Goal: Task Accomplishment & Management: Complete application form

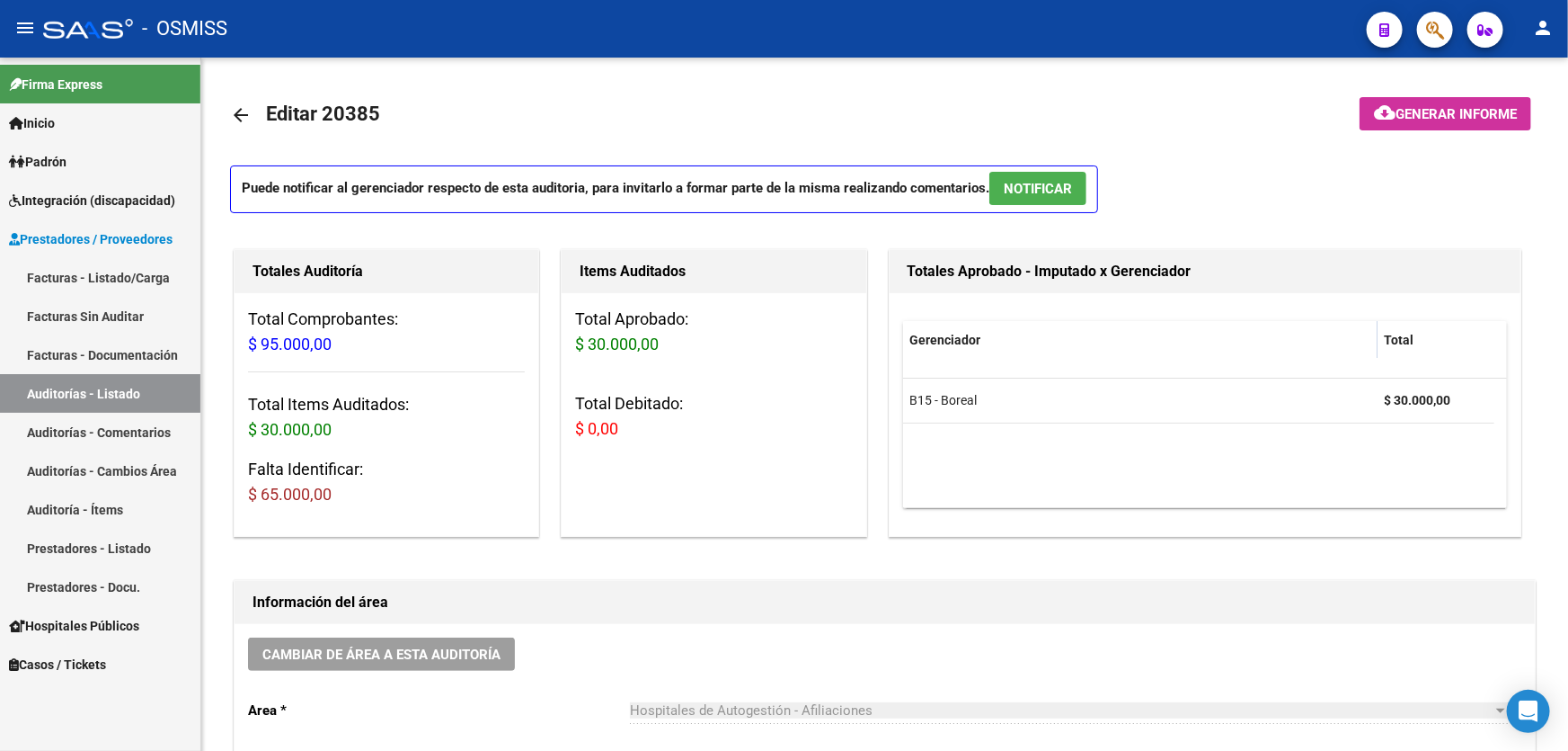
scroll to position [1227, 0]
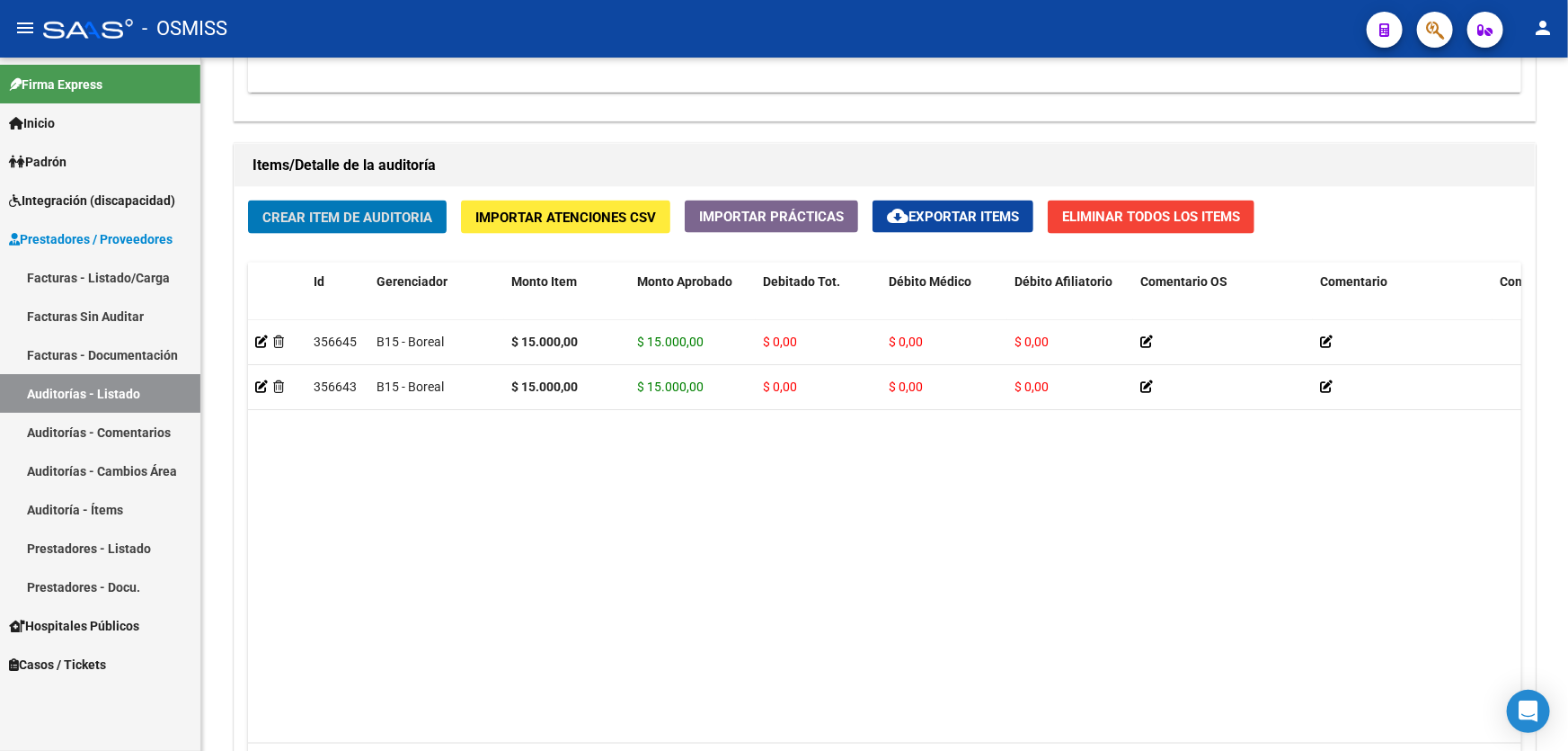
click at [248, 201] on button "Crear Item de Auditoria" at bounding box center [347, 217] width 199 height 33
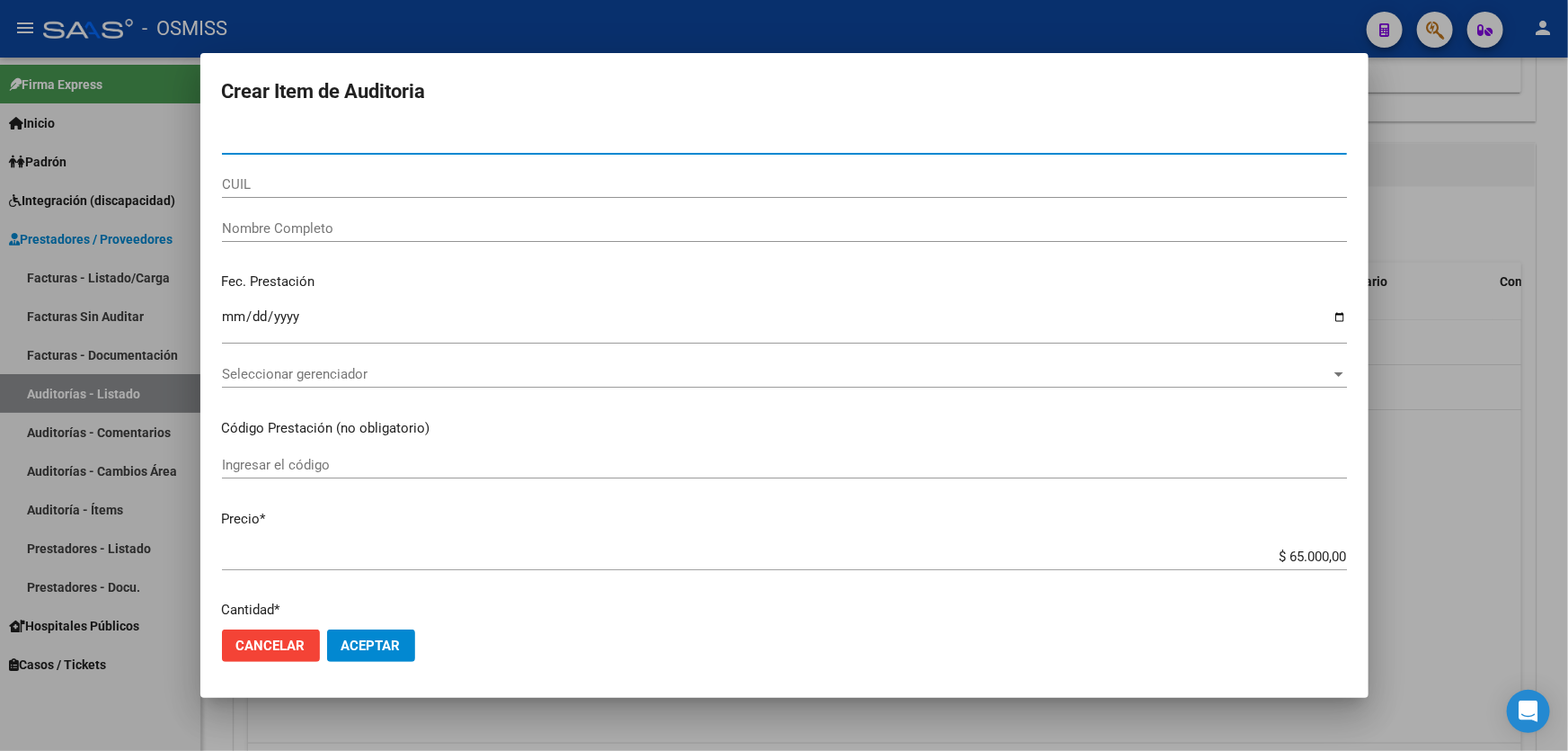
click at [274, 142] on input "Nro Documento" at bounding box center [784, 140] width 1125 height 16
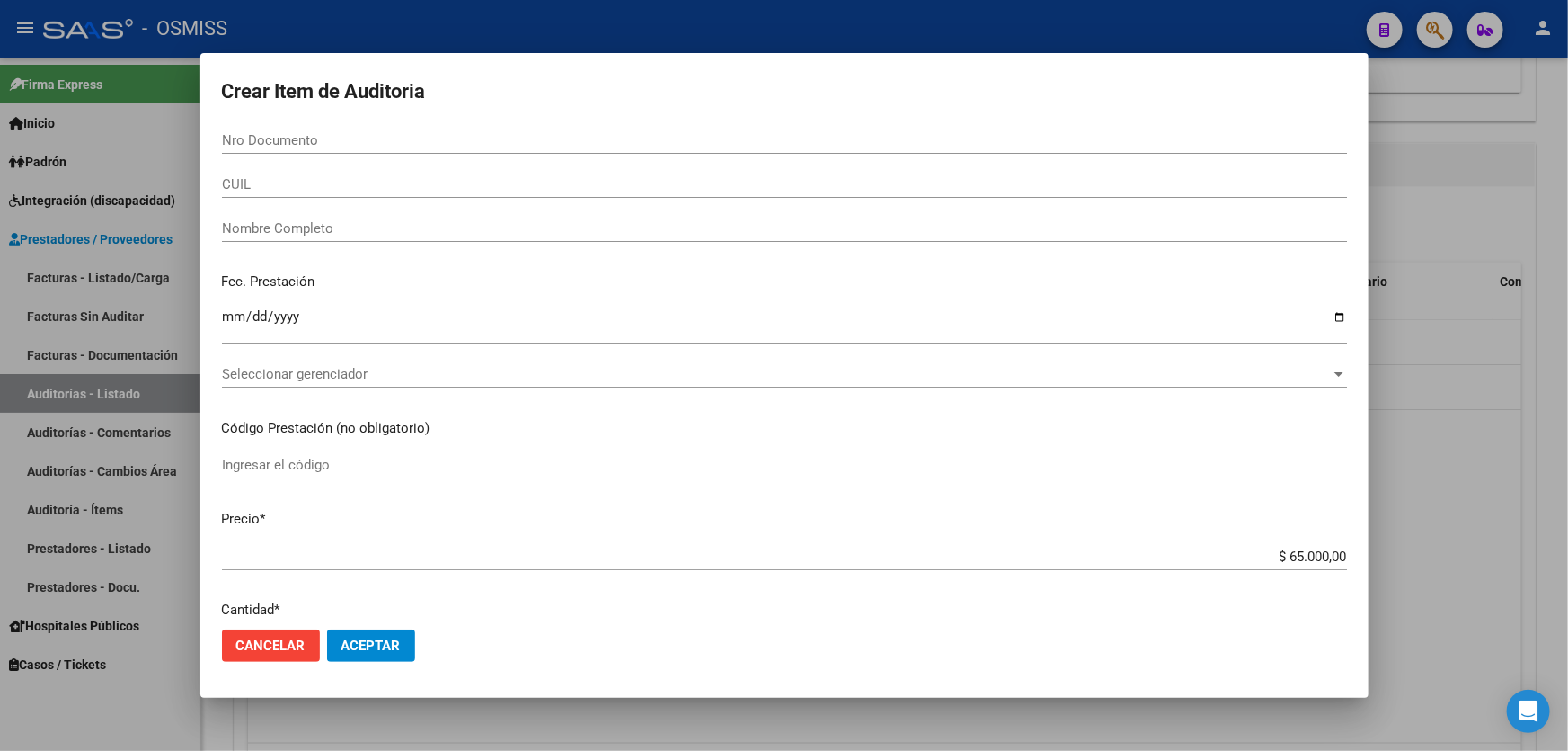
click at [1127, 396] on div "Seleccionar gerenciador Seleccionar gerenciador" at bounding box center [784, 382] width 1125 height 44
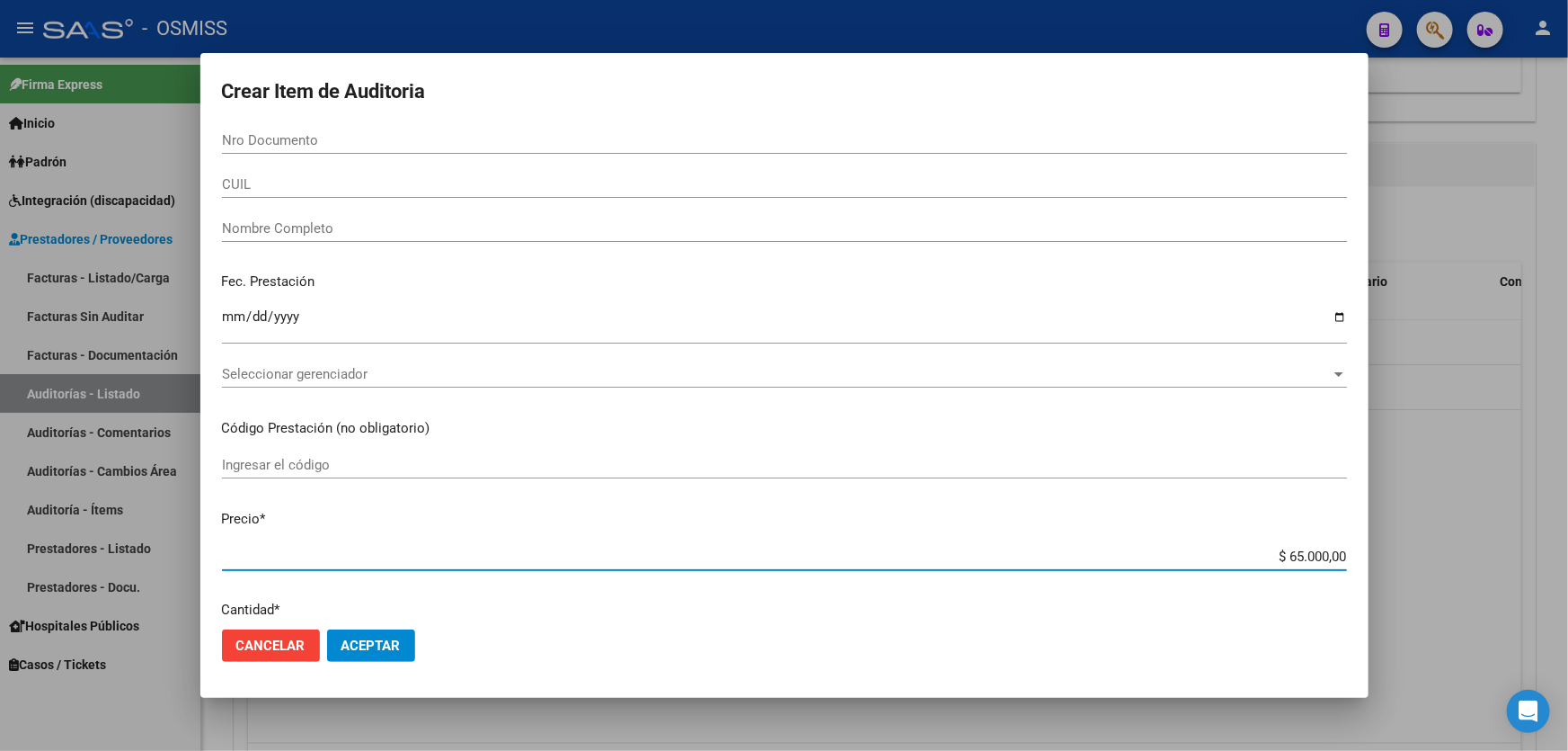
drag, startPoint x: 1217, startPoint y: 556, endPoint x: 1568, endPoint y: 494, distance: 356.4
click at [1568, 541] on div "Crear Item de Auditoria Nro Documento CUIL Nombre Completo Fec. Prestación Ingr…" at bounding box center [784, 375] width 1568 height 751
type input "$ 0,02"
type input "$ 0,29"
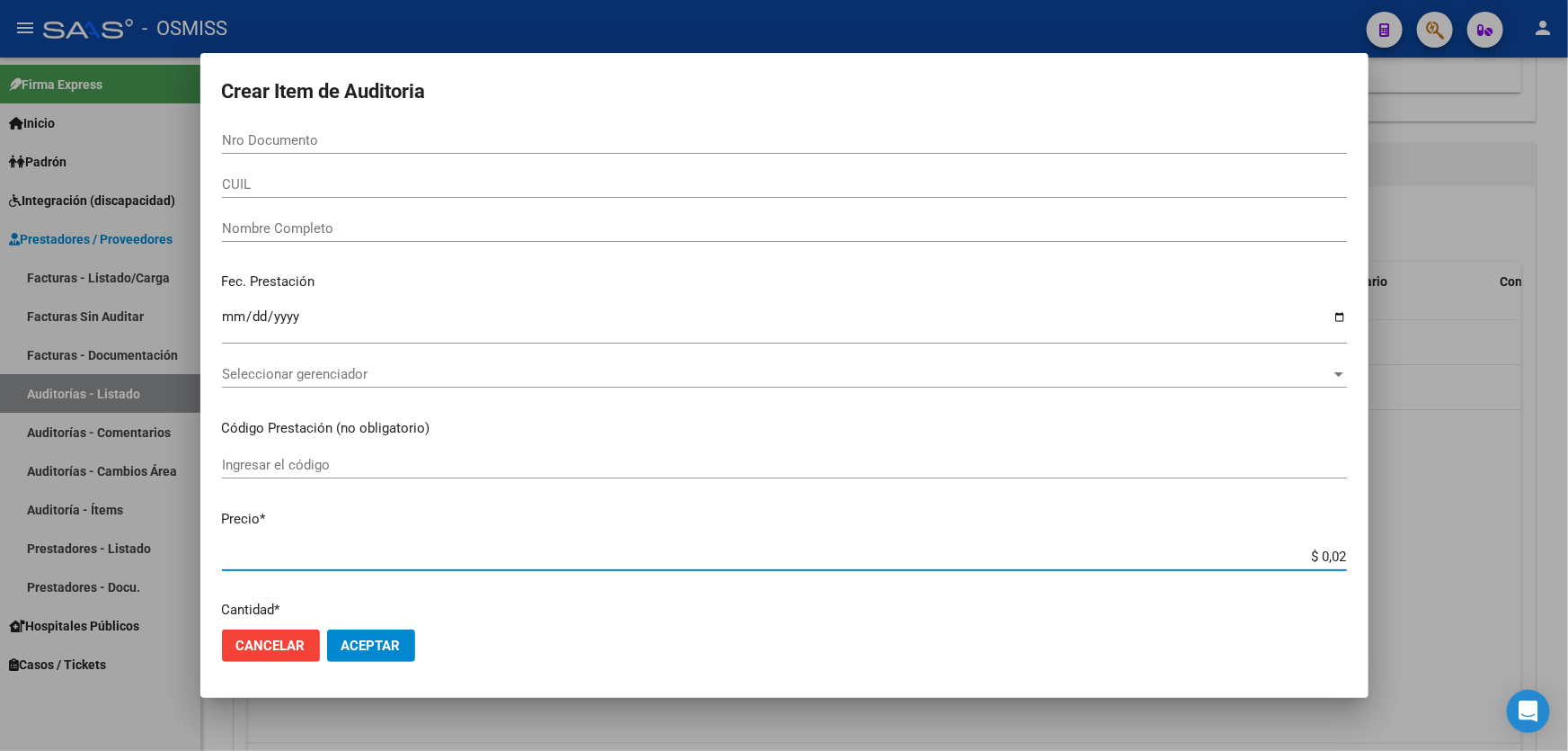
type input "$ 0,29"
type input "$ 2,96"
type input "$ 29,61"
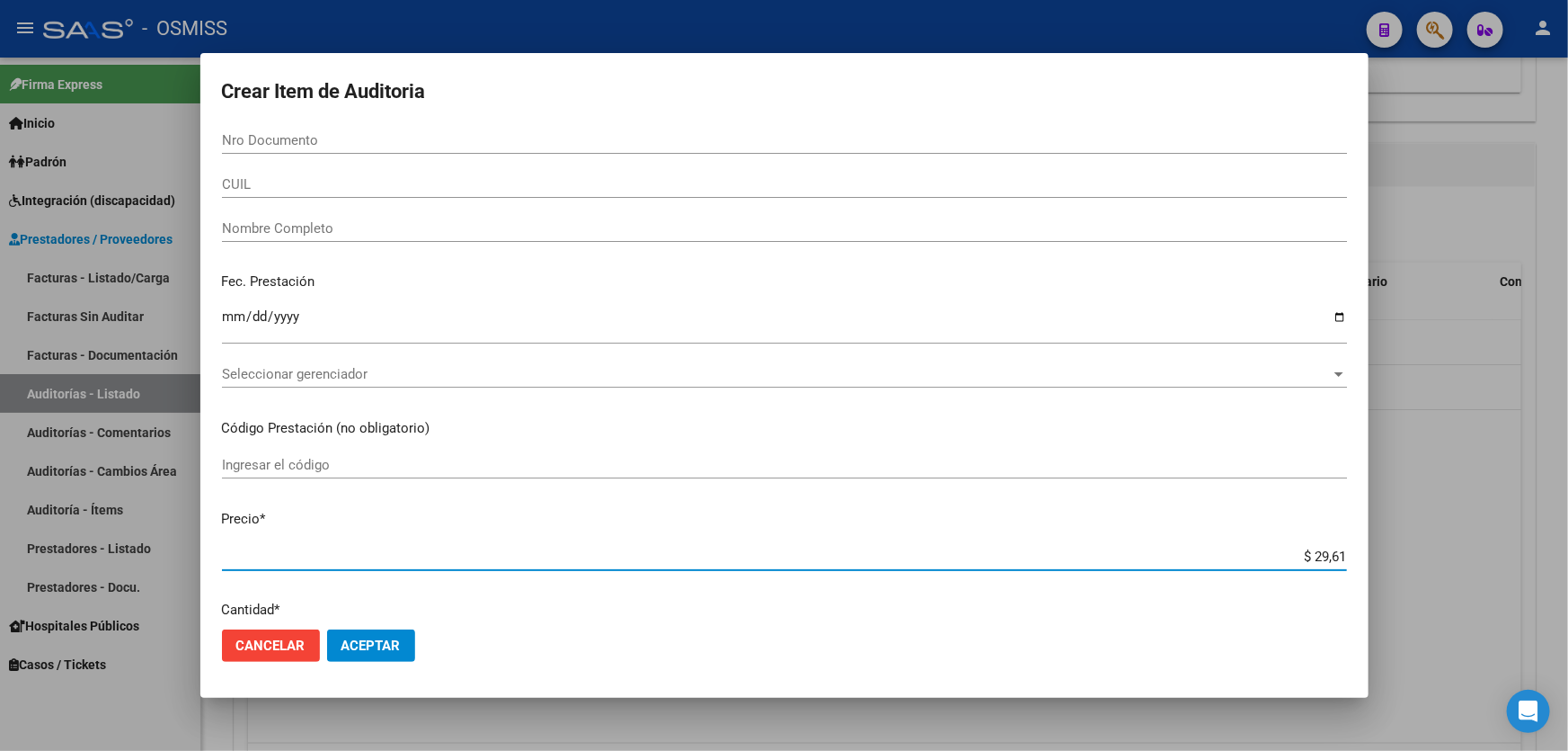
type input "$ 296,14"
type input "$ 2.961,49"
type input "$ 29.614,95"
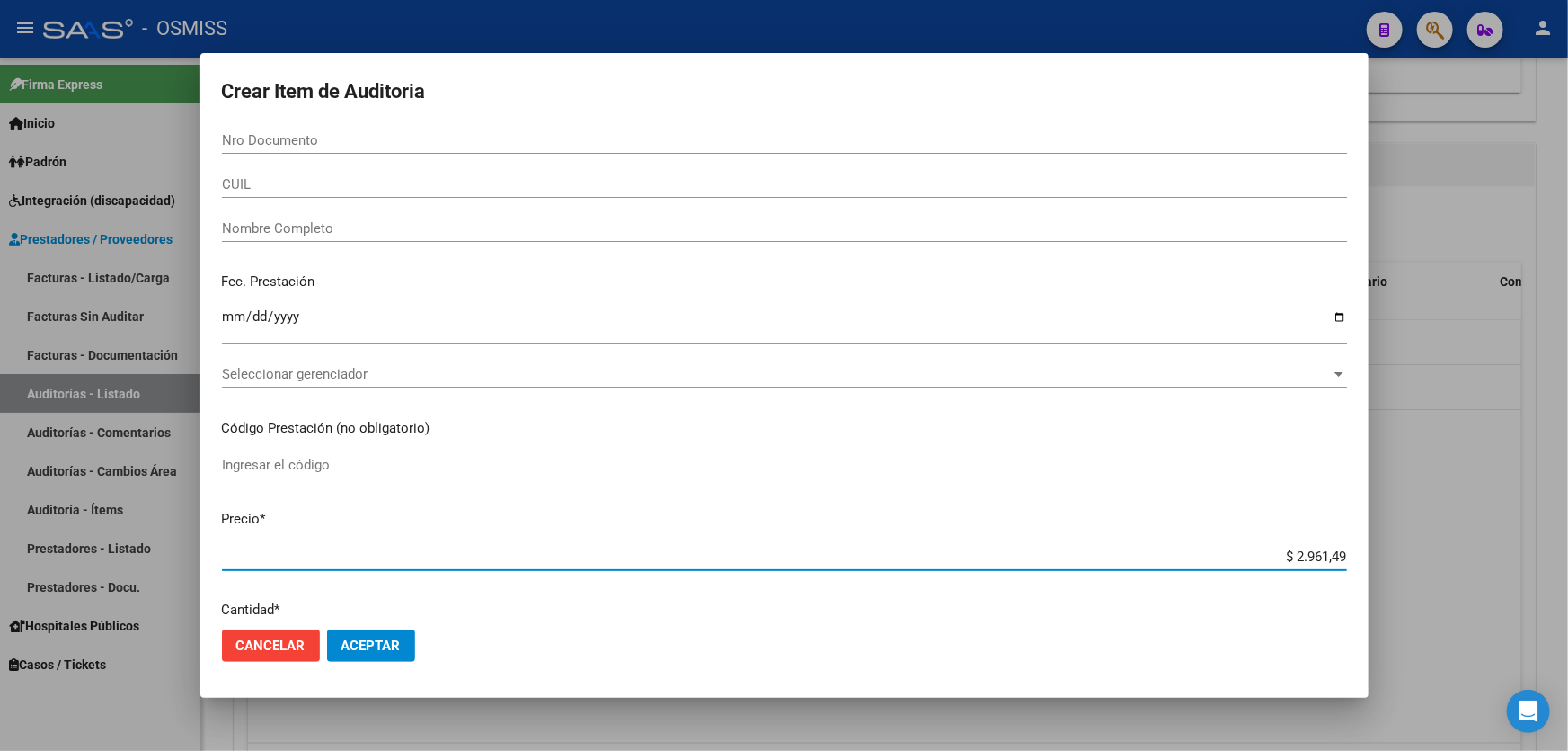
type input "$ 29.614,95"
type input "$ 296.149,53"
click at [271, 146] on input "Nro Documento" at bounding box center [784, 140] width 1125 height 16
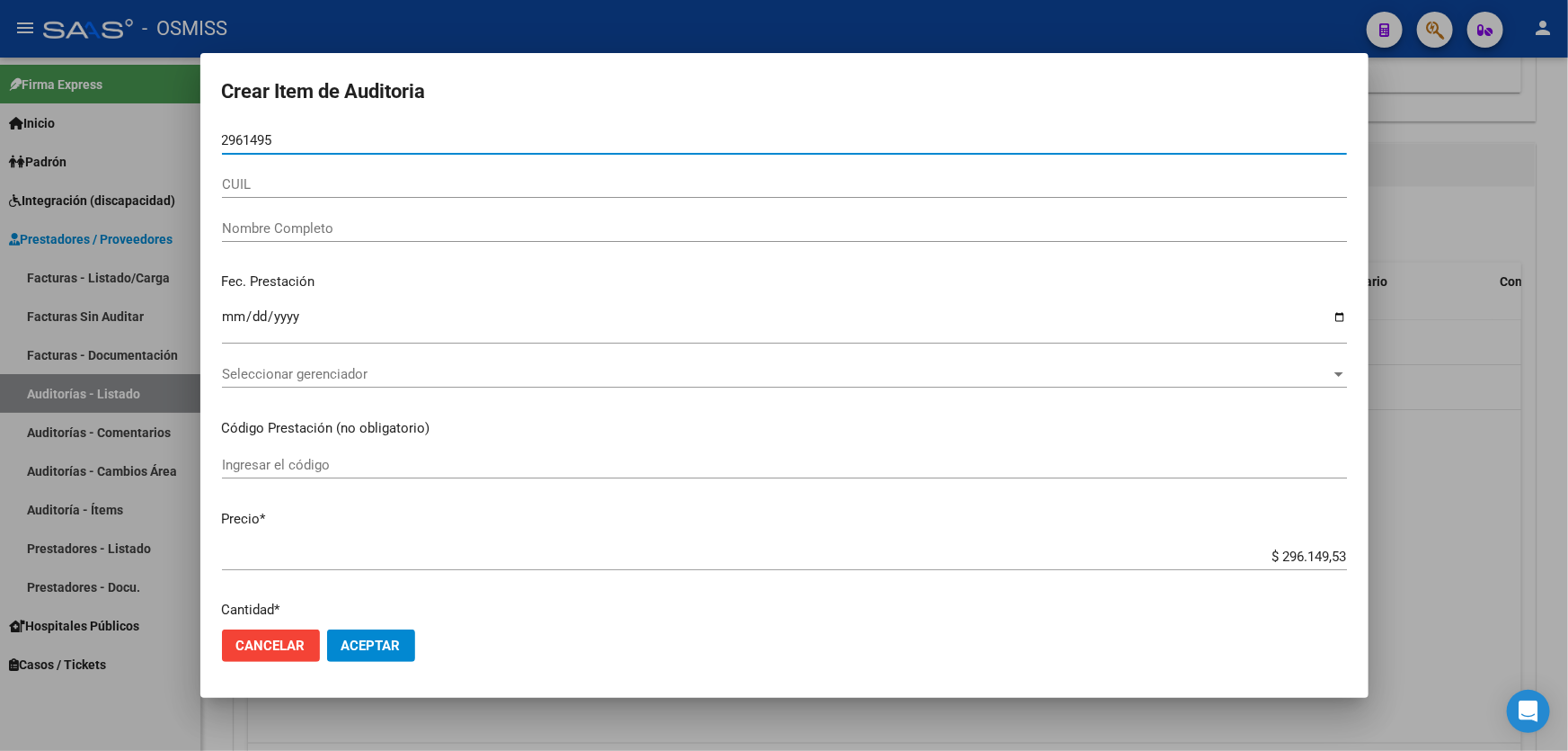
type input "29614953"
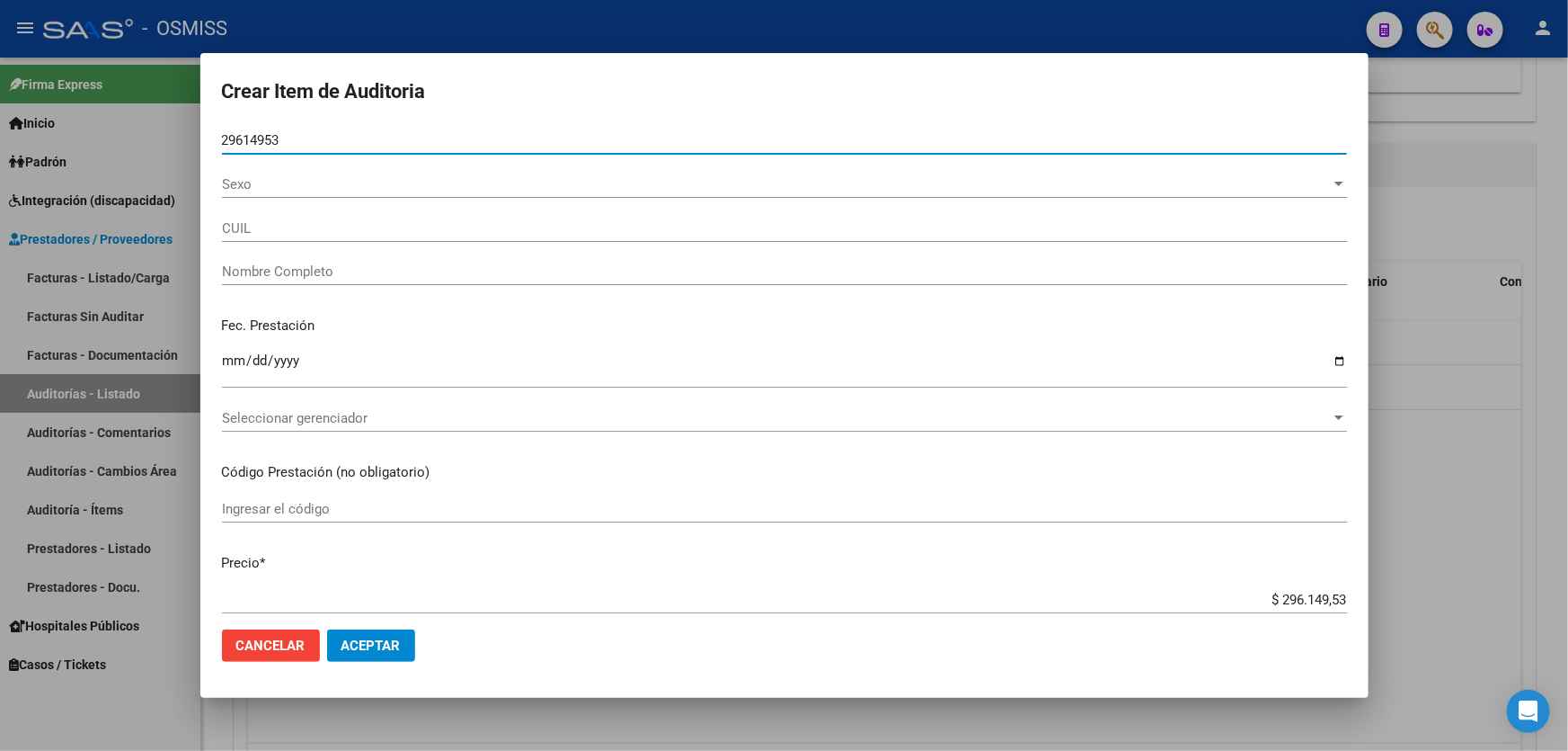
type input "27296149530"
type input "[PERSON_NAME]"
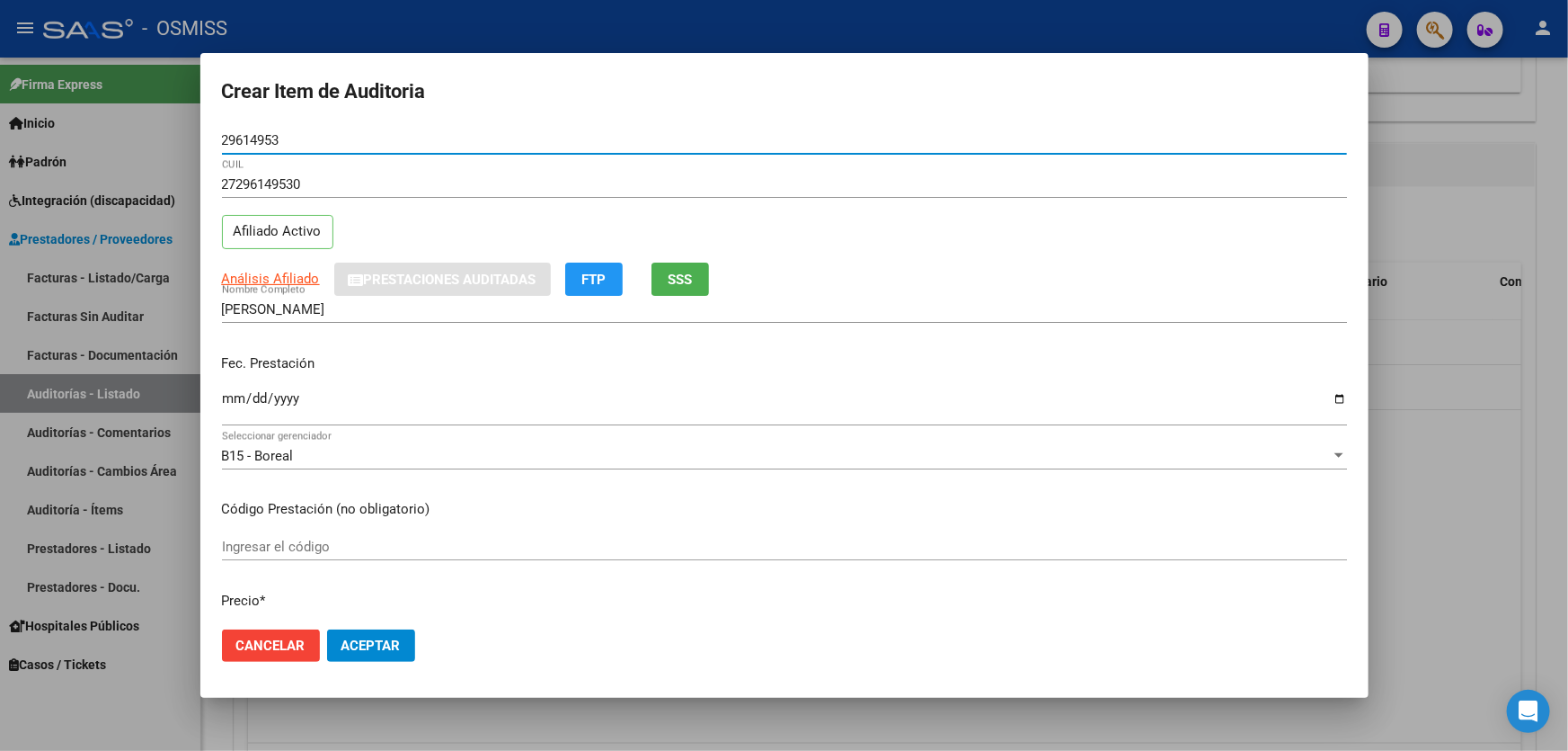
type input "29614953"
click at [240, 380] on div "Fec. Prestación Ingresar la fecha" at bounding box center [784, 391] width 1125 height 103
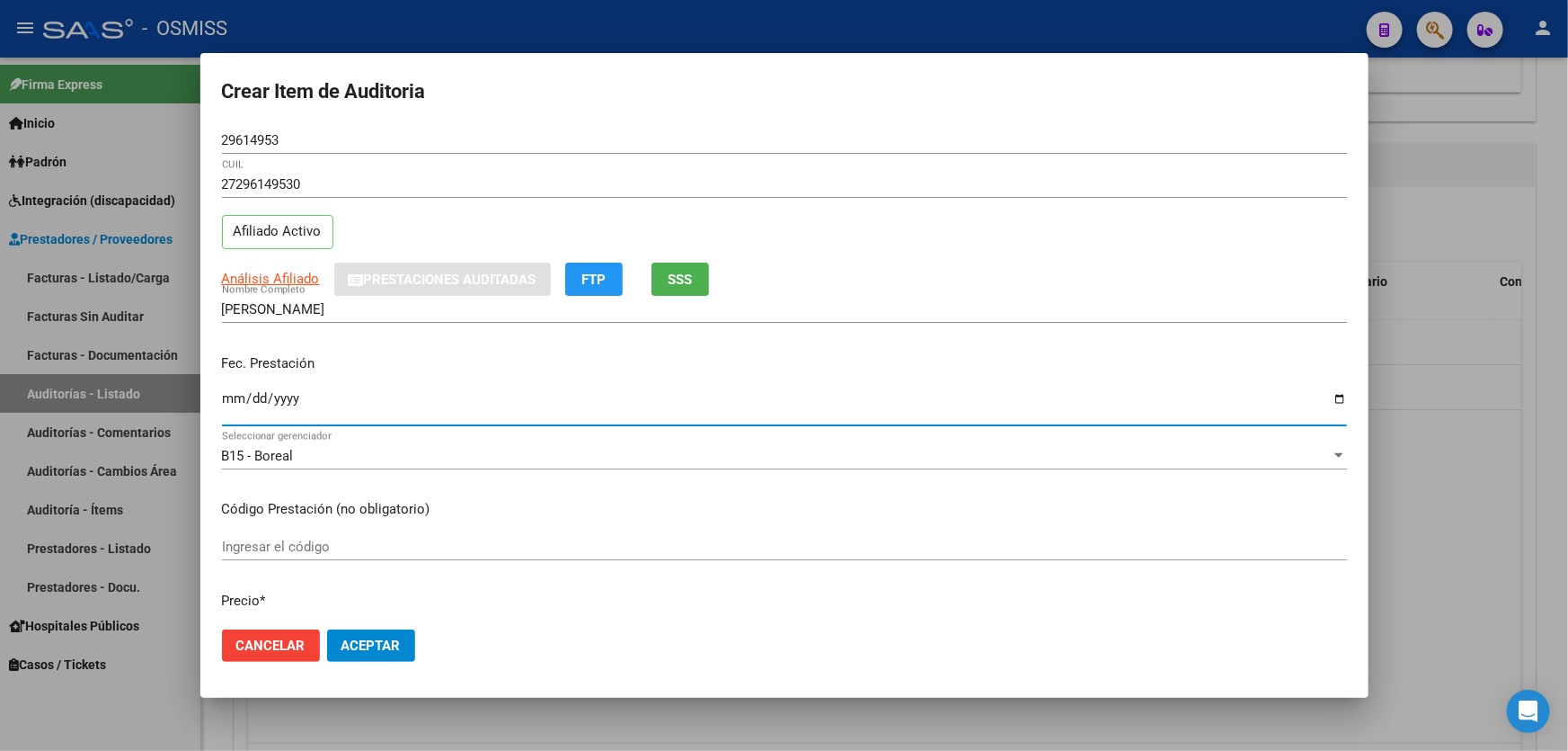
click at [234, 391] on input "Ingresar la fecha" at bounding box center [784, 406] width 1125 height 29
type input "[DATE]"
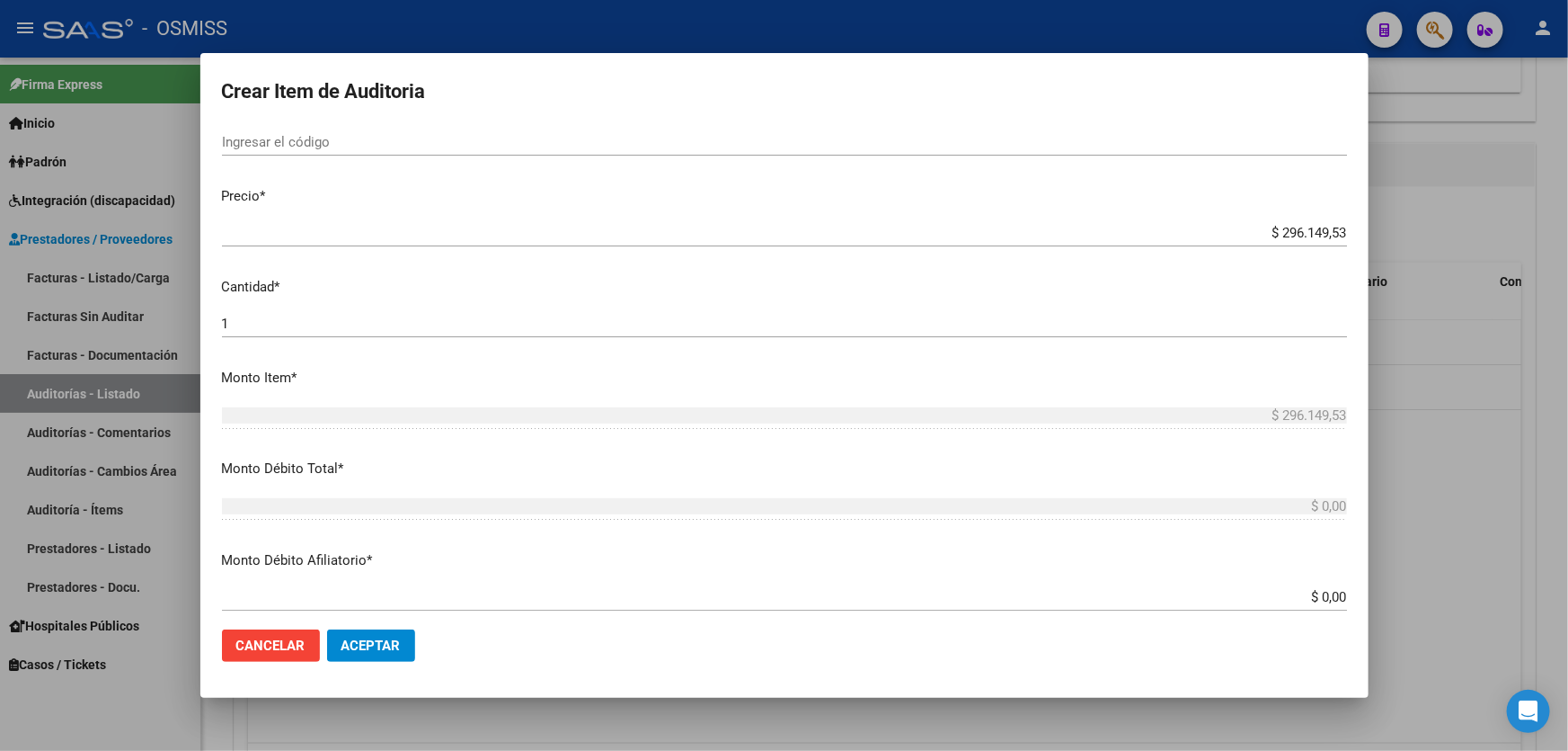
scroll to position [408, 0]
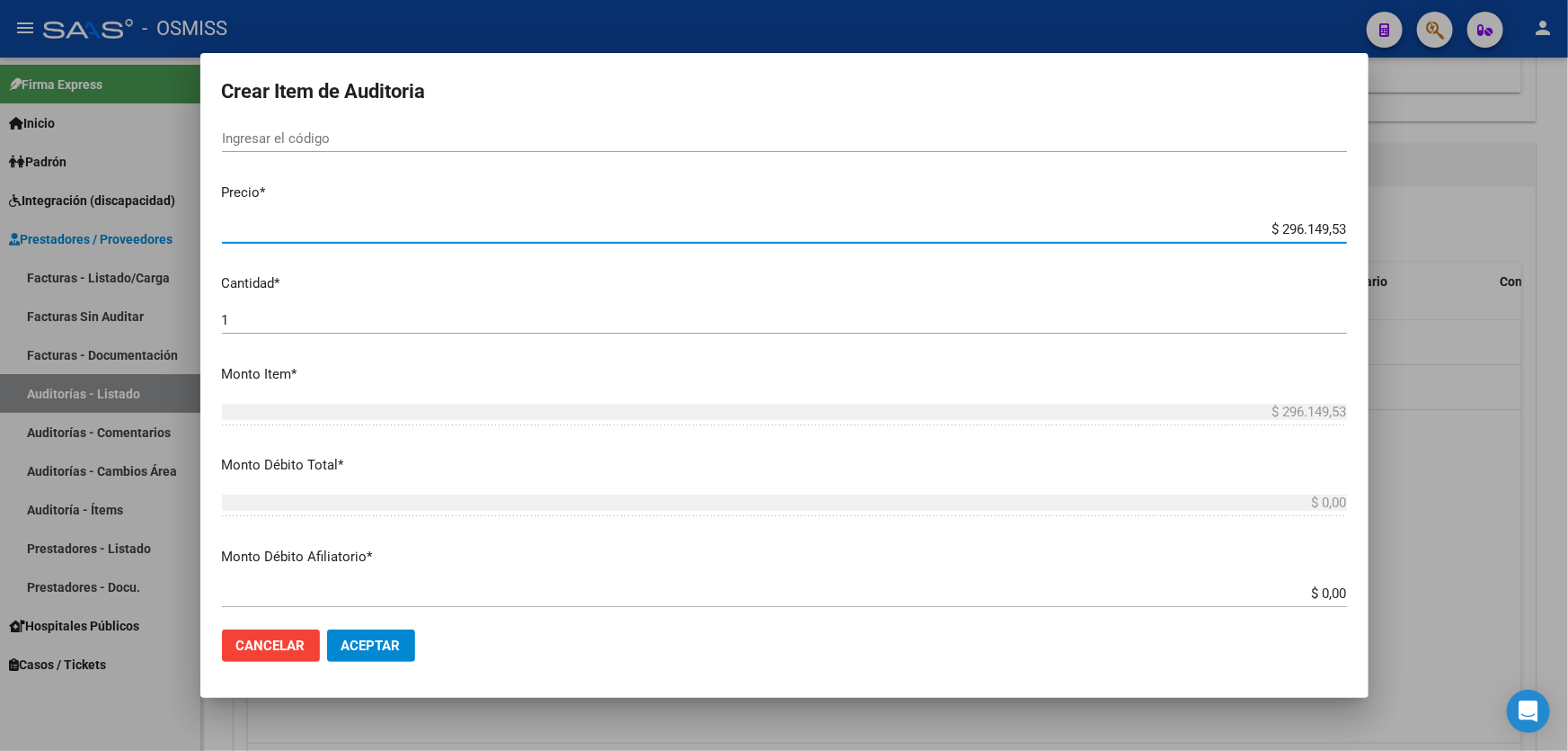
drag, startPoint x: 1233, startPoint y: 224, endPoint x: 1568, endPoint y: 164, distance: 340.3
click at [1568, 172] on div "Crear Item de Auditoria 29614953 Nro Documento 27296149530 CUIL Afiliado Activo…" at bounding box center [784, 375] width 1568 height 751
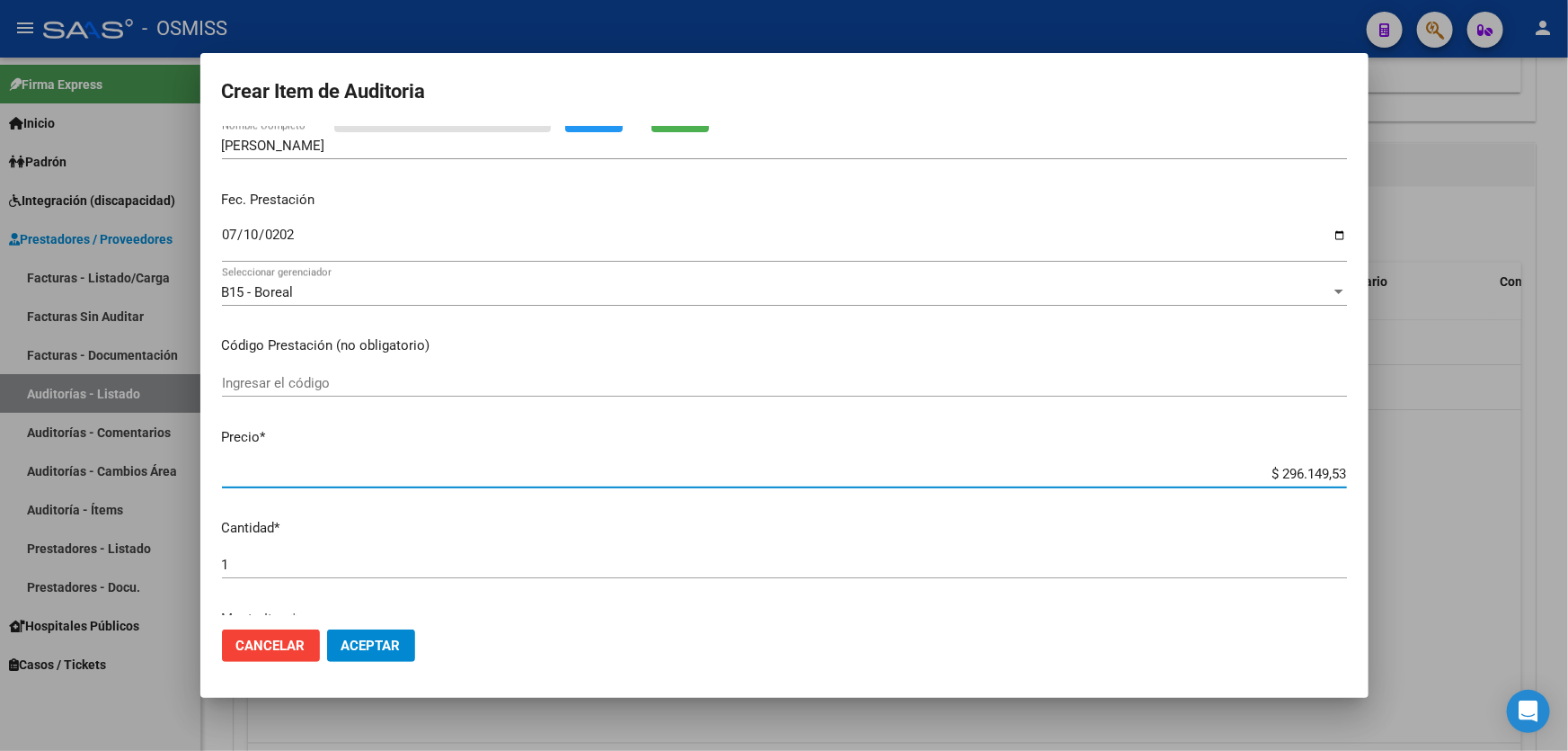
scroll to position [0, 0]
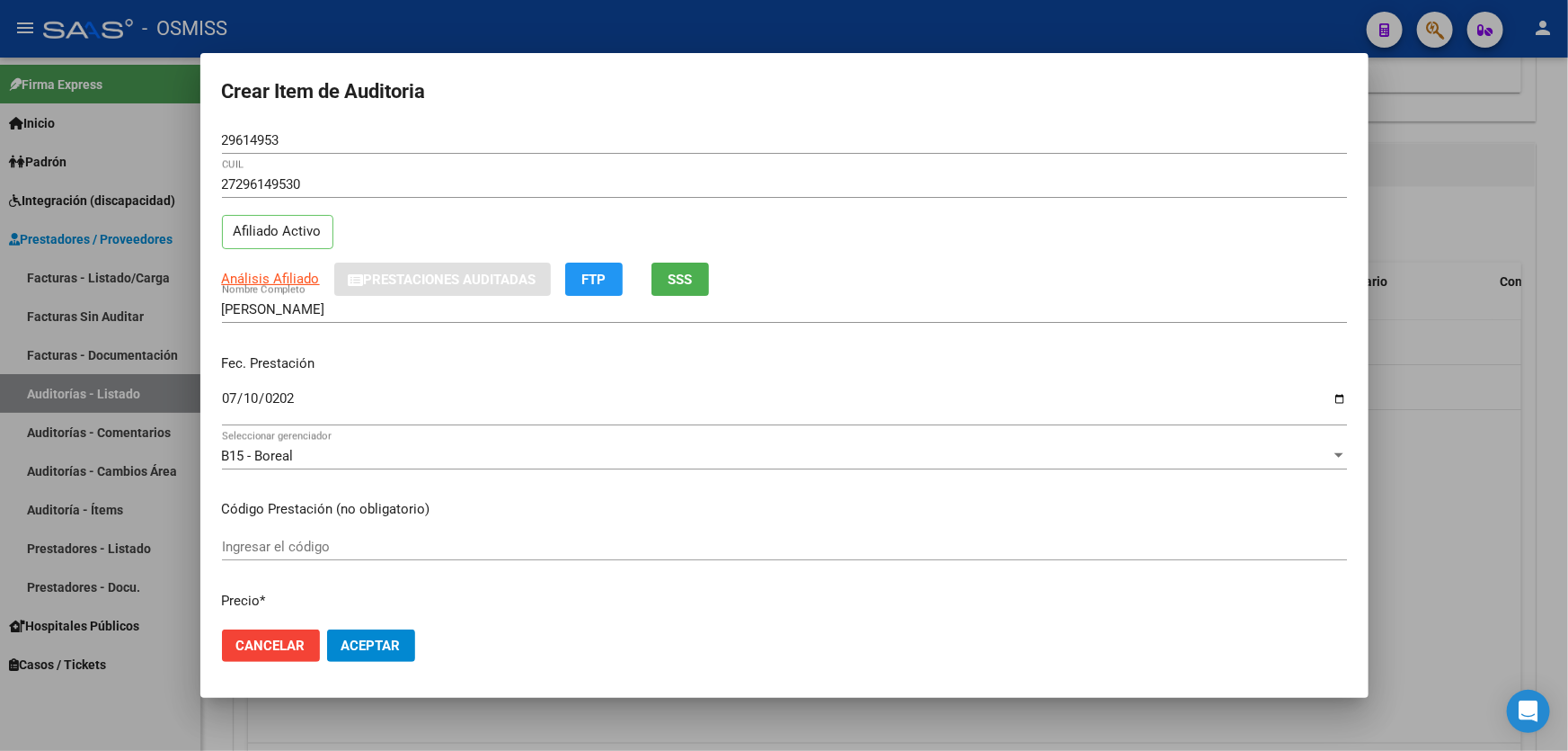
click at [1460, 411] on div at bounding box center [784, 375] width 1568 height 751
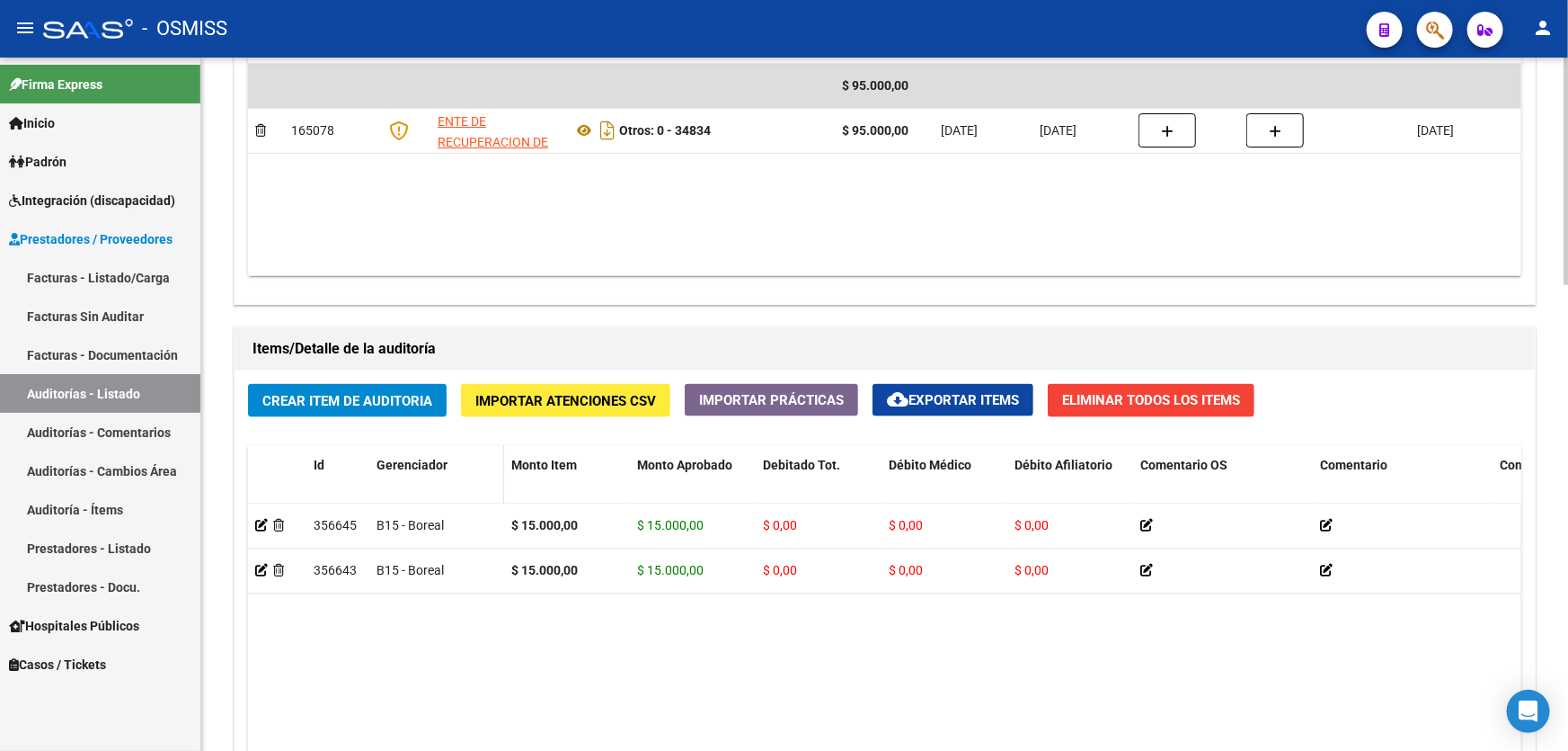
scroll to position [1063, 0]
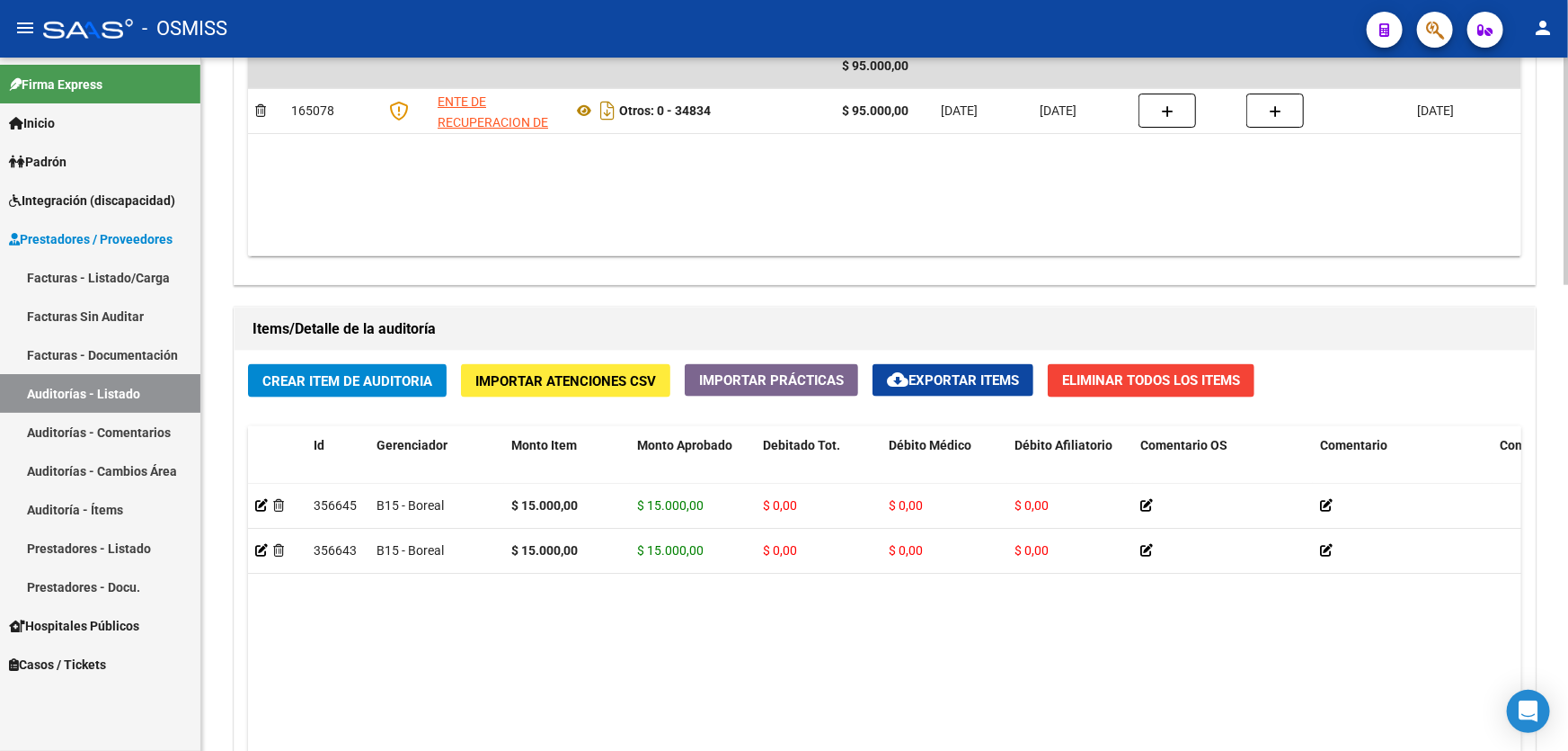
click at [385, 376] on span "Crear Item de Auditoria" at bounding box center [347, 381] width 169 height 16
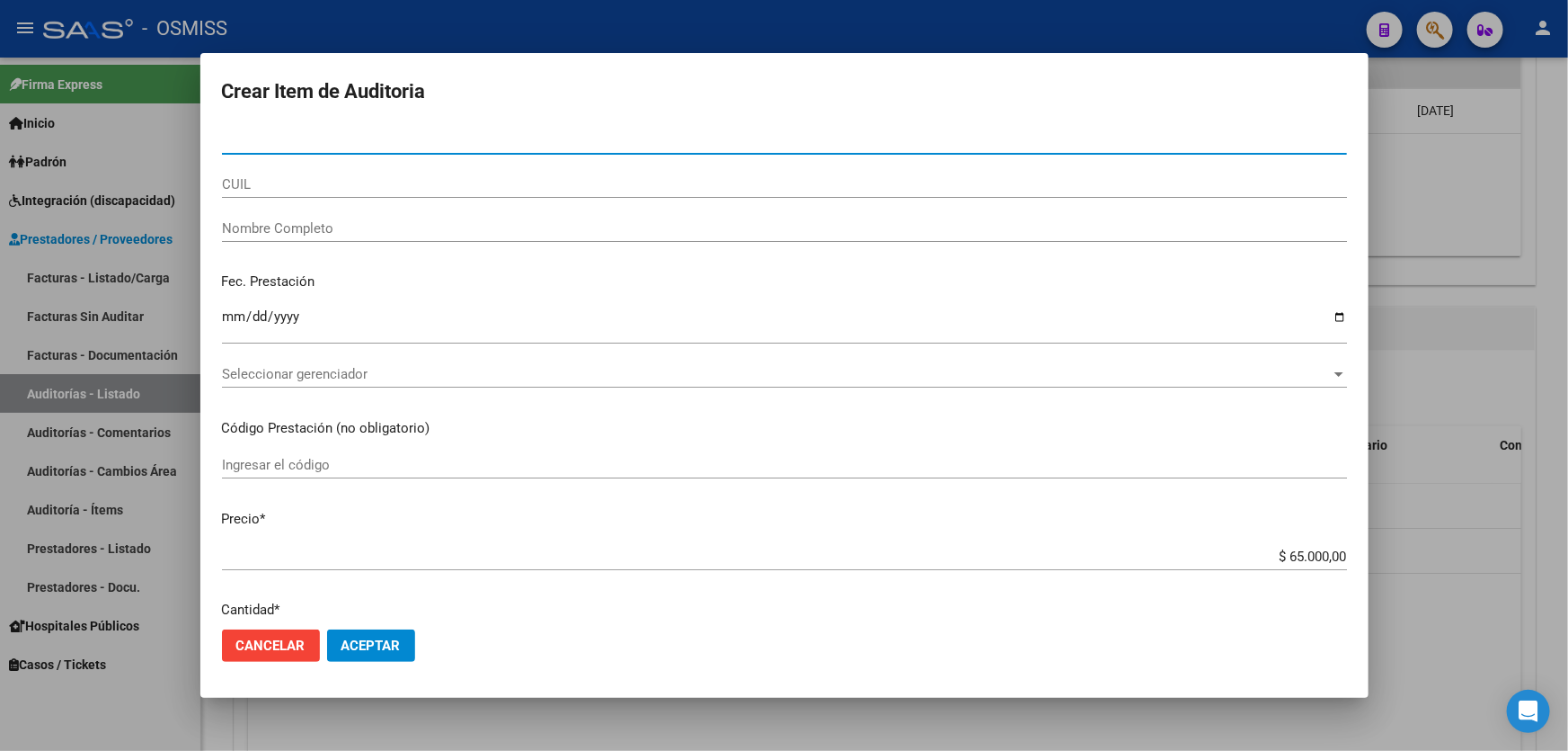
click at [302, 147] on input "Nro Documento" at bounding box center [784, 140] width 1125 height 16
type input "29614953"
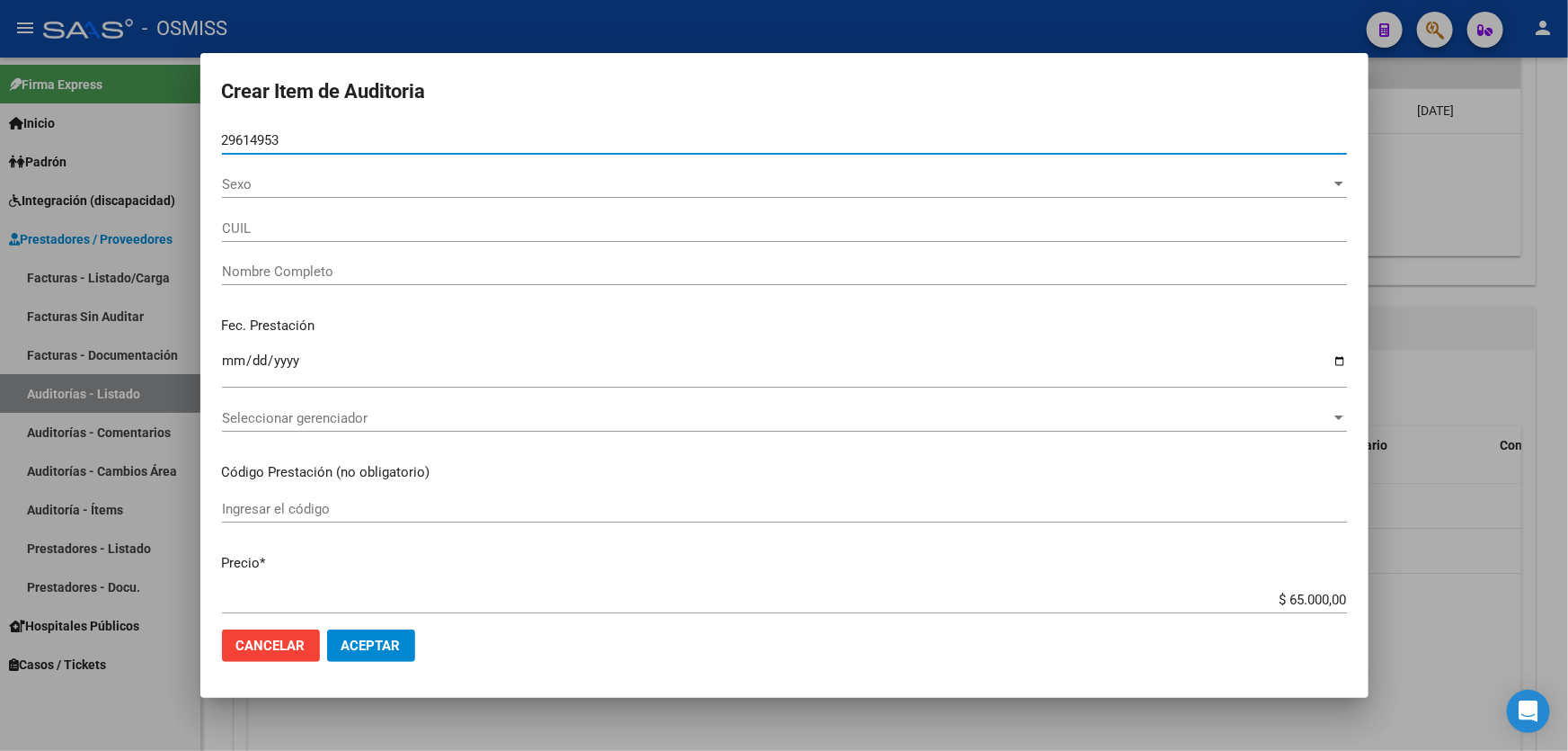
type input "27296149530"
type input "[PERSON_NAME]"
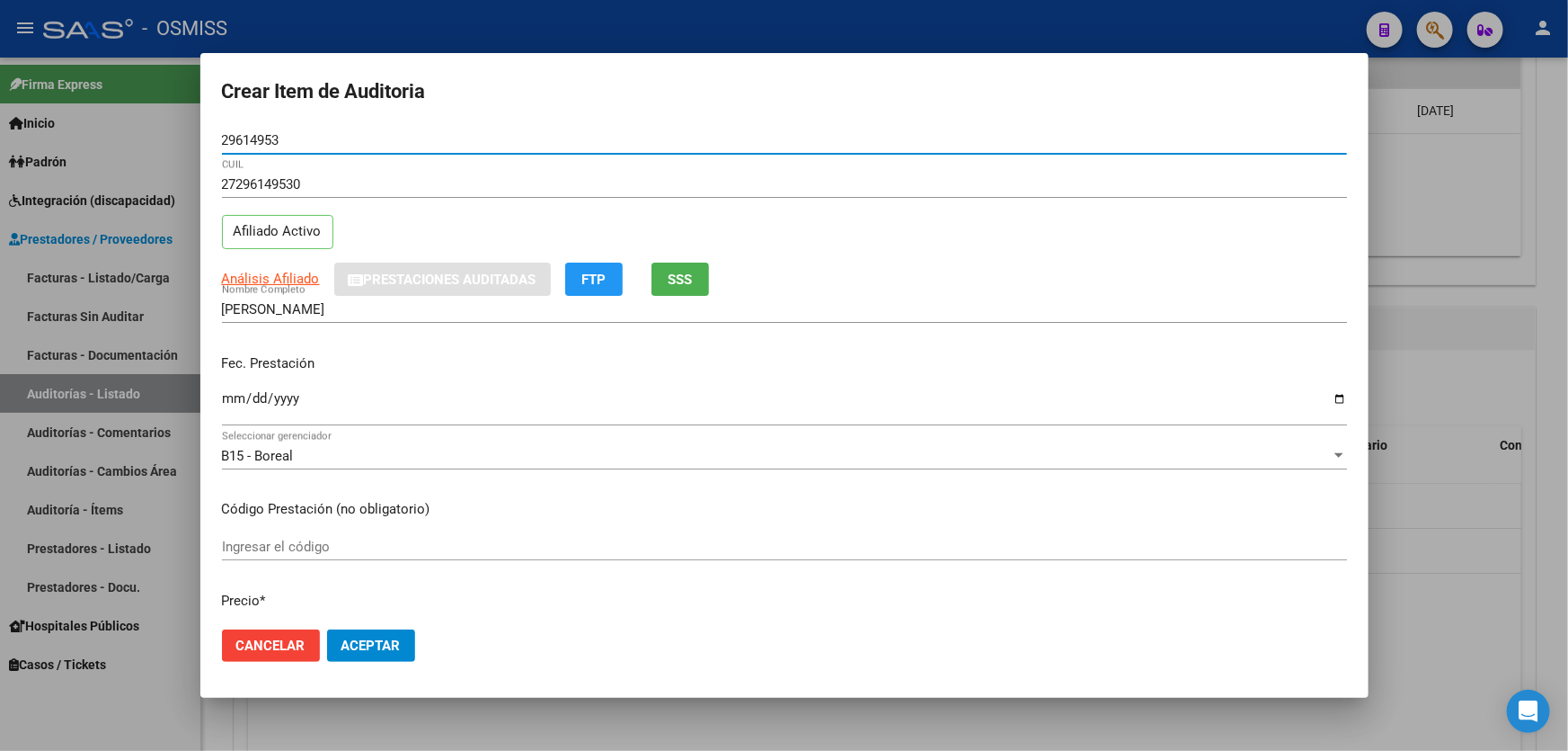
type input "29614953"
click at [232, 410] on input "Ingresar la fecha" at bounding box center [784, 406] width 1125 height 29
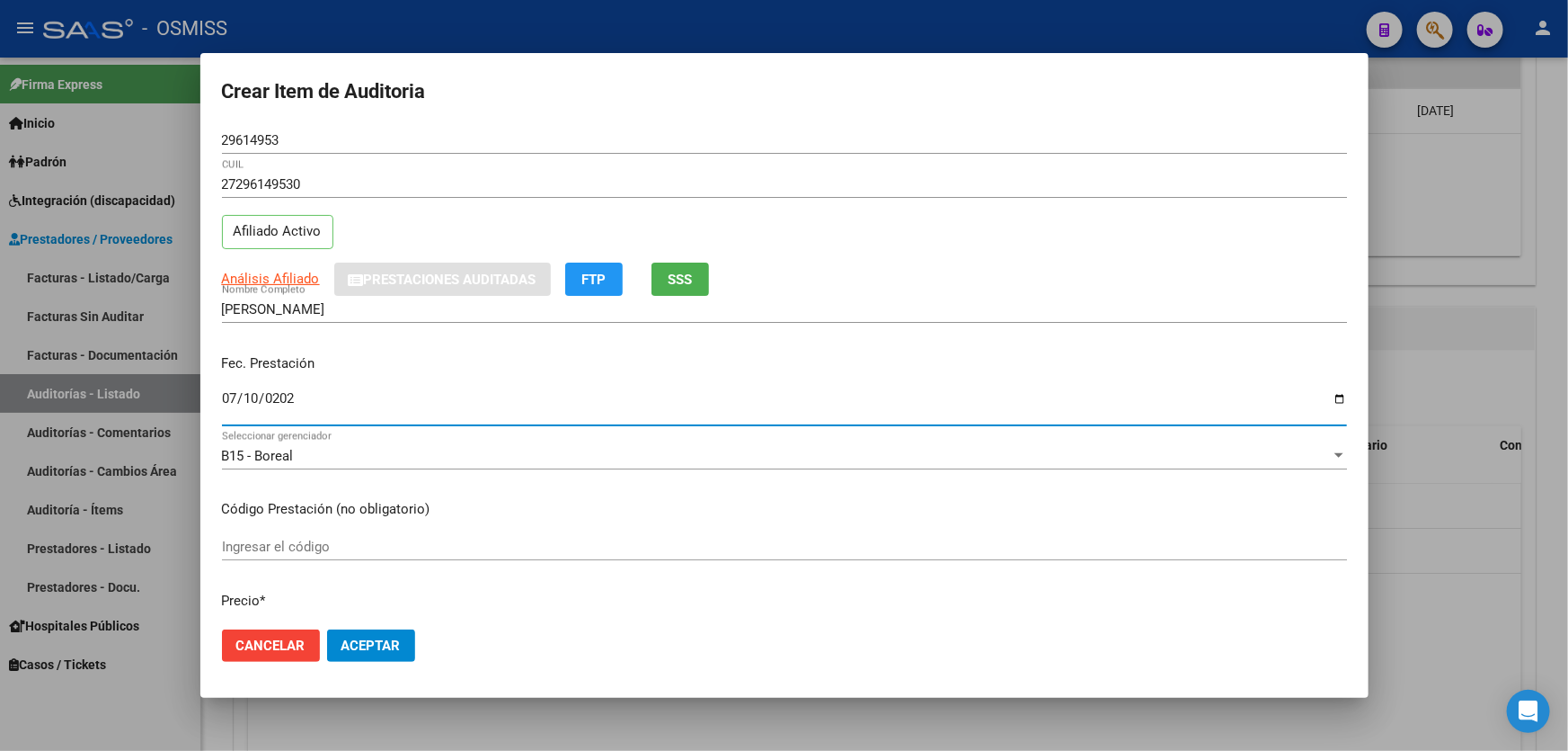
type input "[DATE]"
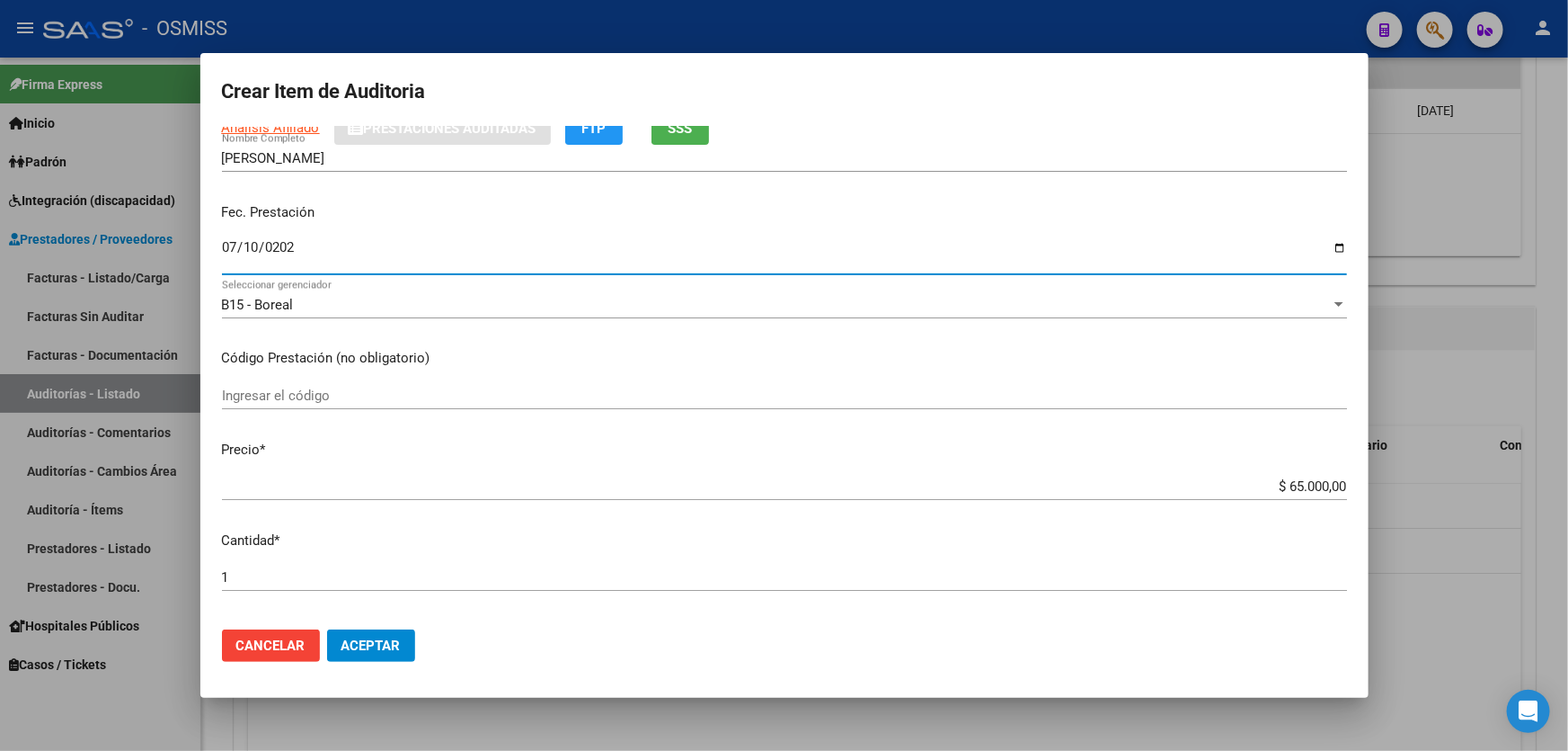
scroll to position [327, 0]
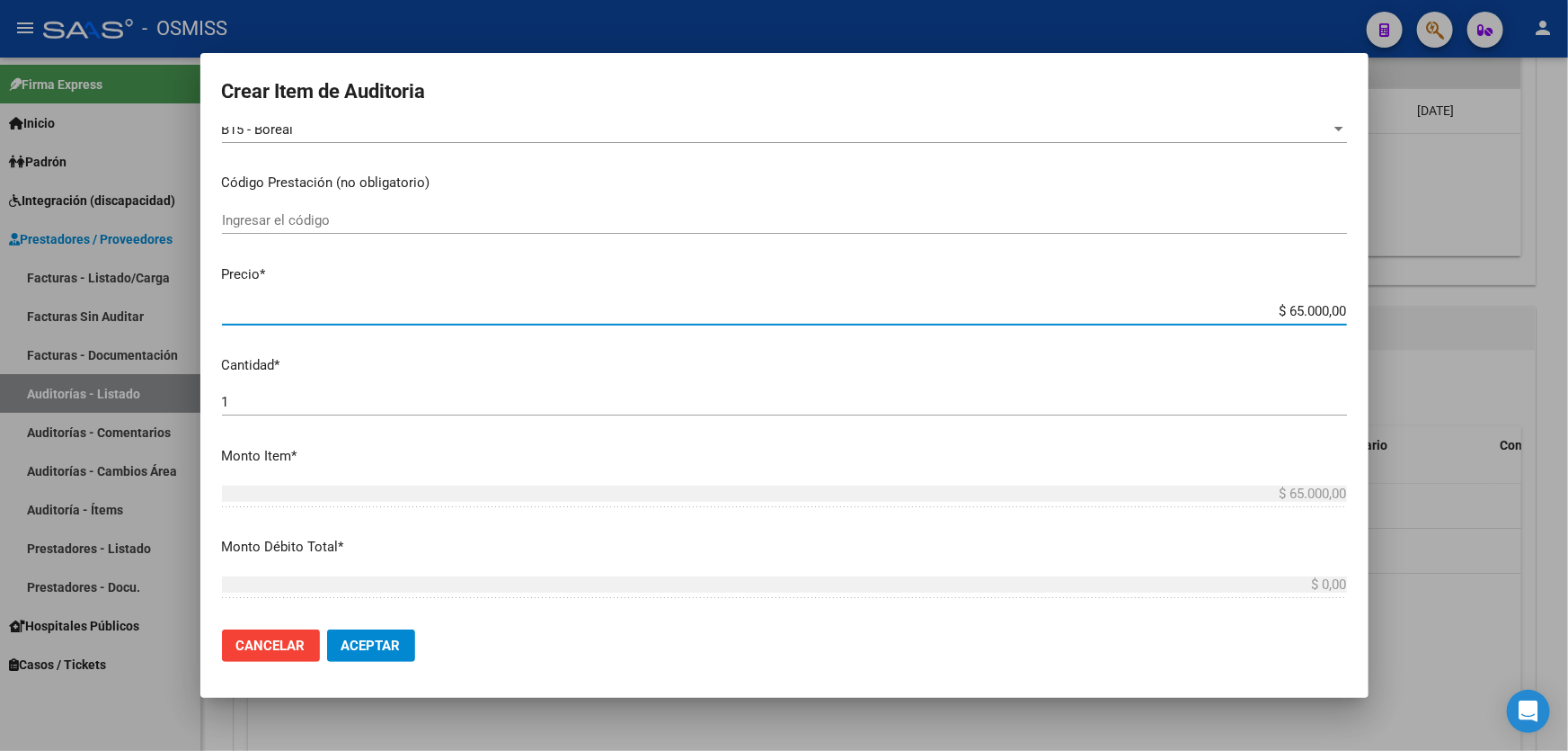
drag, startPoint x: 1205, startPoint y: 306, endPoint x: 1568, endPoint y: 230, distance: 370.9
click at [1568, 237] on div "Crear Item de Auditoria 29614953 Nro Documento 27296149530 CUIL Afiliado Activo…" at bounding box center [784, 375] width 1568 height 751
type input "$ 0,01"
type input "$ 0,13"
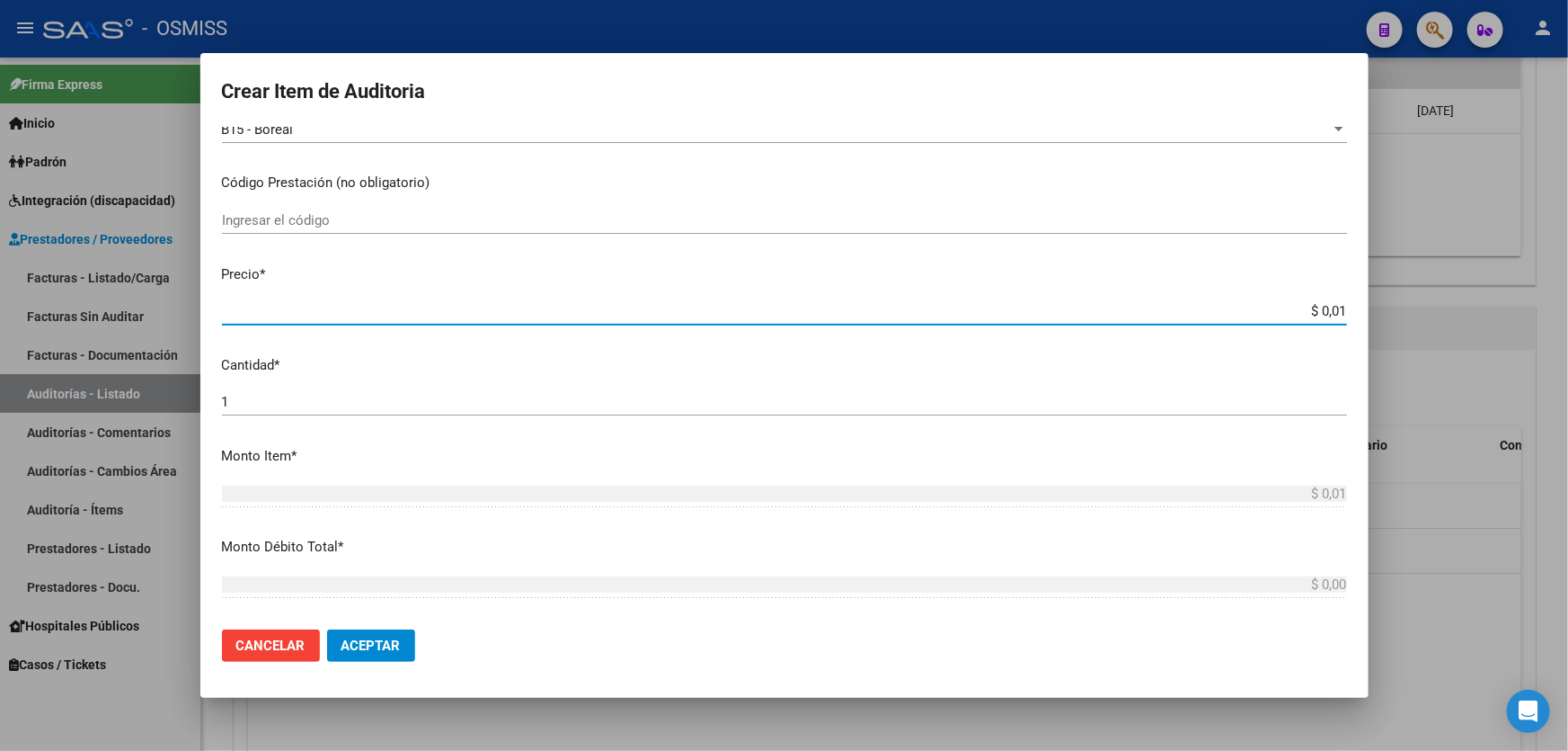
type input "$ 0,13"
type input "$ 1,30"
type input "$ 13,00"
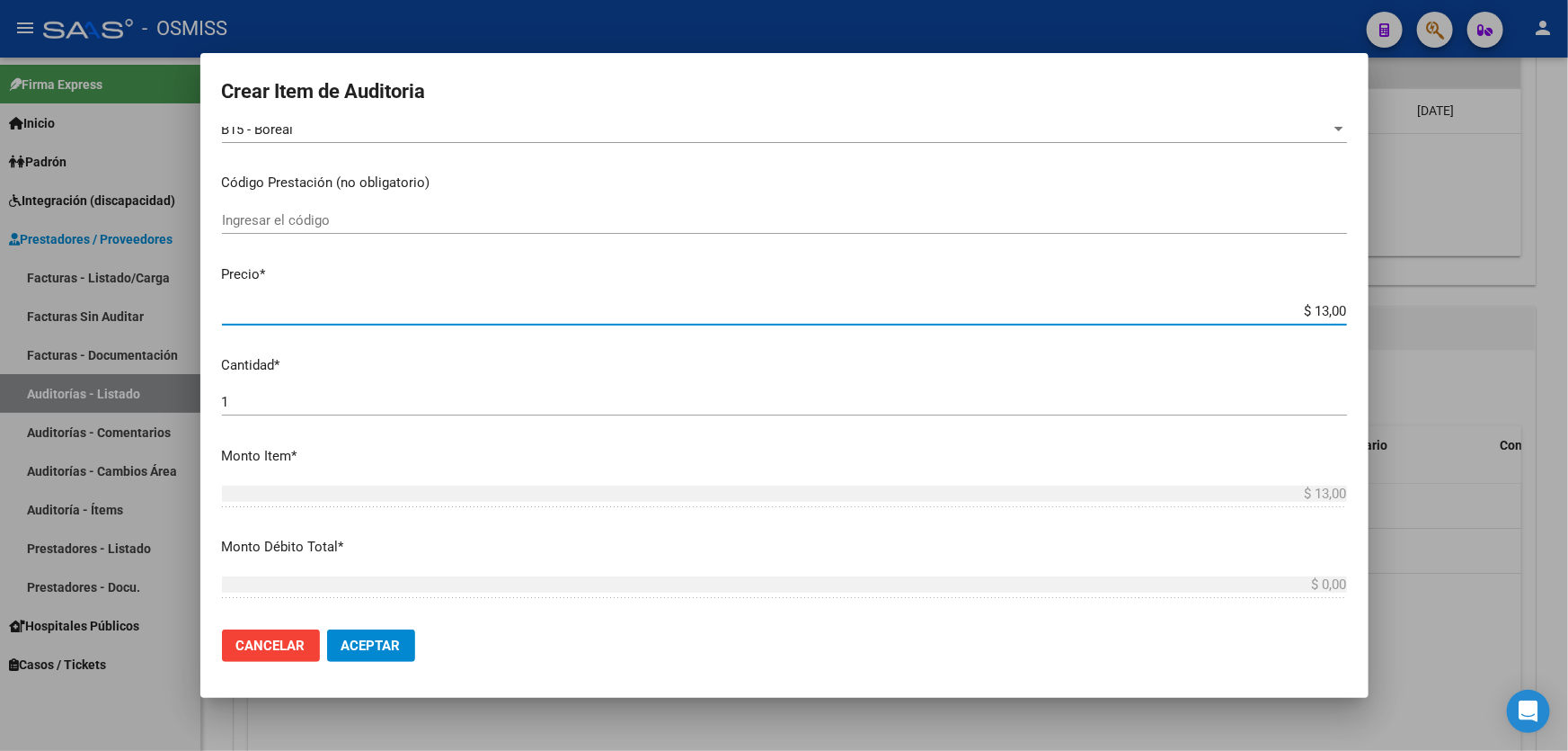
type input "$ 130,00"
type input "$ 1.300,00"
type input "$ 13.000,00"
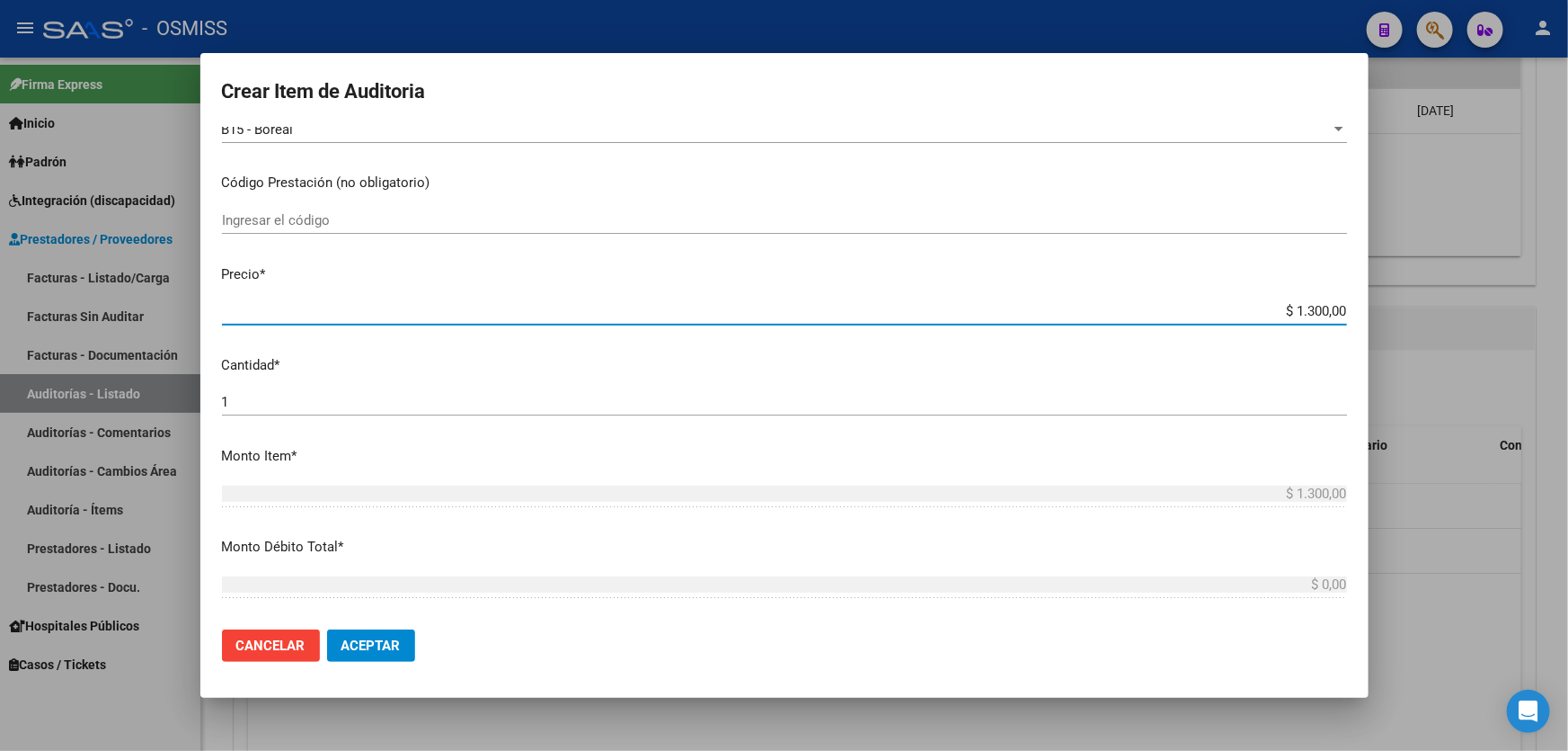
type input "$ 13.000,00"
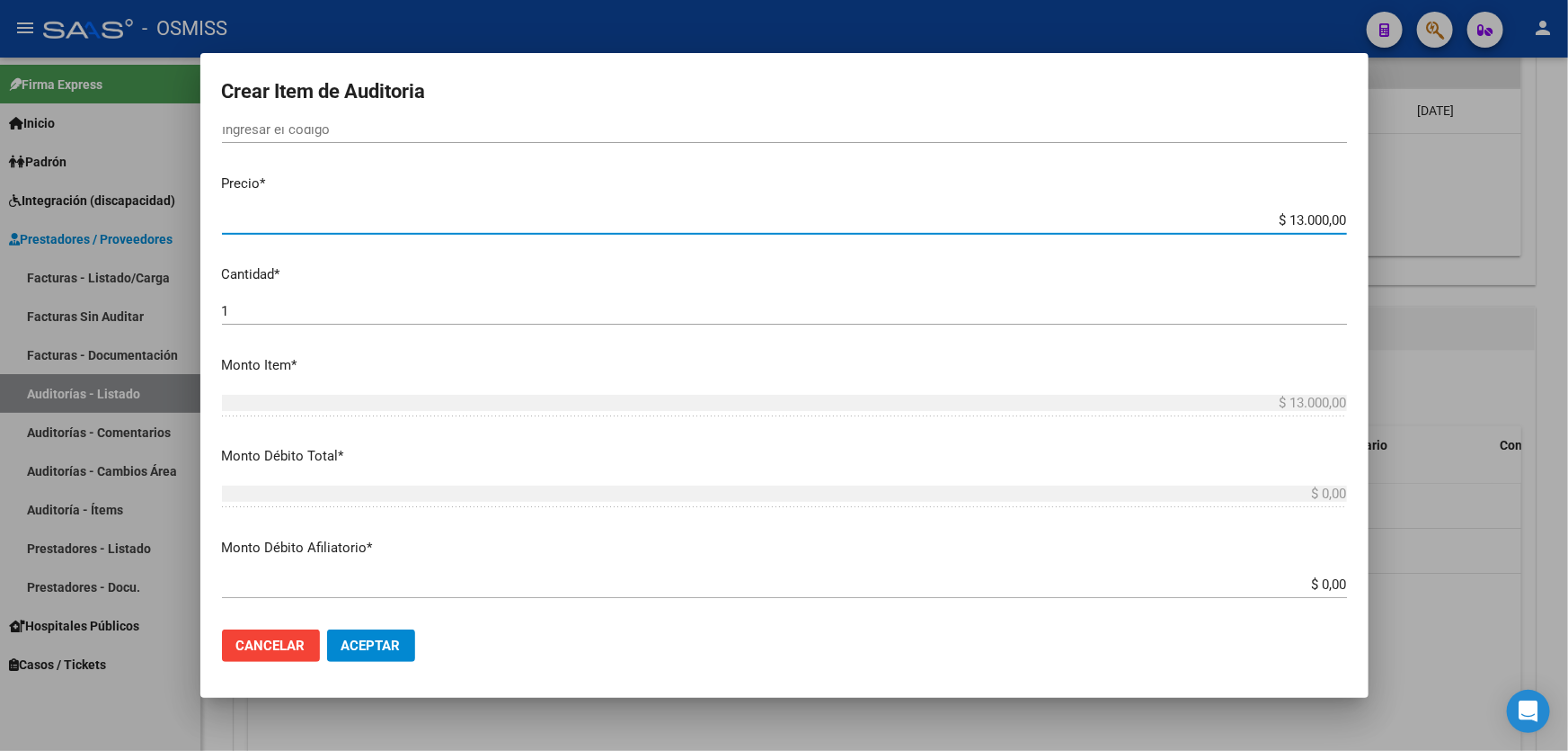
scroll to position [572, 0]
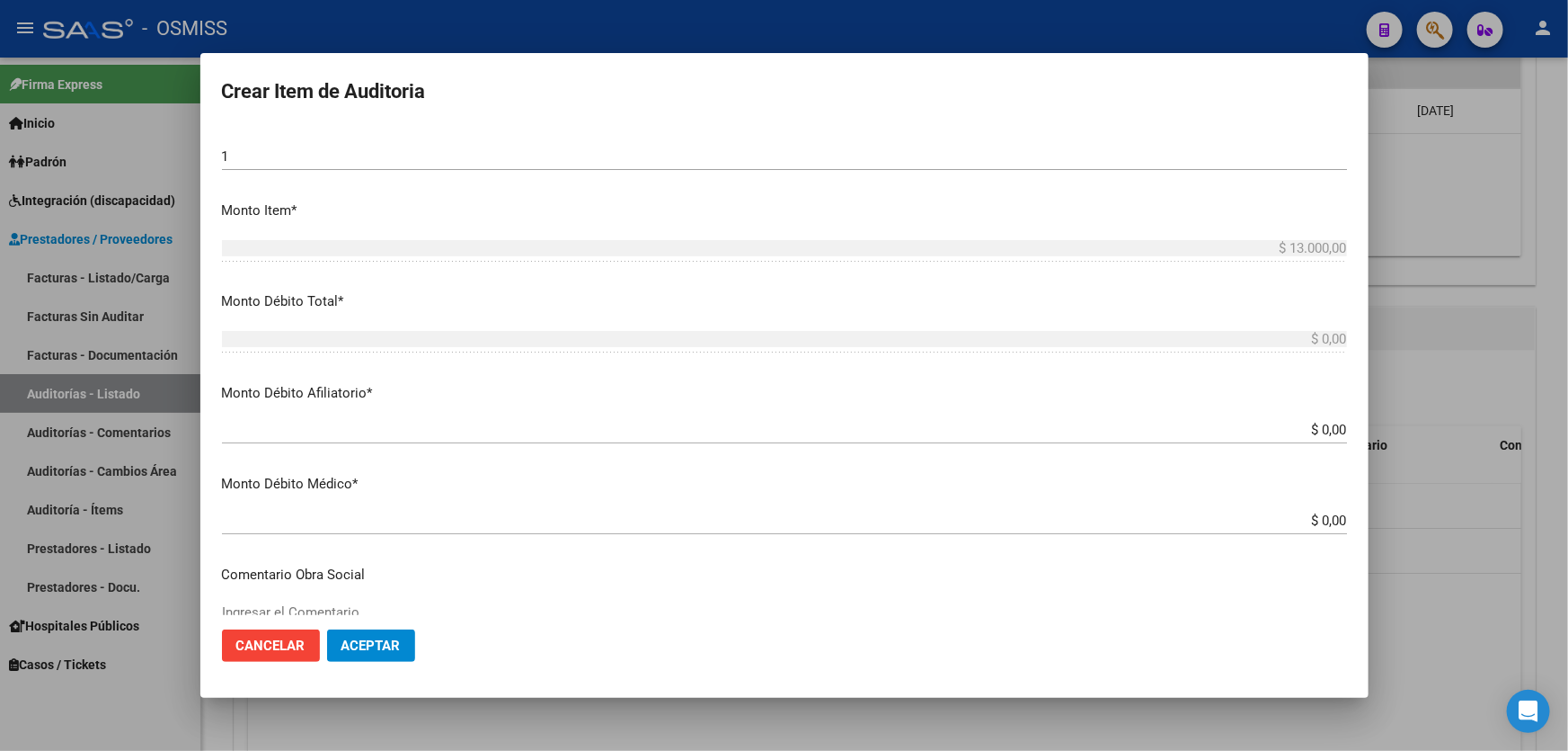
drag, startPoint x: 461, startPoint y: 626, endPoint x: 413, endPoint y: 658, distance: 57.7
click at [456, 633] on mat-dialog-actions "Cancelar Aceptar" at bounding box center [784, 645] width 1125 height 61
drag, startPoint x: 413, startPoint y: 658, endPoint x: 380, endPoint y: 663, distance: 33.4
click at [380, 663] on mat-dialog-actions "Cancelar Aceptar" at bounding box center [784, 645] width 1125 height 61
click at [379, 661] on button "Aceptar" at bounding box center [371, 645] width 88 height 32
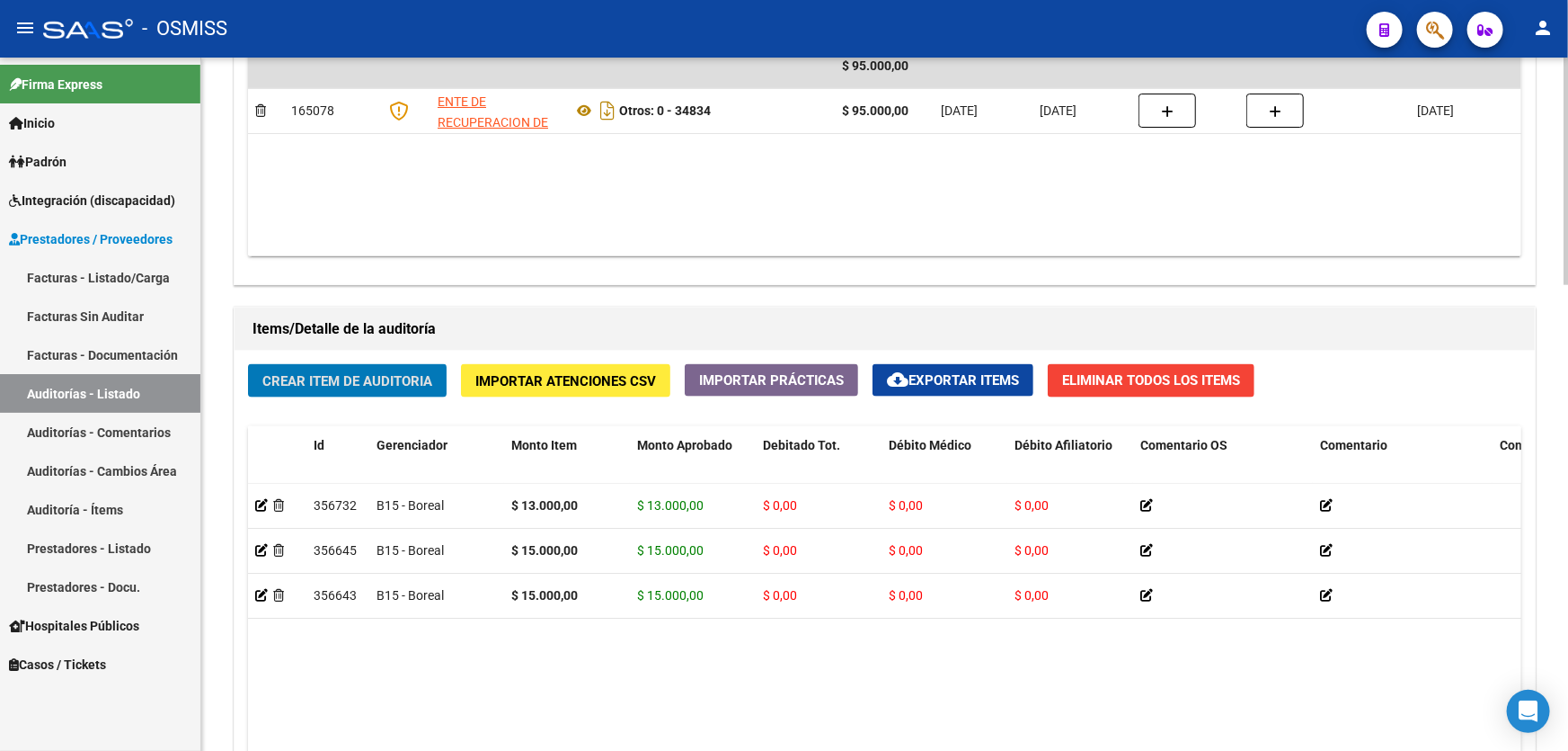
click at [1277, 352] on div "Crear Item de Auditoria Importar Atenciones CSV Importar Prácticas cloud_downlo…" at bounding box center [884, 666] width 1301 height 630
click at [365, 379] on span "Crear Item de Auditoria" at bounding box center [347, 381] width 169 height 16
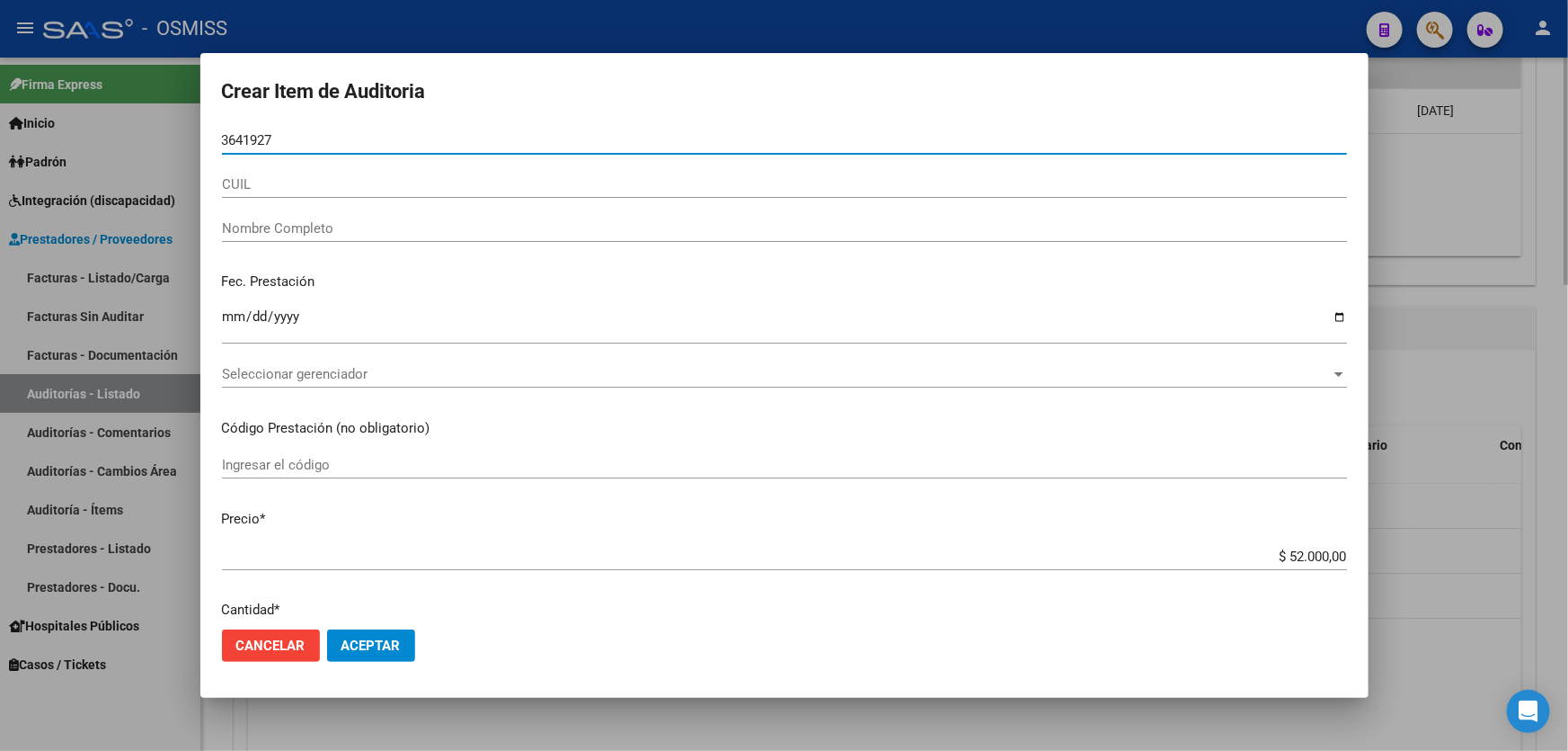
type input "36419272"
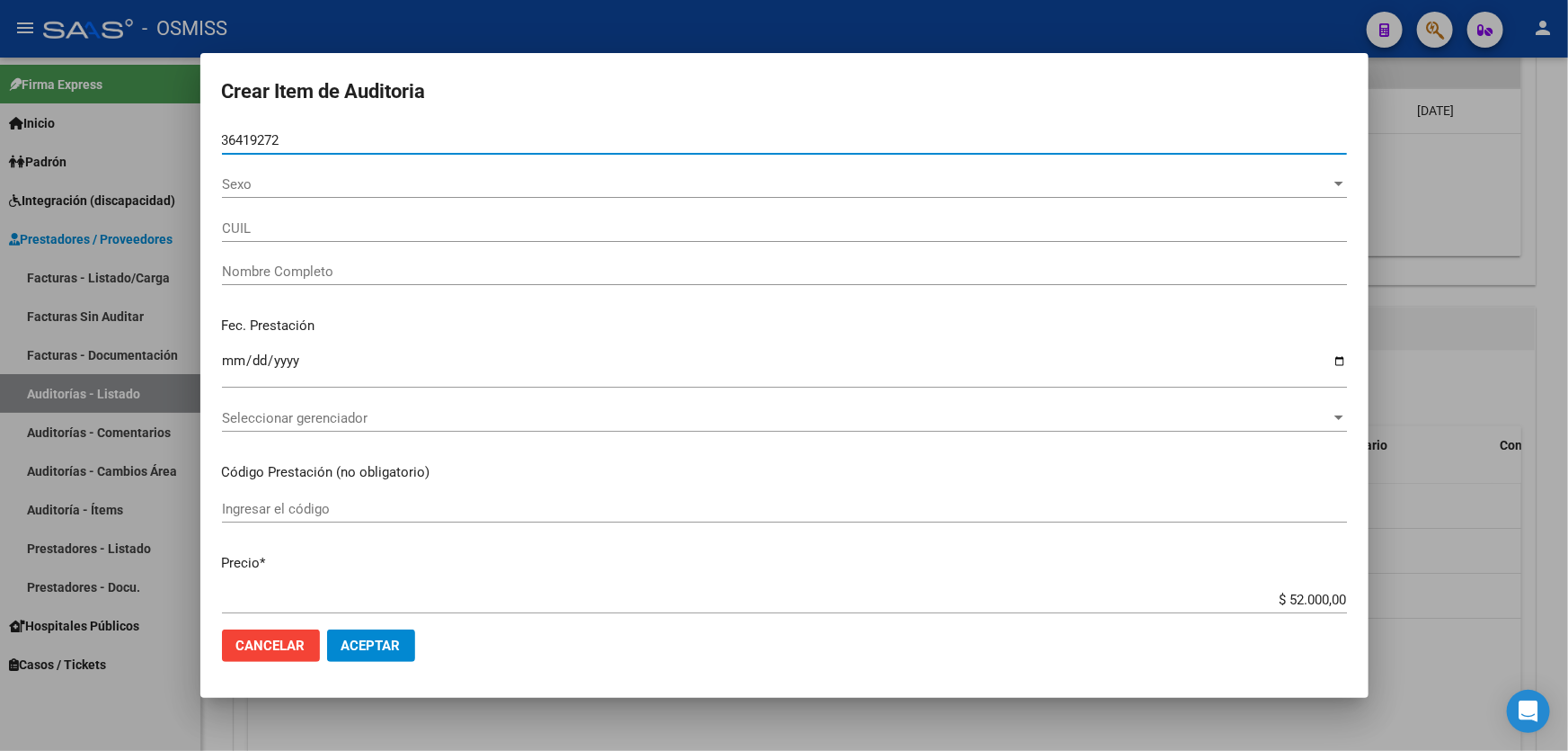
type input "20364192720"
type input "[PERSON_NAME] [PERSON_NAME]"
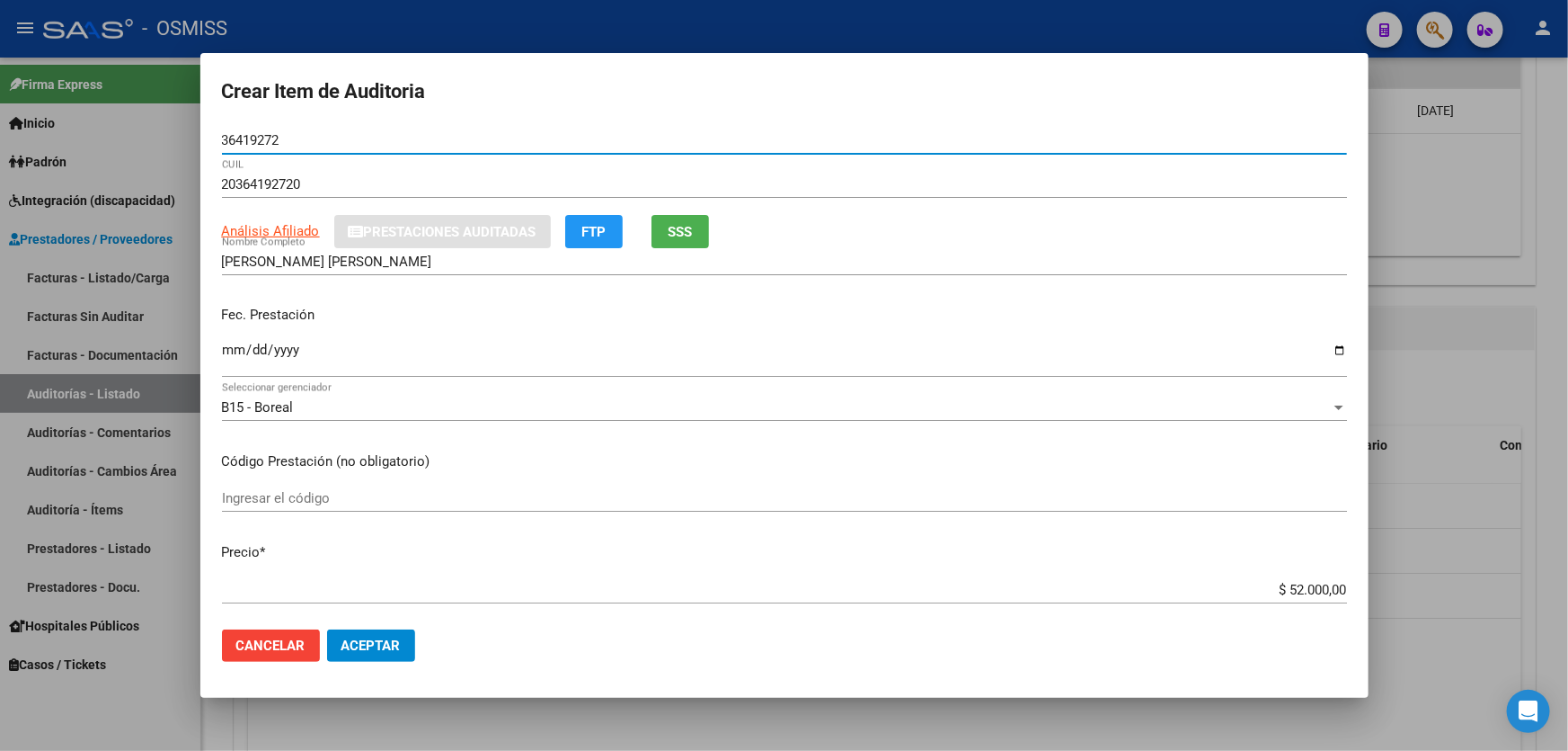
type input "36419272"
click at [246, 368] on input "Ingresar la fecha" at bounding box center [784, 358] width 1125 height 29
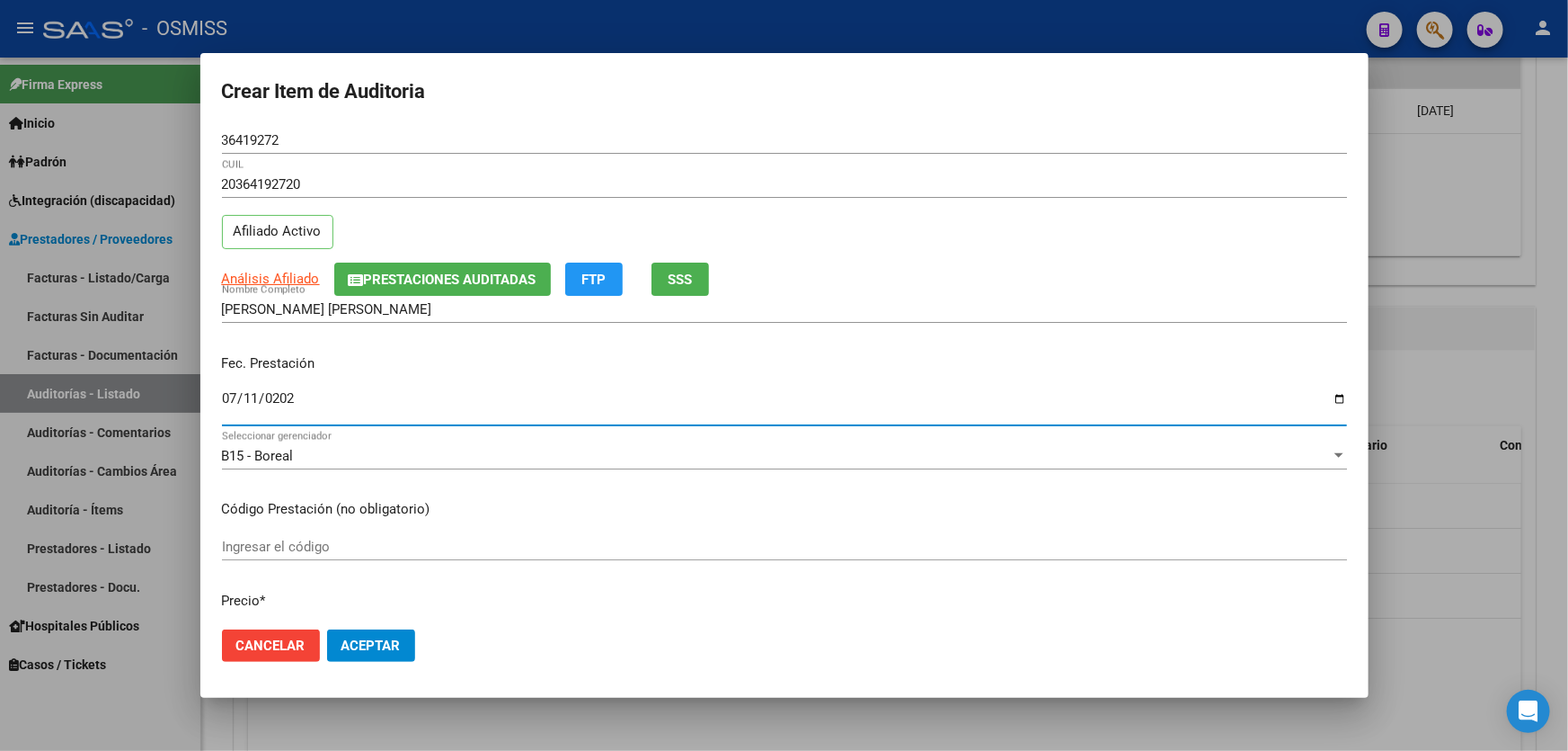
type input "[DATE]"
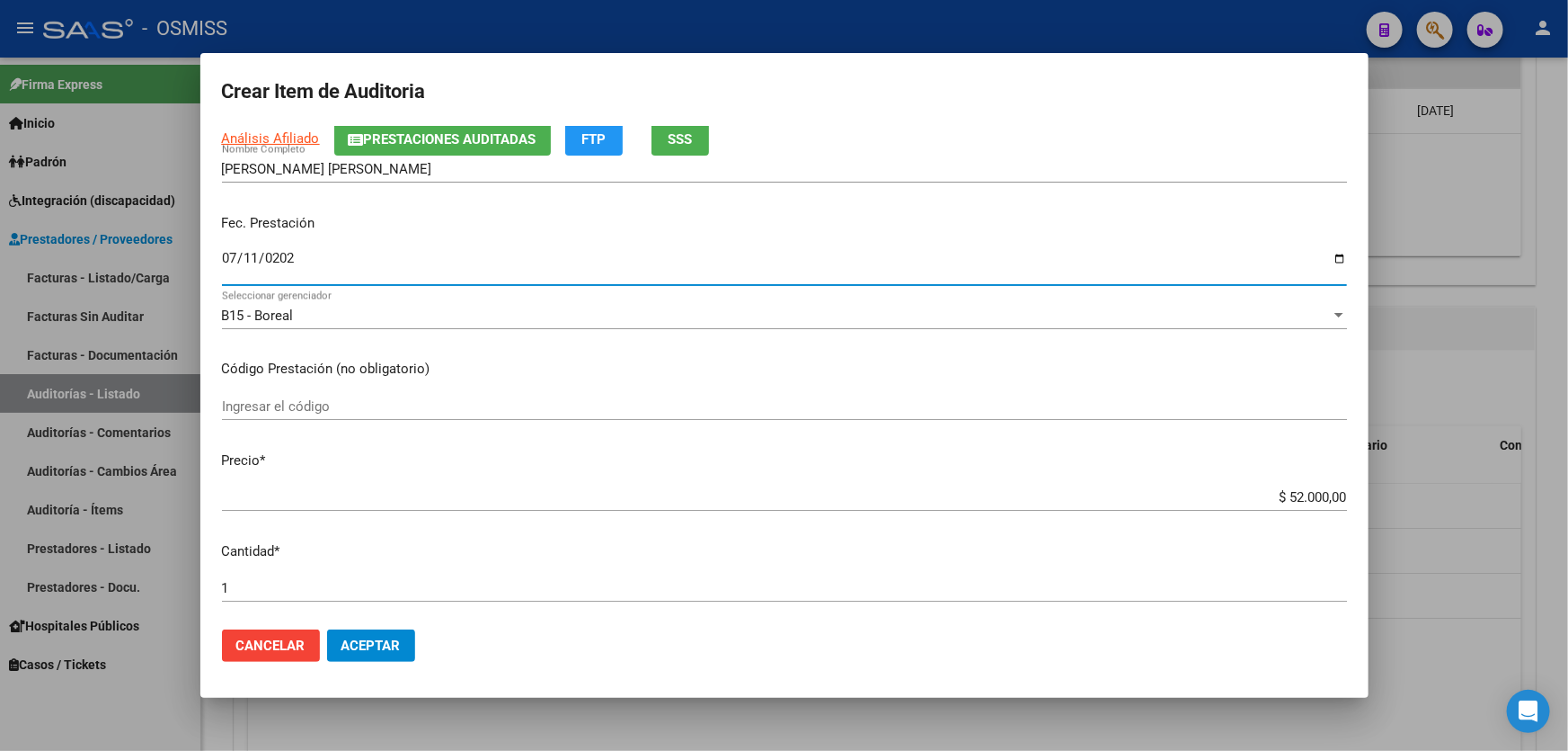
scroll to position [327, 0]
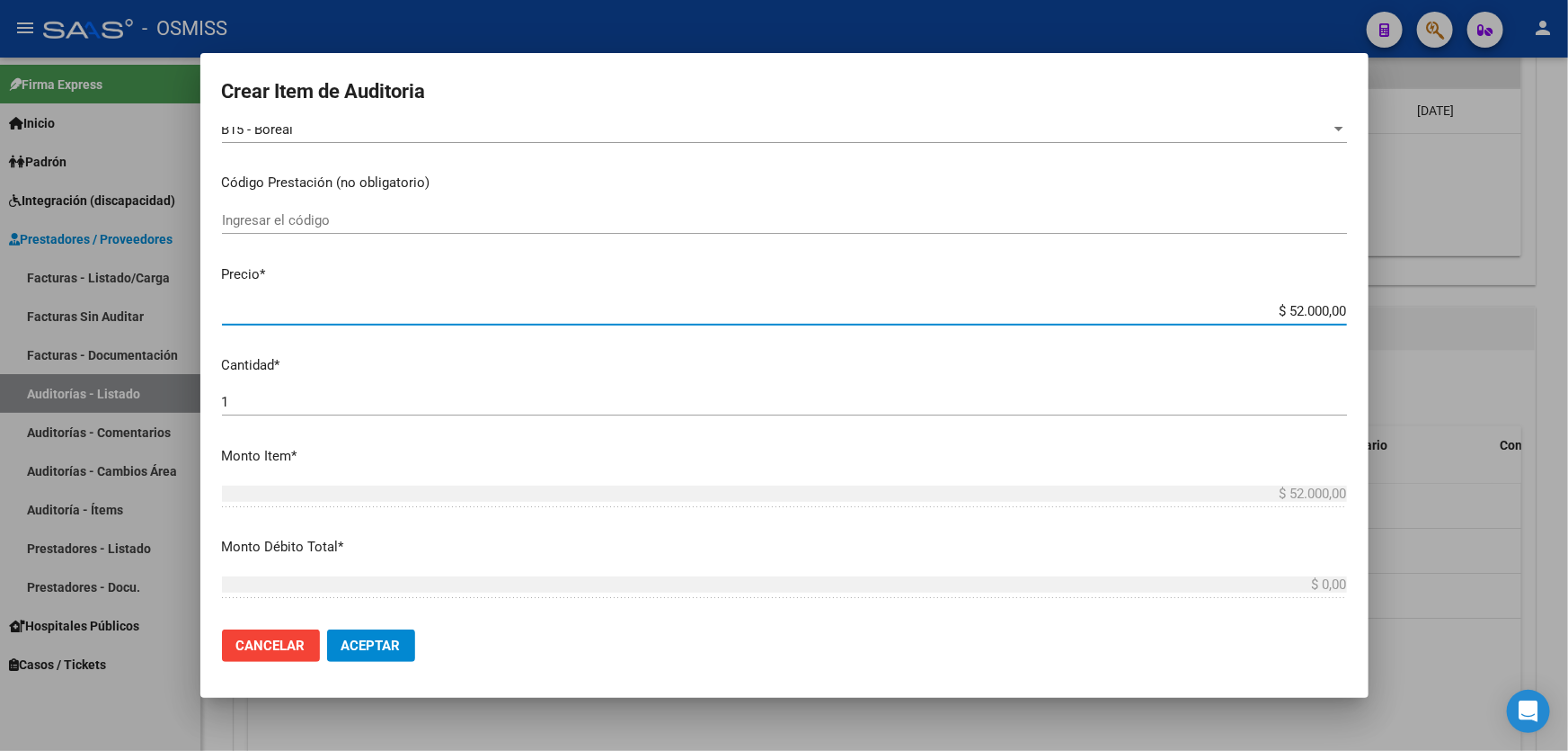
drag, startPoint x: 1222, startPoint y: 305, endPoint x: 1568, endPoint y: 190, distance: 364.6
click at [1568, 217] on div "Crear Item de Auditoria 36419272 Nro Documento 20364192720 CUIL Afiliado Activo…" at bounding box center [784, 375] width 1568 height 751
type input "$ 0,01"
type input "$ 0,13"
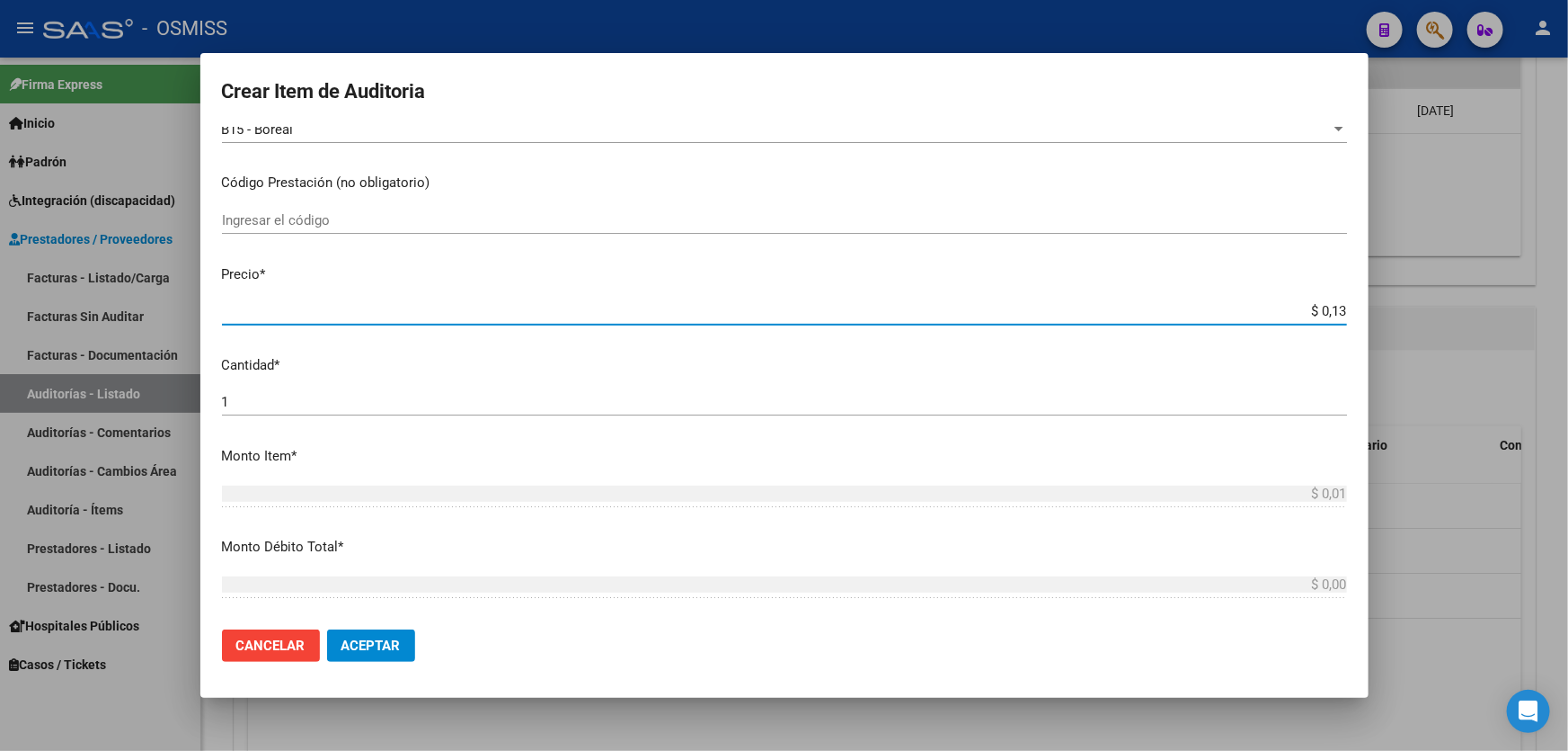
type input "$ 0,13"
type input "$ 1,30"
type input "$ 13,00"
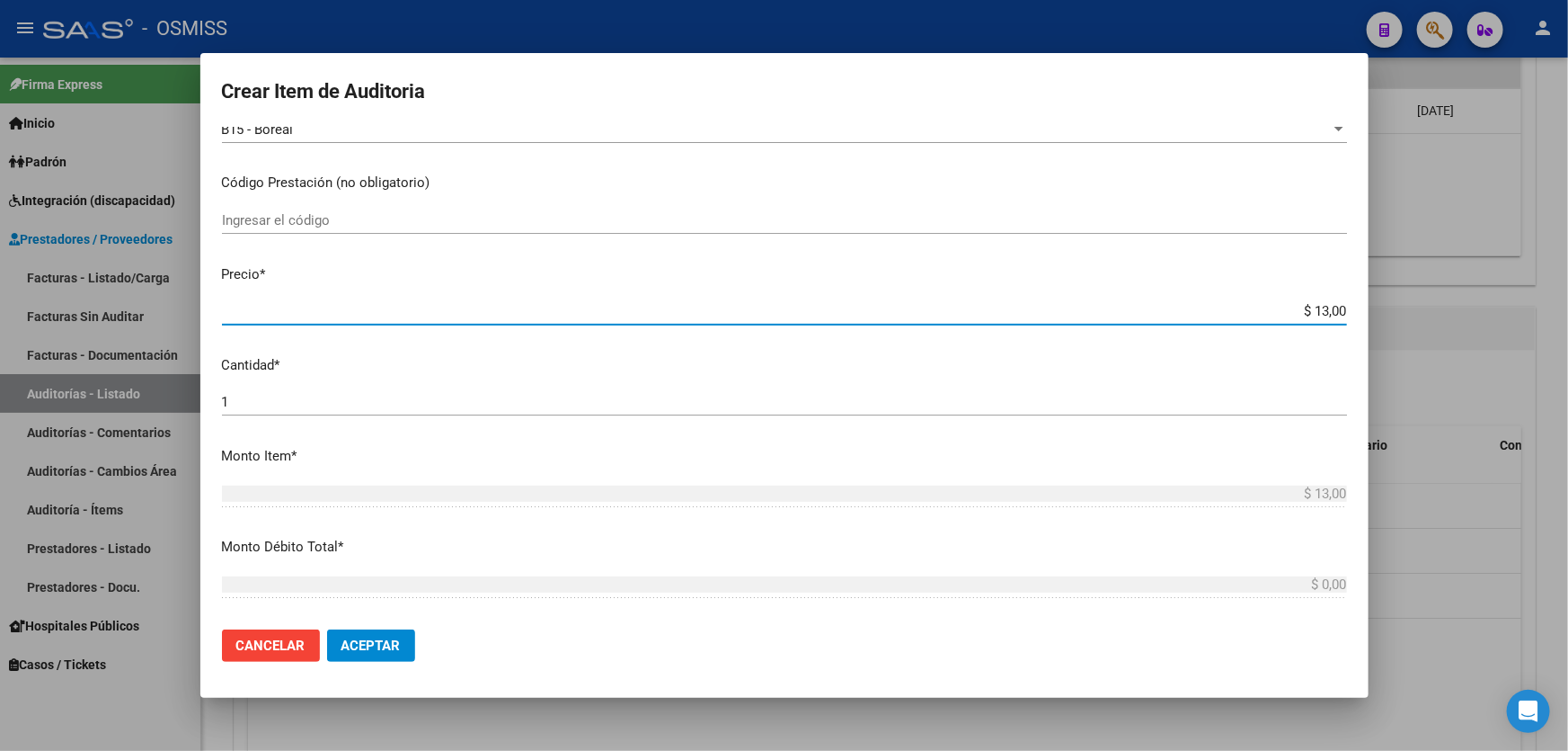
type input "$ 130,00"
type input "$ 1.300,00"
type input "$ 13.000,00"
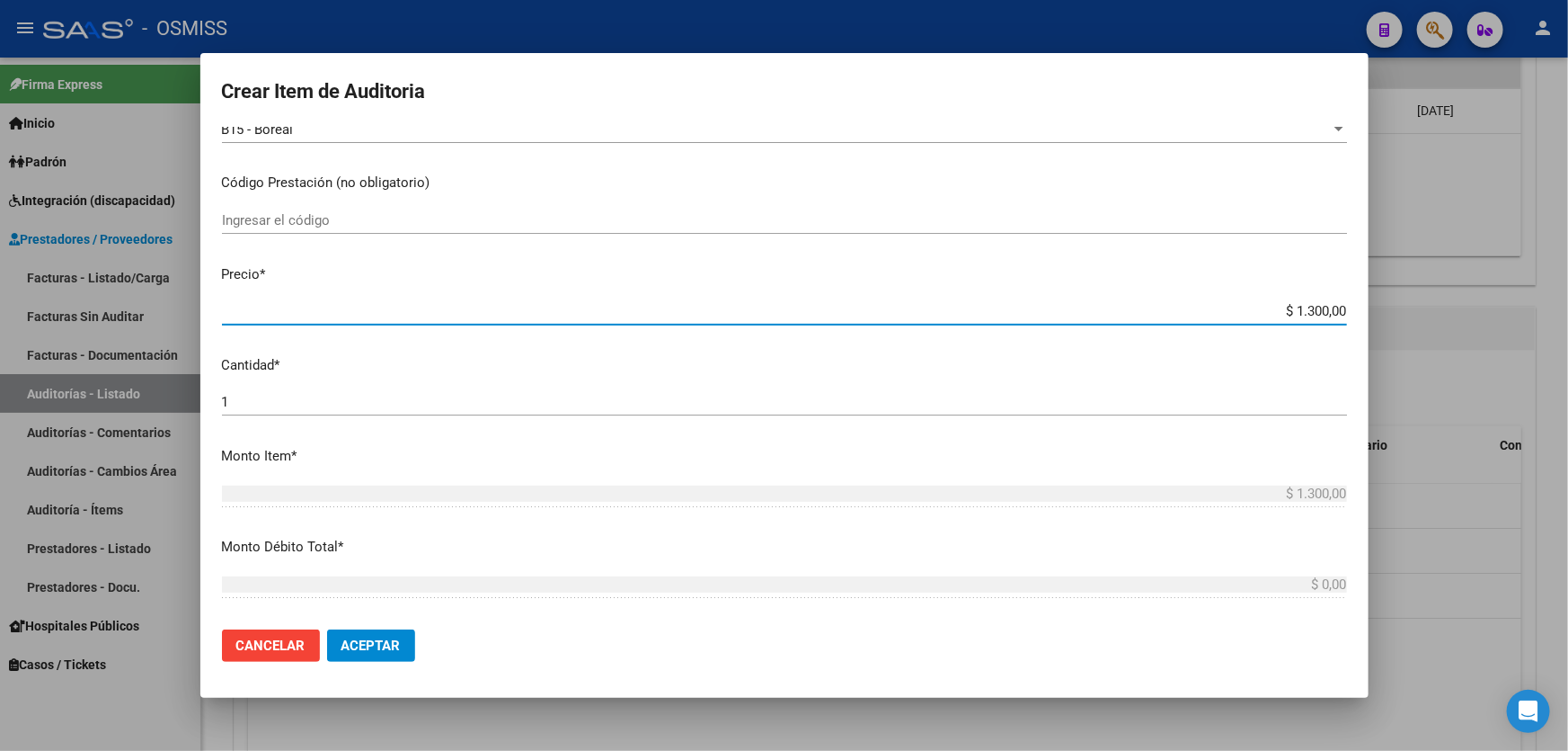
type input "$ 13.000,00"
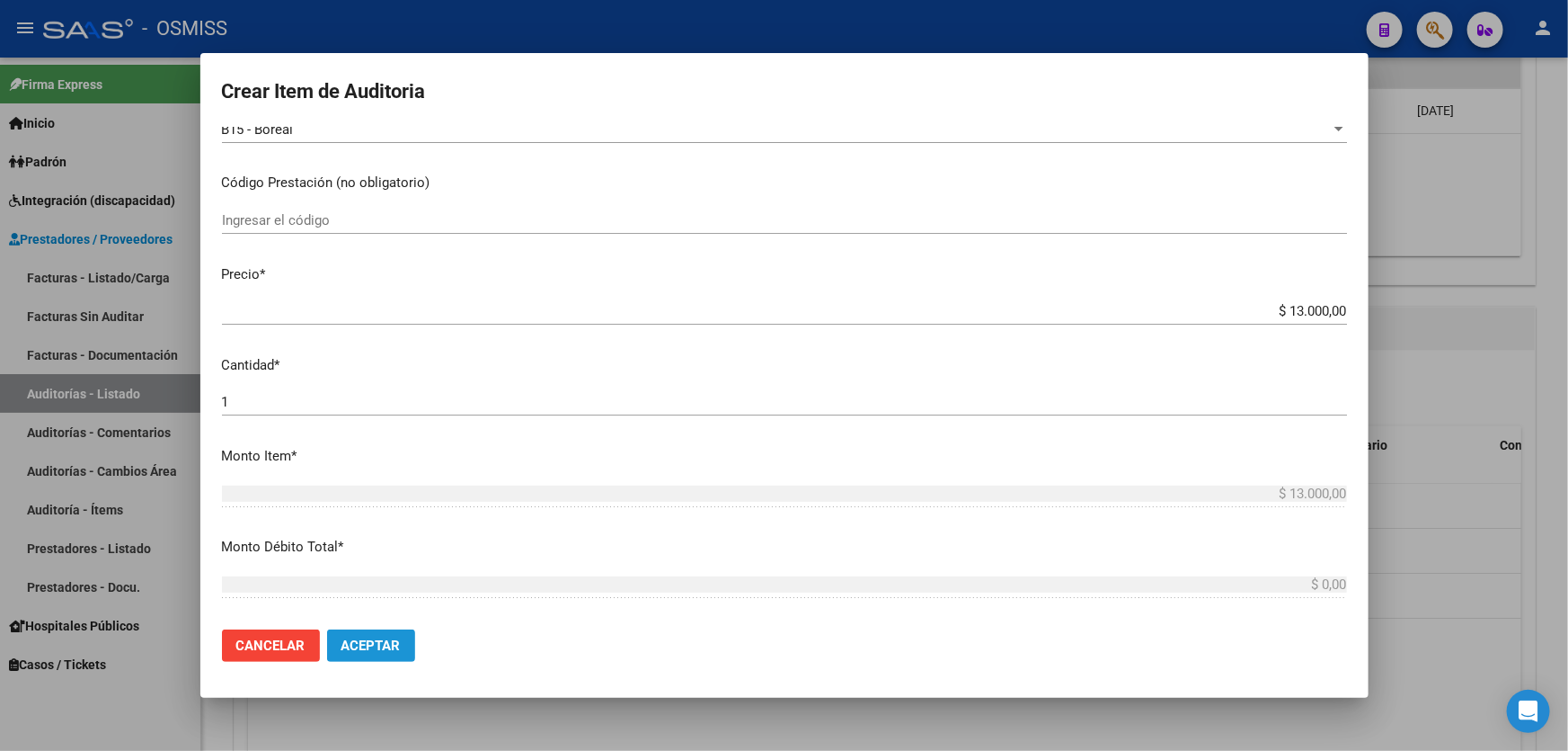
click at [363, 639] on span "Aceptar" at bounding box center [371, 645] width 59 height 16
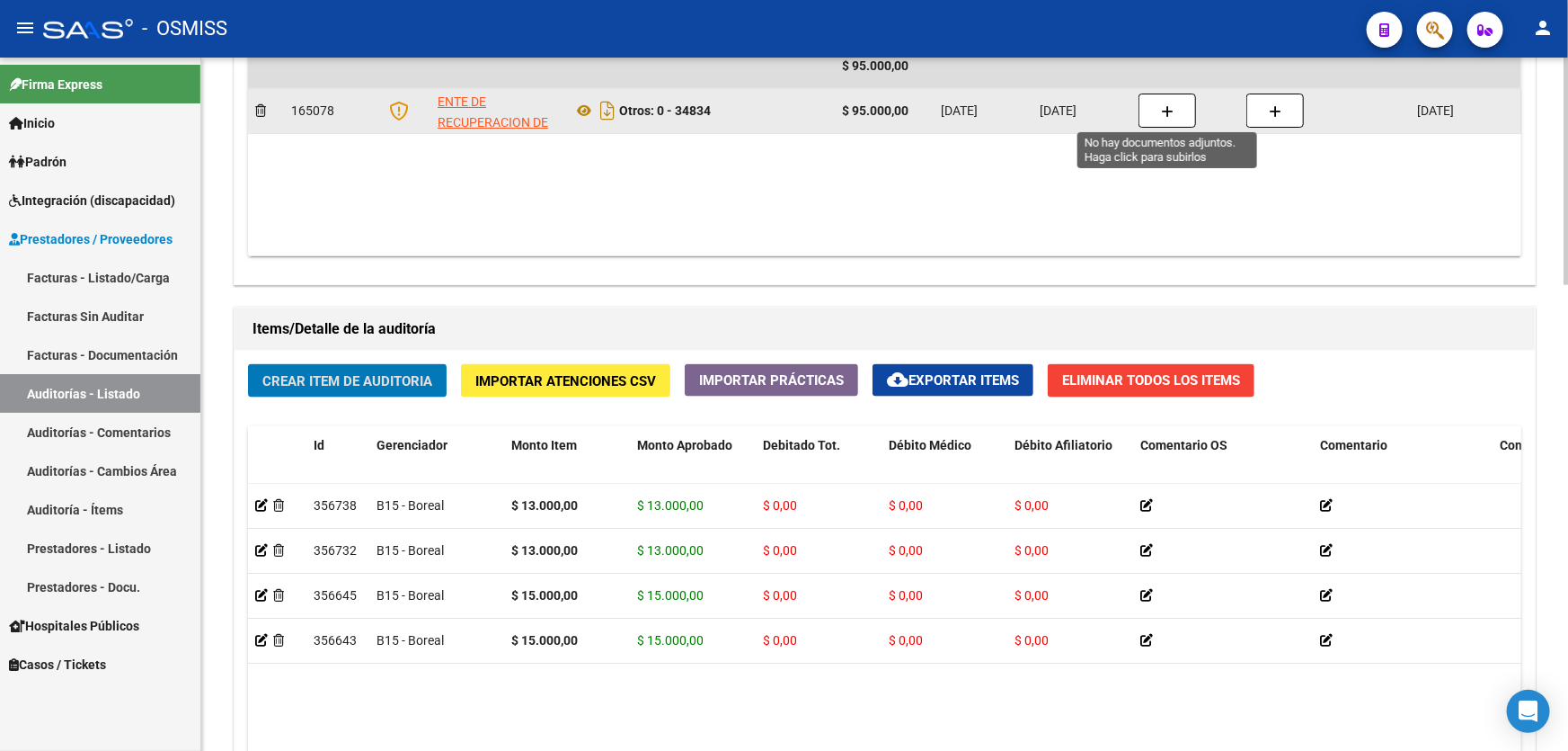
click at [1175, 107] on button "button" at bounding box center [1167, 110] width 57 height 34
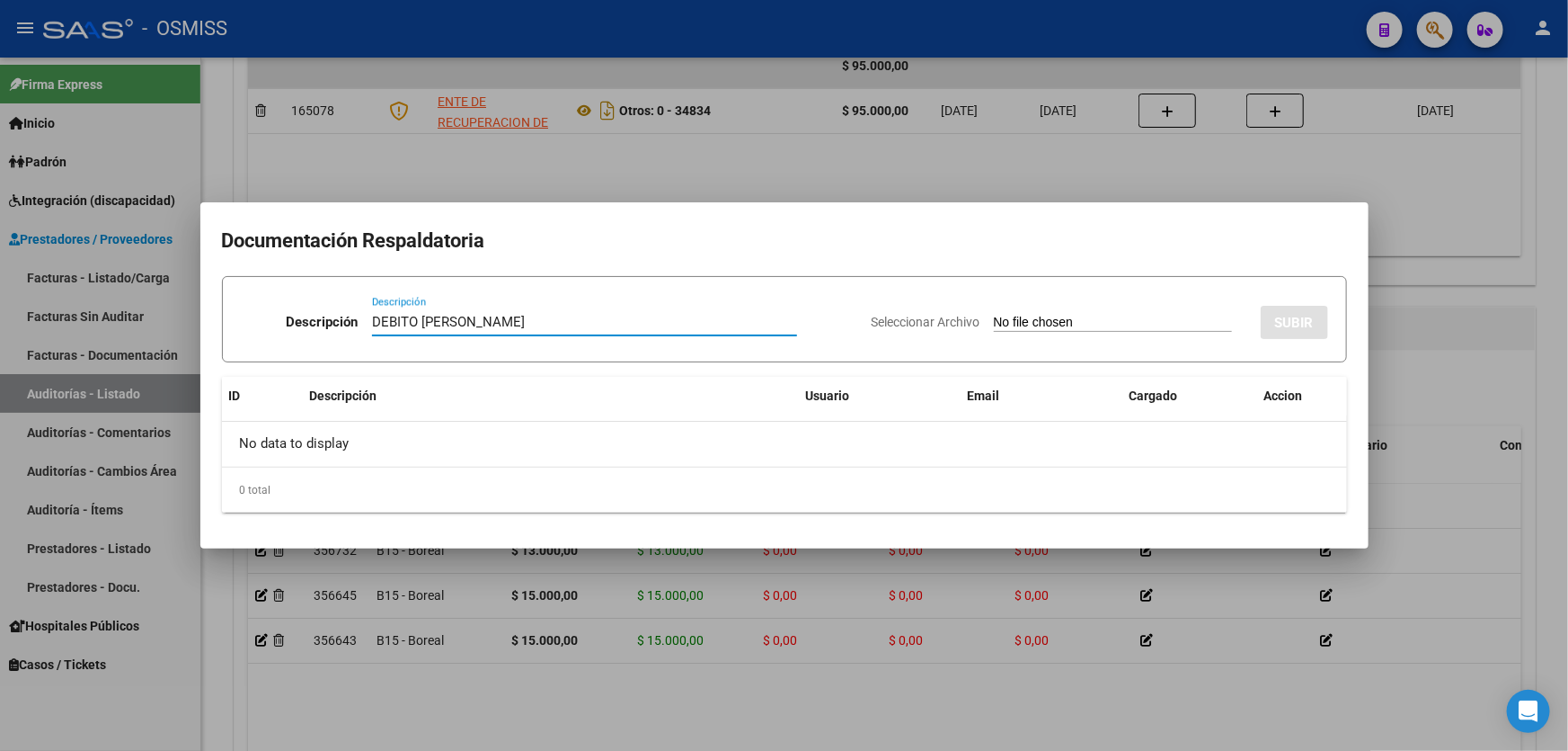
type input "DEBITO [PERSON_NAME]"
click at [1083, 319] on input "Seleccionar Archivo" at bounding box center [1113, 324] width 238 height 17
type input "C:\fakepath\[PERSON_NAME].pdf"
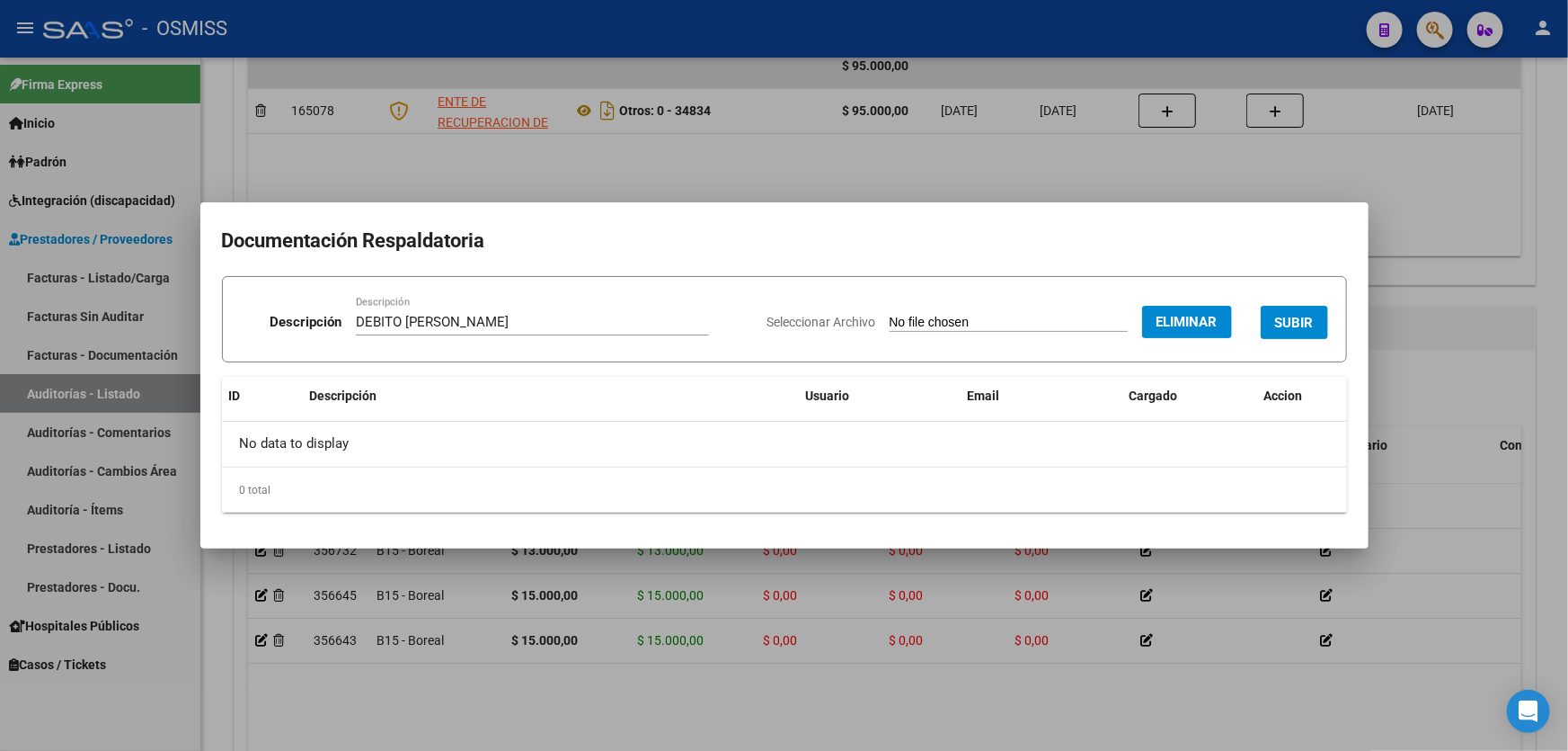
click at [1285, 315] on span "SUBIR" at bounding box center [1295, 323] width 39 height 16
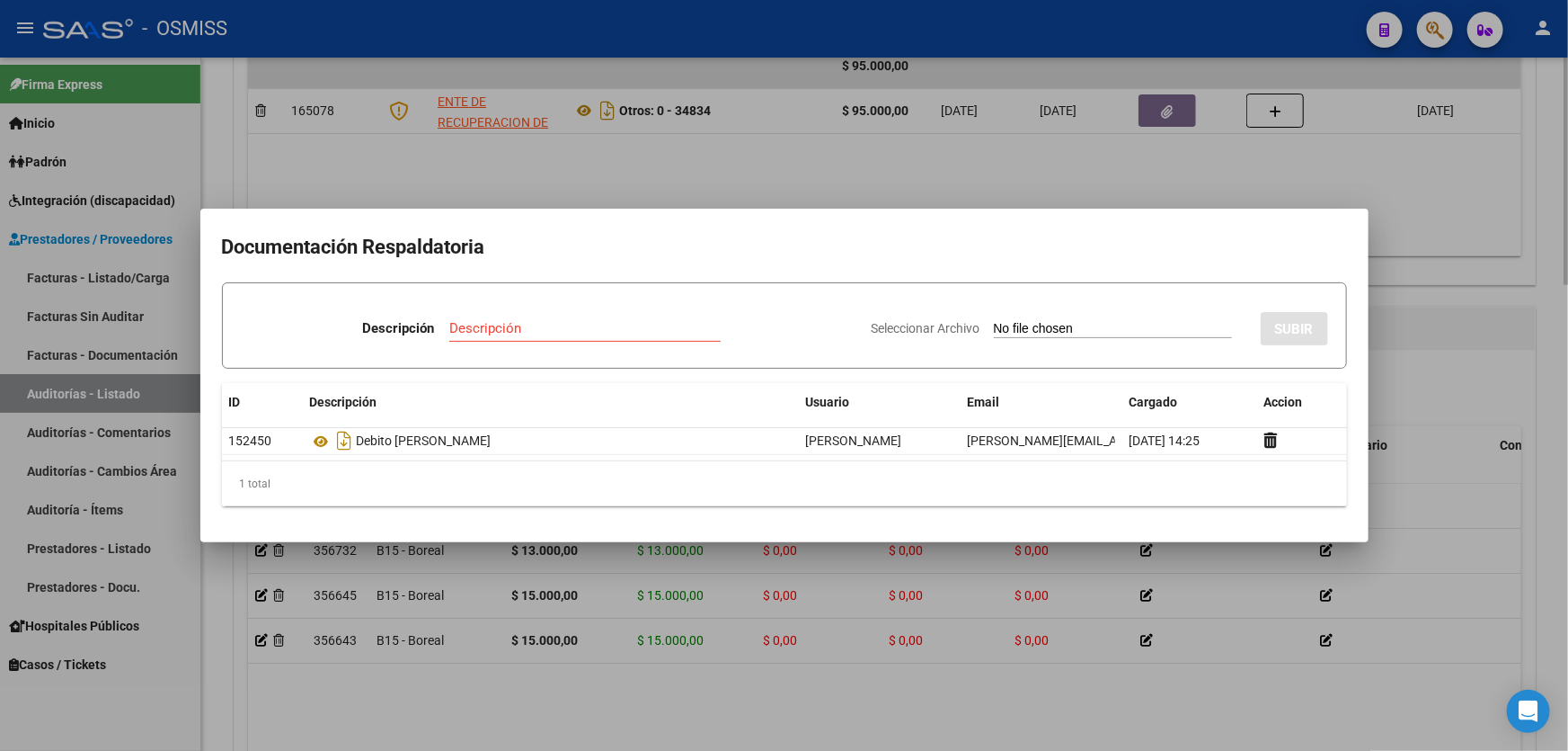
click at [1336, 682] on div at bounding box center [784, 375] width 1568 height 751
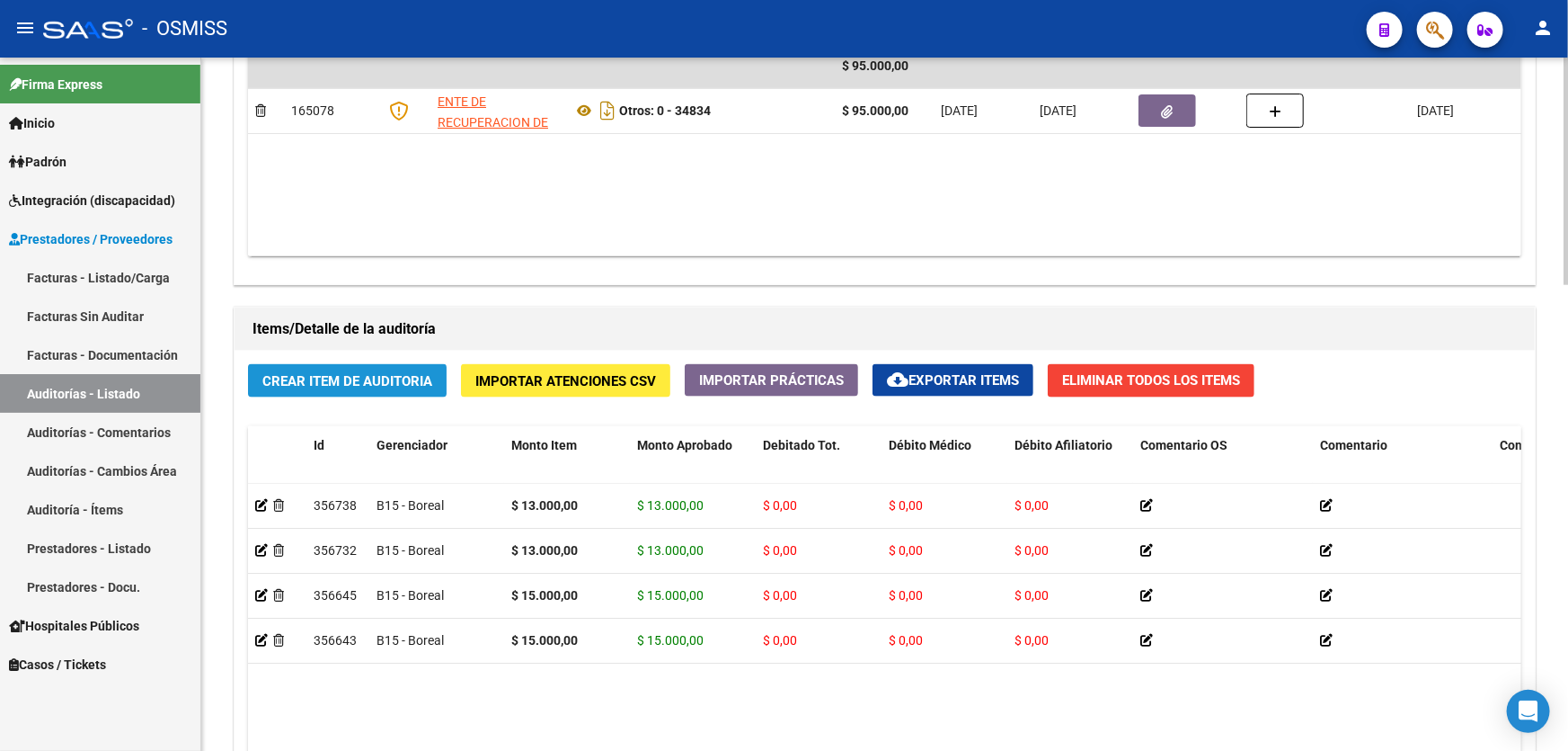
click at [420, 386] on button "Crear Item de Auditoria" at bounding box center [347, 381] width 199 height 33
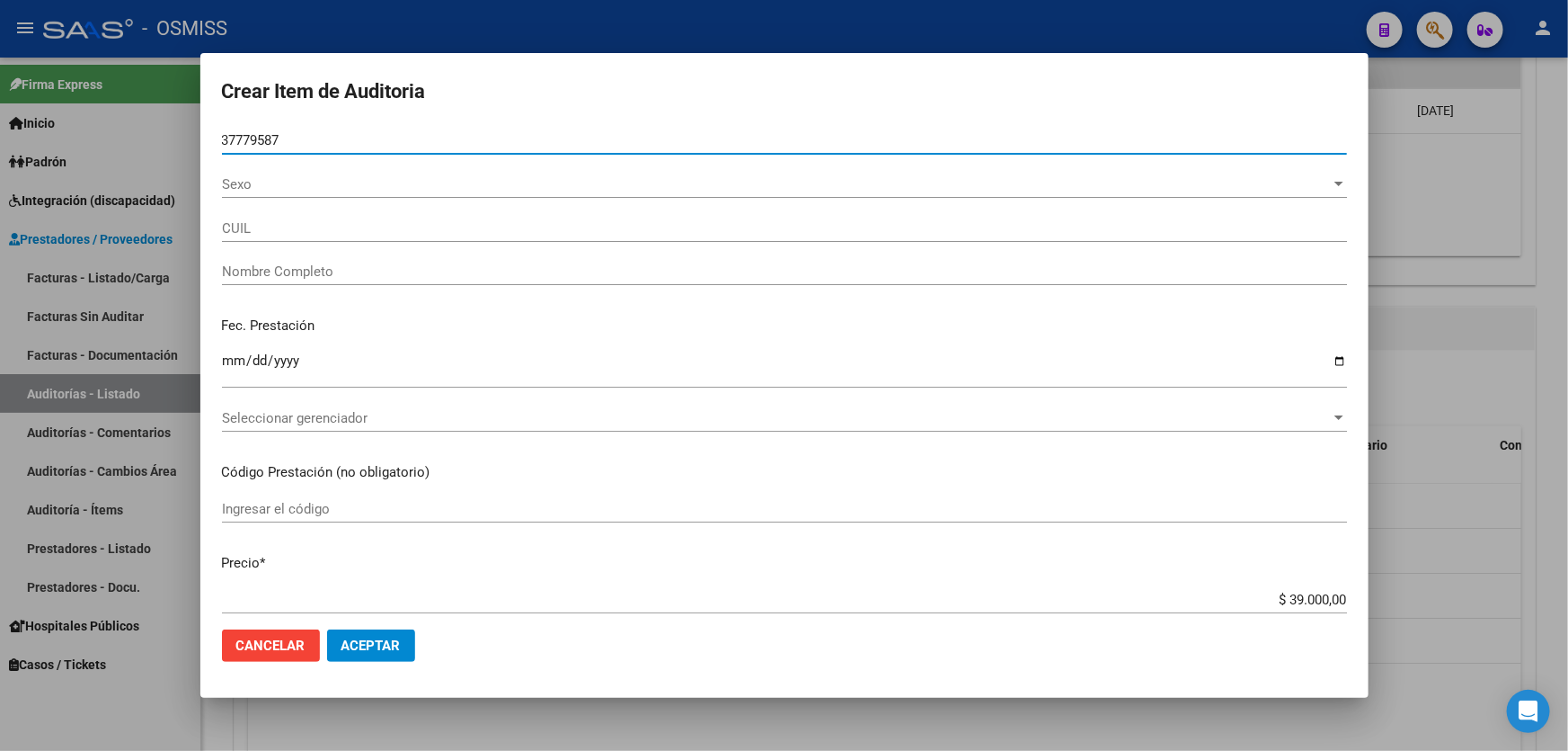
type input "37779587"
type input "27377795879"
type input "[PERSON_NAME]"
click at [235, 375] on div "Ingresar la fecha" at bounding box center [784, 369] width 1125 height 39
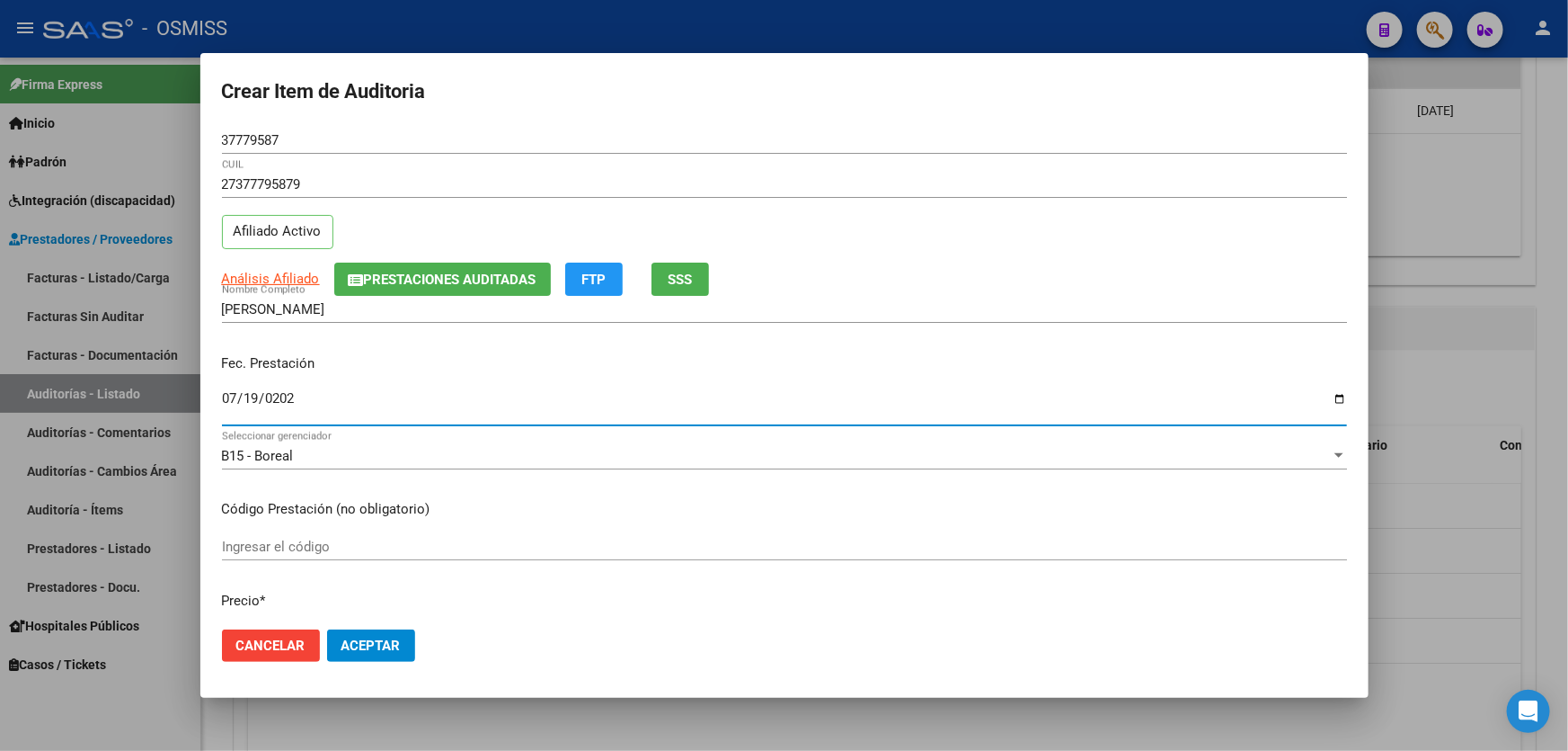
type input "[DATE]"
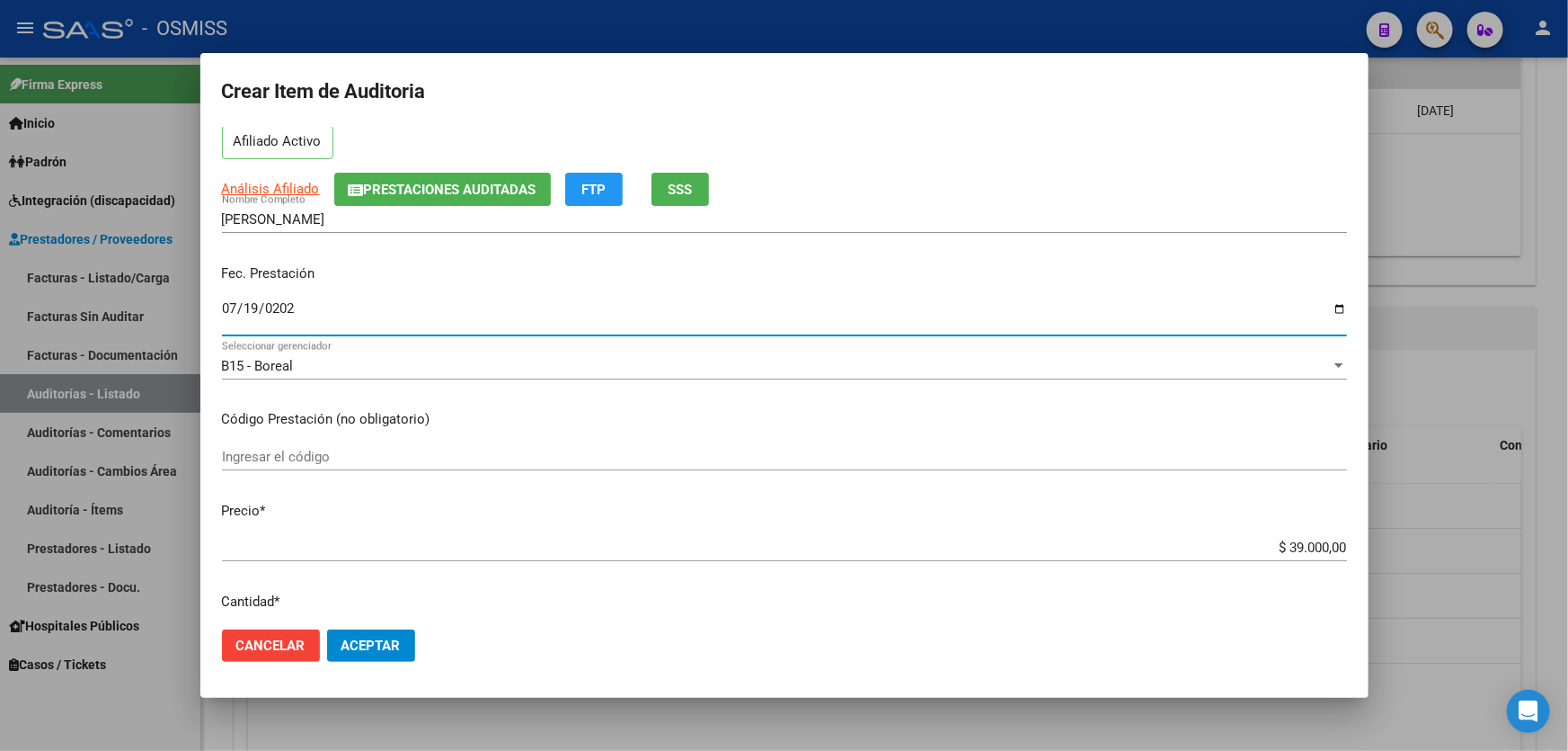
scroll to position [244, 0]
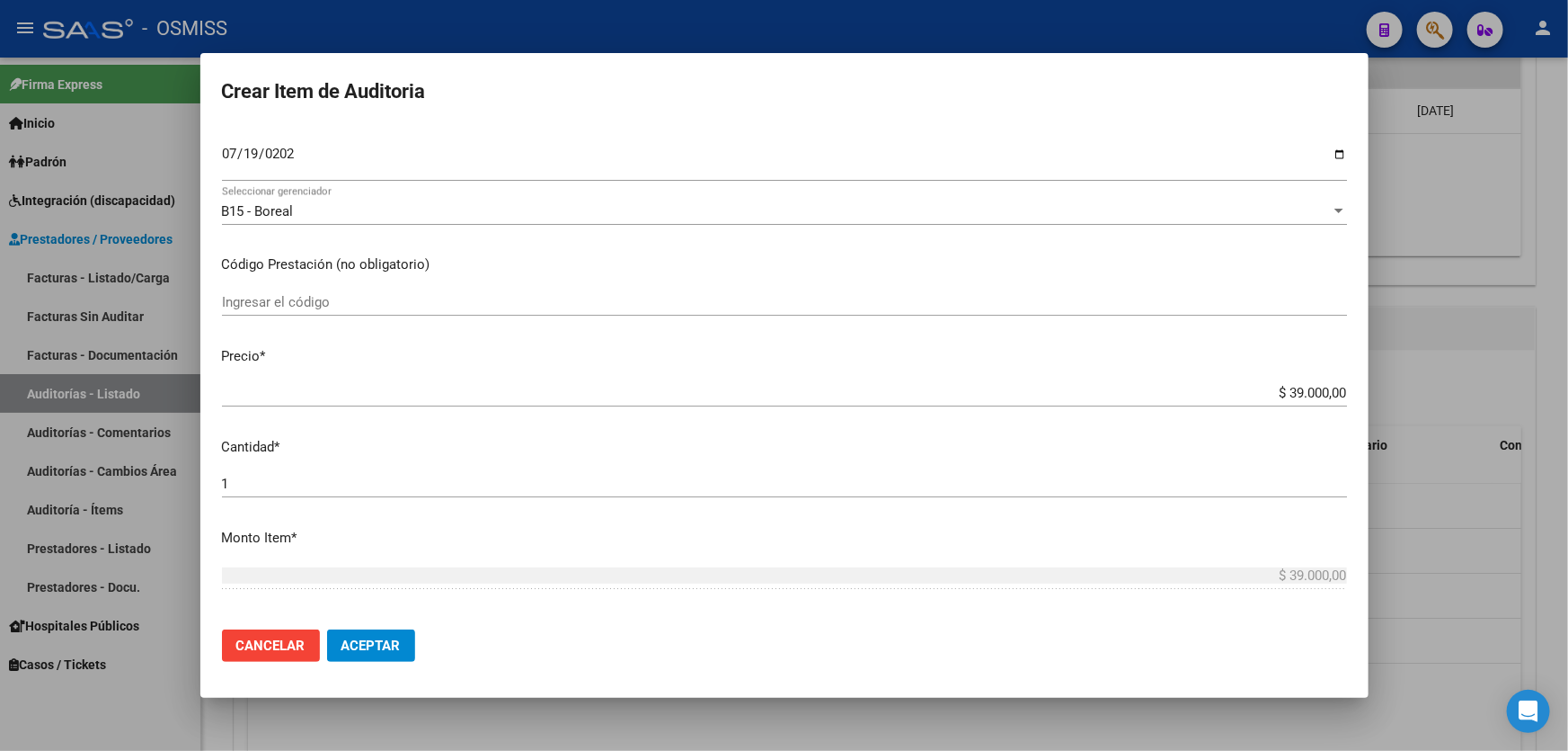
drag, startPoint x: 1208, startPoint y: 400, endPoint x: 1368, endPoint y: 379, distance: 161.4
click at [1368, 379] on div "Crear Item de Auditoria 37779587 Nro Documento 27377795879 CUIL Afiliado Activo…" at bounding box center [784, 375] width 1568 height 751
click at [1264, 380] on div "$ 39.000,00 Ingresar el precio" at bounding box center [784, 393] width 1125 height 27
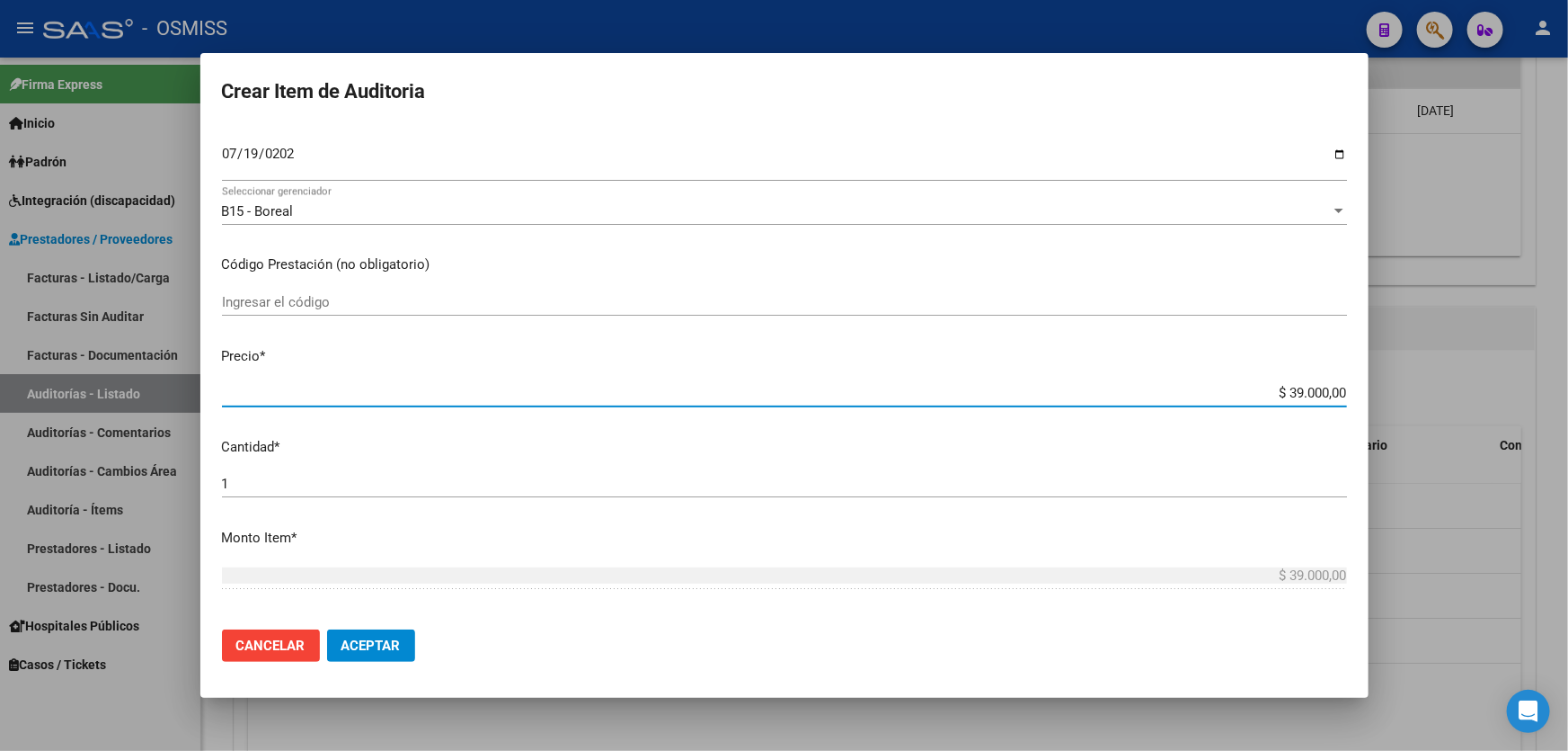
drag, startPoint x: 1244, startPoint y: 388, endPoint x: 1568, endPoint y: 337, distance: 328.0
click at [1543, 348] on div "Crear Item de Auditoria 37779587 Nro Documento 27377795879 CUIL Afiliado Activo…" at bounding box center [784, 375] width 1568 height 751
type input "$ 0,01"
type input "$ 0,13"
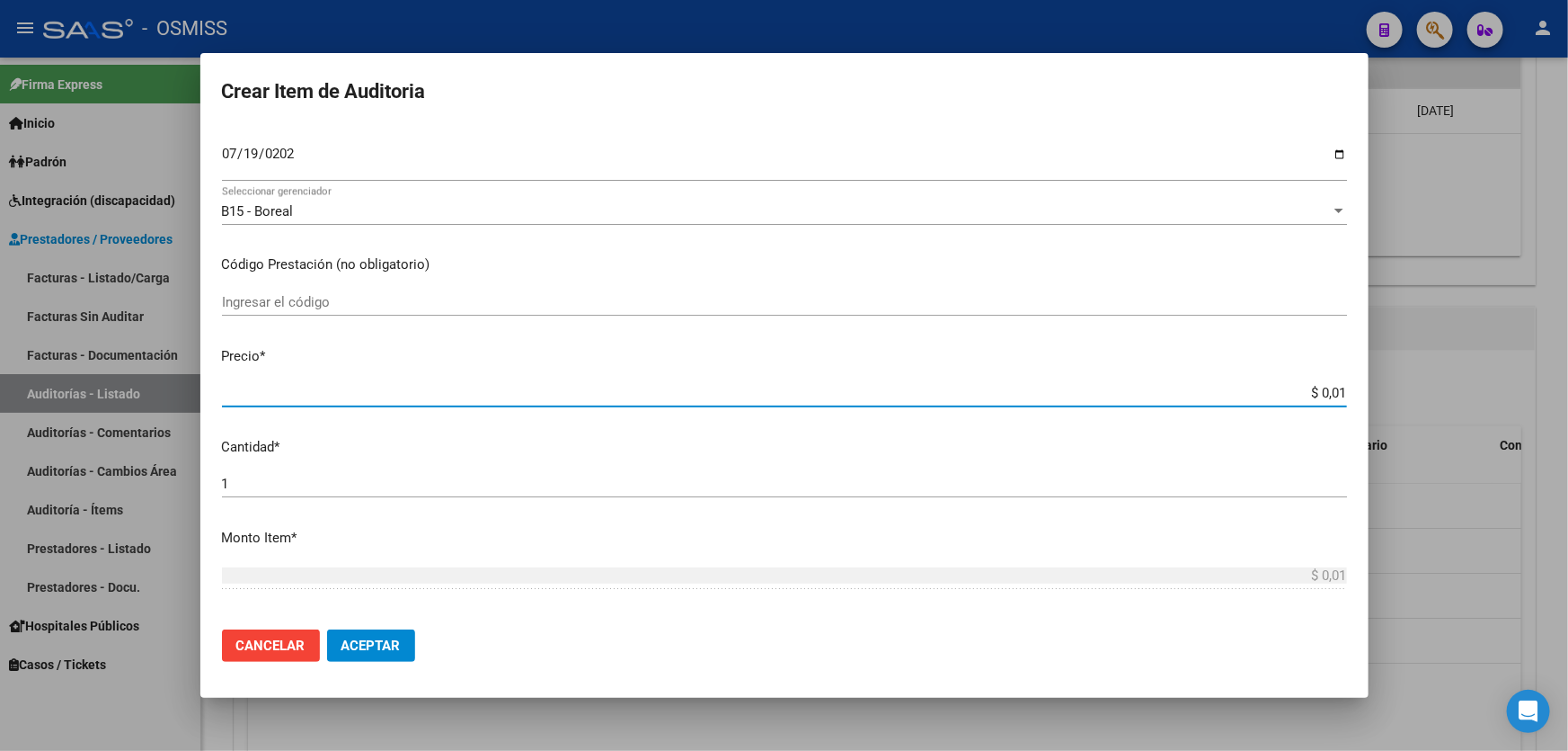
type input "$ 0,13"
type input "$ 1,30"
type input "$ 13,00"
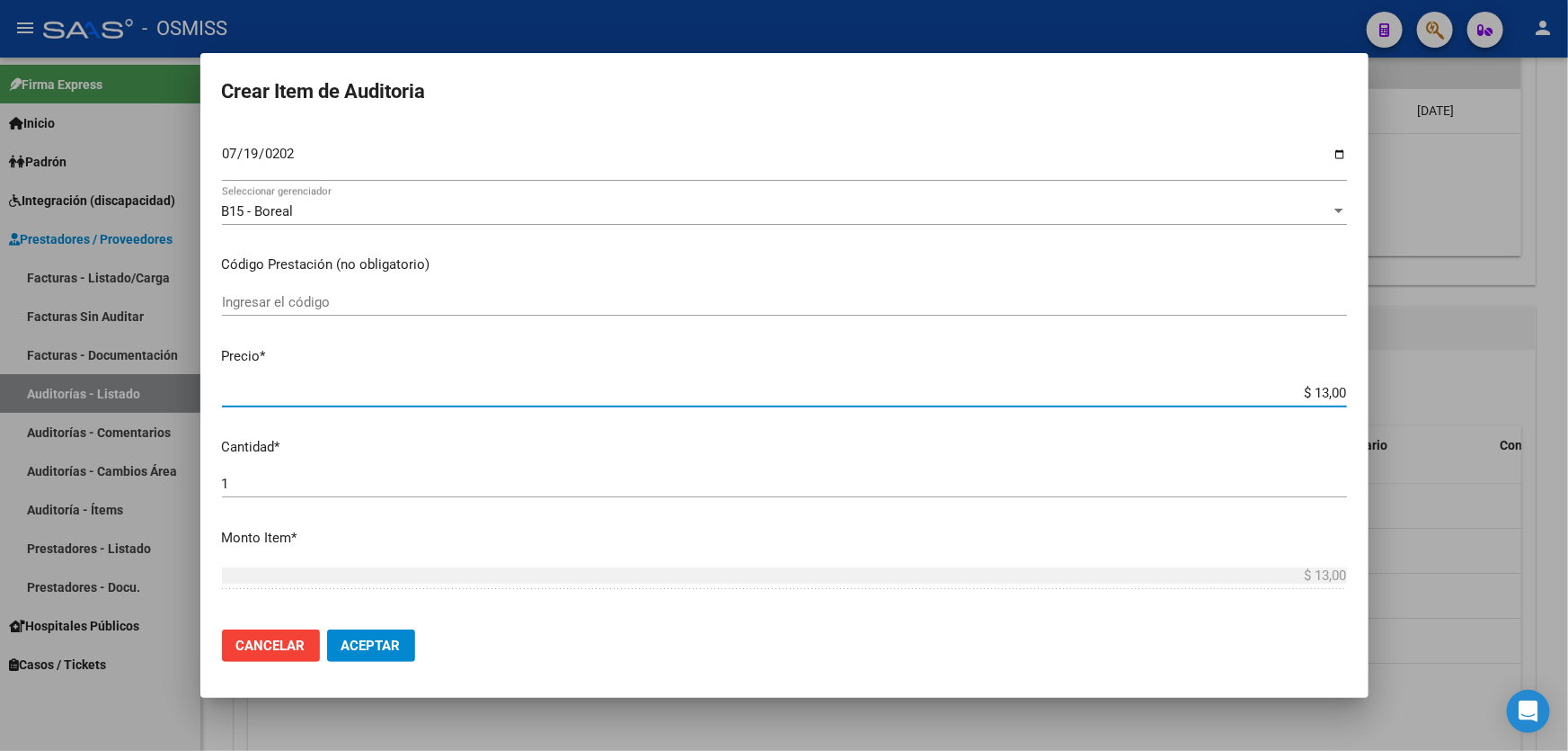
type input "$ 130,00"
type input "$ 1.300,00"
type input "$ 13.000,00"
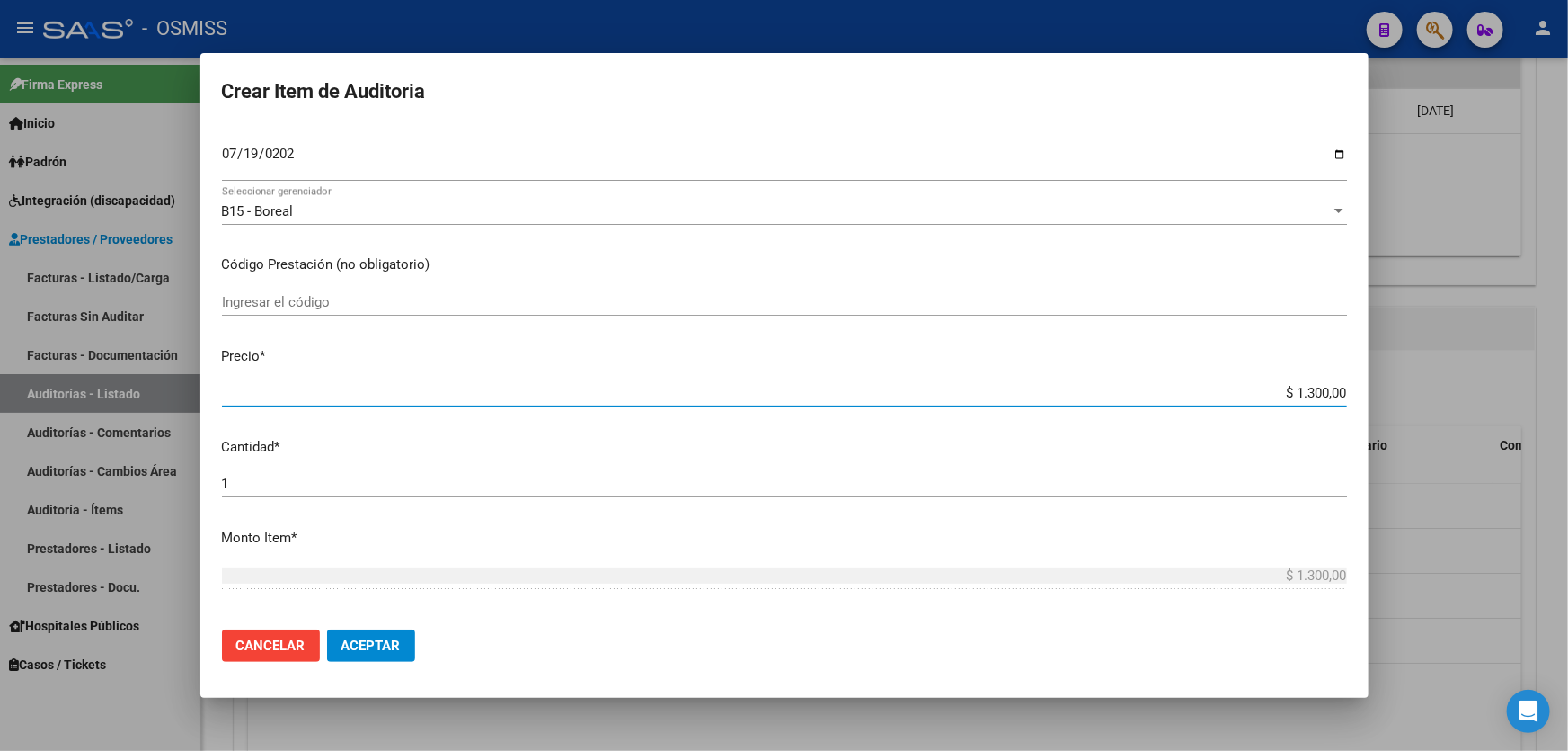
type input "$ 13.000,00"
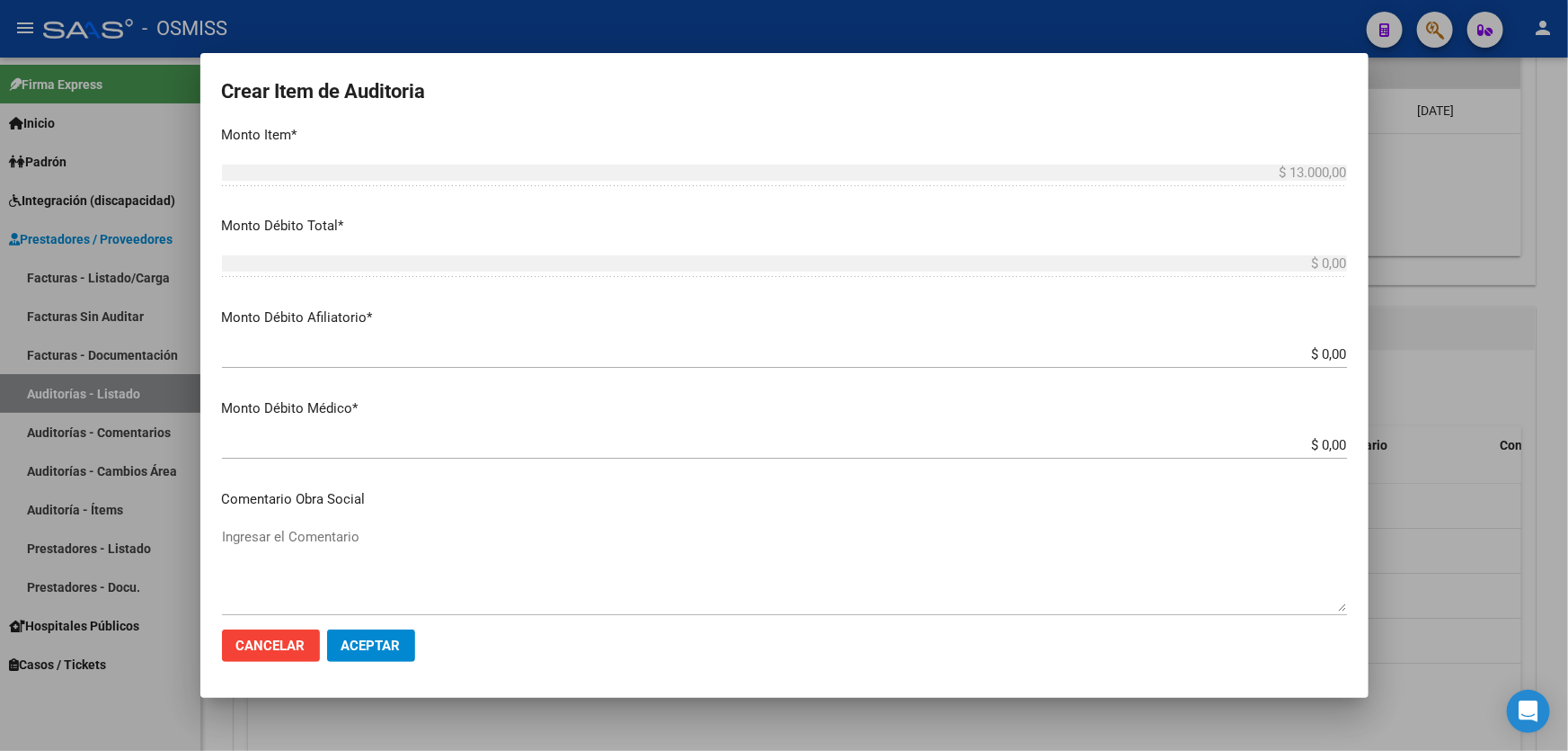
scroll to position [654, 0]
drag, startPoint x: 1251, startPoint y: 357, endPoint x: 1277, endPoint y: 352, distance: 26.5
click at [1277, 352] on div "$ 0,00 Ingresar el monto Afiliatorio" at bounding box center [784, 348] width 1125 height 27
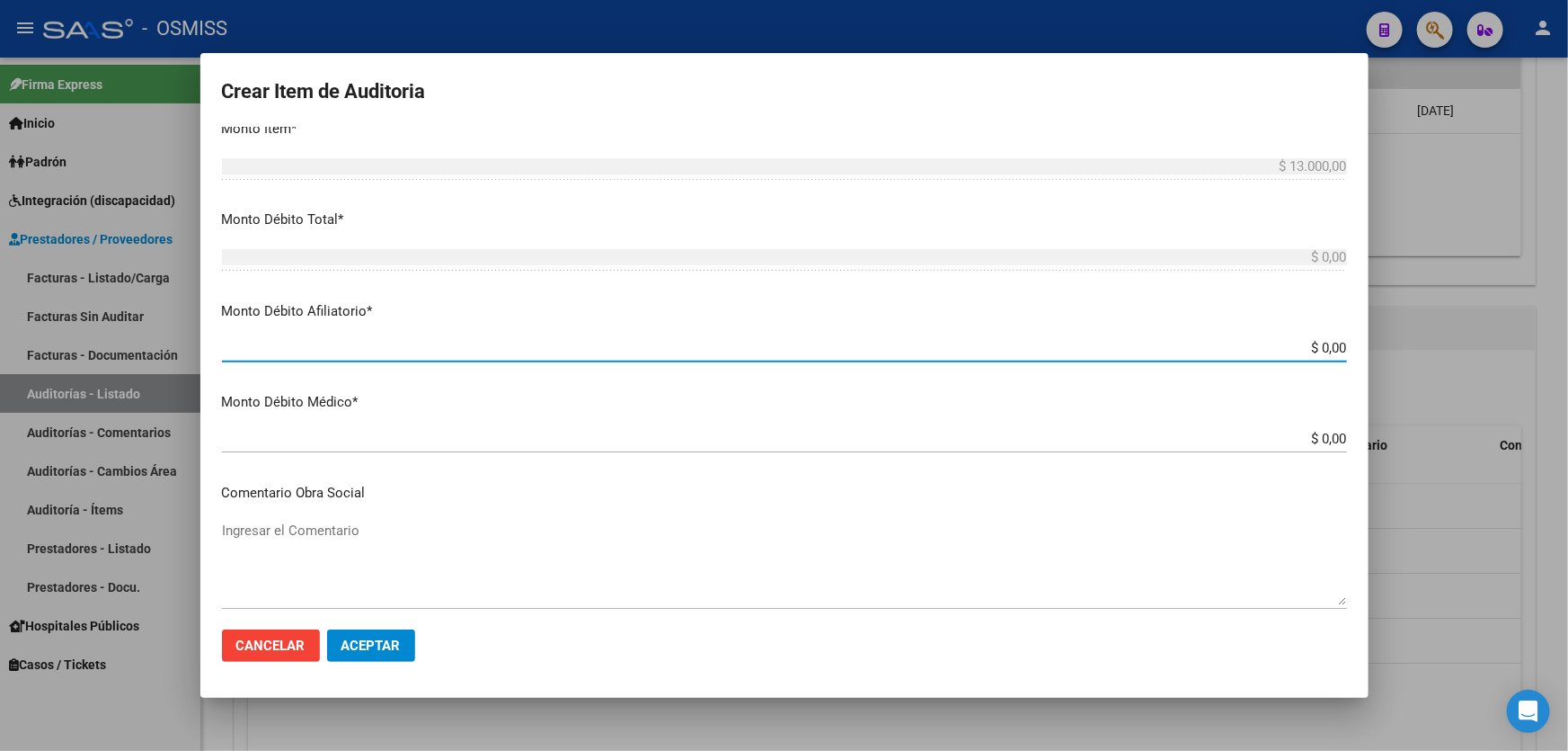
drag, startPoint x: 1262, startPoint y: 354, endPoint x: 1356, endPoint y: 343, distance: 94.6
click at [1356, 343] on mat-dialog-content "37779587 Nro Documento 27377795879 CUIL Afiliado Activo Análisis Afiliado Prest…" at bounding box center [784, 371] width 1168 height 488
type input "$ 0,01"
type input "$ 0,13"
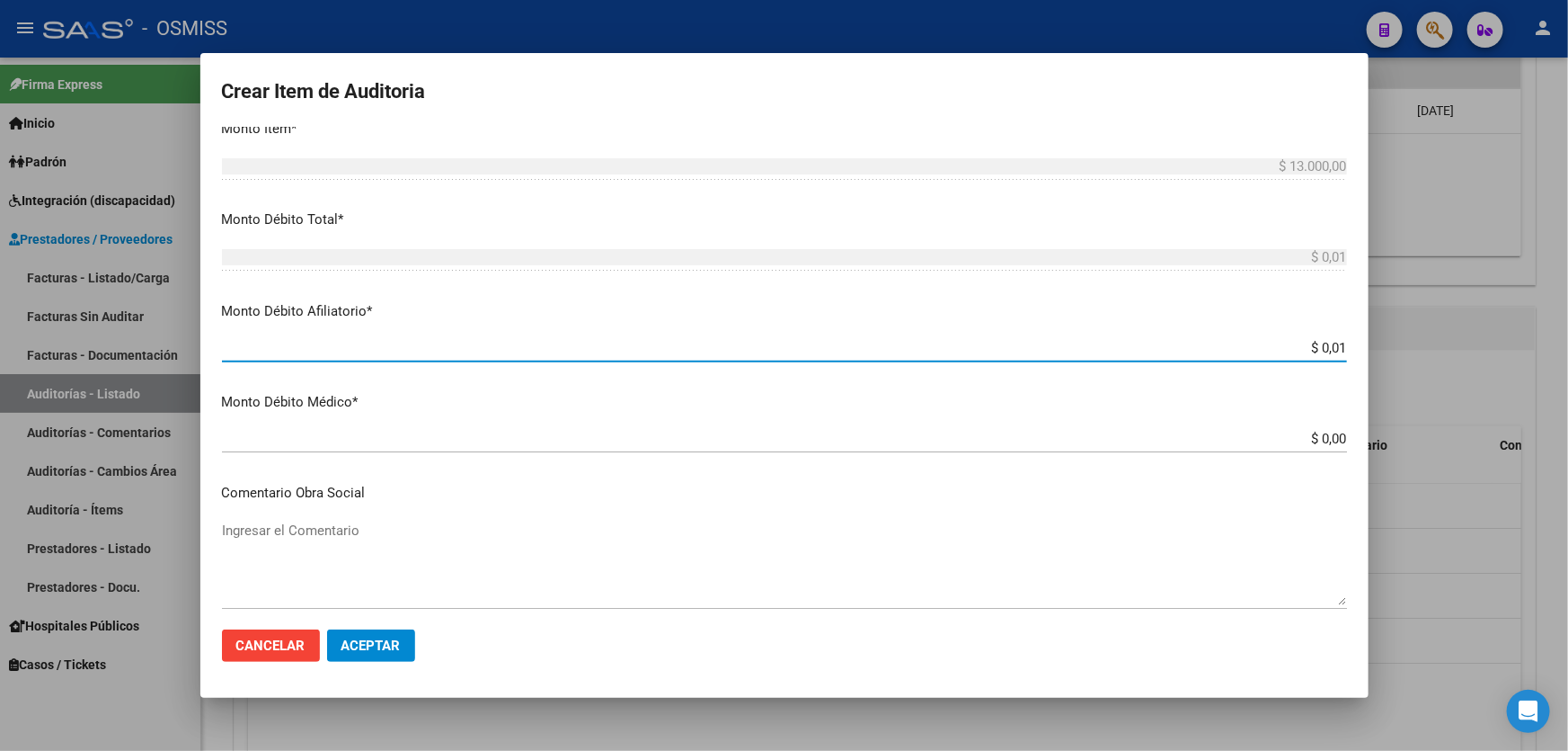
type input "$ 0,13"
type input "$ 1,30"
type input "$ 13,00"
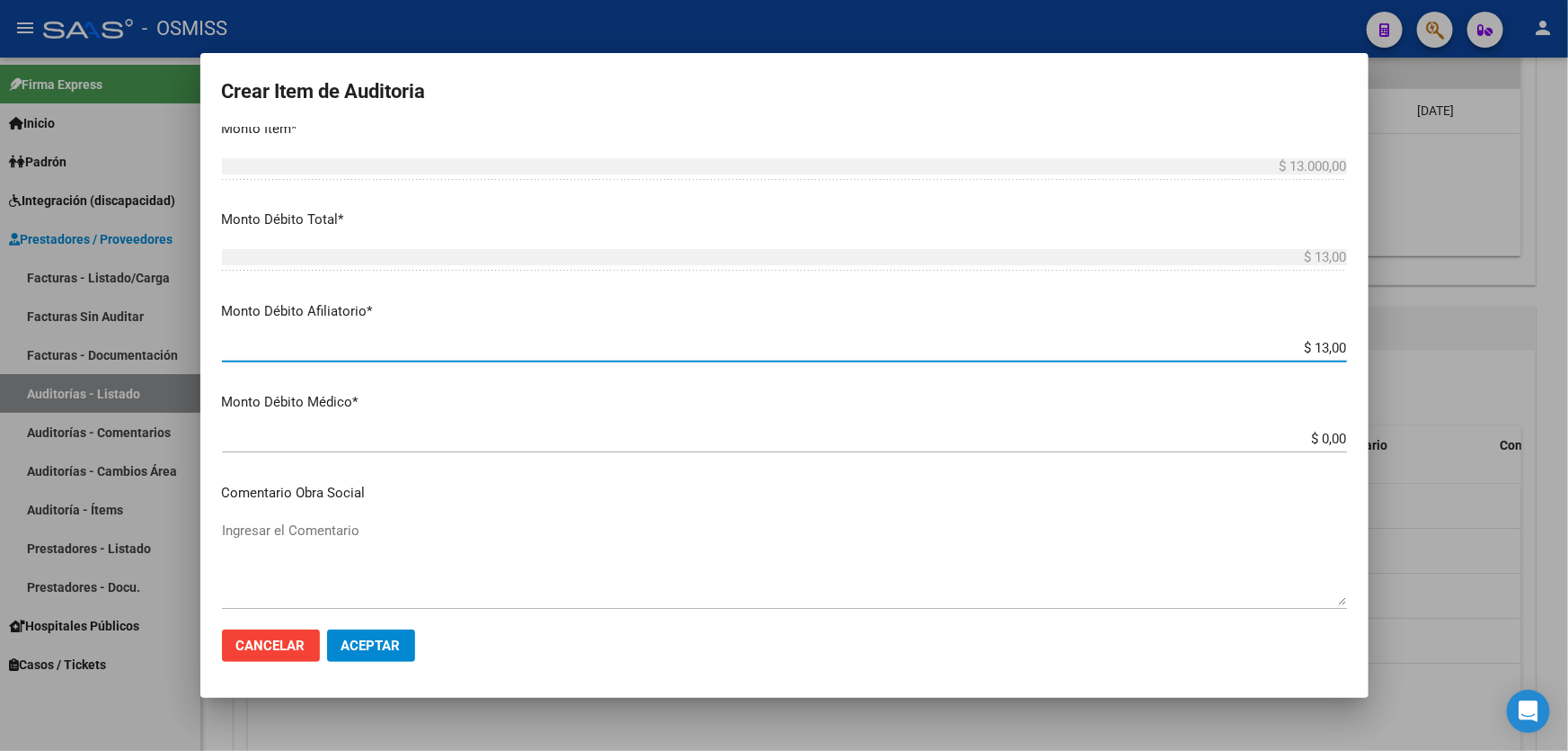
type input "$ 130,00"
type input "$ 1.300,00"
type input "$ 13.000,00"
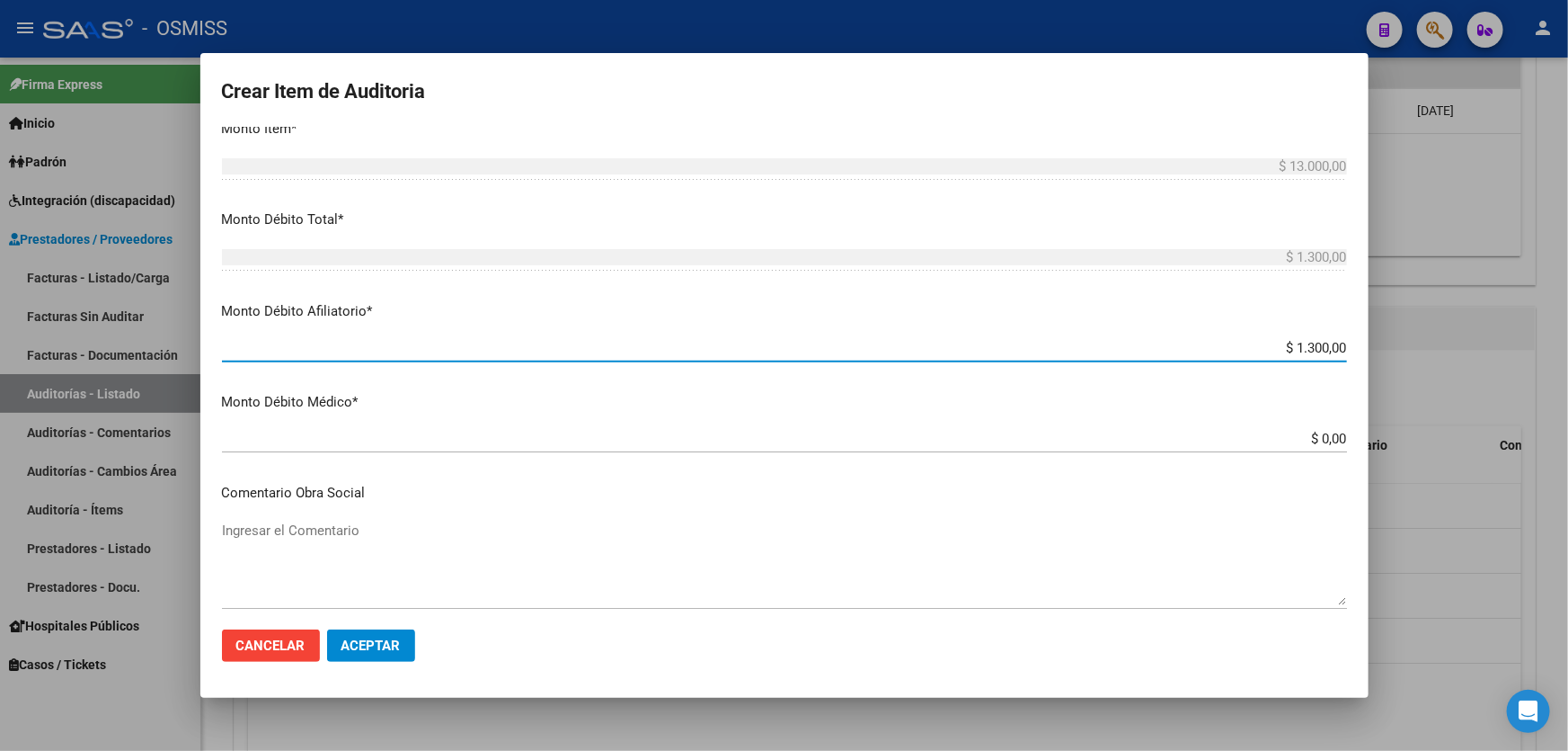
type input "$ 13.000,00"
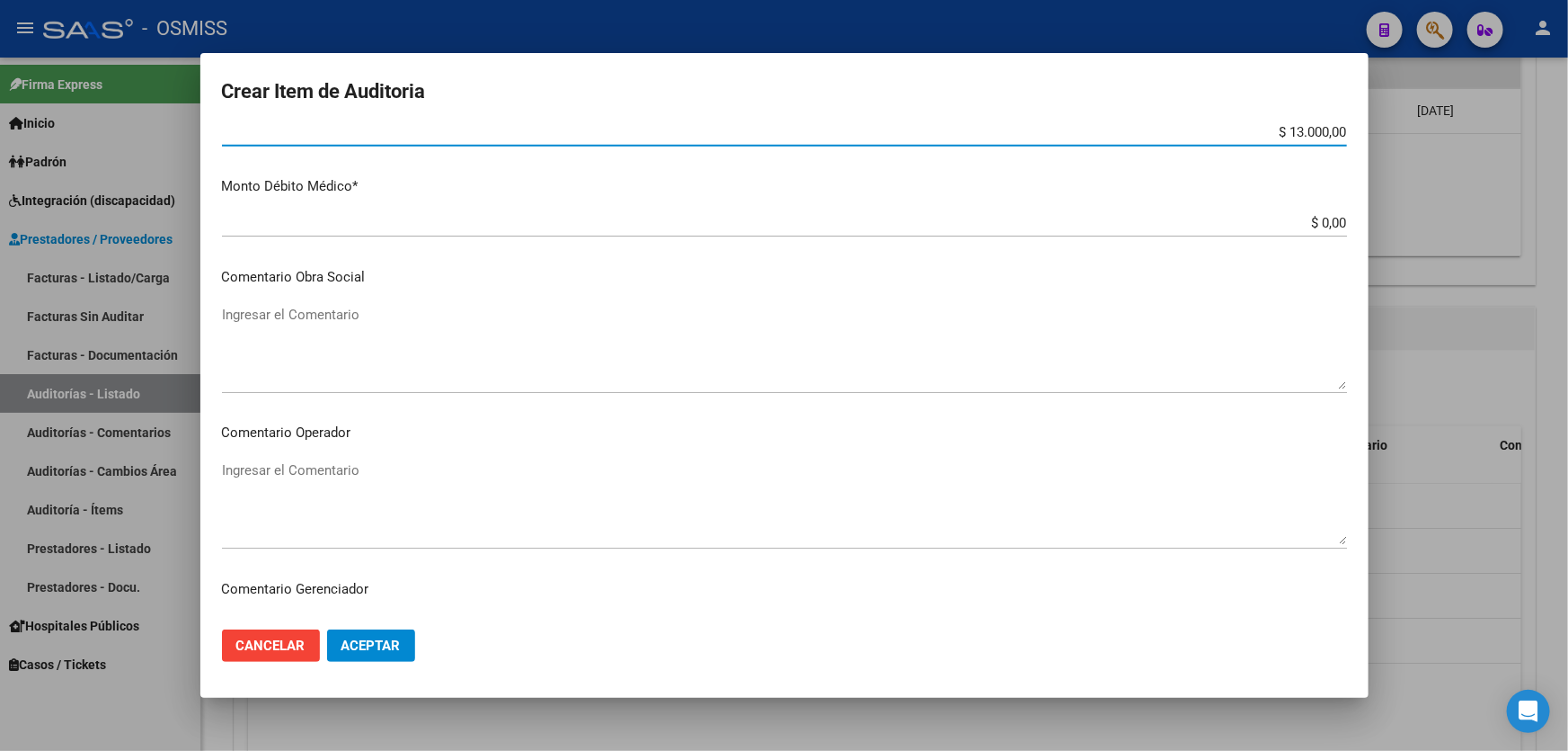
scroll to position [981, 0]
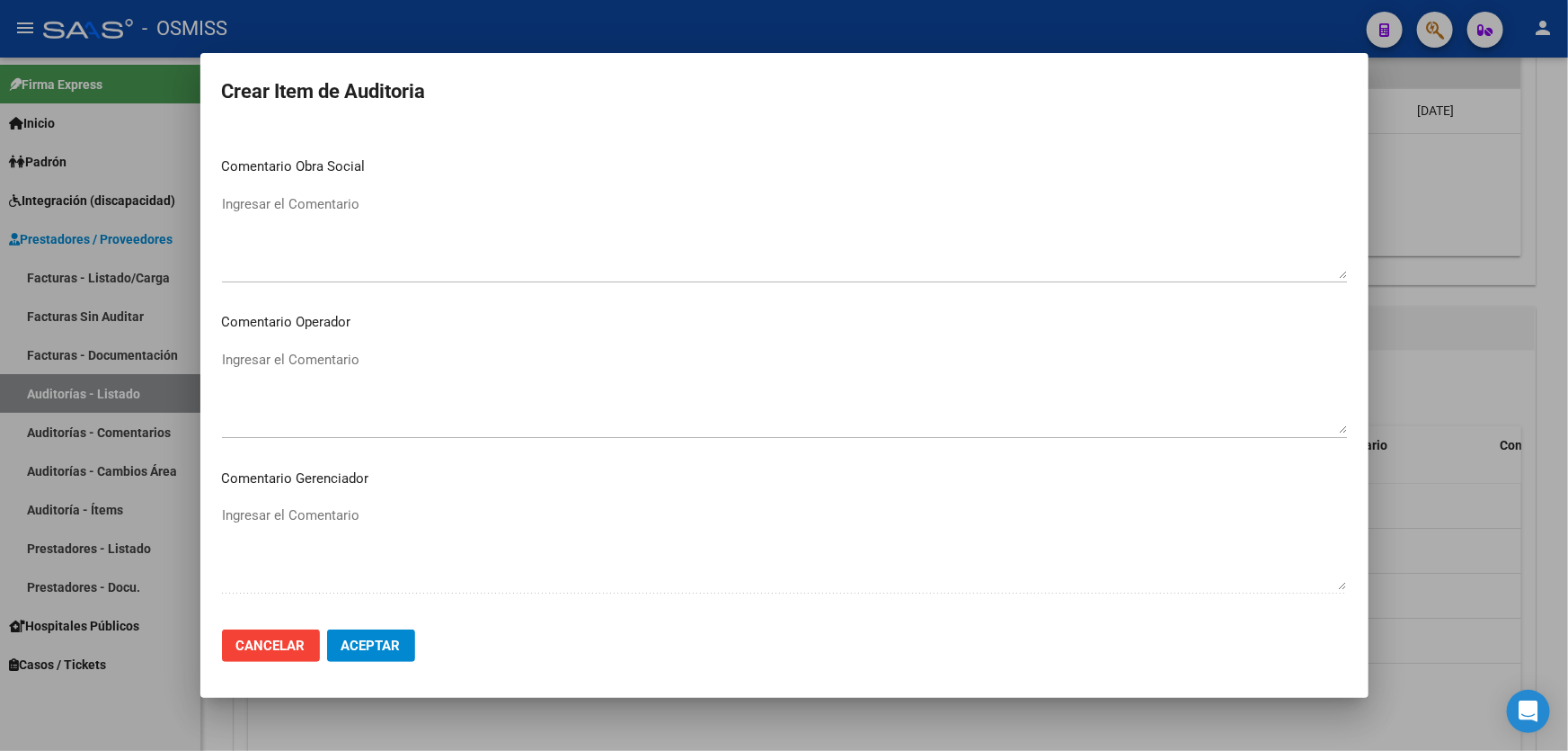
click at [385, 342] on mat-dialog-content "37779587 Nro Documento 27377795879 CUIL Afiliado Activo Análisis Afiliado Prest…" at bounding box center [784, 371] width 1168 height 488
click at [306, 346] on div "Ingresar el Comentario" at bounding box center [784, 391] width 1125 height 92
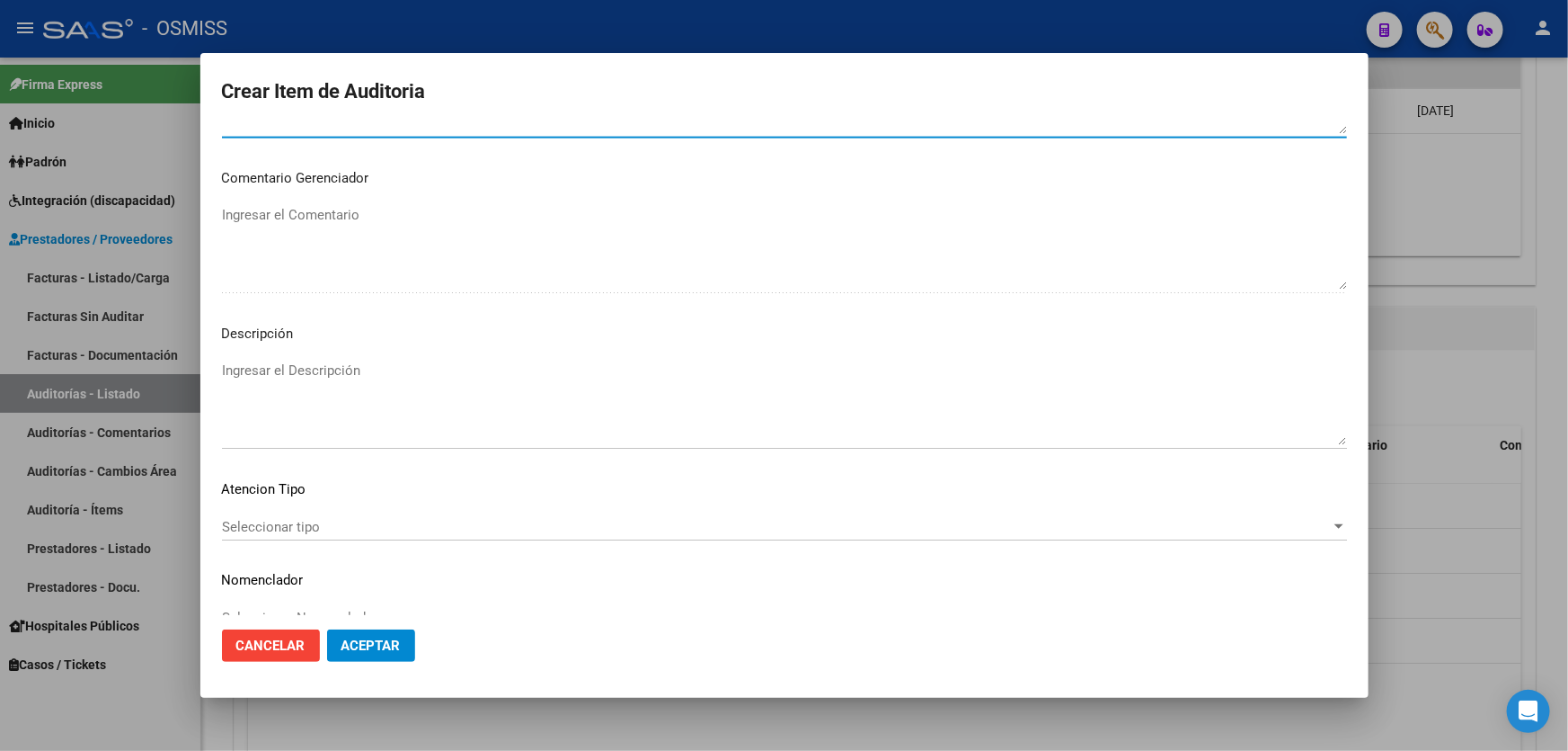
scroll to position [1312, 0]
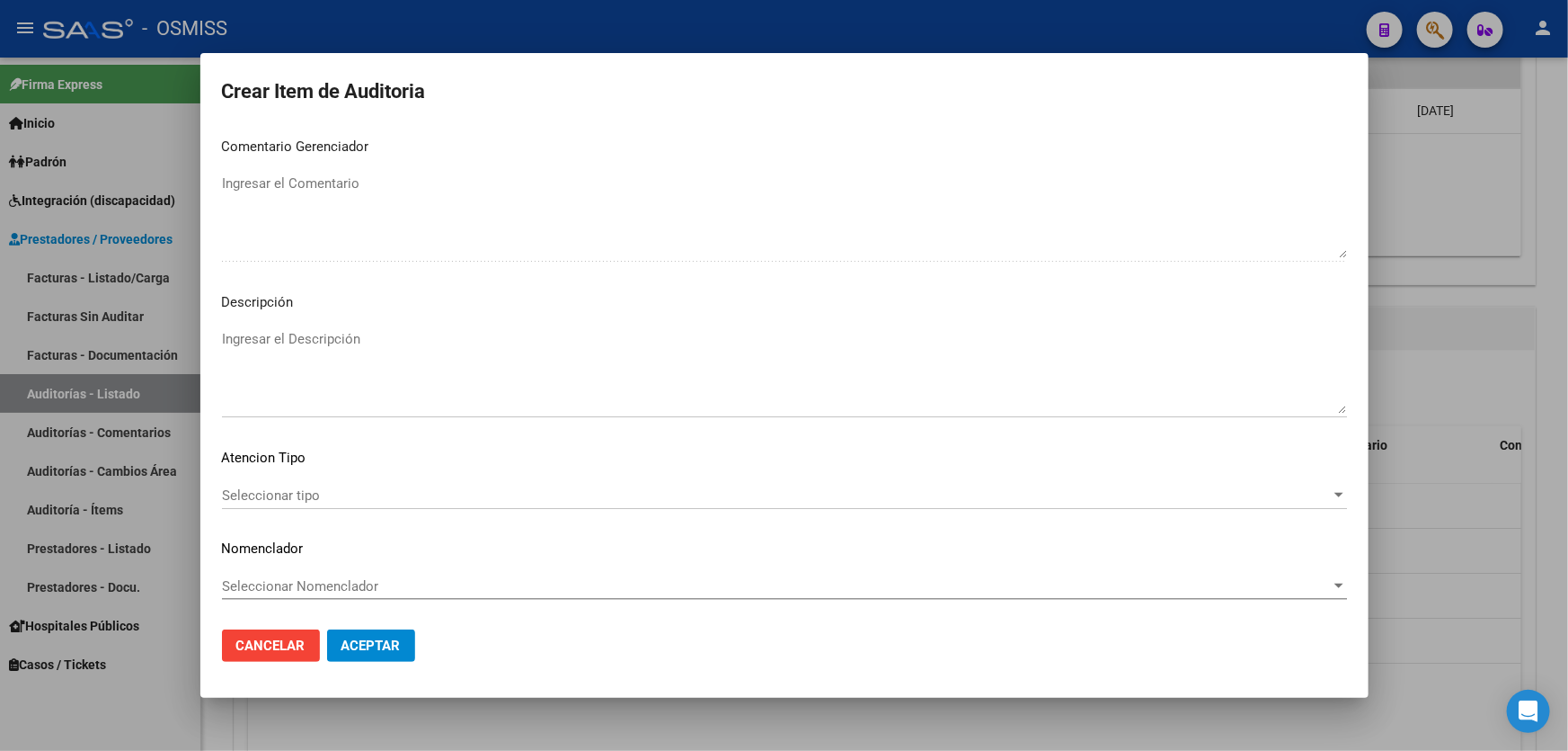
type textarea "SE RECHAZA"
click at [281, 328] on div "Ingresar el Descripción" at bounding box center [784, 371] width 1125 height 92
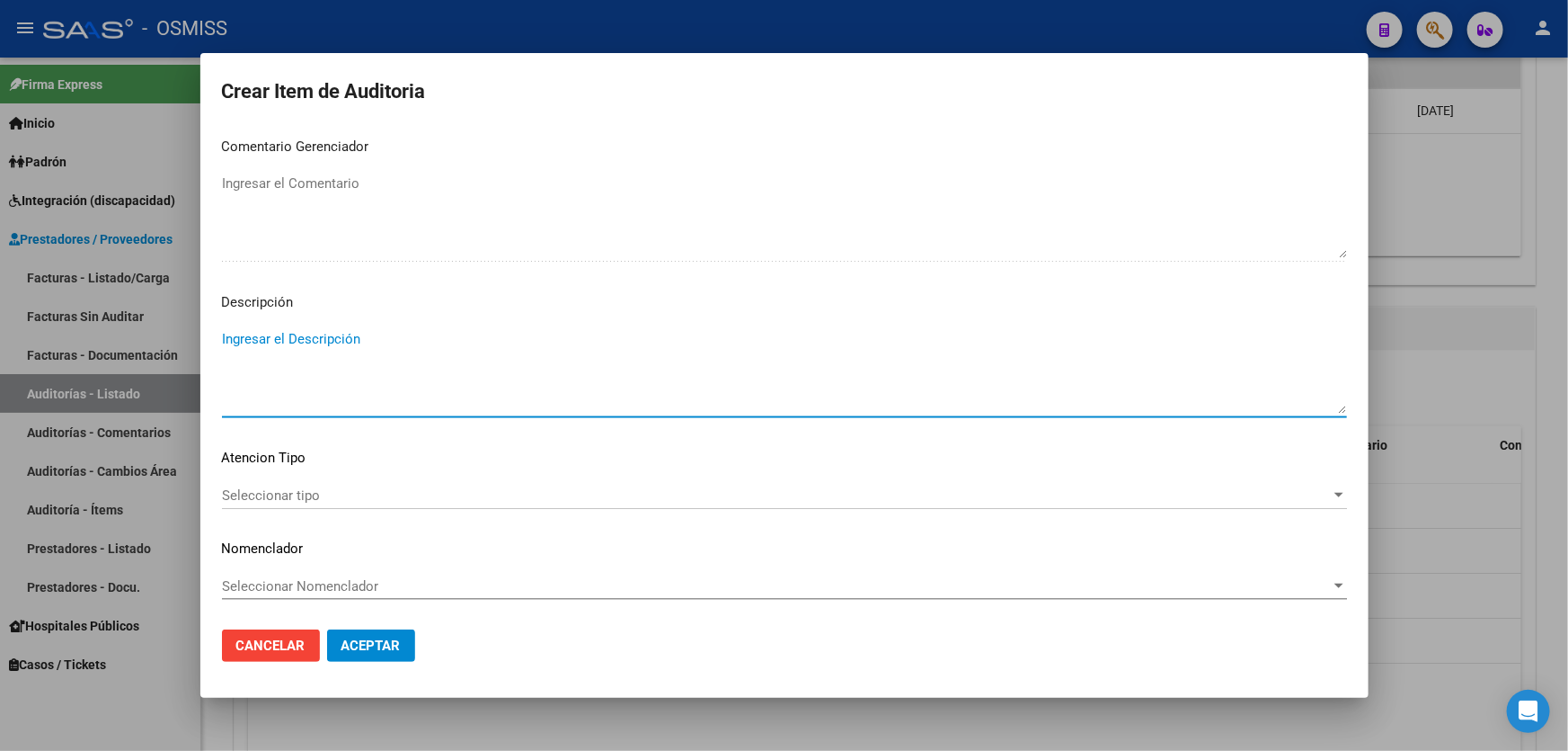
click at [288, 346] on textarea "Ingresar el Descripción" at bounding box center [784, 371] width 1125 height 84
paste textarea "REMUNERACIÓN DECLARADA NO CUBRE EL MINIMO DE APORTES - Grupo familiar sin cober…"
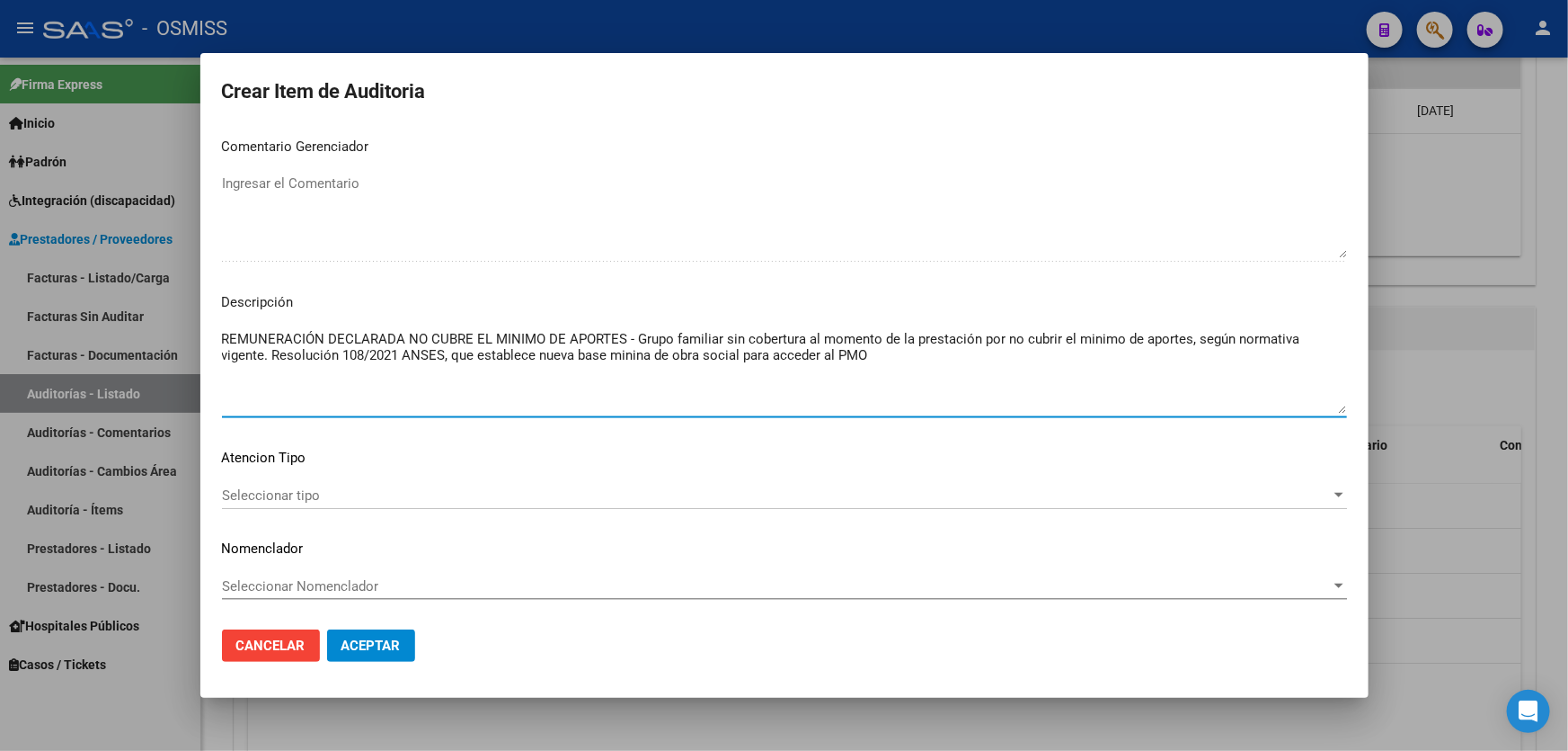
drag, startPoint x: 399, startPoint y: 352, endPoint x: 343, endPoint y: 360, distance: 56.6
click at [343, 360] on textarea "REMUNERACIÓN DECLARADA NO CUBRE EL MINIMO DE APORTES - Grupo familiar sin cober…" at bounding box center [784, 371] width 1125 height 84
paste textarea "251/2025"
type textarea "REMUNERACIÓN DECLARADA NO CUBRE EL MINIMO DE APORTES - Grupo familiar sin cober…"
click at [407, 641] on button "Aceptar" at bounding box center [371, 645] width 88 height 32
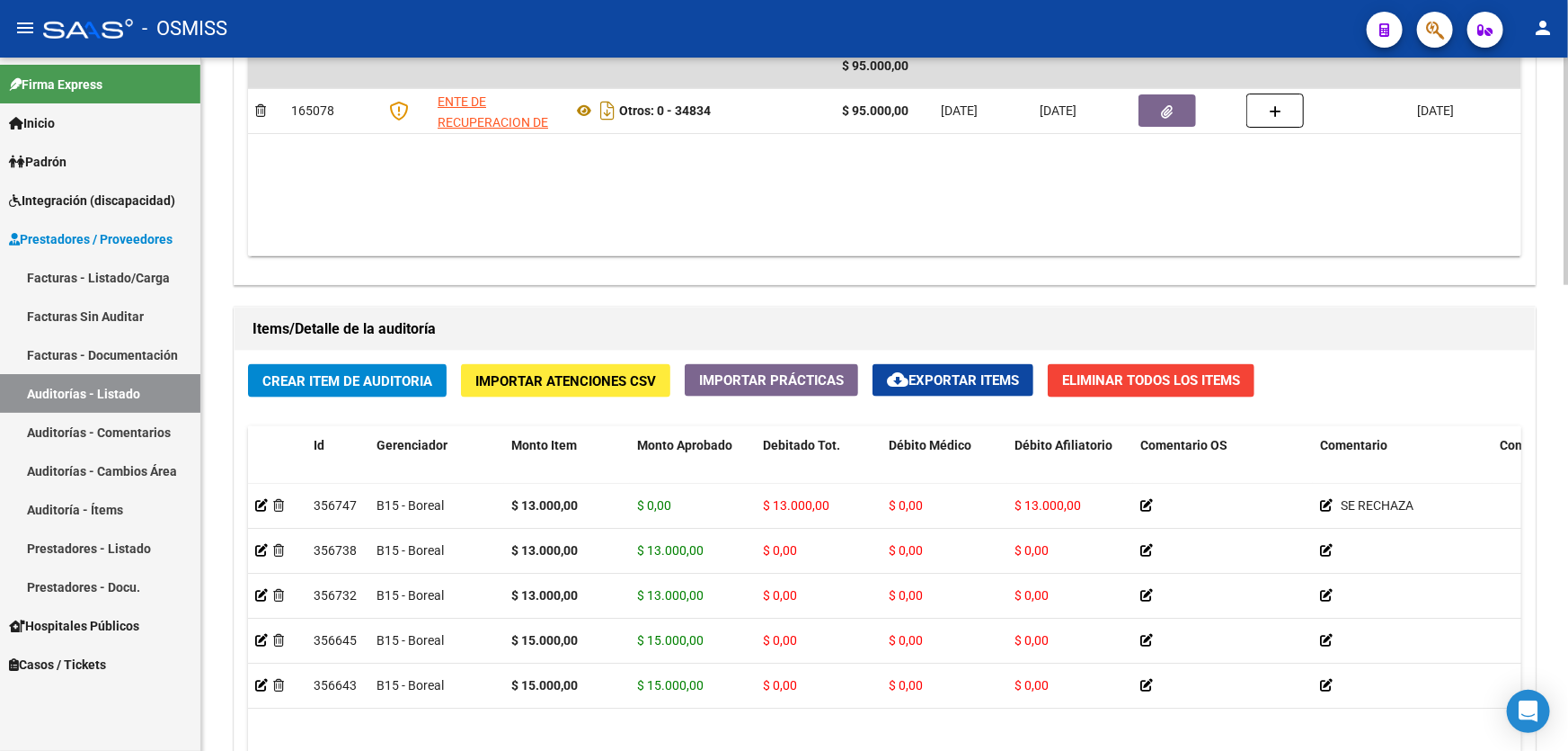
click at [1331, 315] on h1 "Items/Detalle de la auditoría" at bounding box center [885, 329] width 1265 height 29
click at [359, 364] on button "Crear Item de Auditoria" at bounding box center [347, 381] width 199 height 33
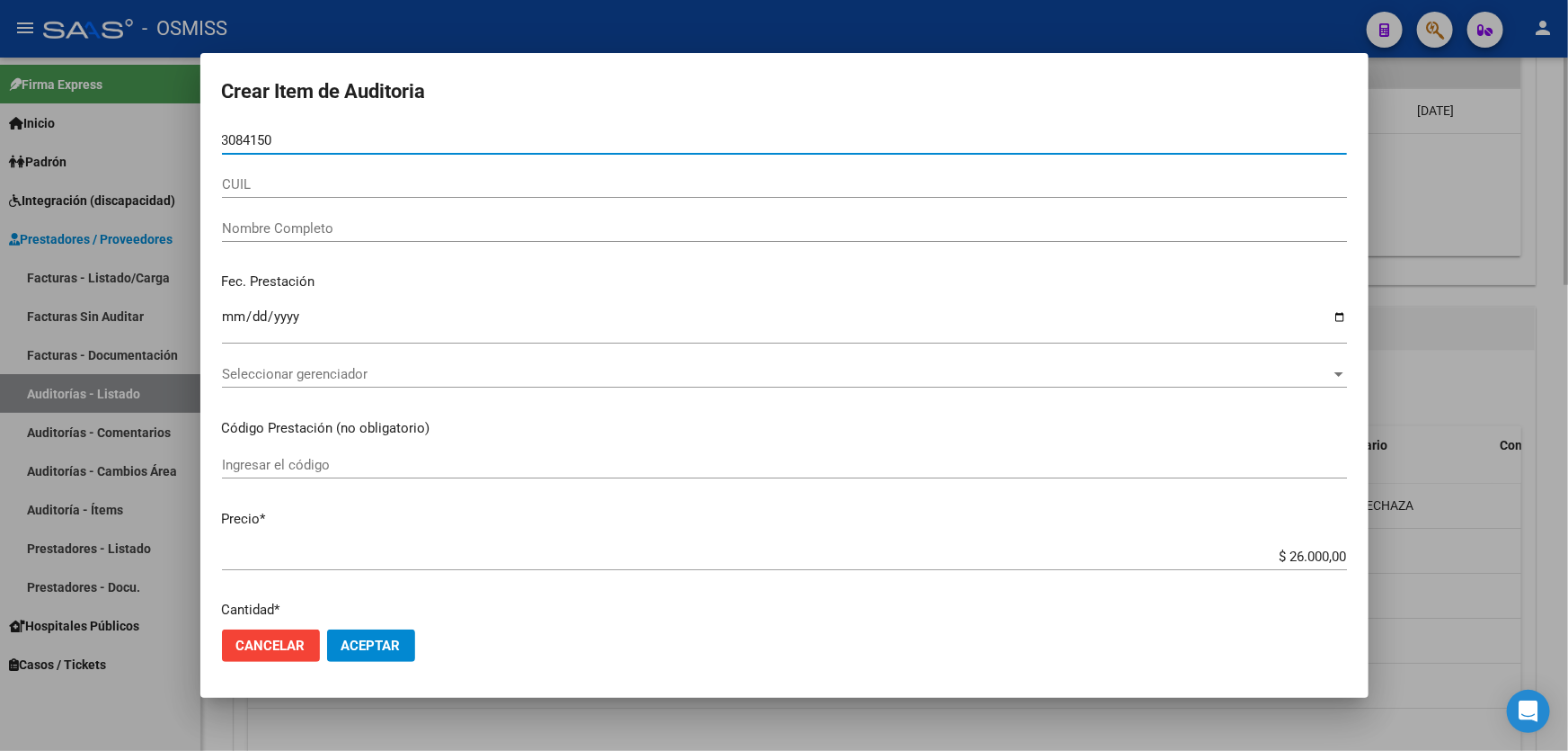
type input "30841509"
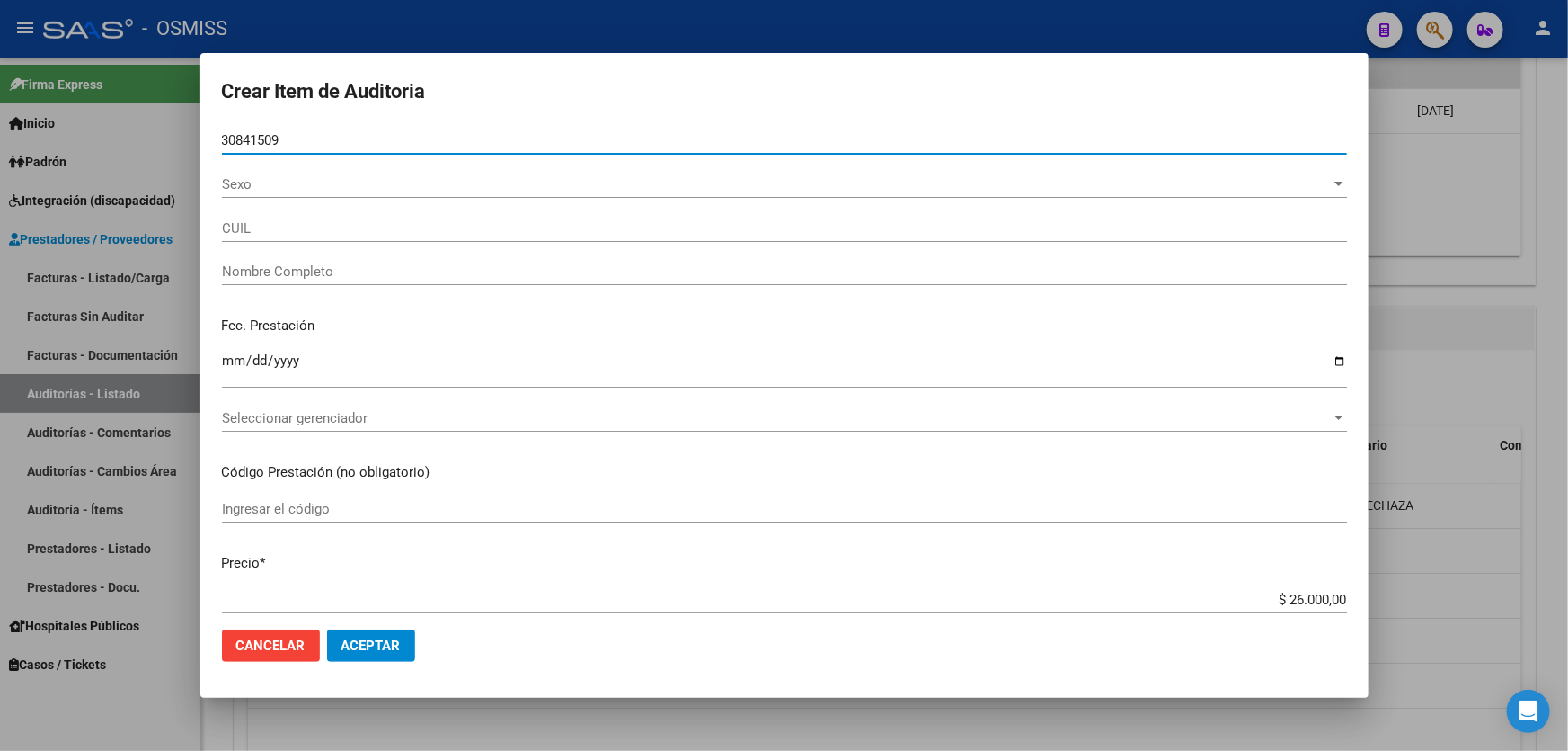
type input "20308415091"
type input "[PERSON_NAME]"
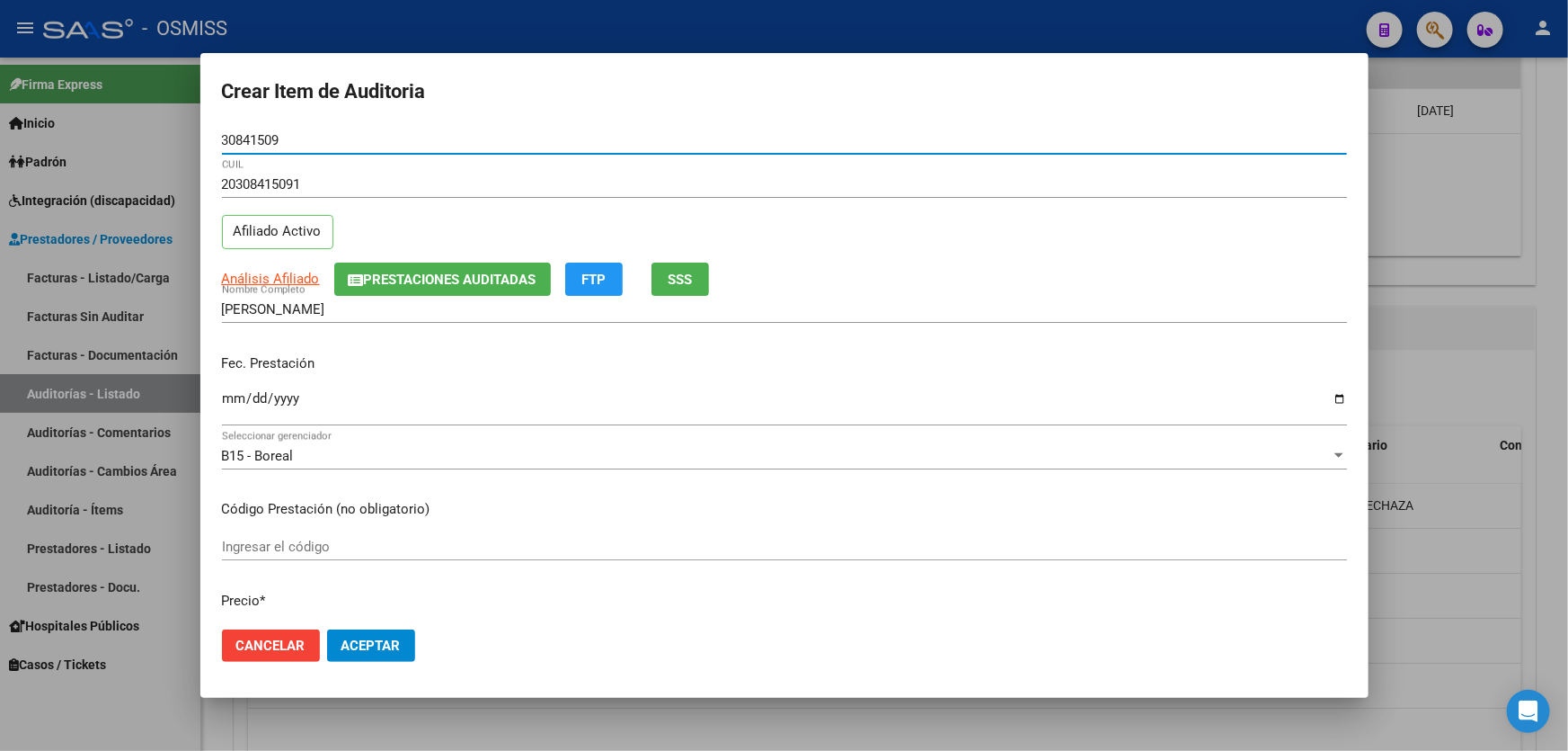
type input "30841509"
click at [231, 415] on input "Ingresar la fecha" at bounding box center [784, 406] width 1125 height 29
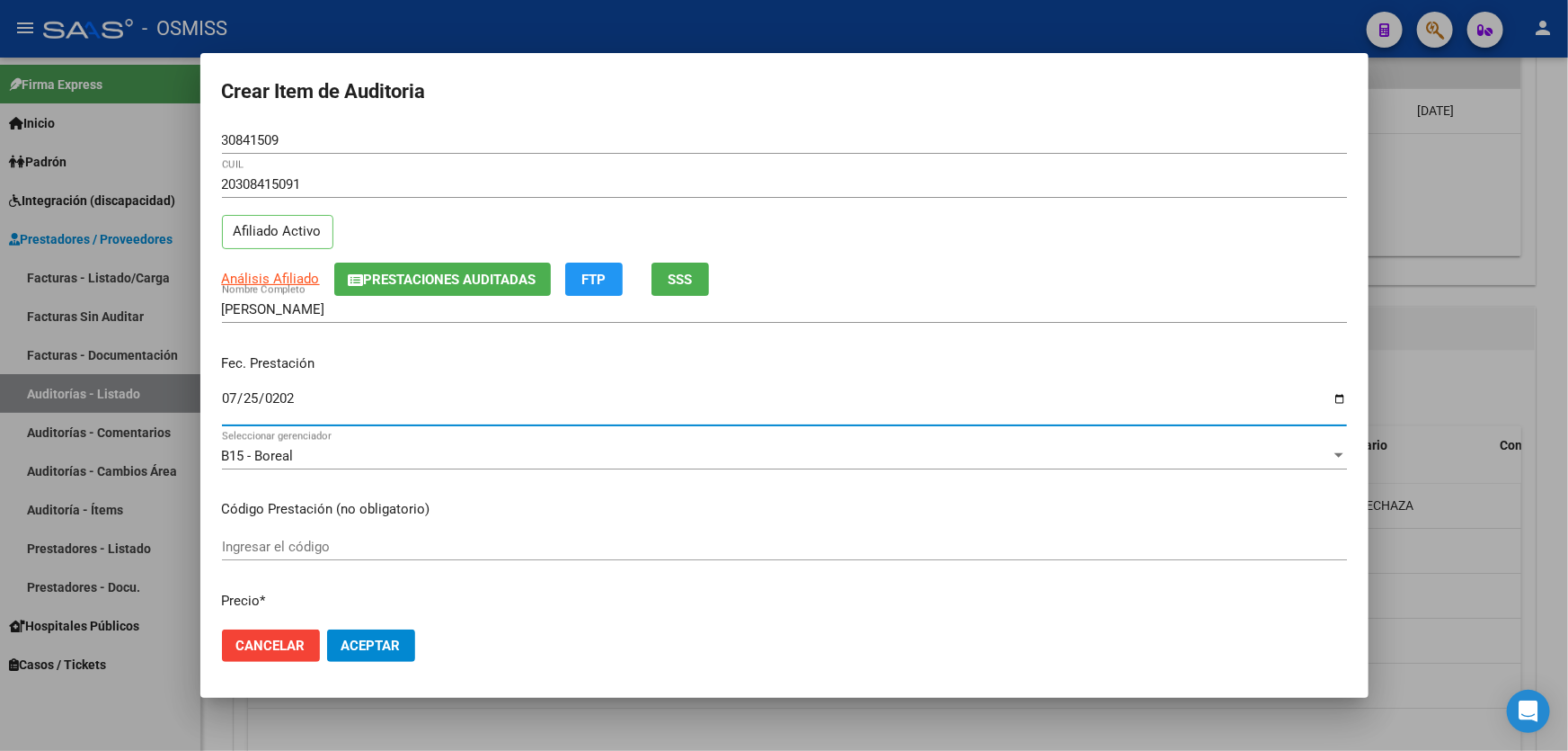
type input "[DATE]"
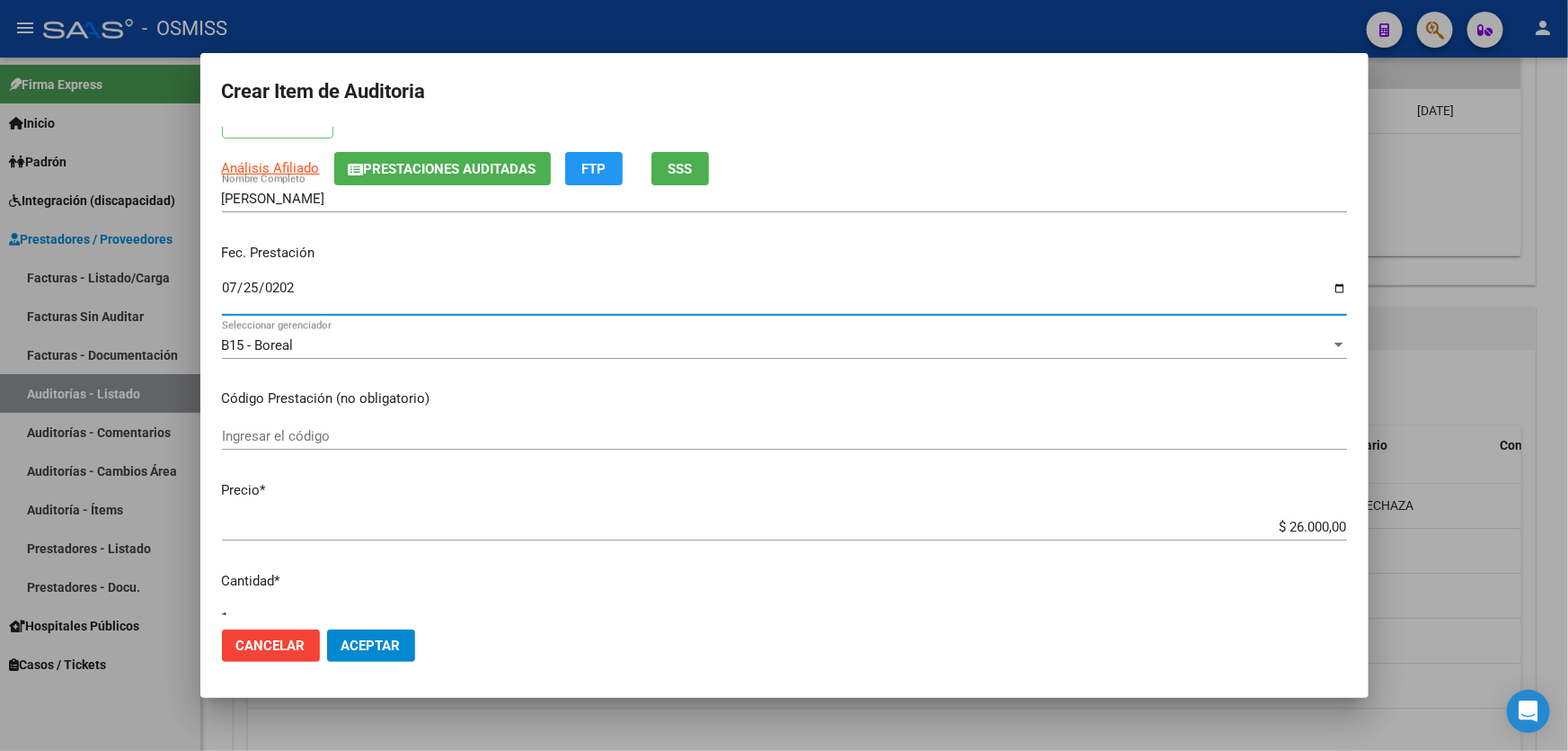
scroll to position [244, 0]
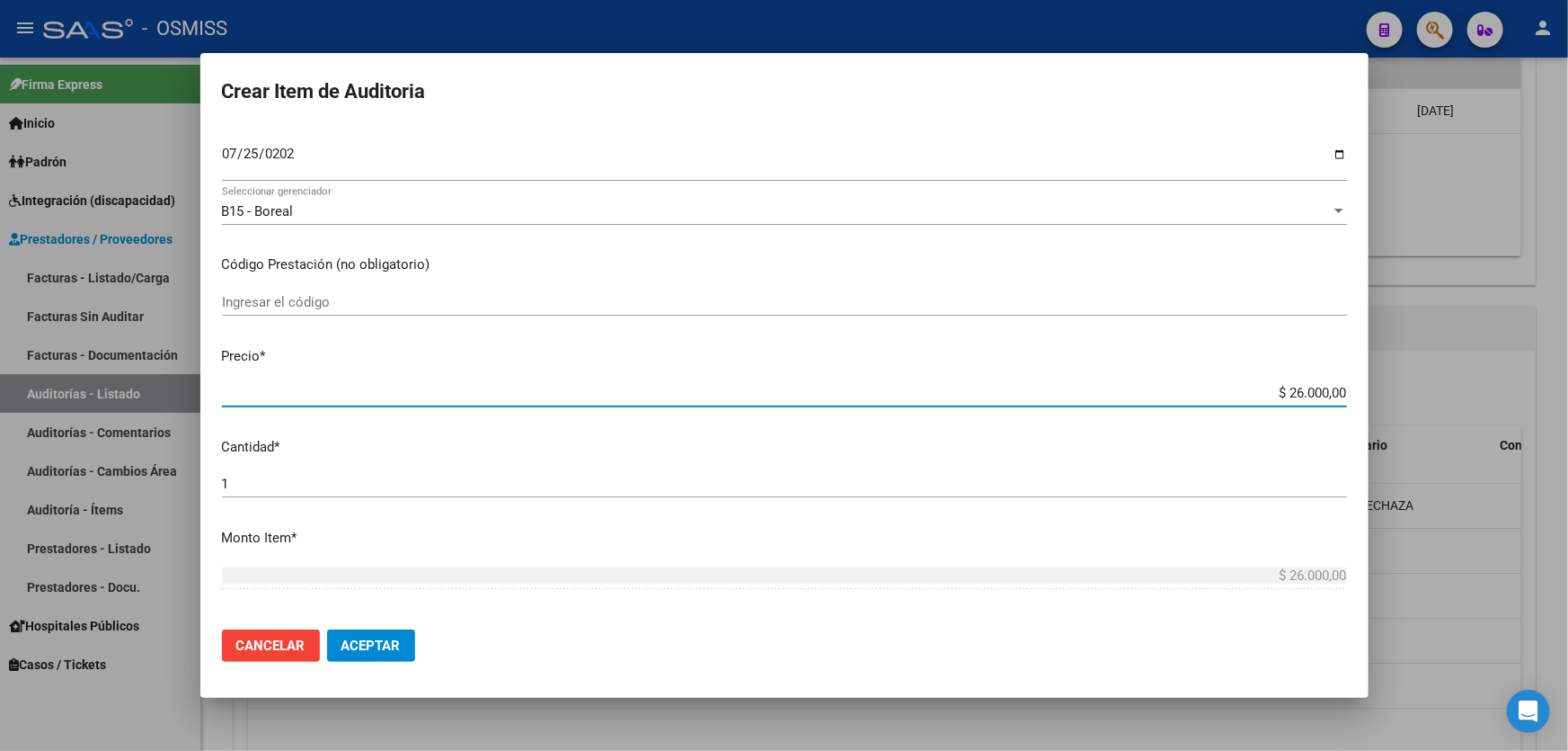
drag, startPoint x: 1246, startPoint y: 392, endPoint x: 1568, endPoint y: 337, distance: 326.7
click at [1568, 338] on div "Crear Item de Auditoria 30841509 Nro Documento 20308415091 CUIL Afiliado Activo…" at bounding box center [784, 375] width 1568 height 751
type input "$ 0,01"
type input "$ 0,13"
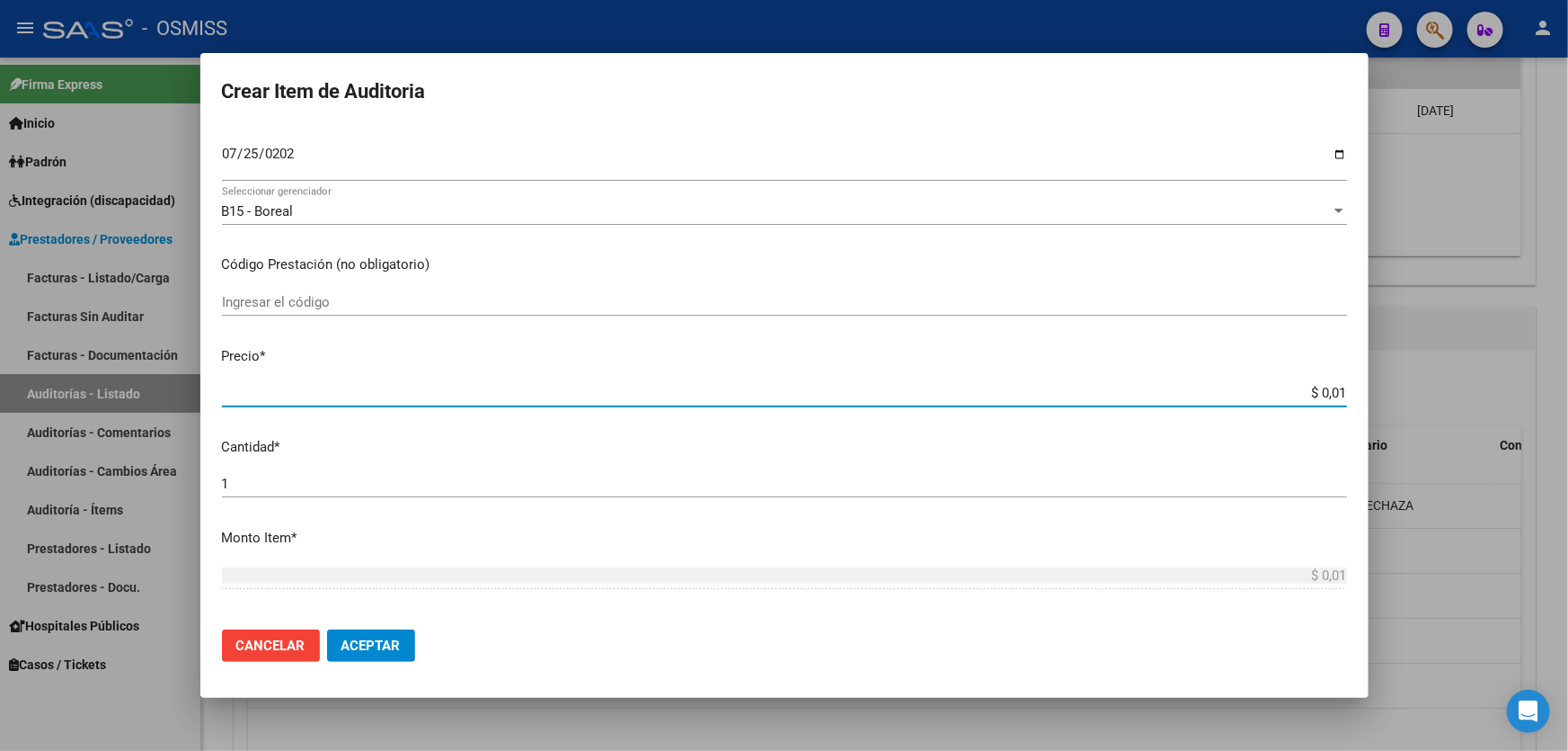
type input "$ 0,13"
type input "$ 1,30"
type input "$ 13,00"
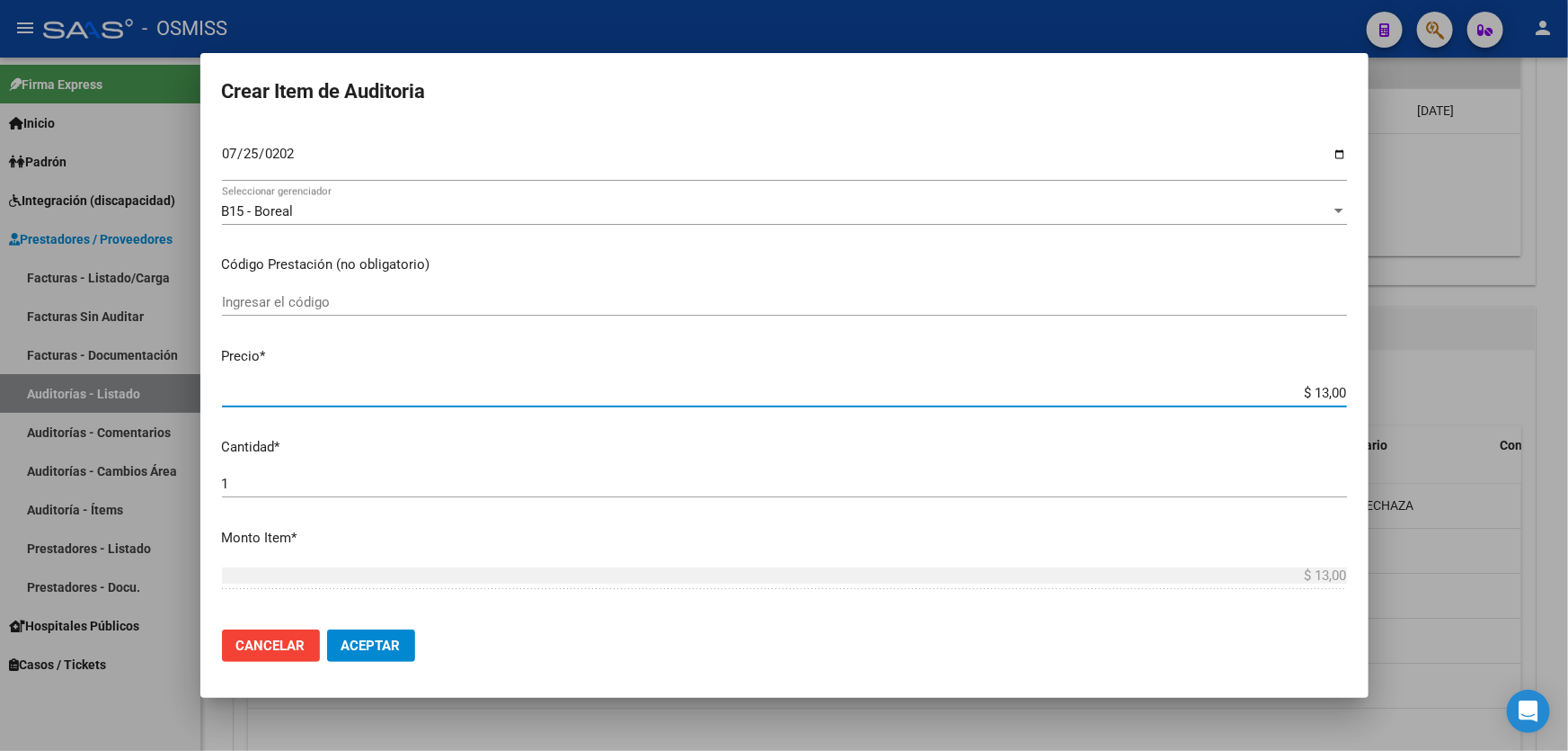
type input "$ 130,00"
type input "$ 1.300,00"
type input "$ 13.000,00"
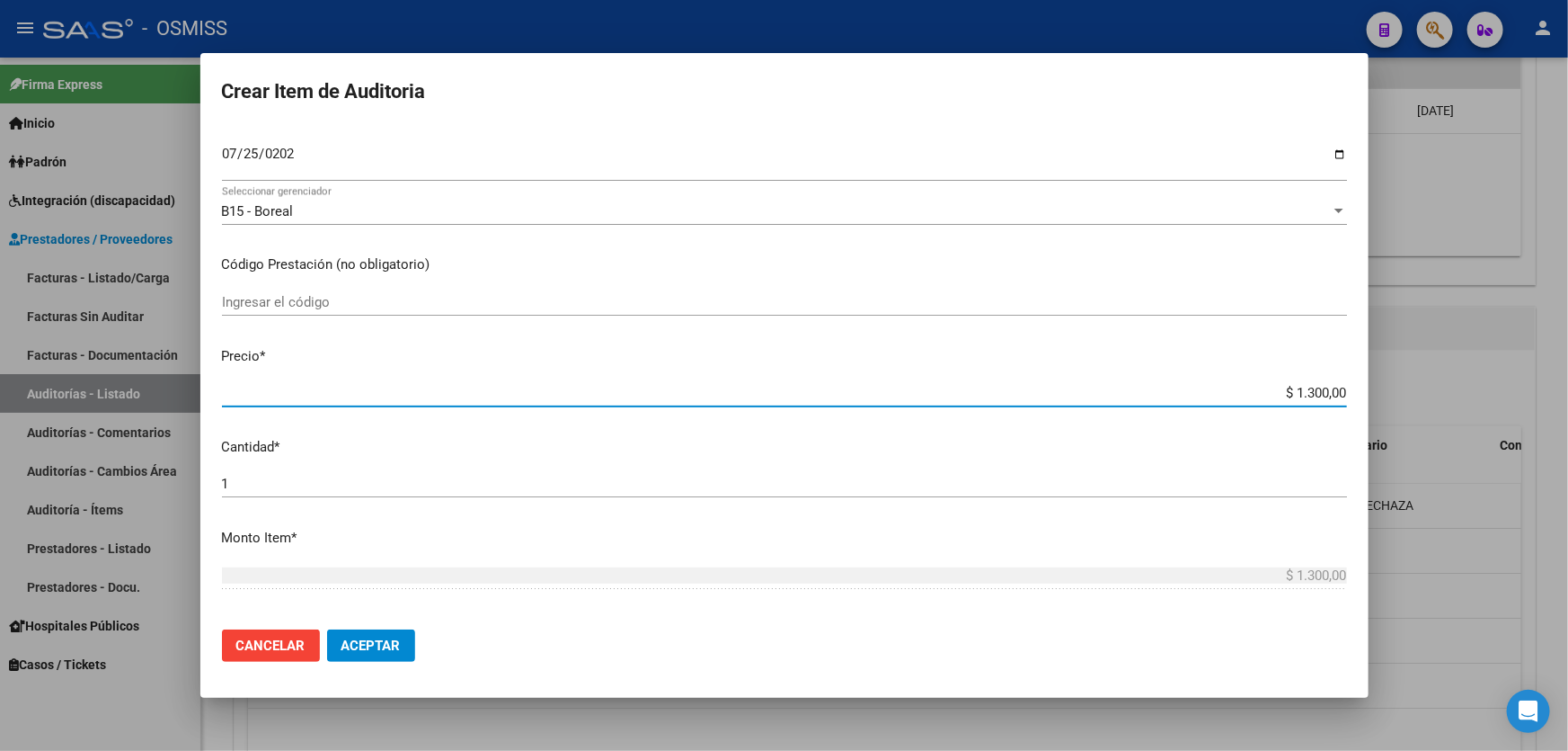
type input "$ 13.000,00"
click at [364, 635] on button "Aceptar" at bounding box center [371, 645] width 88 height 32
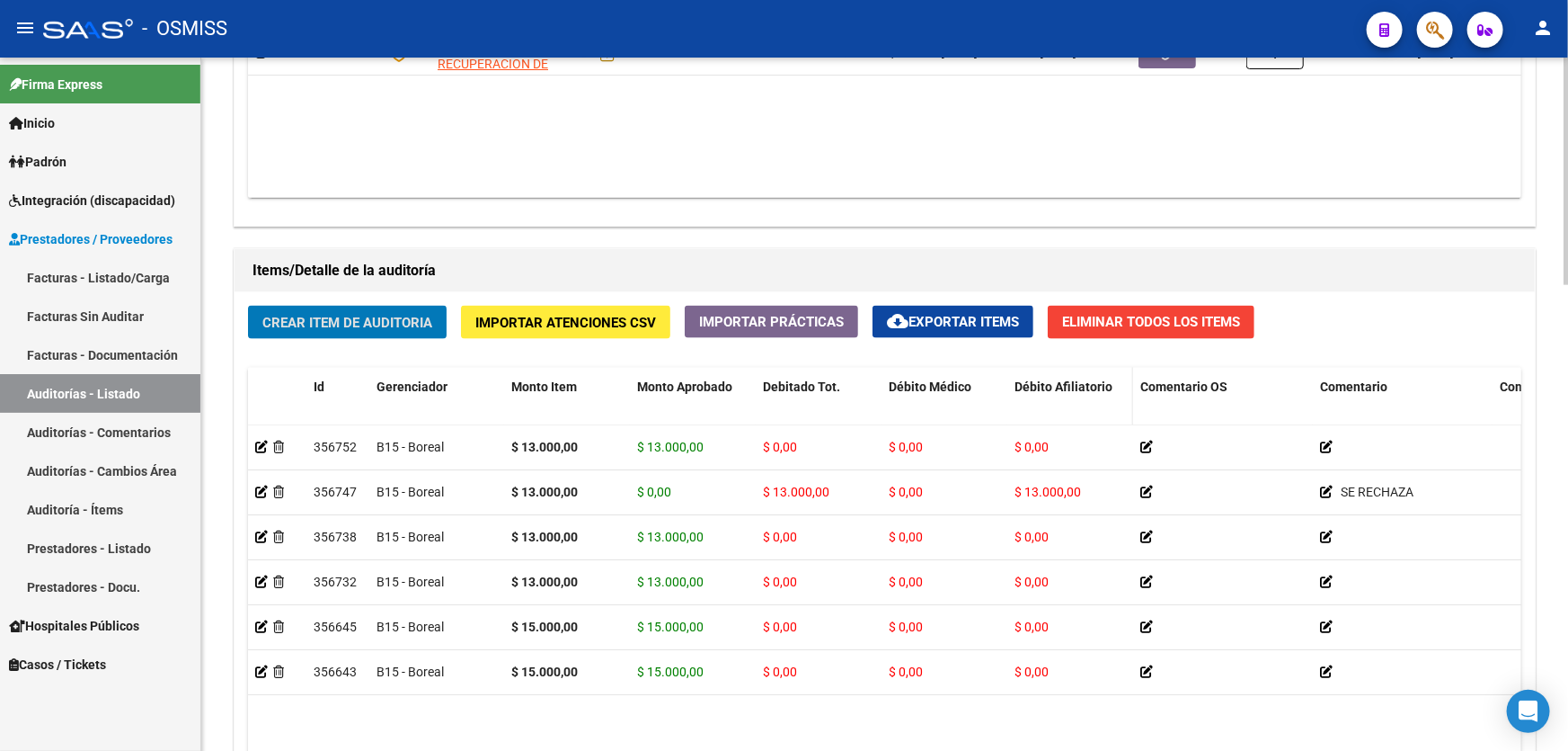
scroll to position [1227, 0]
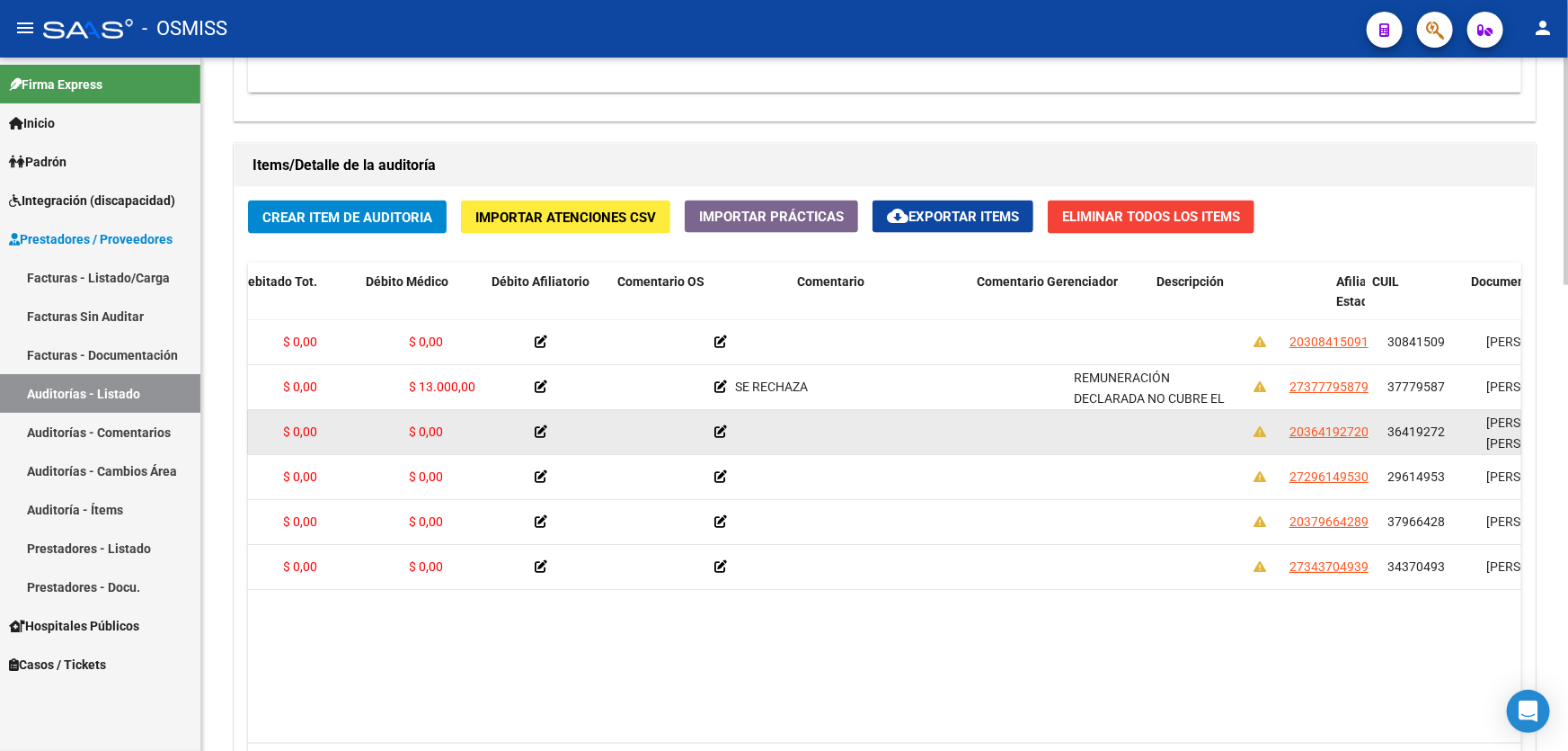
drag, startPoint x: 1068, startPoint y: 414, endPoint x: 1088, endPoint y: 413, distance: 20.0
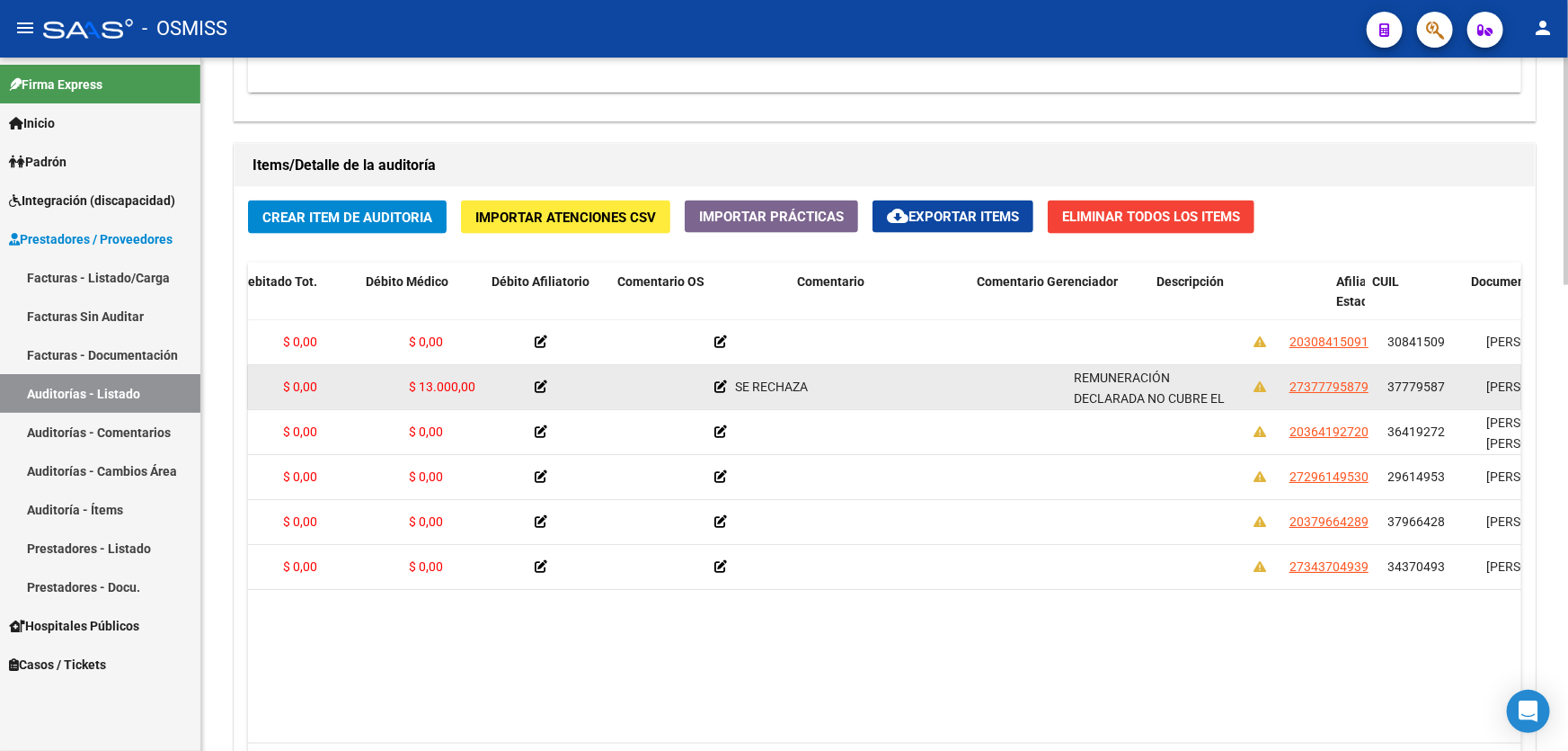
scroll to position [0, 637]
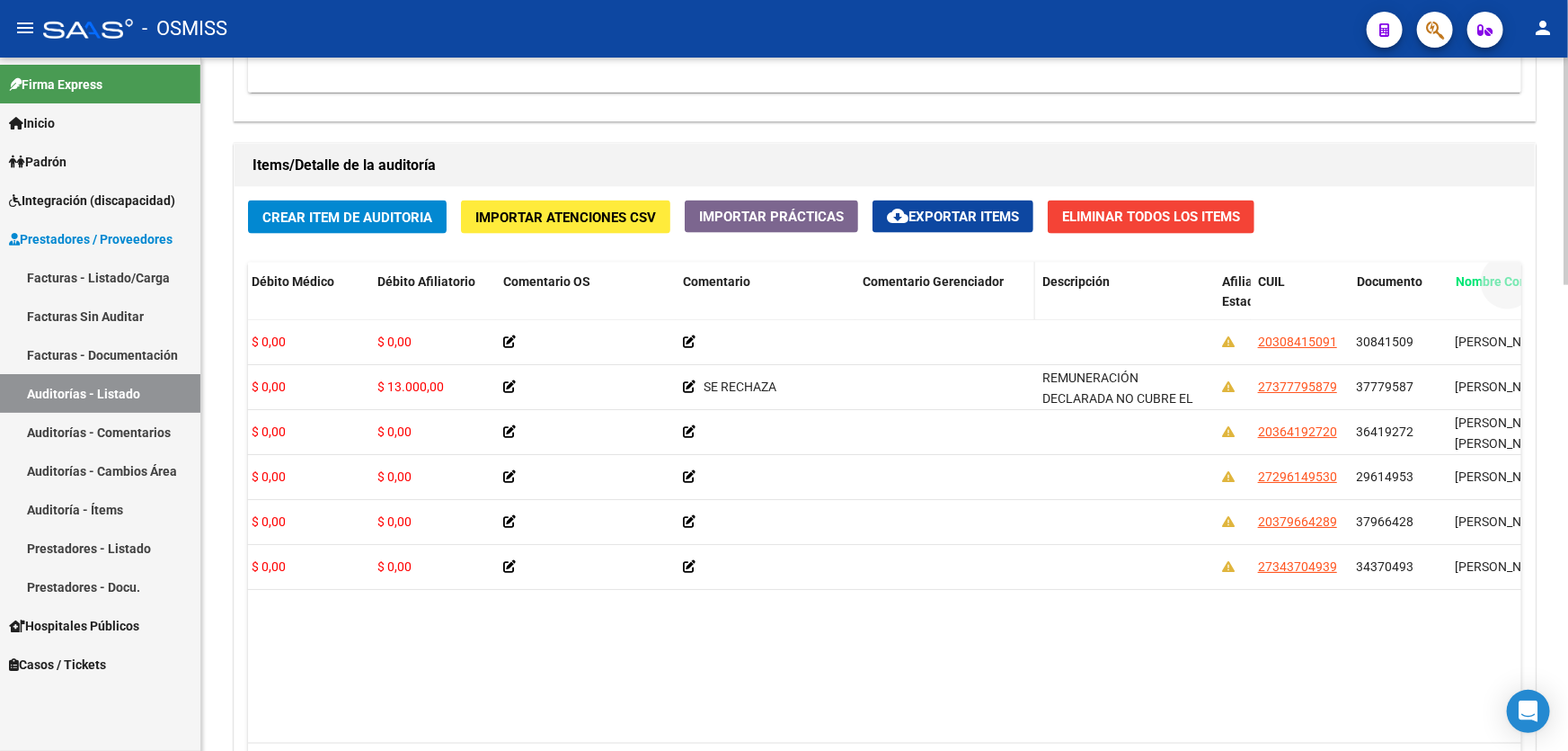
drag, startPoint x: 1460, startPoint y: 280, endPoint x: 895, endPoint y: 301, distance: 565.4
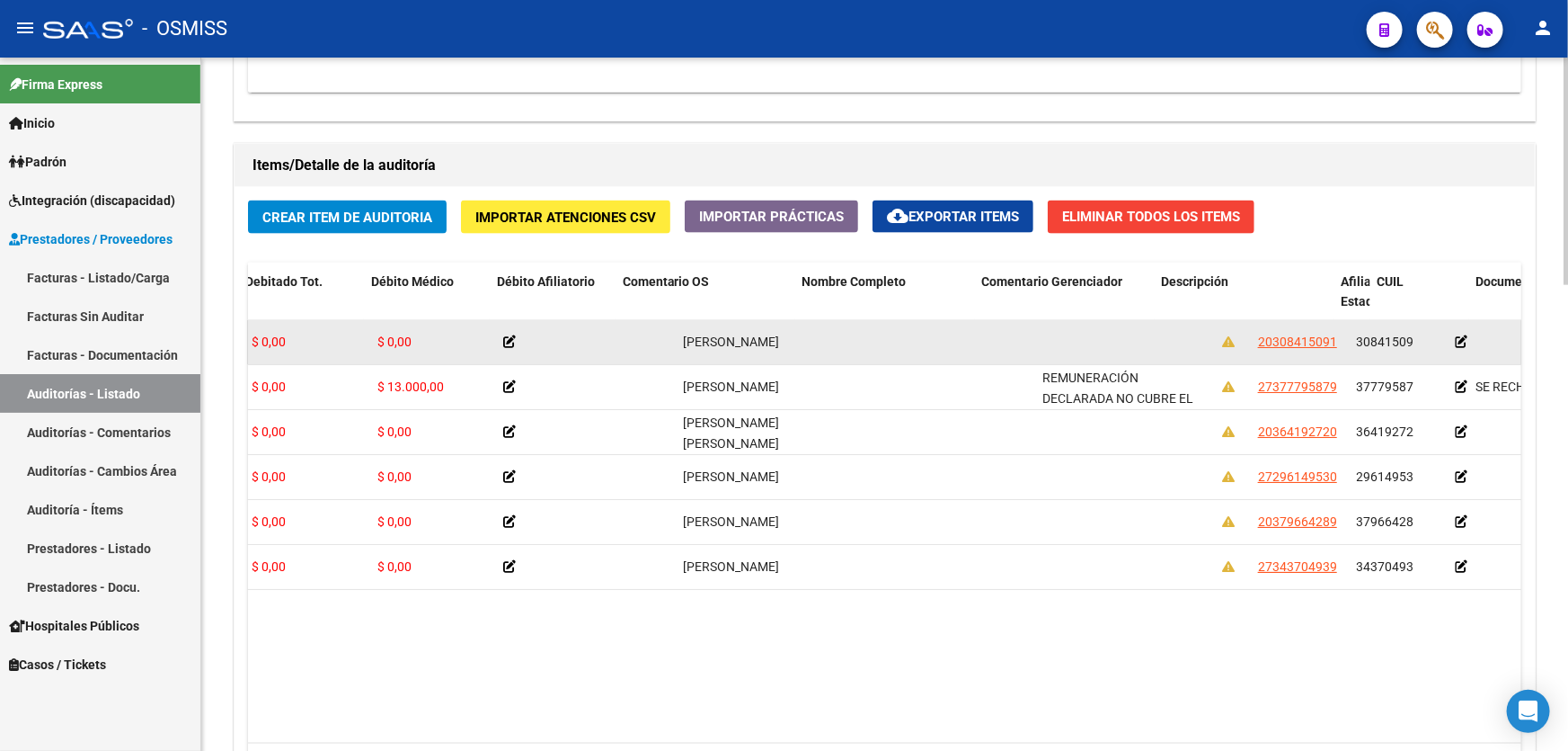
scroll to position [0, 0]
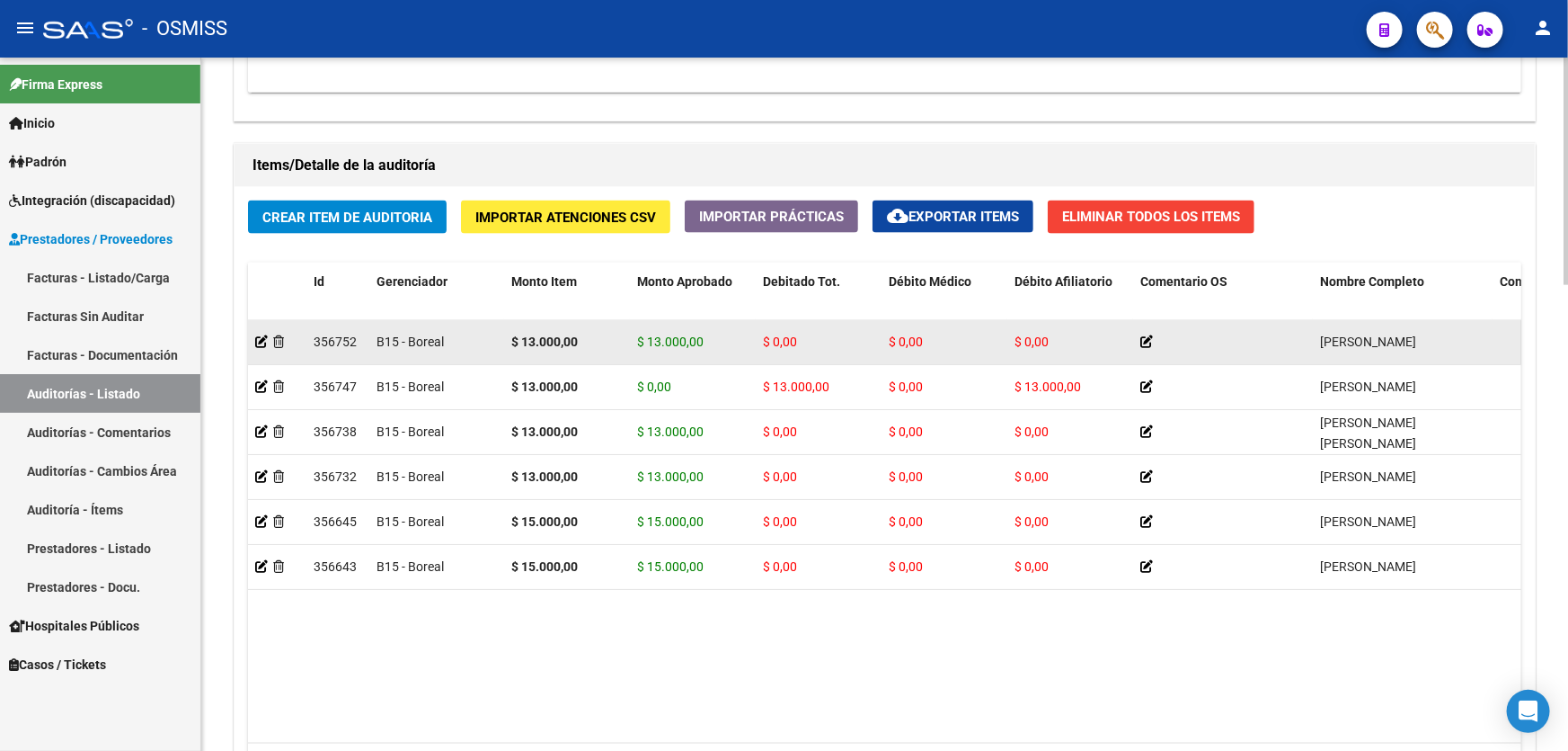
drag, startPoint x: 496, startPoint y: 361, endPoint x: 438, endPoint y: 359, distance: 58.0
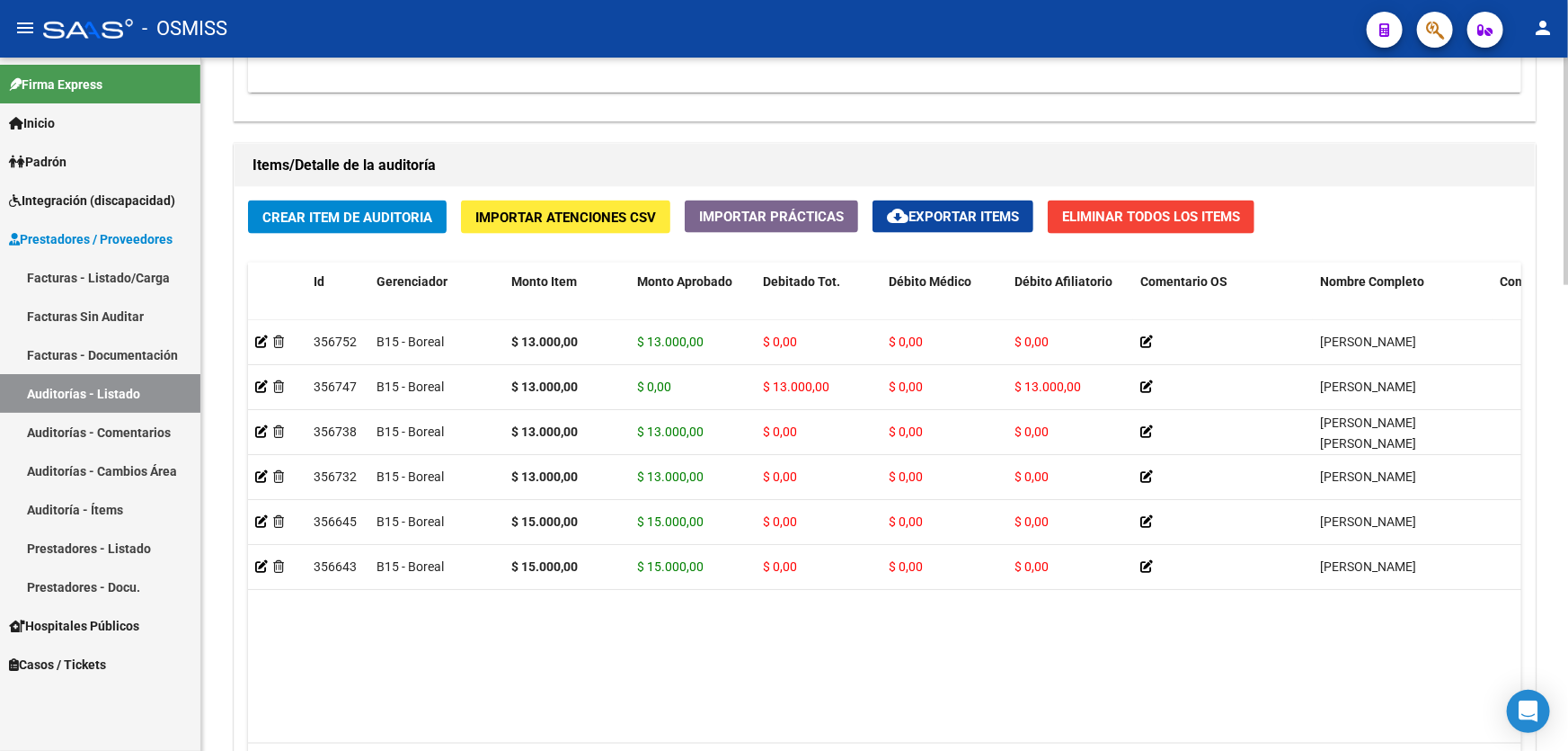
drag, startPoint x: 316, startPoint y: 630, endPoint x: 345, endPoint y: 189, distance: 442.0
click at [315, 620] on datatable-body "356752 B15 - Boreal $ 13.000,00 $ 13.000,00 $ 0,00 $ 0,00 $ 0,00 [PERSON_NAME] …" at bounding box center [884, 531] width 1274 height 423
click at [289, 215] on span "Crear Item de Auditoria" at bounding box center [347, 217] width 169 height 16
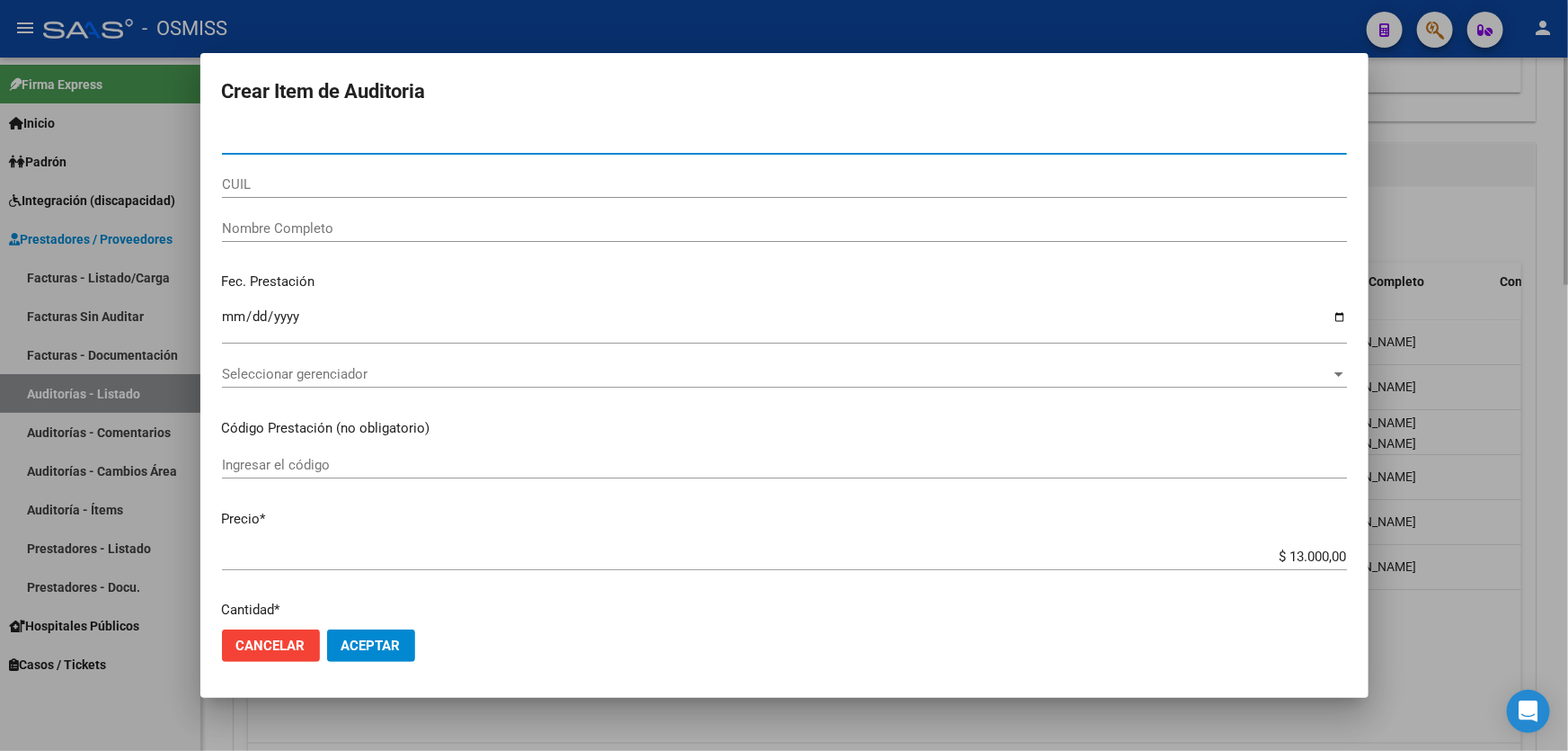
paste input "37622583"
type input "37622583"
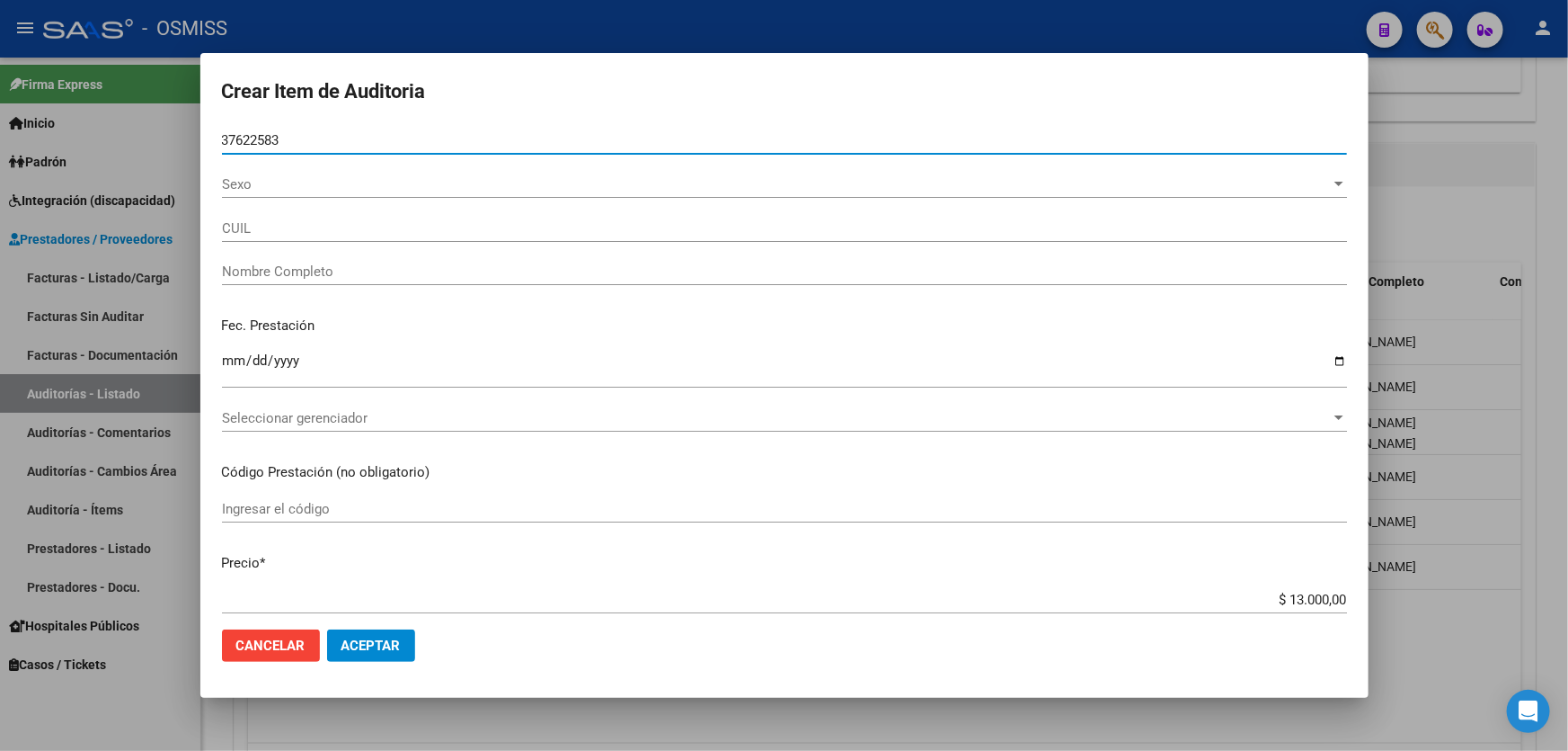
type input "27376225831"
type input "[PERSON_NAME] [PERSON_NAME]"
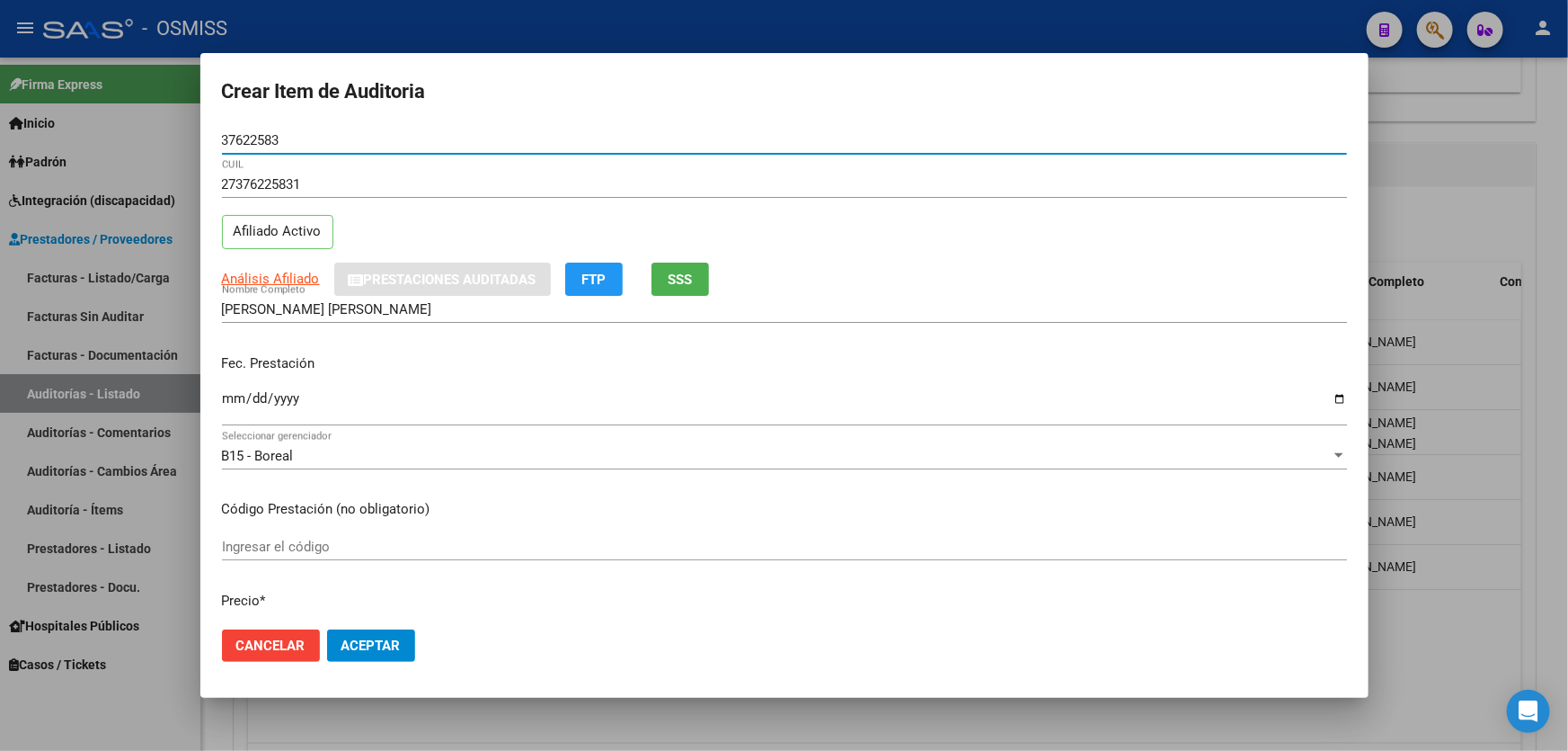
type input "37622583"
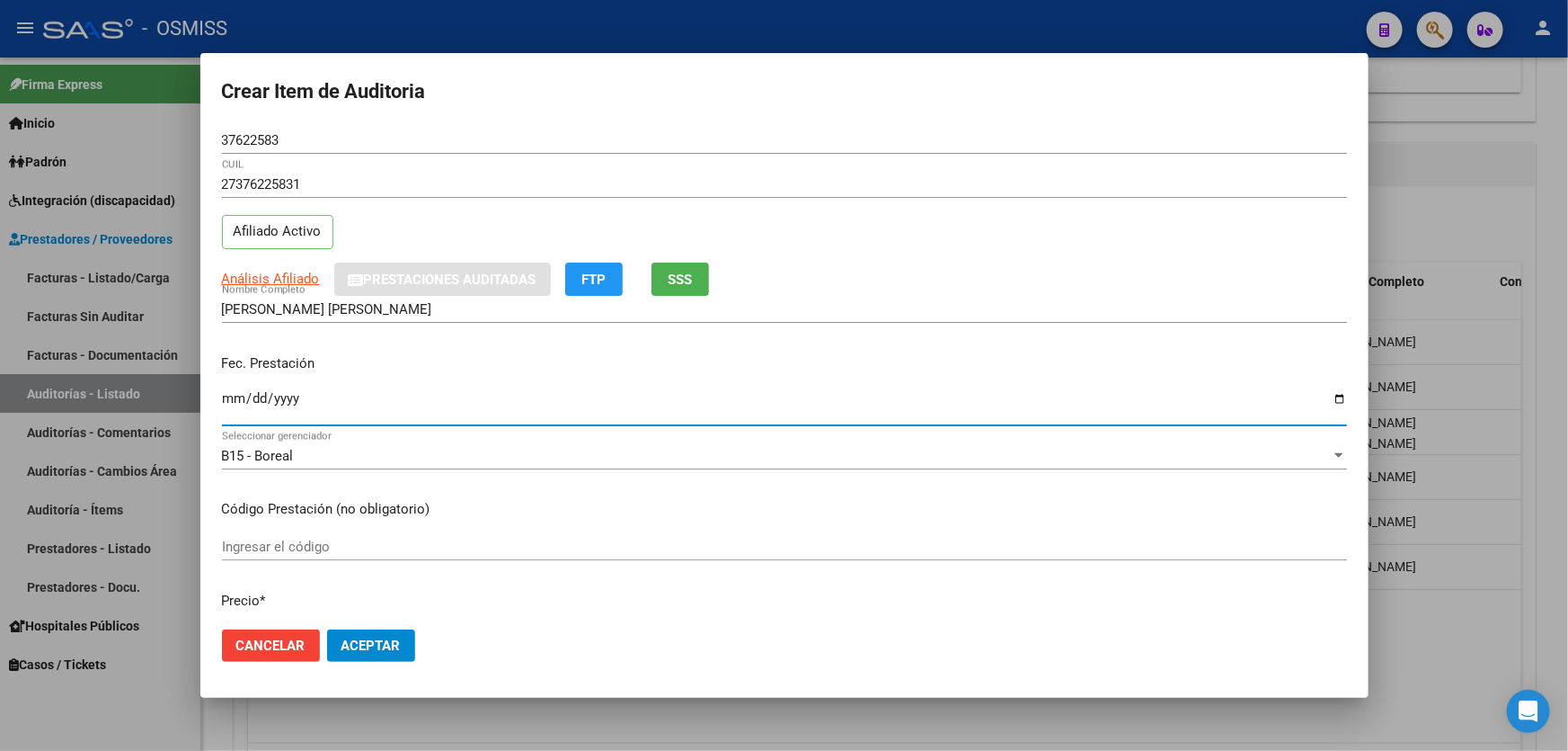
click at [231, 413] on input "Ingresar la fecha" at bounding box center [784, 406] width 1125 height 29
type input "[DATE]"
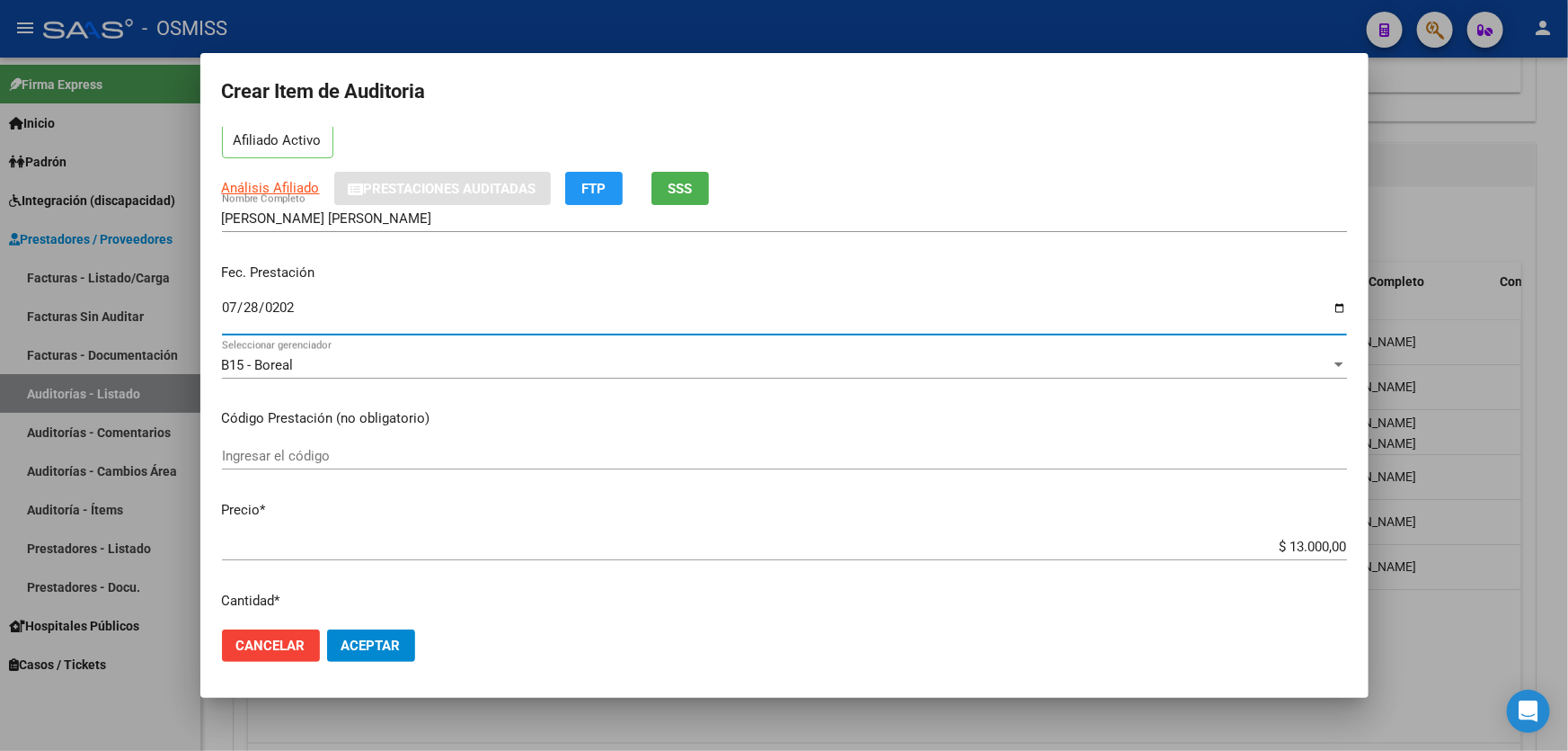
scroll to position [408, 0]
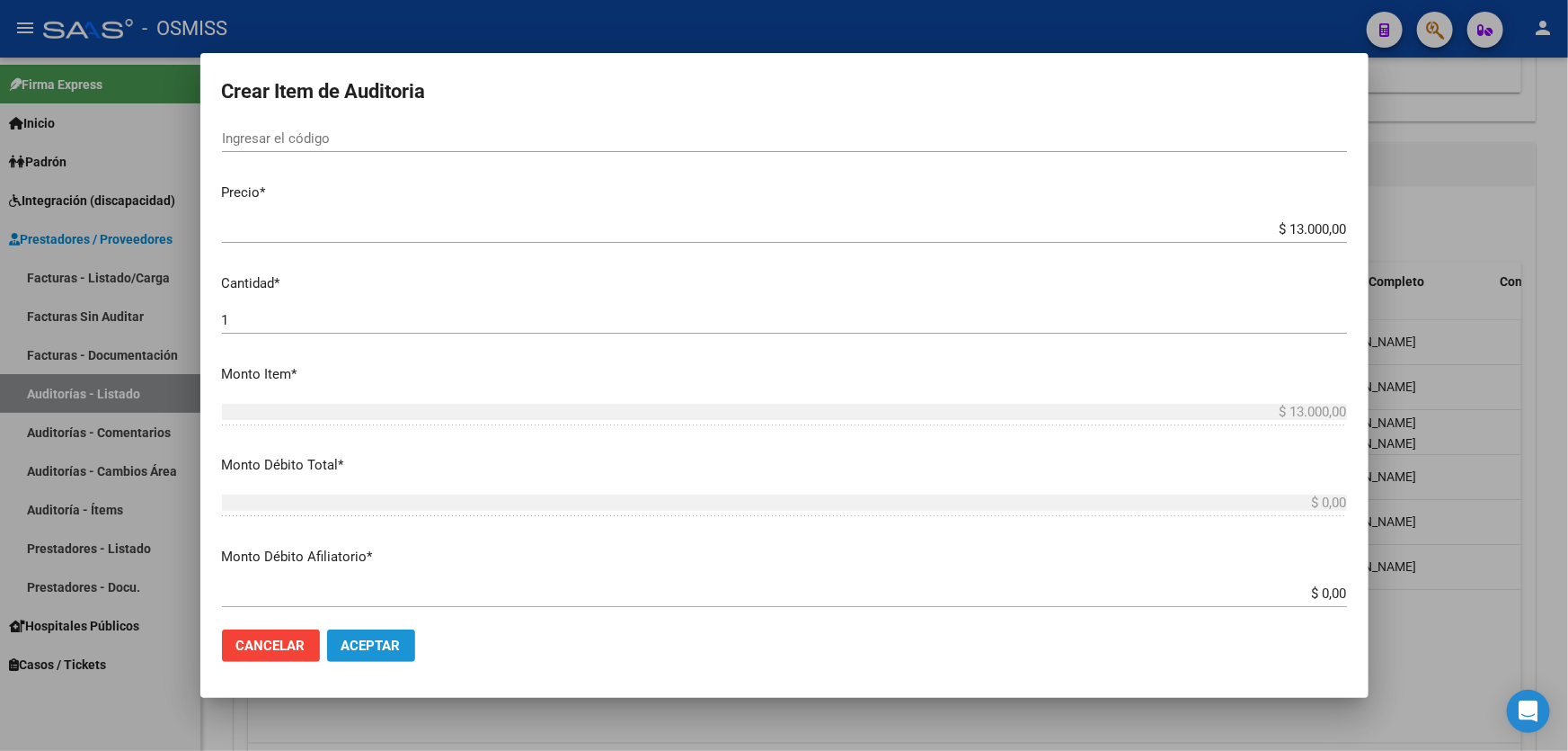
click at [364, 656] on button "Aceptar" at bounding box center [371, 645] width 88 height 32
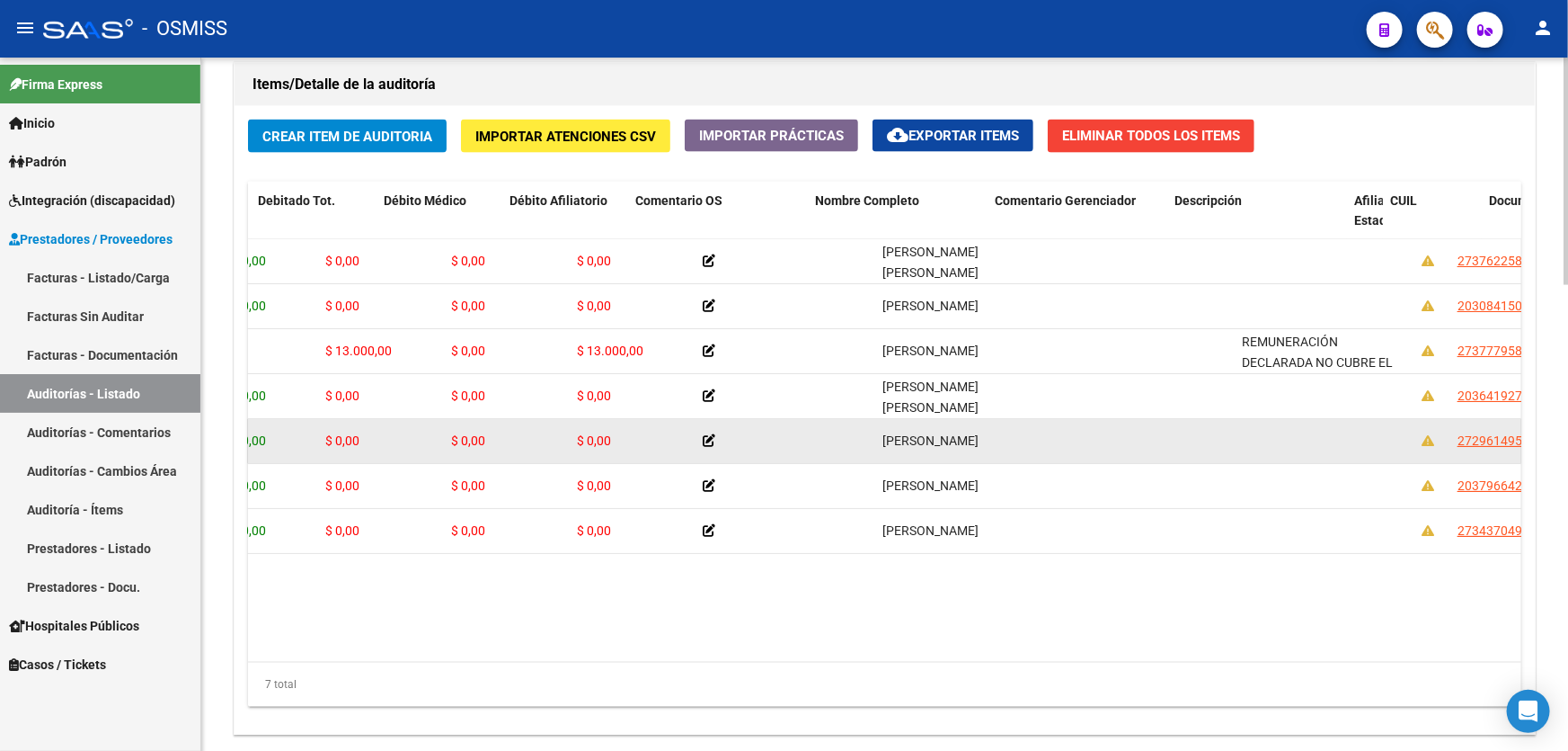
scroll to position [0, 558]
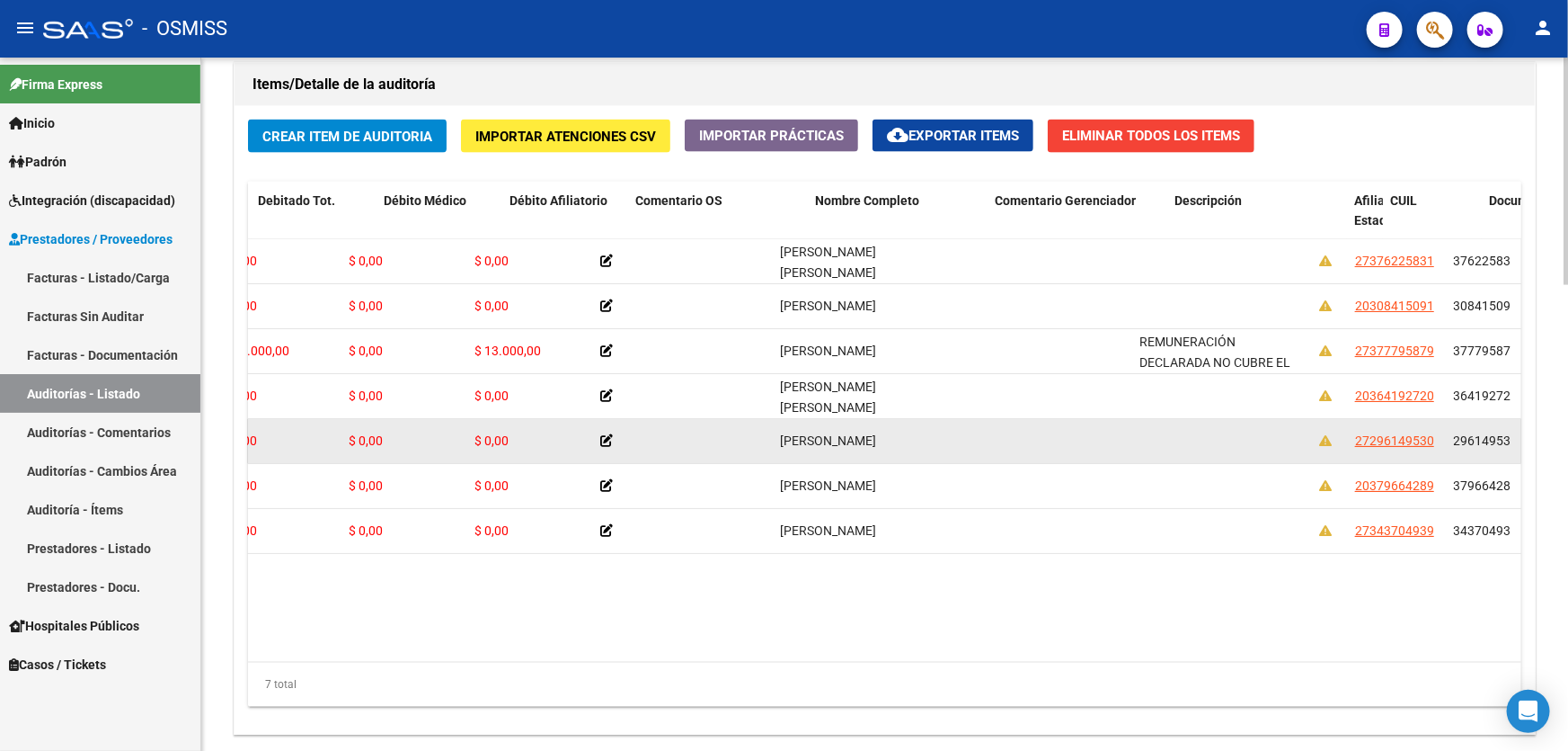
drag, startPoint x: 1186, startPoint y: 468, endPoint x: 1258, endPoint y: 455, distance: 73.2
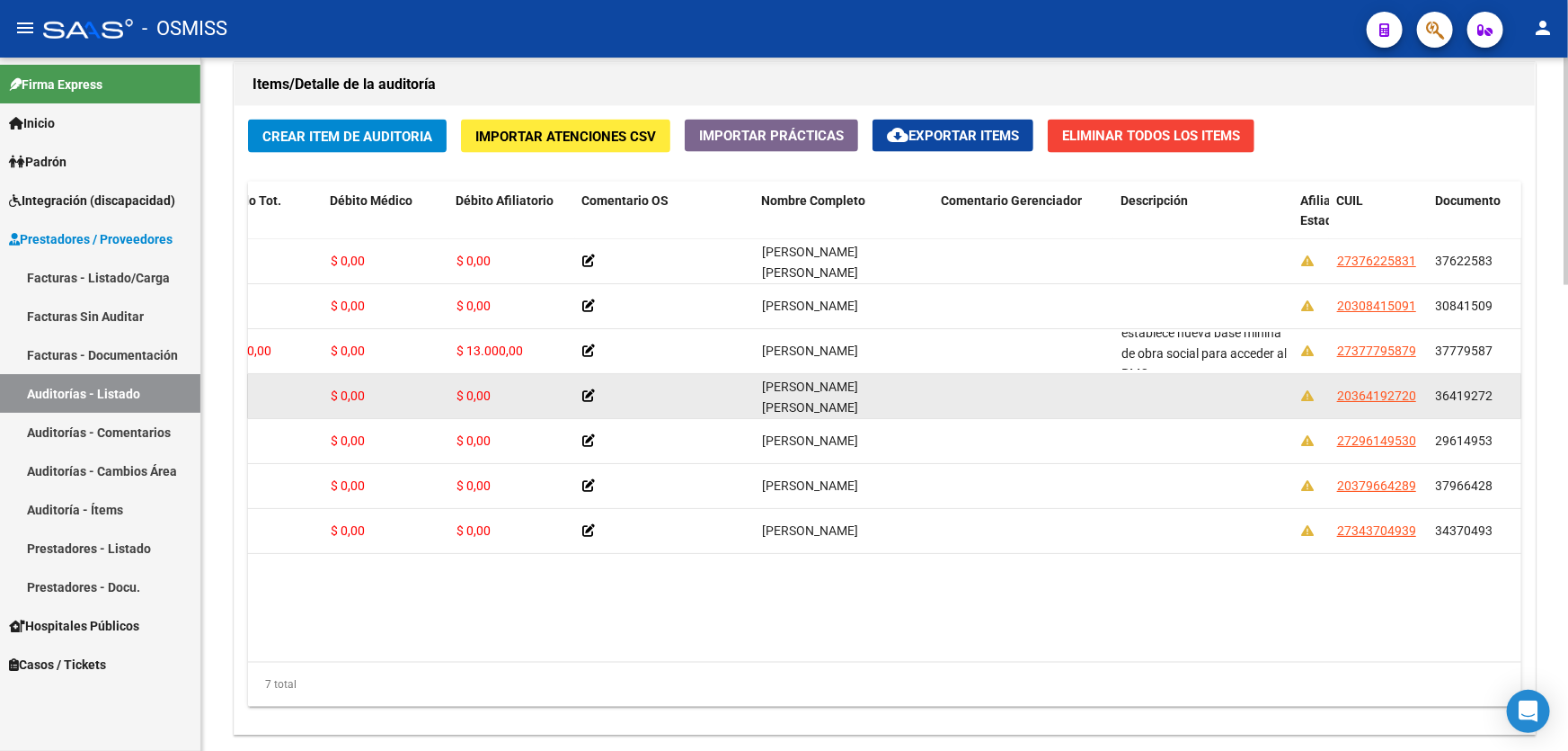
scroll to position [206, 0]
drag, startPoint x: 1122, startPoint y: 342, endPoint x: 1188, endPoint y: 370, distance: 71.7
click at [964, 370] on datatable-scroller "356764 B15 - Boreal $ 13.000,00 $ 13.000,00 $ 0,00 $ 0,00 $ 0,00 [PERSON_NAME] …" at bounding box center [326, 396] width 1274 height 315
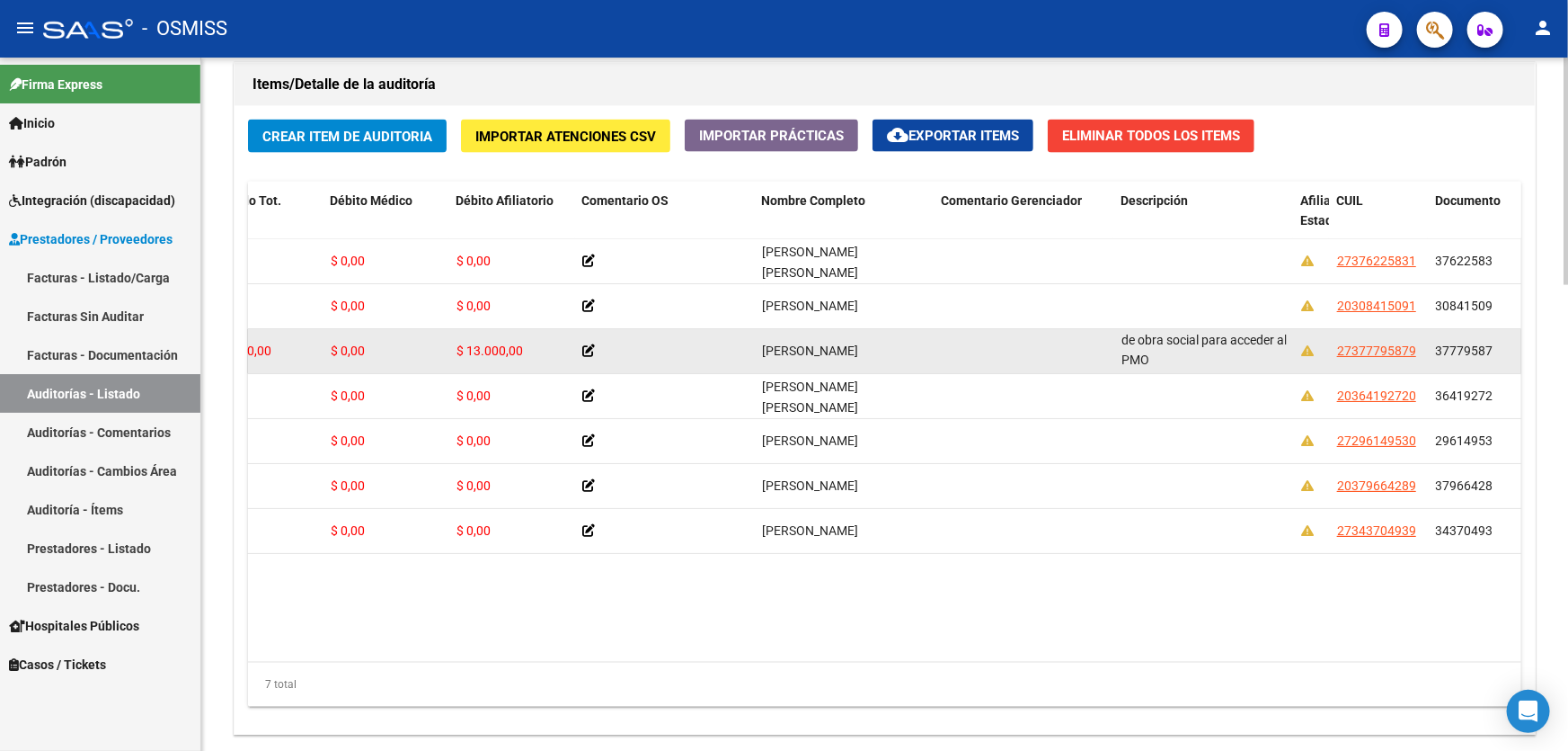
click at [1172, 368] on datatable-body-cell "REMUNERACIÓN DECLARADA NO CUBRE EL MINIMO DE APORTES - Grupo familiar sin cober…" at bounding box center [1205, 351] width 180 height 44
drag, startPoint x: 1160, startPoint y: 359, endPoint x: 1115, endPoint y: 334, distance: 51.5
click at [1115, 334] on datatable-body-cell "REMUNERACIÓN DECLARADA NO CUBRE EL MINIMO DE APORTES - Grupo familiar sin cober…" at bounding box center [1205, 351] width 180 height 44
copy span "REMUNERACIÓN DECLARADA NO CUBRE EL MINIMO DE APORTES - Grupo familiar sin cober…"
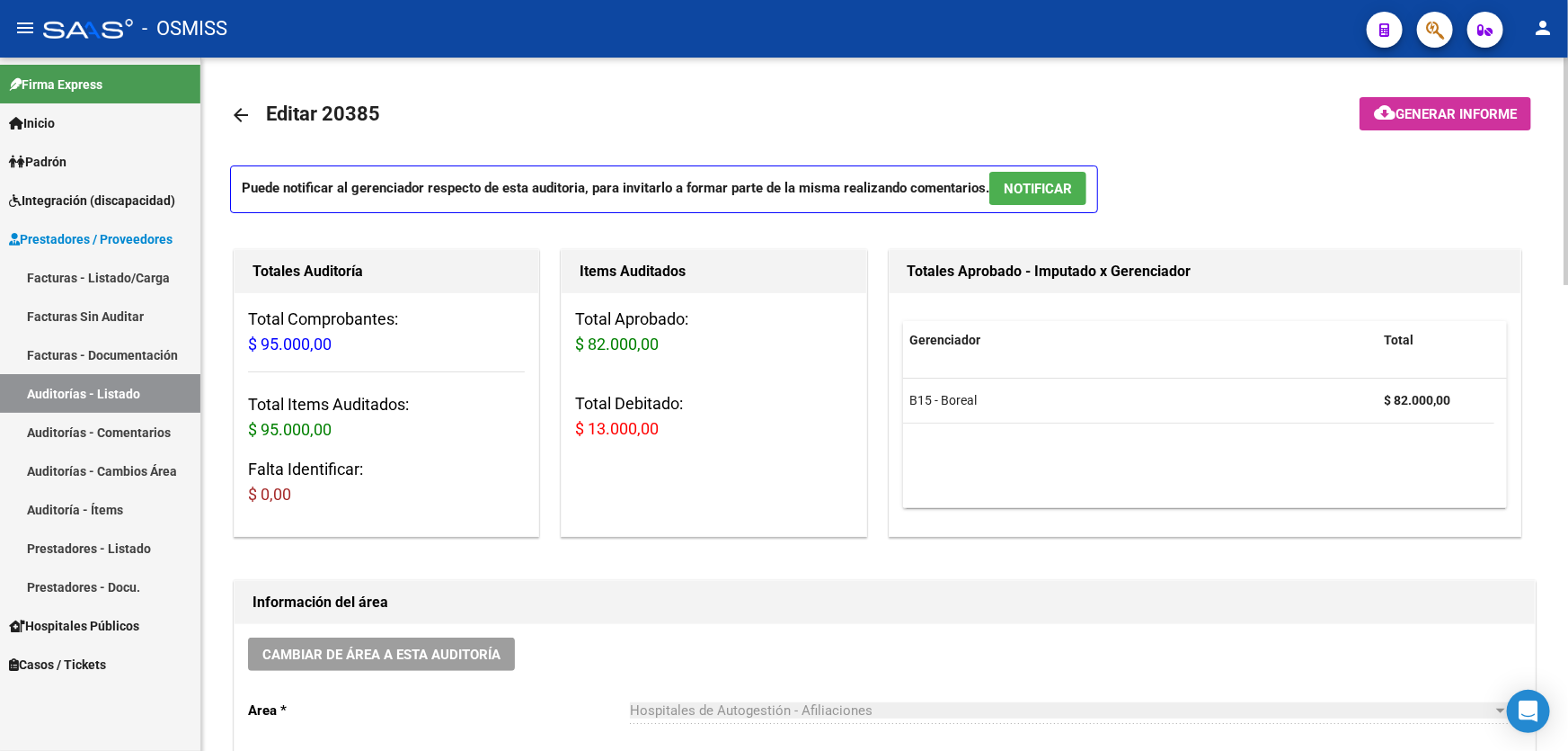
click at [1470, 107] on span "Generar informe" at bounding box center [1456, 114] width 121 height 16
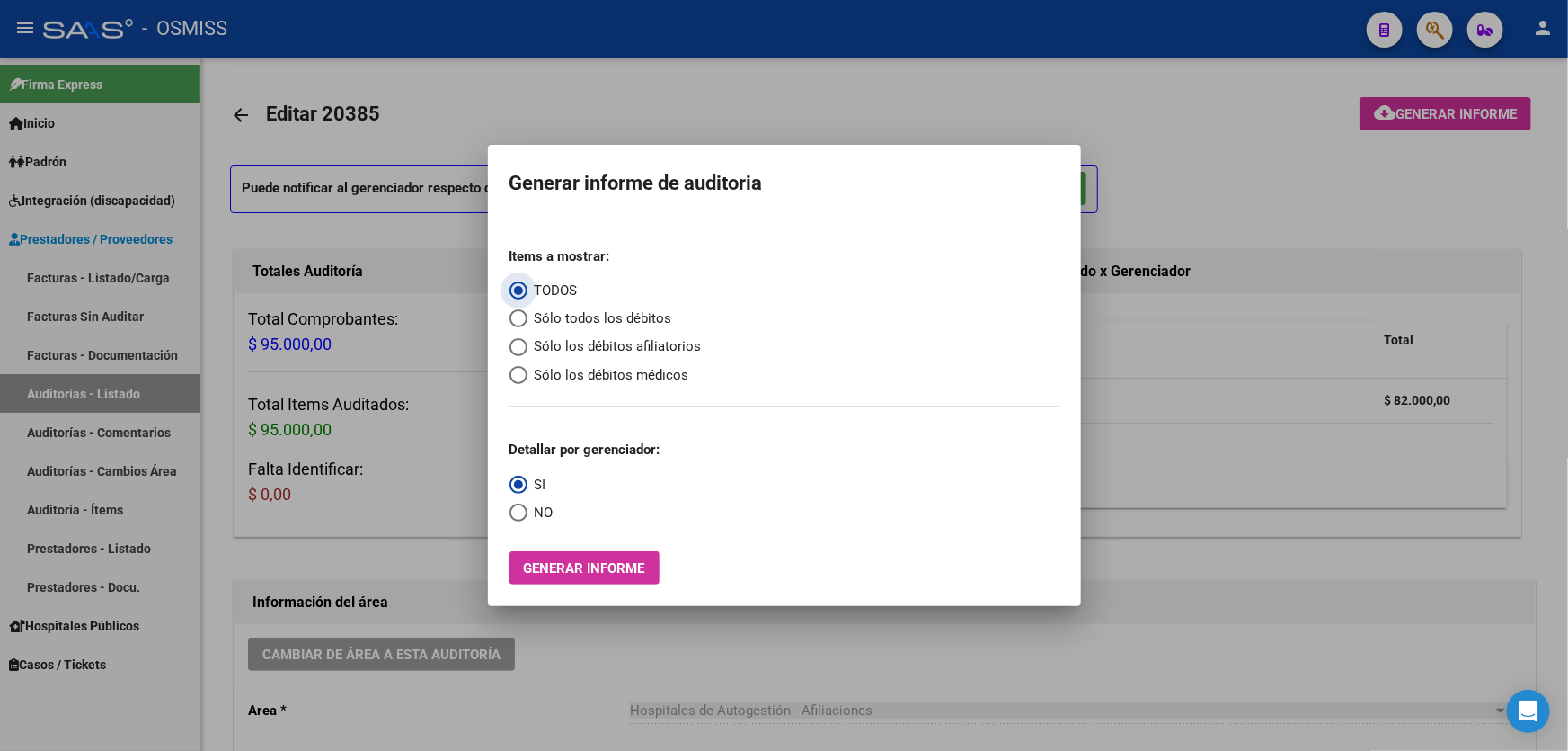
click at [650, 344] on span "Sólo los débitos afiliatorios" at bounding box center [615, 346] width 174 height 20
click at [528, 344] on input "Sólo los débitos afiliatorios" at bounding box center [518, 347] width 18 height 18
radio input "true"
click at [548, 516] on span "NO" at bounding box center [540, 513] width 26 height 20
click at [528, 516] on input "NO" at bounding box center [518, 513] width 18 height 18
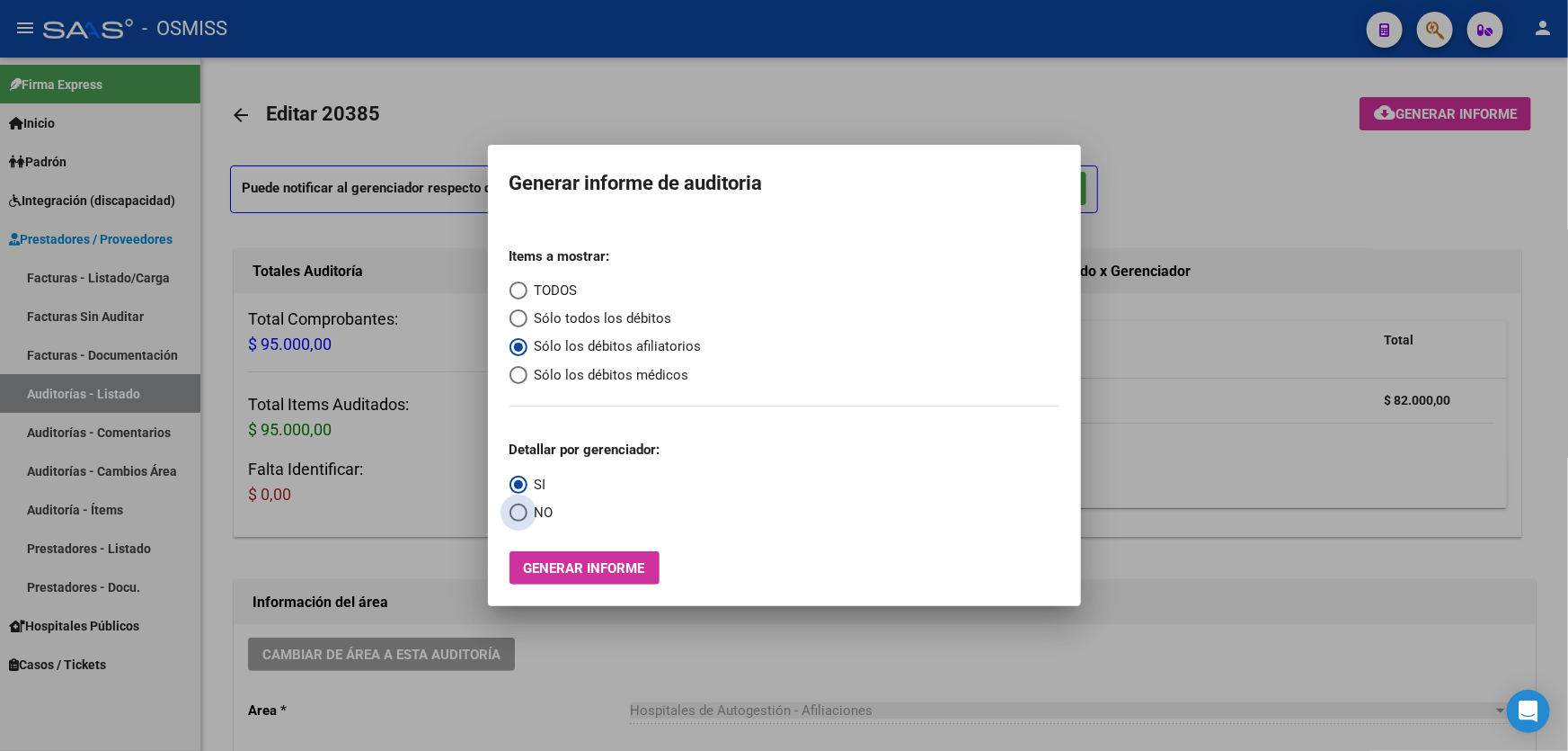
radio input "true"
click at [549, 571] on span "Generar informe" at bounding box center [584, 568] width 121 height 16
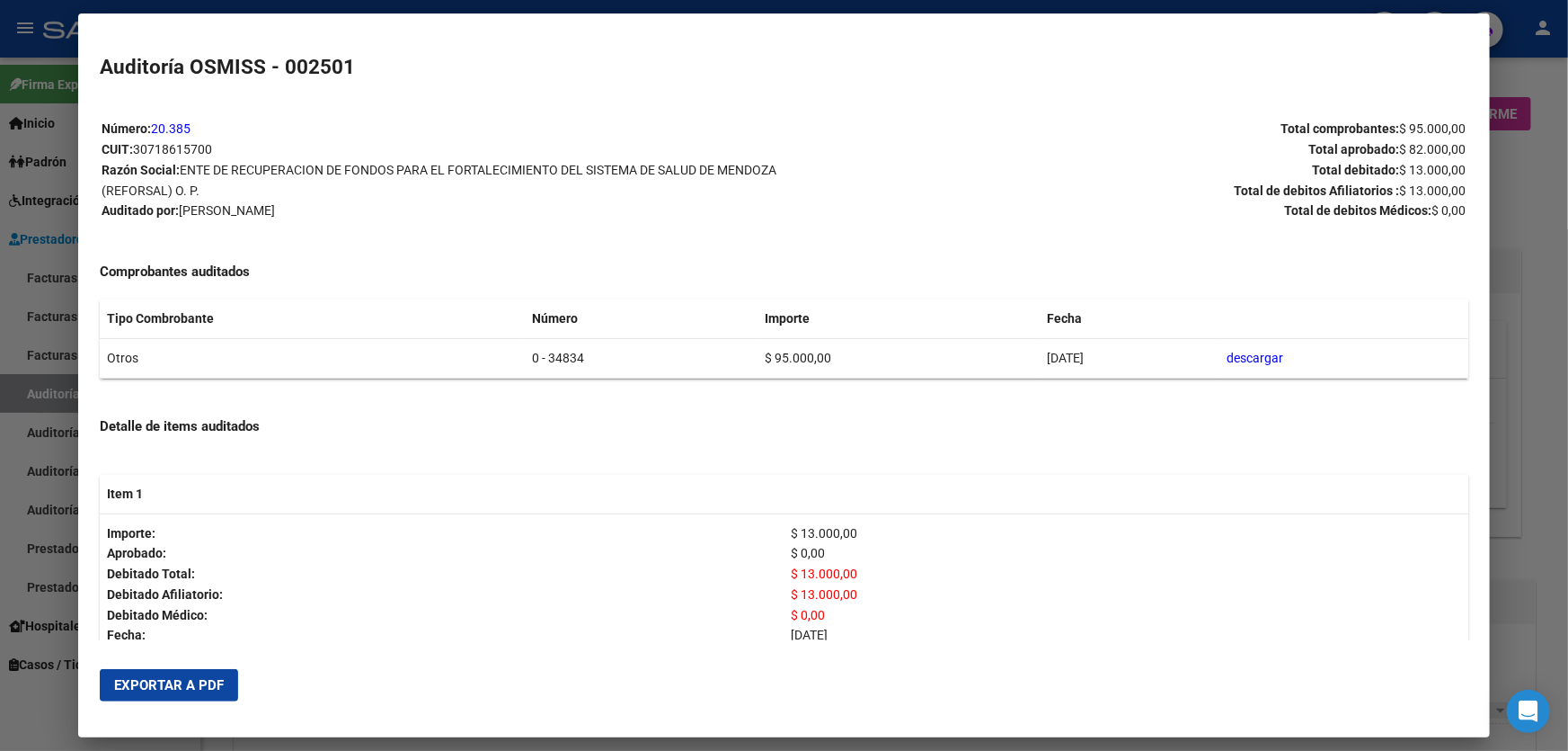
click at [188, 677] on span "Exportar a PDF" at bounding box center [169, 685] width 109 height 16
click at [1532, 235] on div at bounding box center [784, 375] width 1568 height 751
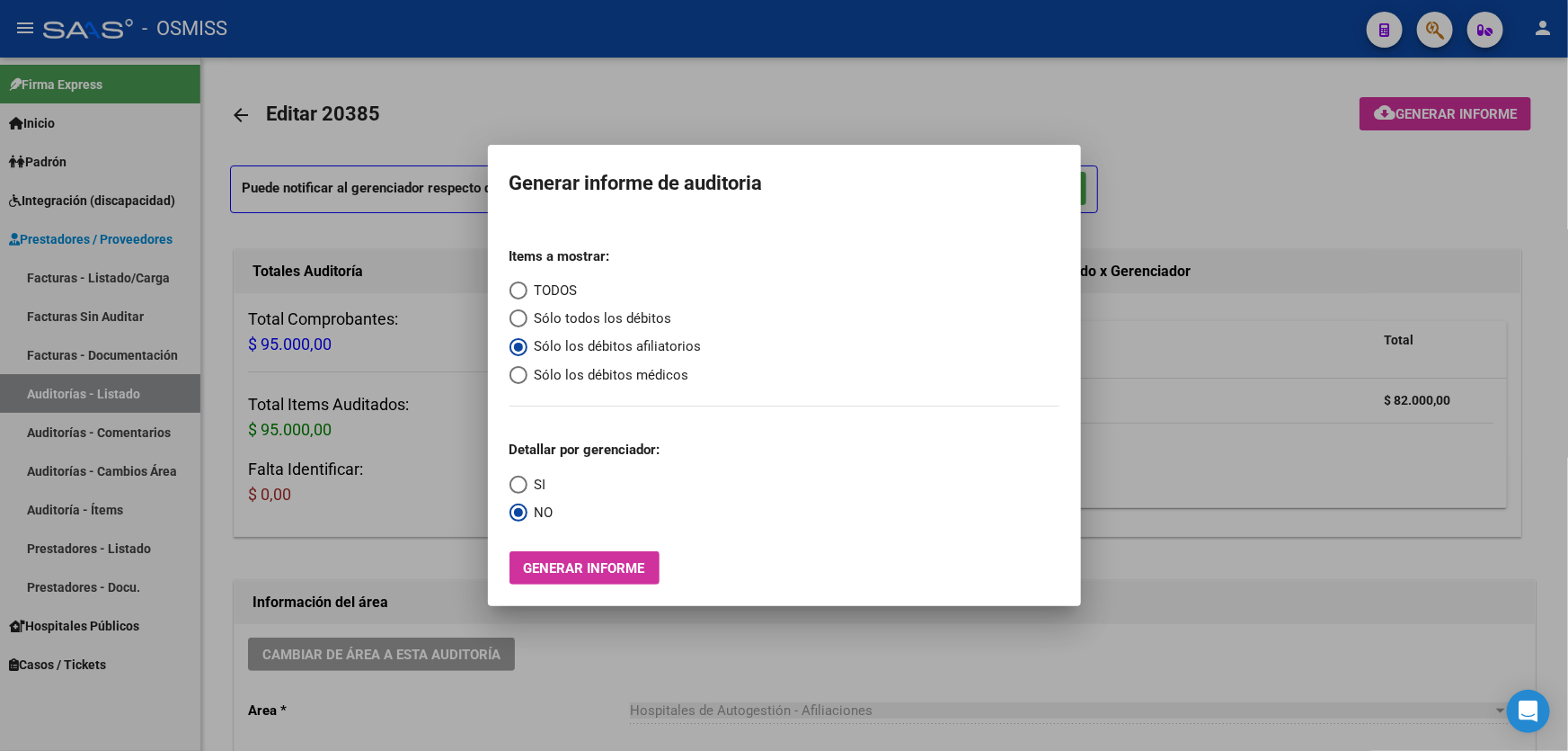
click at [451, 604] on div at bounding box center [784, 375] width 1568 height 751
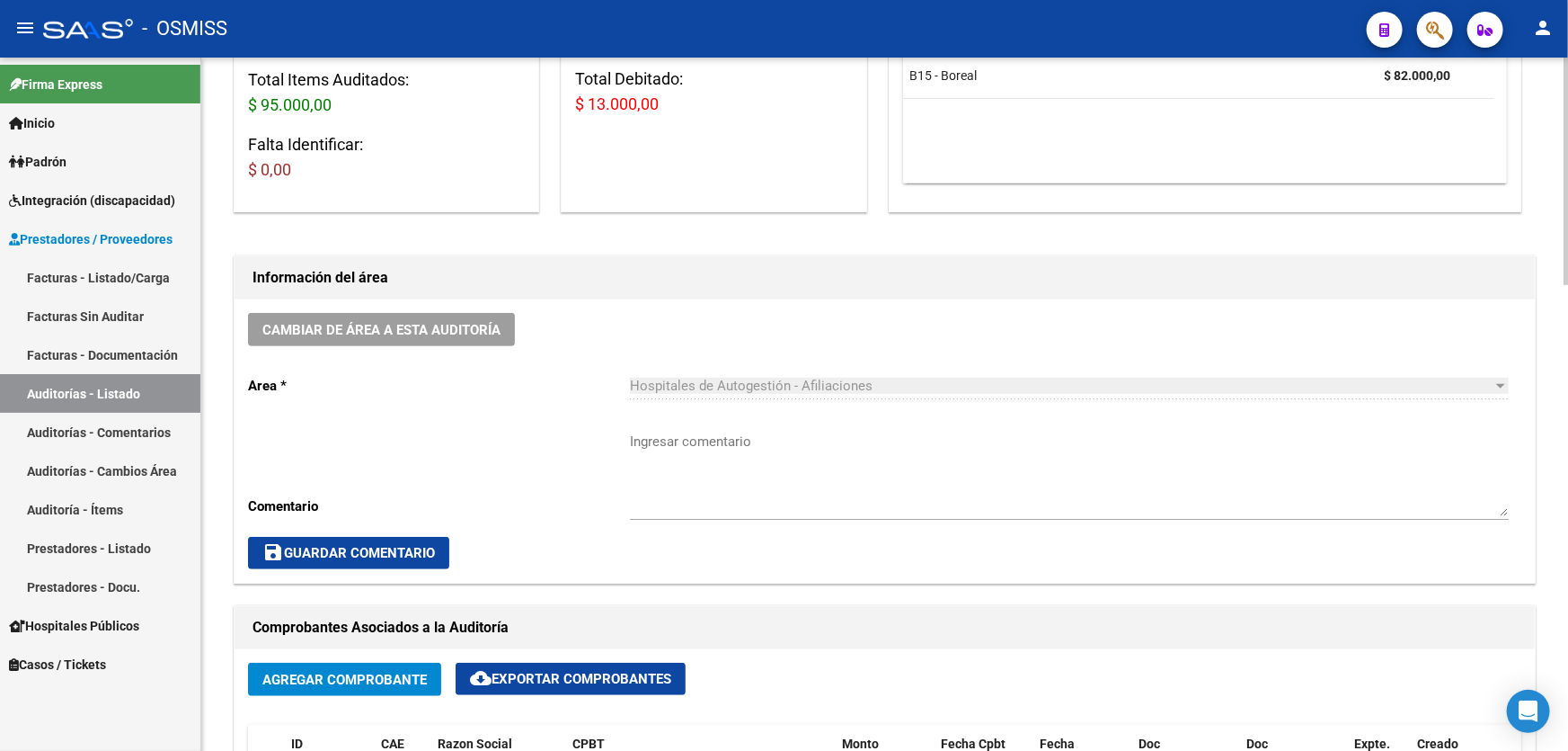
scroll to position [327, 0]
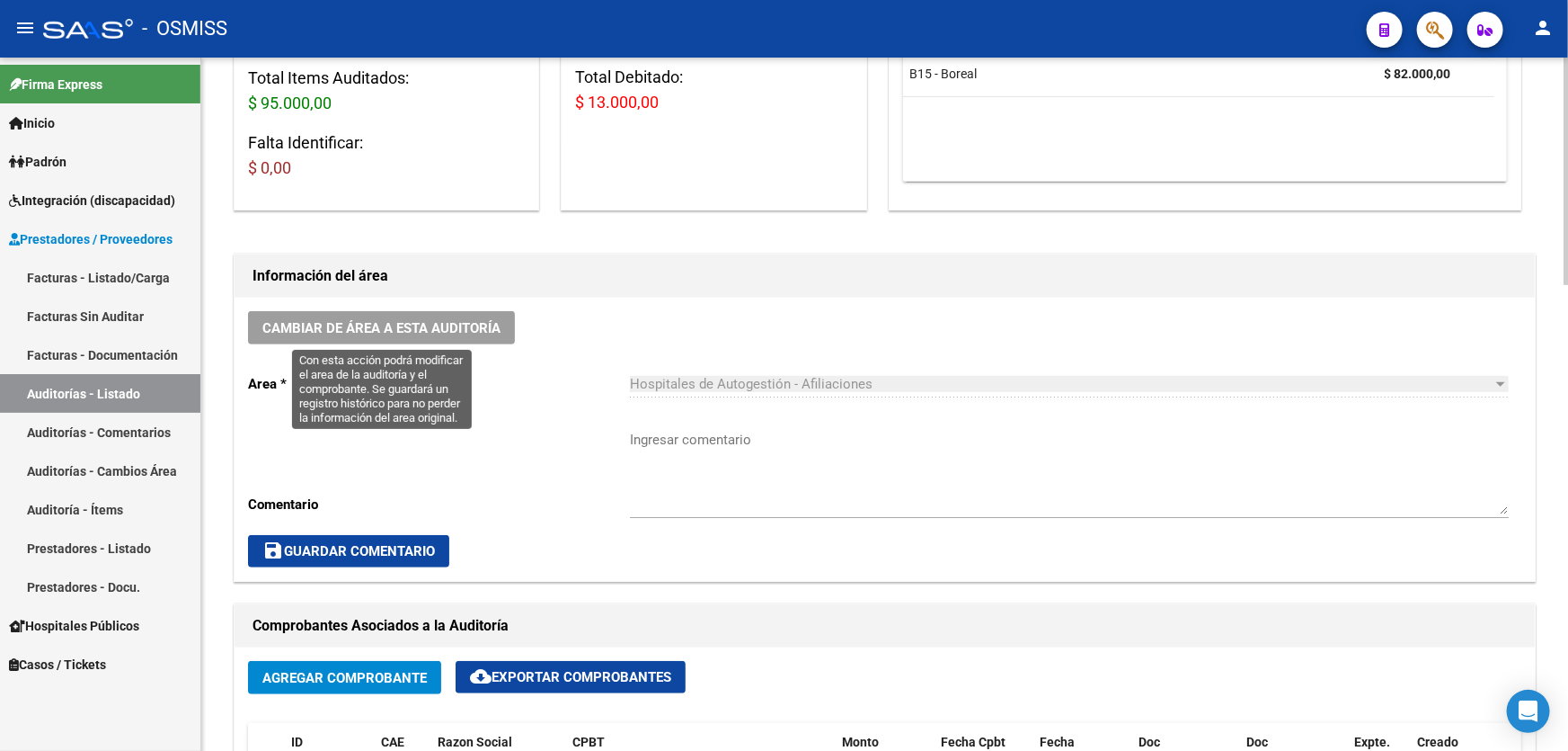
click at [402, 342] on button "Cambiar de área a esta auditoría" at bounding box center [382, 328] width 267 height 33
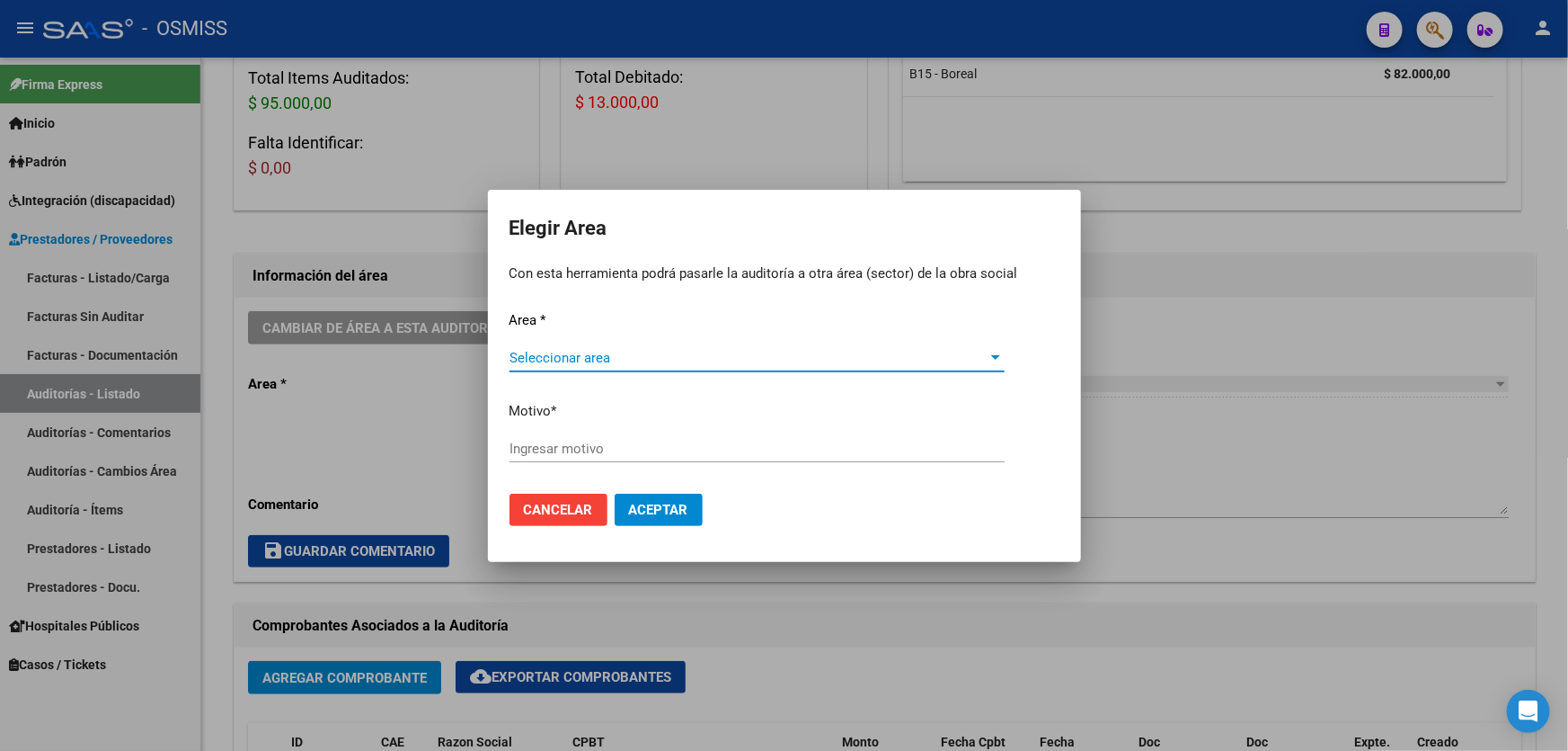
click at [688, 357] on span "Seleccionar area" at bounding box center [749, 358] width 479 height 16
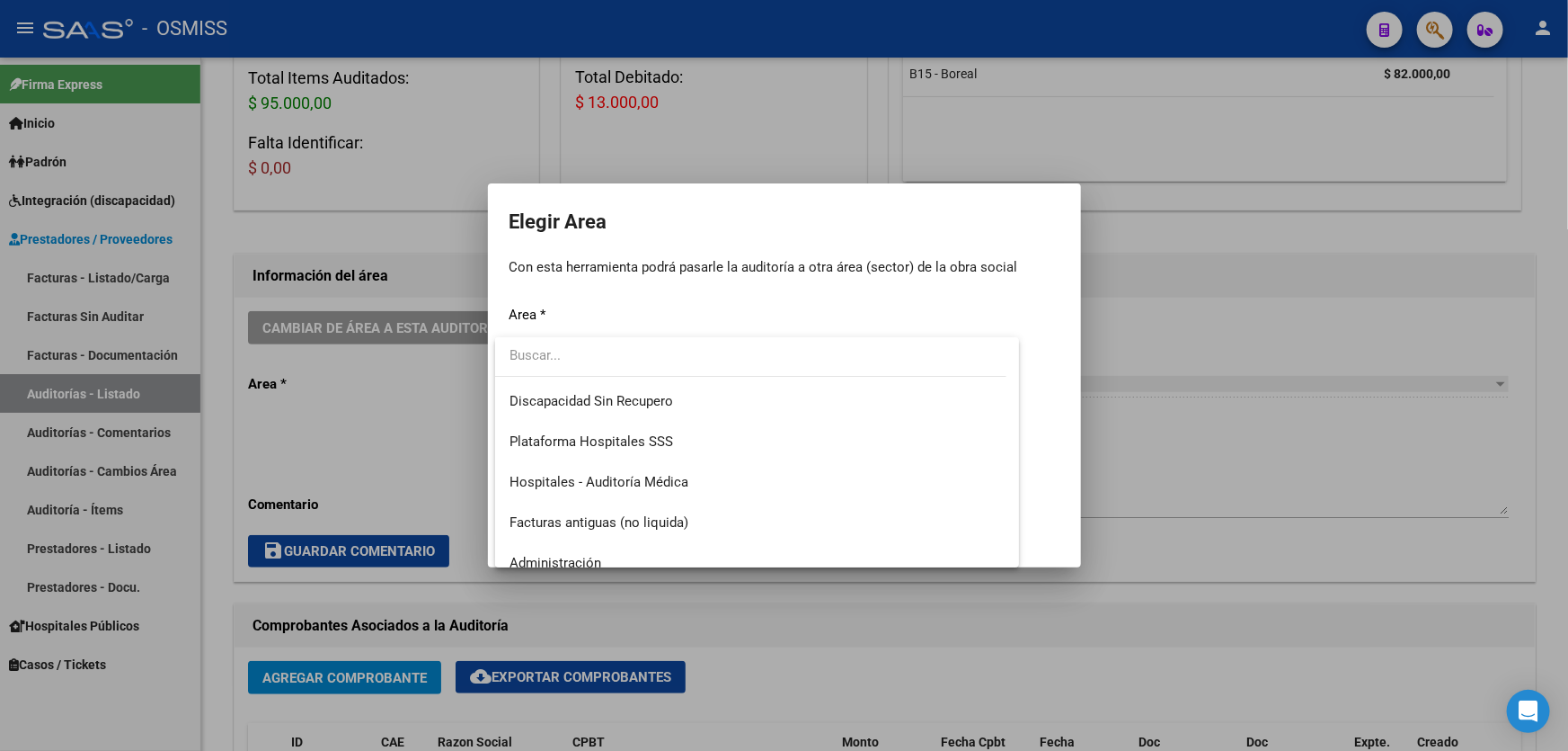
scroll to position [244, 0]
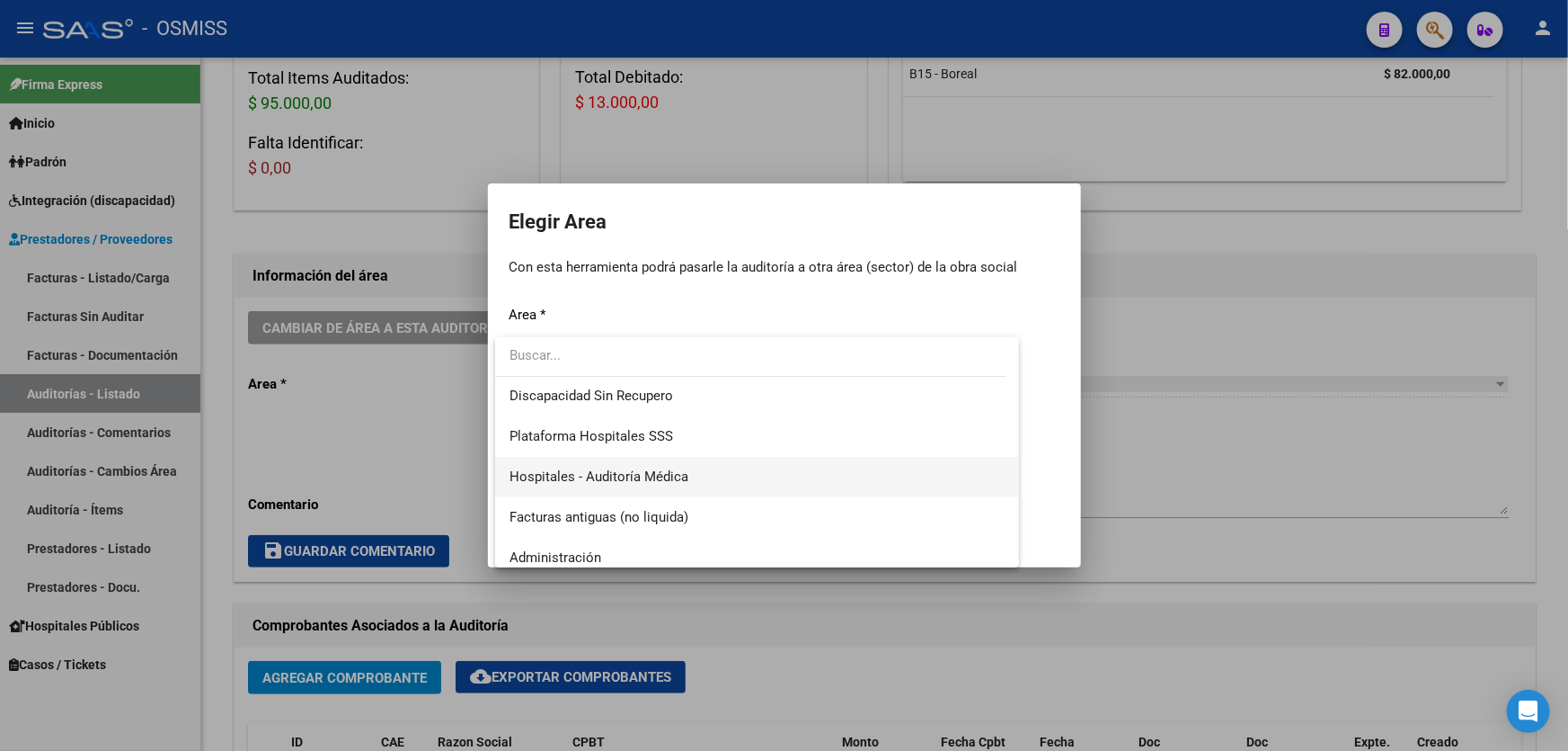
click at [691, 475] on span "Hospitales - Auditoría Médica" at bounding box center [756, 477] width 495 height 41
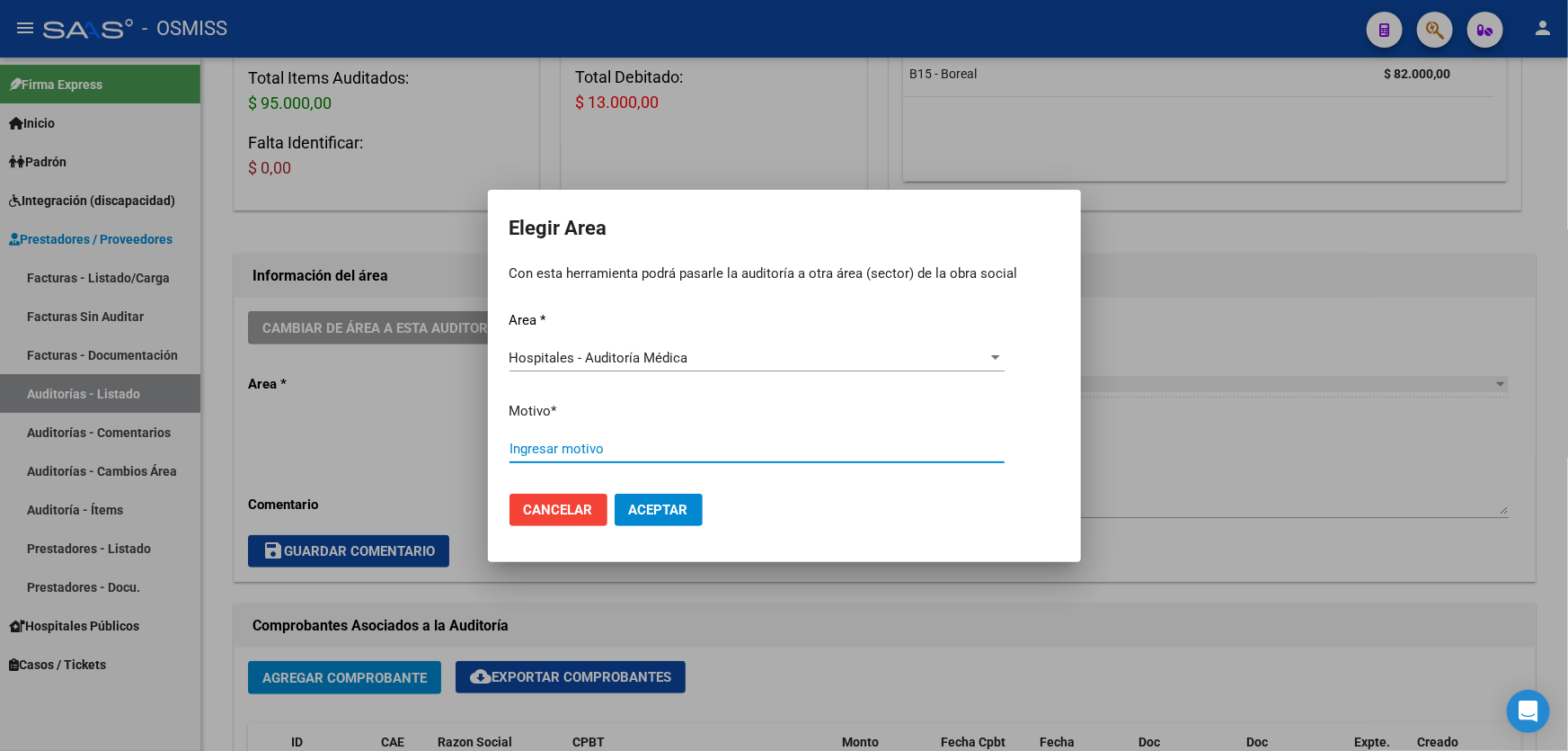
drag, startPoint x: 693, startPoint y: 449, endPoint x: 679, endPoint y: 452, distance: 14.3
click at [691, 450] on input "Ingresar motivo" at bounding box center [756, 449] width 495 height 16
type input "AUDITADO"
click at [684, 513] on span "Aceptar" at bounding box center [659, 510] width 59 height 16
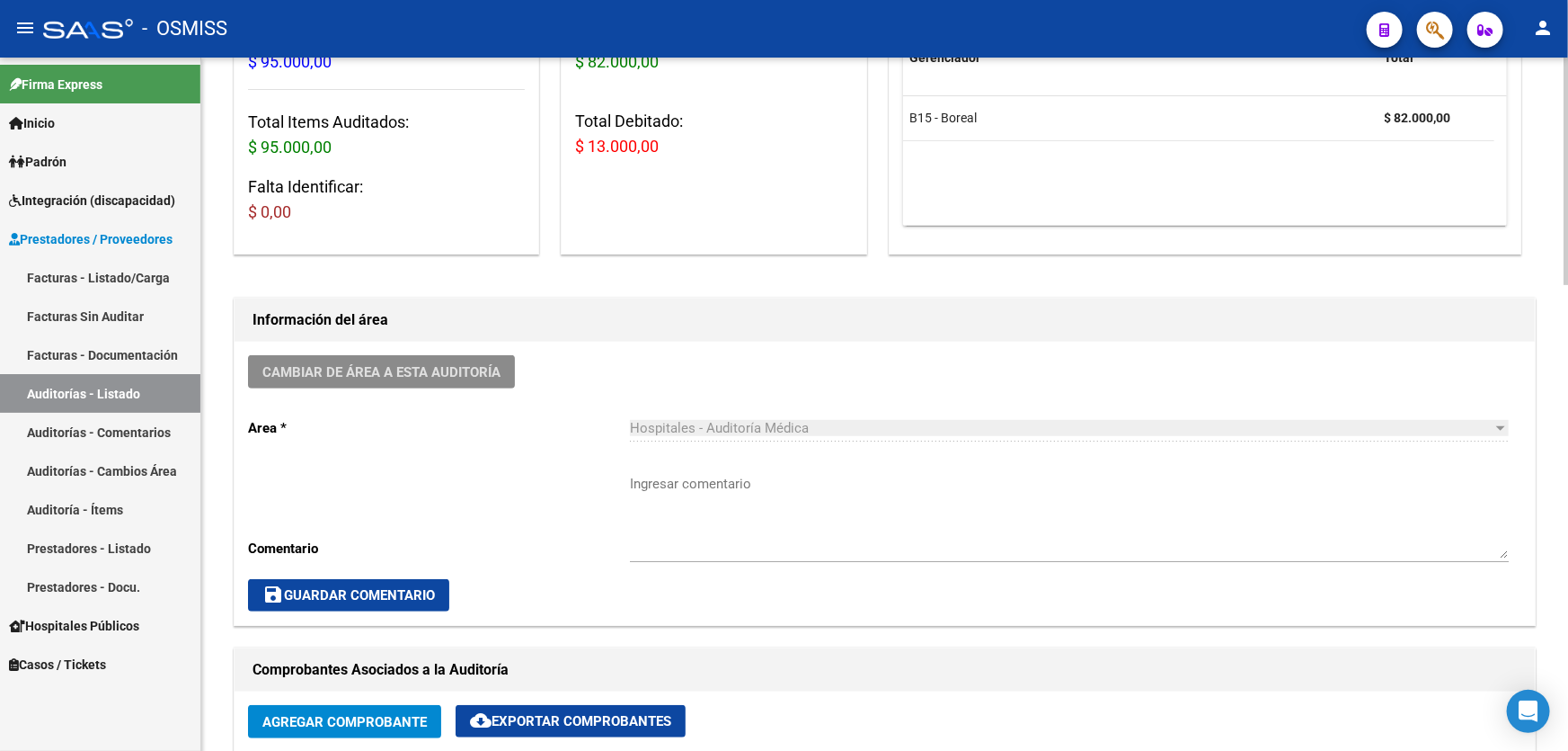
scroll to position [0, 0]
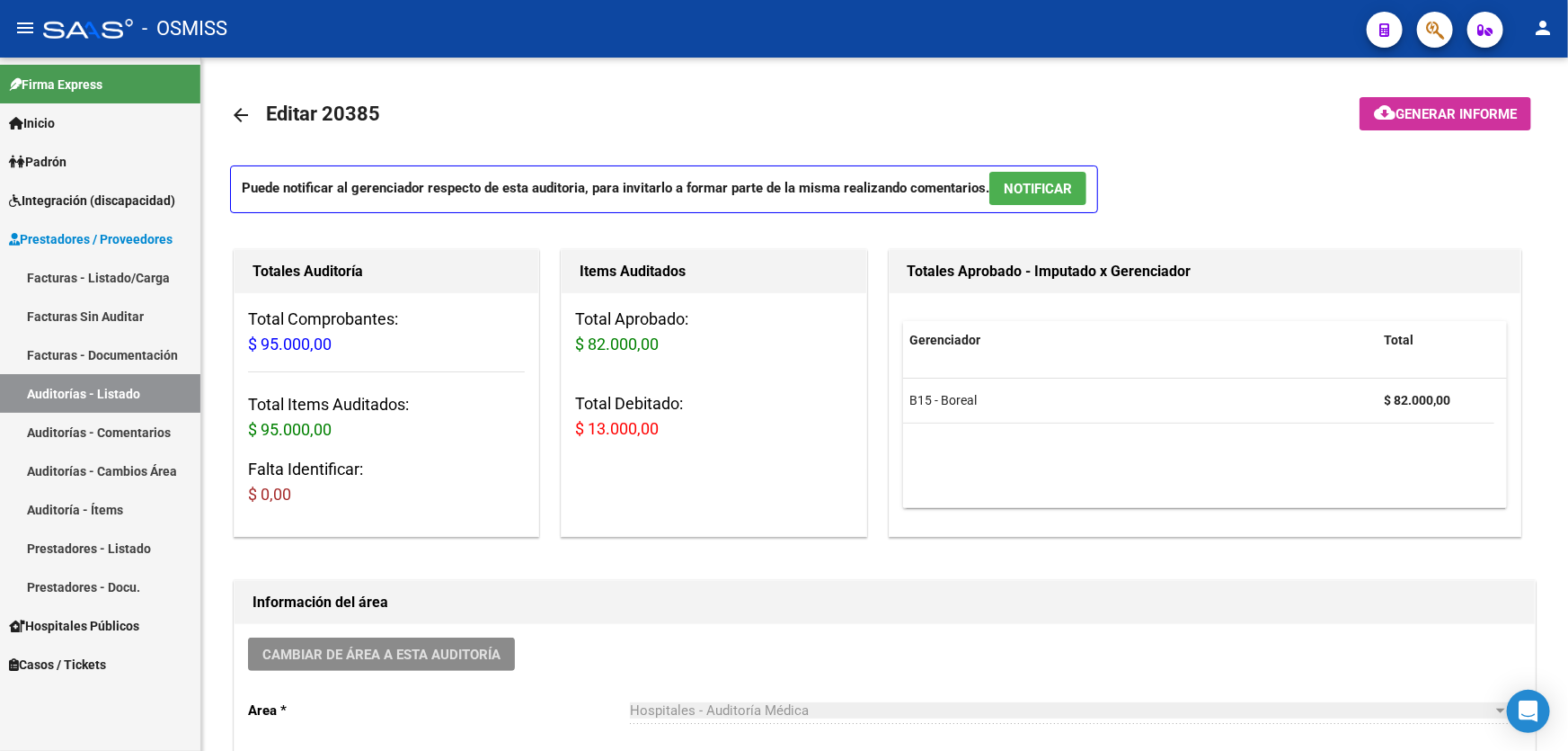
click at [155, 386] on link "Auditorías - Listado" at bounding box center [100, 393] width 200 height 39
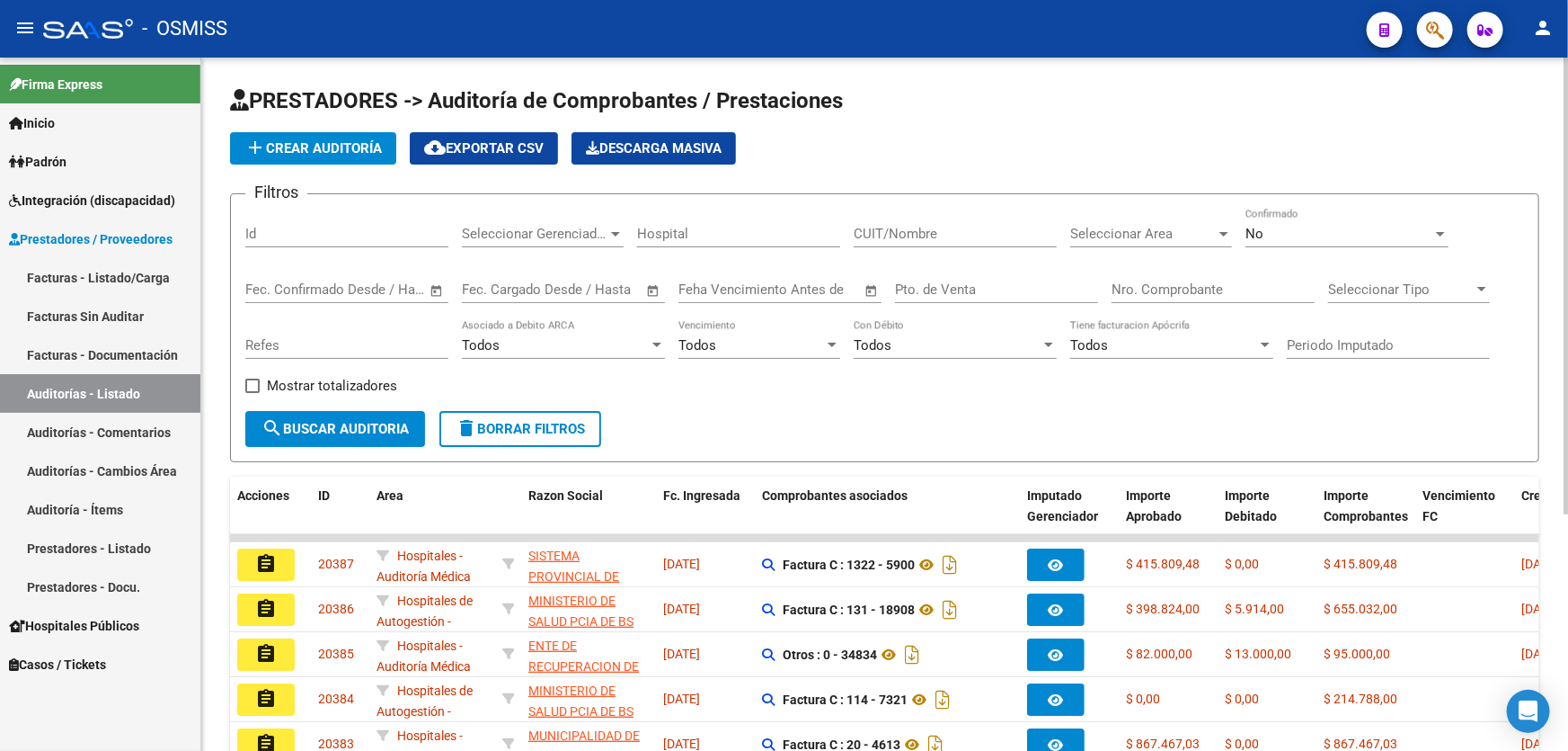
click at [254, 111] on span "PRESTADORES -> Auditoría de Comprobantes / Prestaciones" at bounding box center [537, 101] width 613 height 25
click at [285, 143] on span "add Crear Auditoría" at bounding box center [313, 148] width 138 height 16
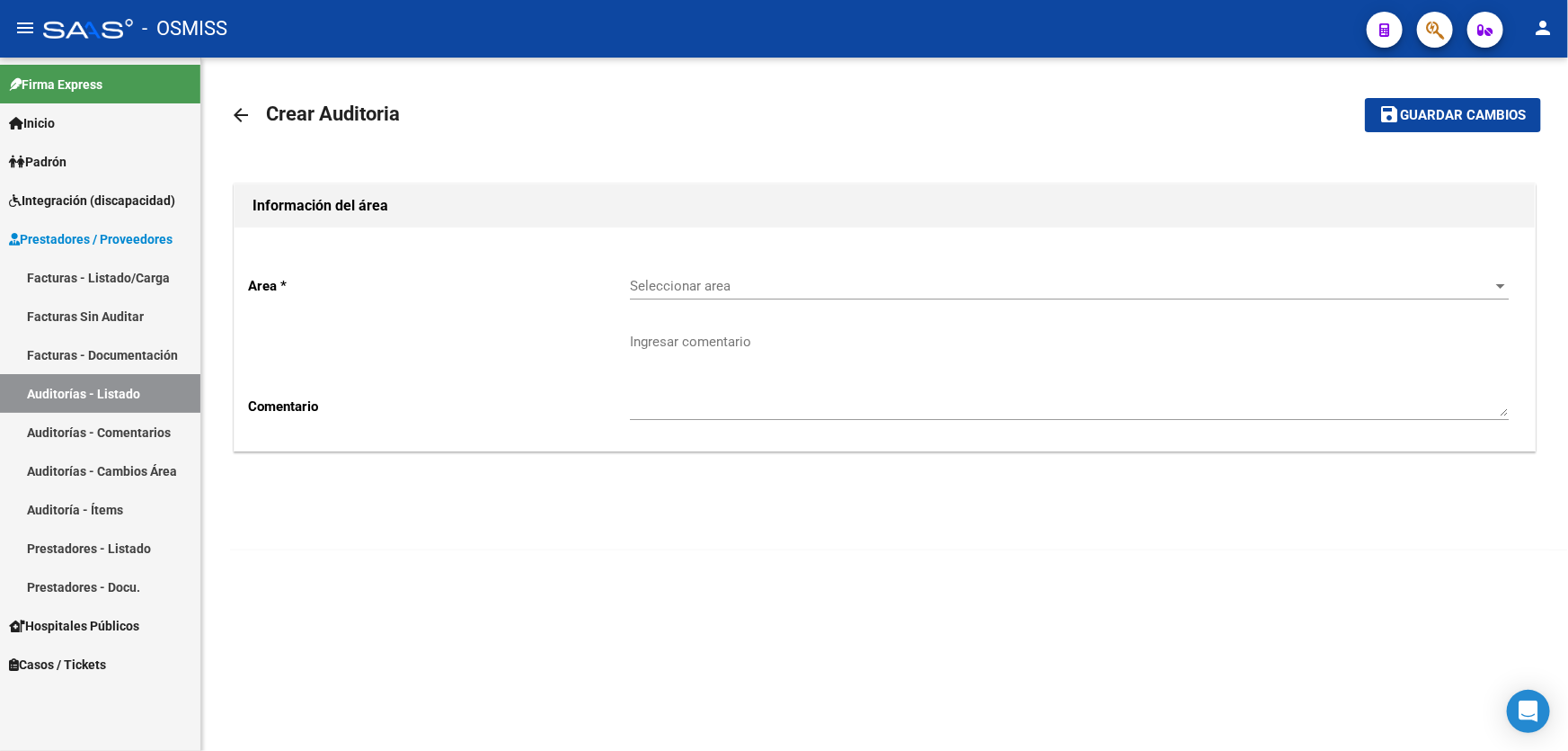
click at [719, 269] on div "Seleccionar area Seleccionar area" at bounding box center [1070, 280] width 879 height 39
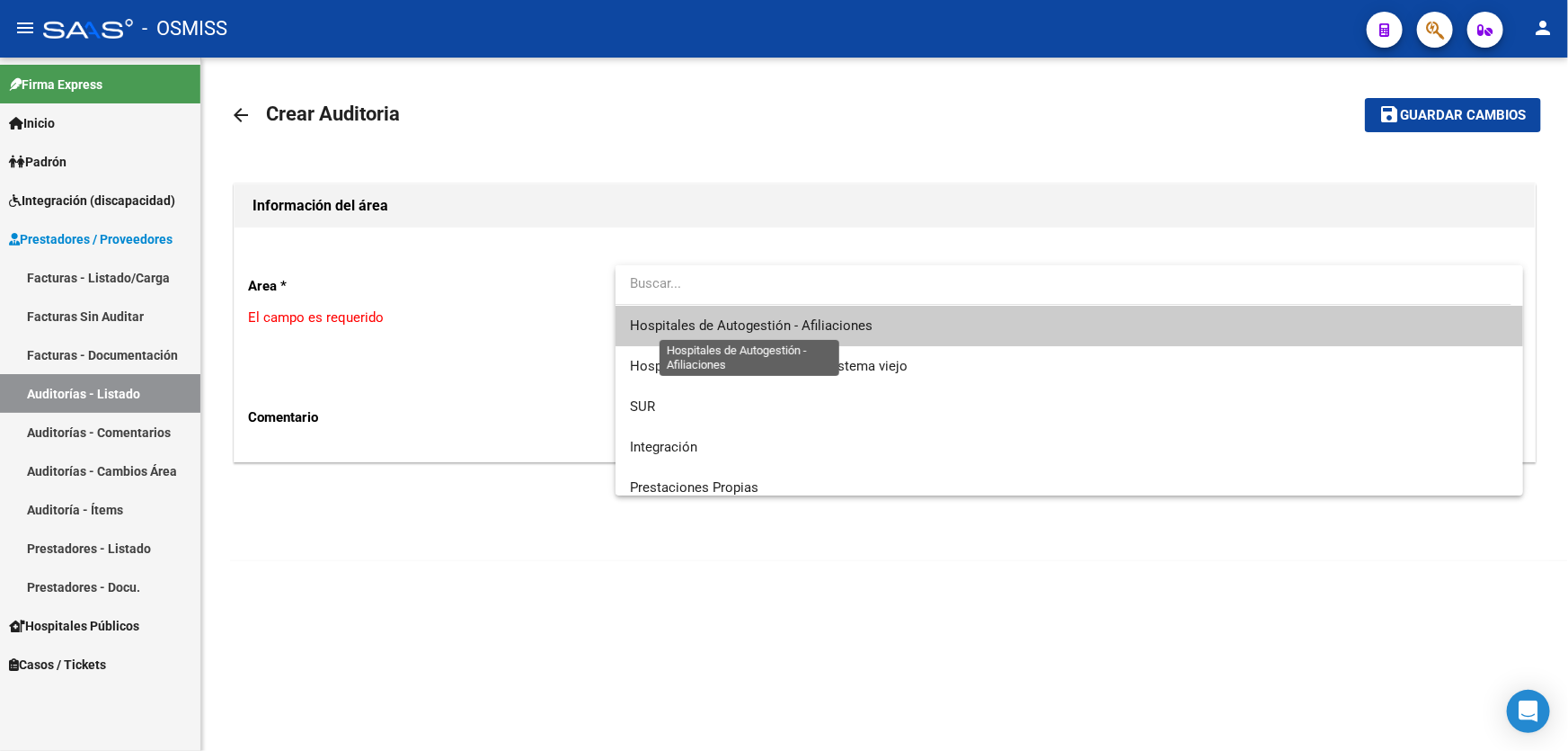
click at [744, 322] on span "Hospitales de Autogestión - Afiliaciones" at bounding box center [752, 326] width 243 height 16
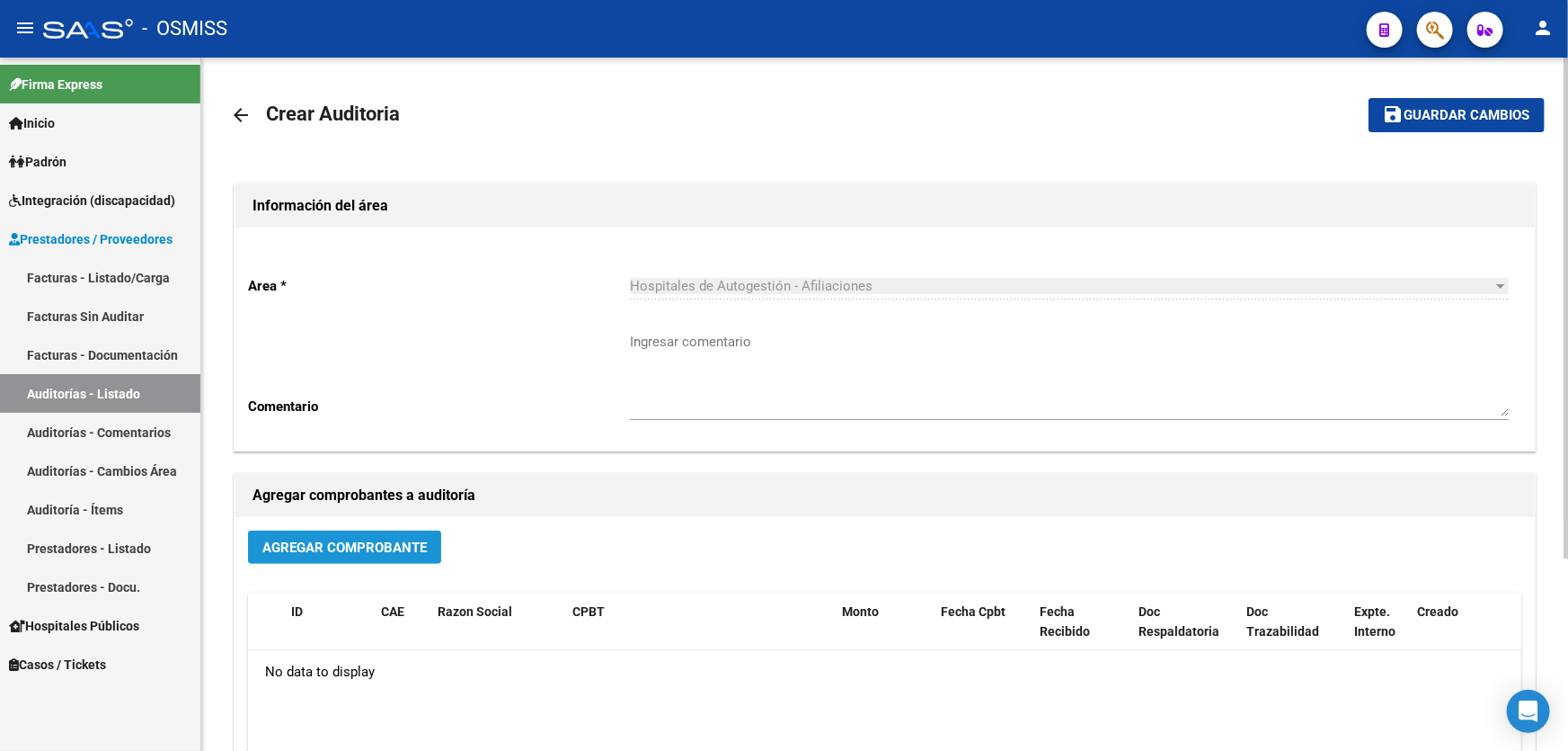
click at [407, 540] on span "Agregar Comprobante" at bounding box center [345, 548] width 165 height 16
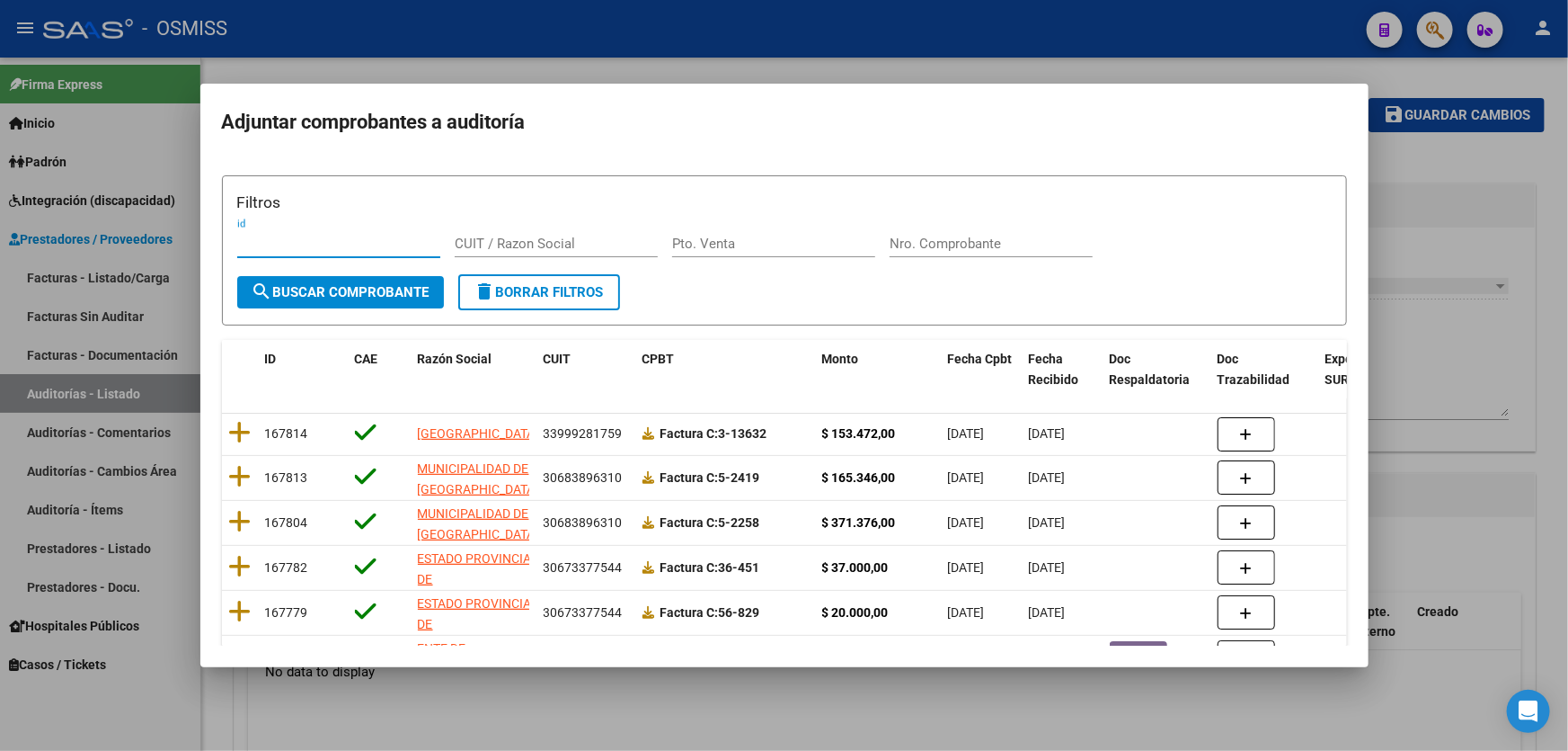
click at [900, 243] on input "Nro. Comprobante" at bounding box center [992, 243] width 203 height 16
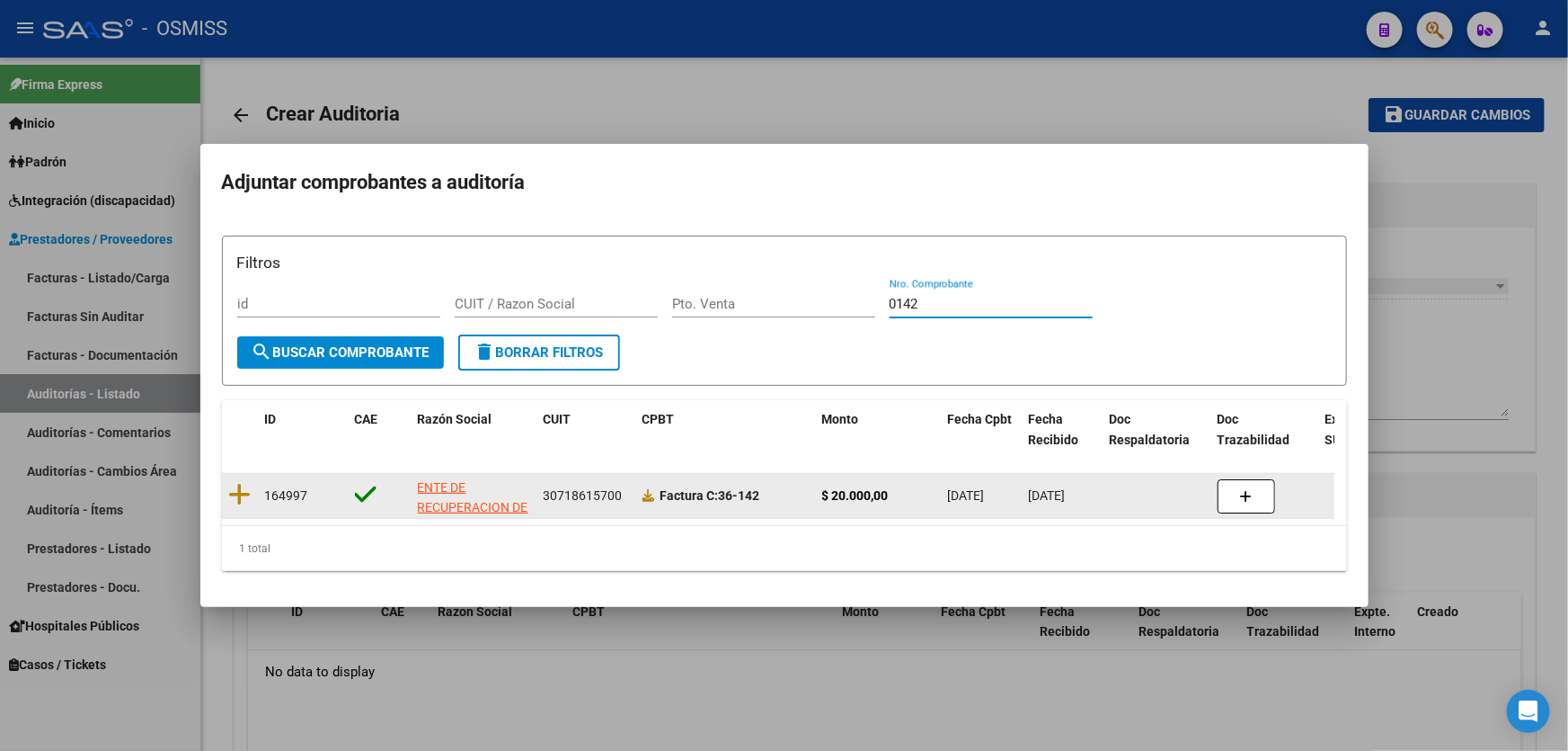
type input "0142"
click at [255, 501] on datatable-body-cell at bounding box center [239, 495] width 36 height 44
click at [239, 488] on icon at bounding box center [240, 494] width 22 height 25
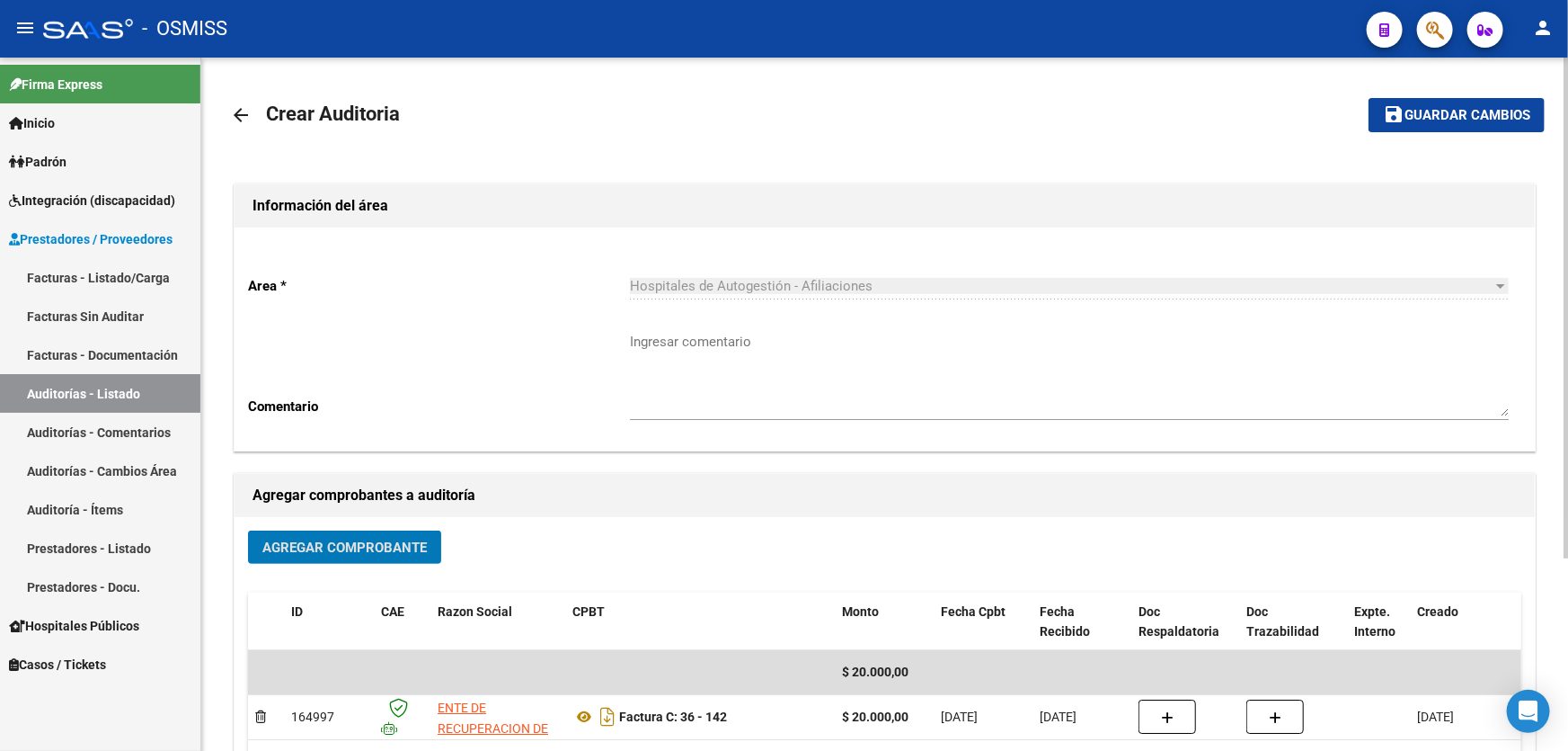
click at [1402, 118] on mat-icon "save" at bounding box center [1394, 114] width 21 height 21
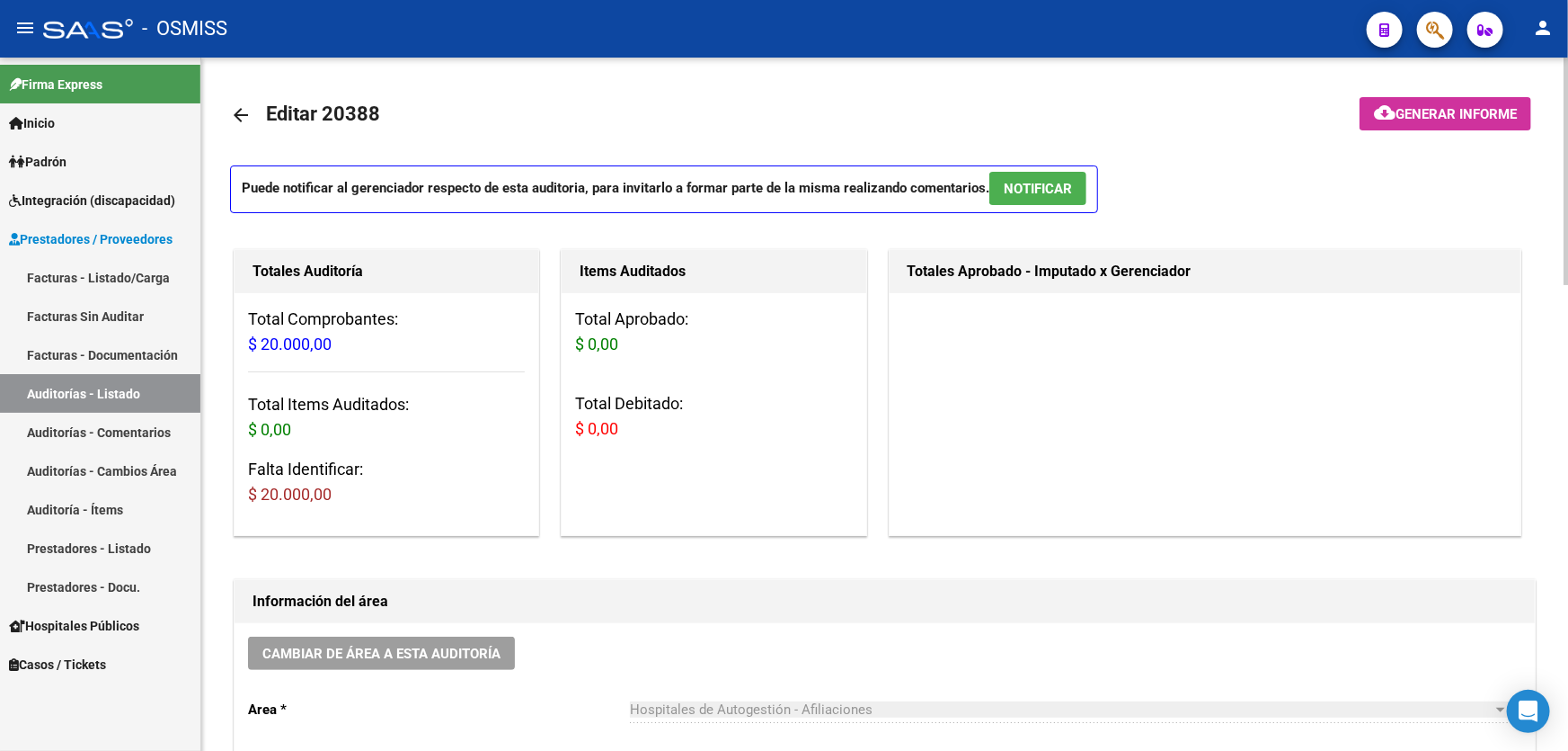
click at [1079, 475] on div "Totales Aprobado - Imputado x Gerenciador" at bounding box center [1206, 392] width 633 height 287
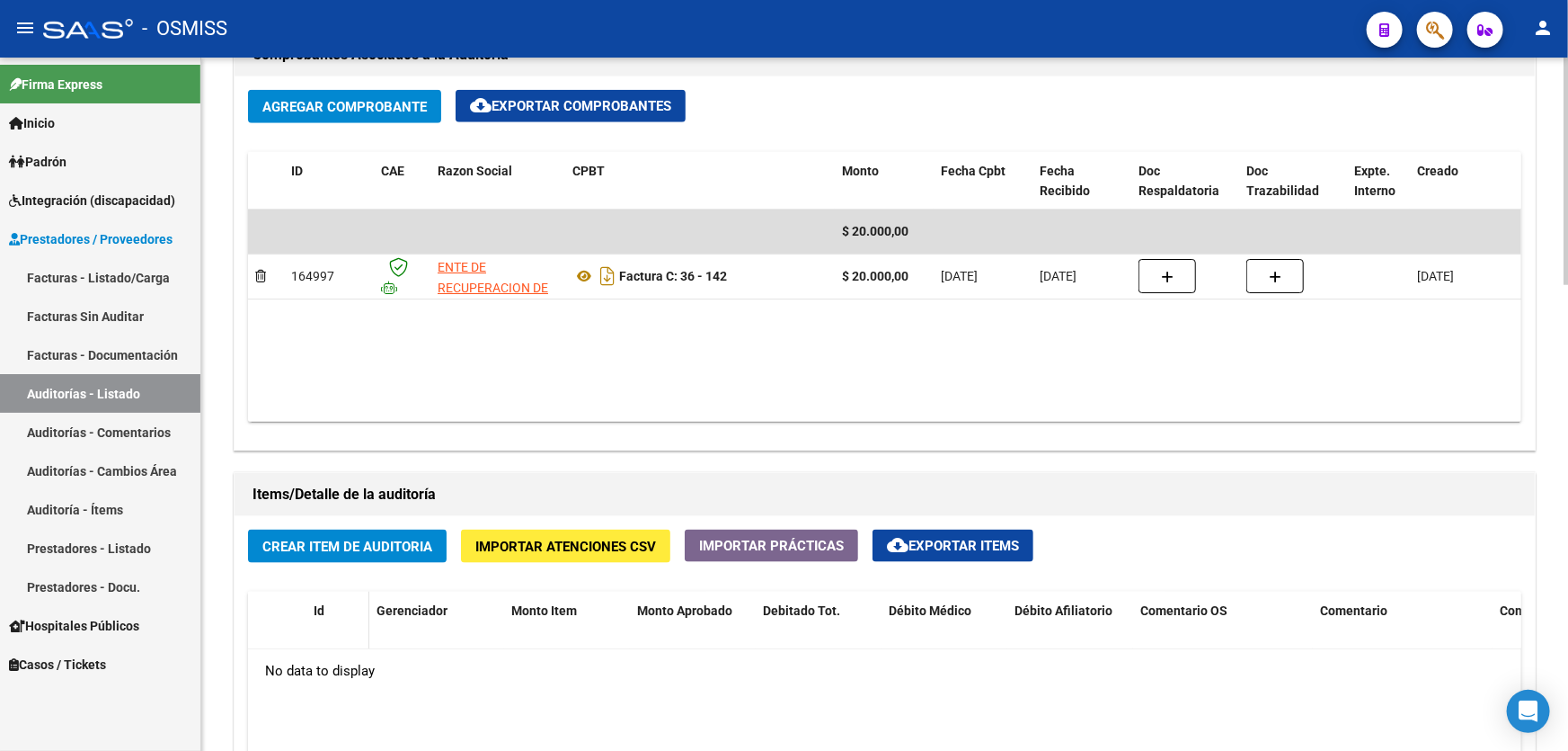
scroll to position [1062, 0]
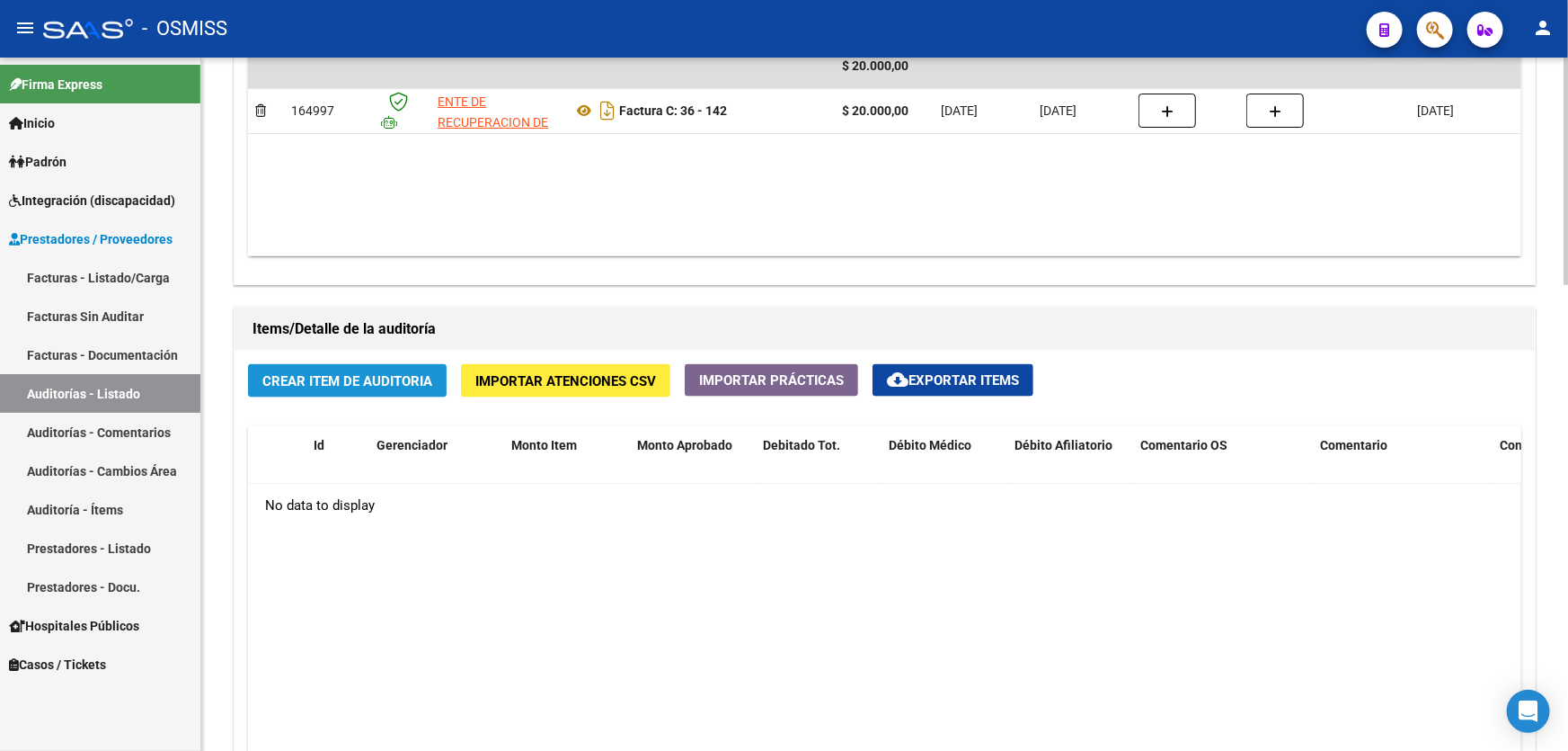
click at [306, 383] on span "Crear Item de Auditoria" at bounding box center [347, 381] width 169 height 16
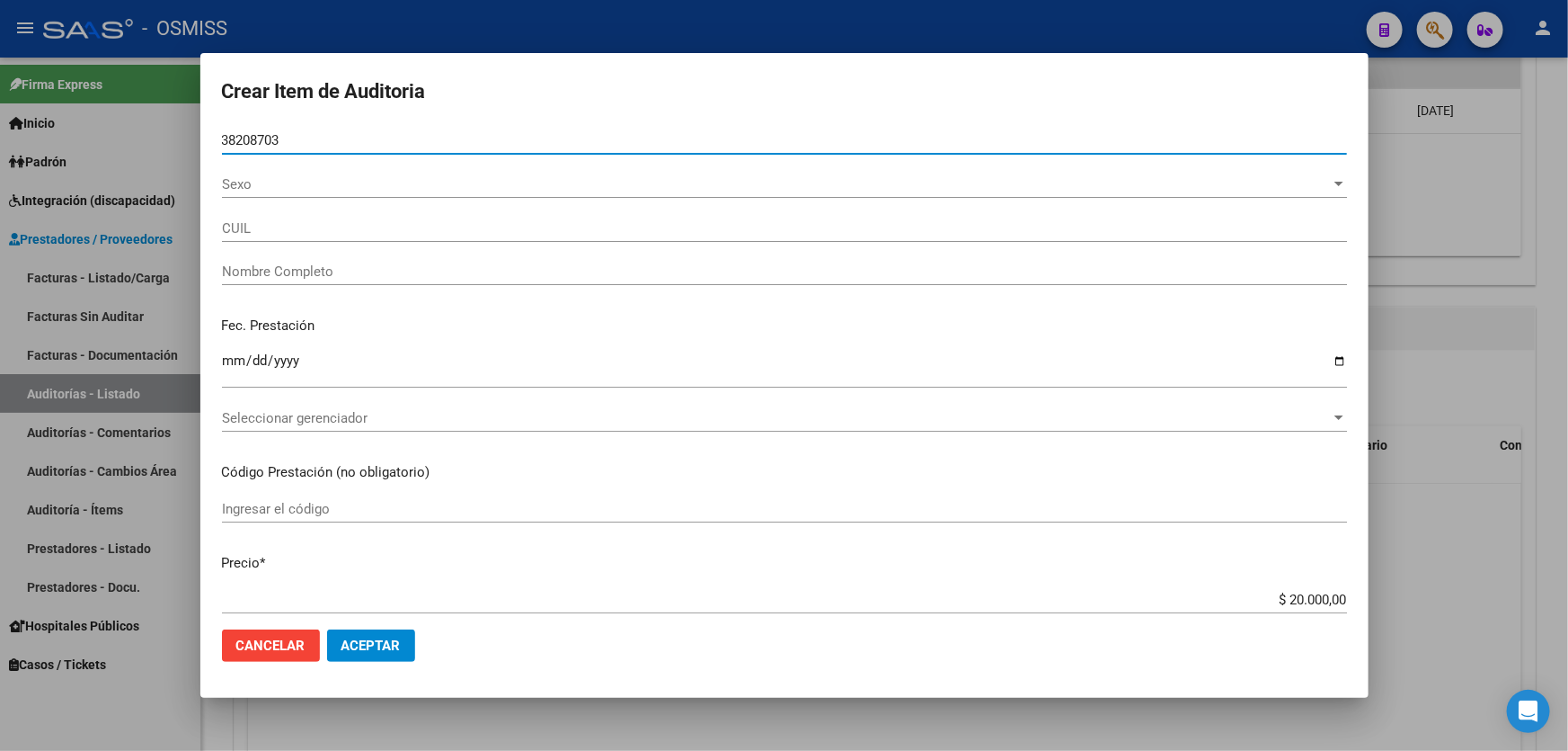
type input "38208703"
type input "27382087033"
type input "[PERSON_NAME]"
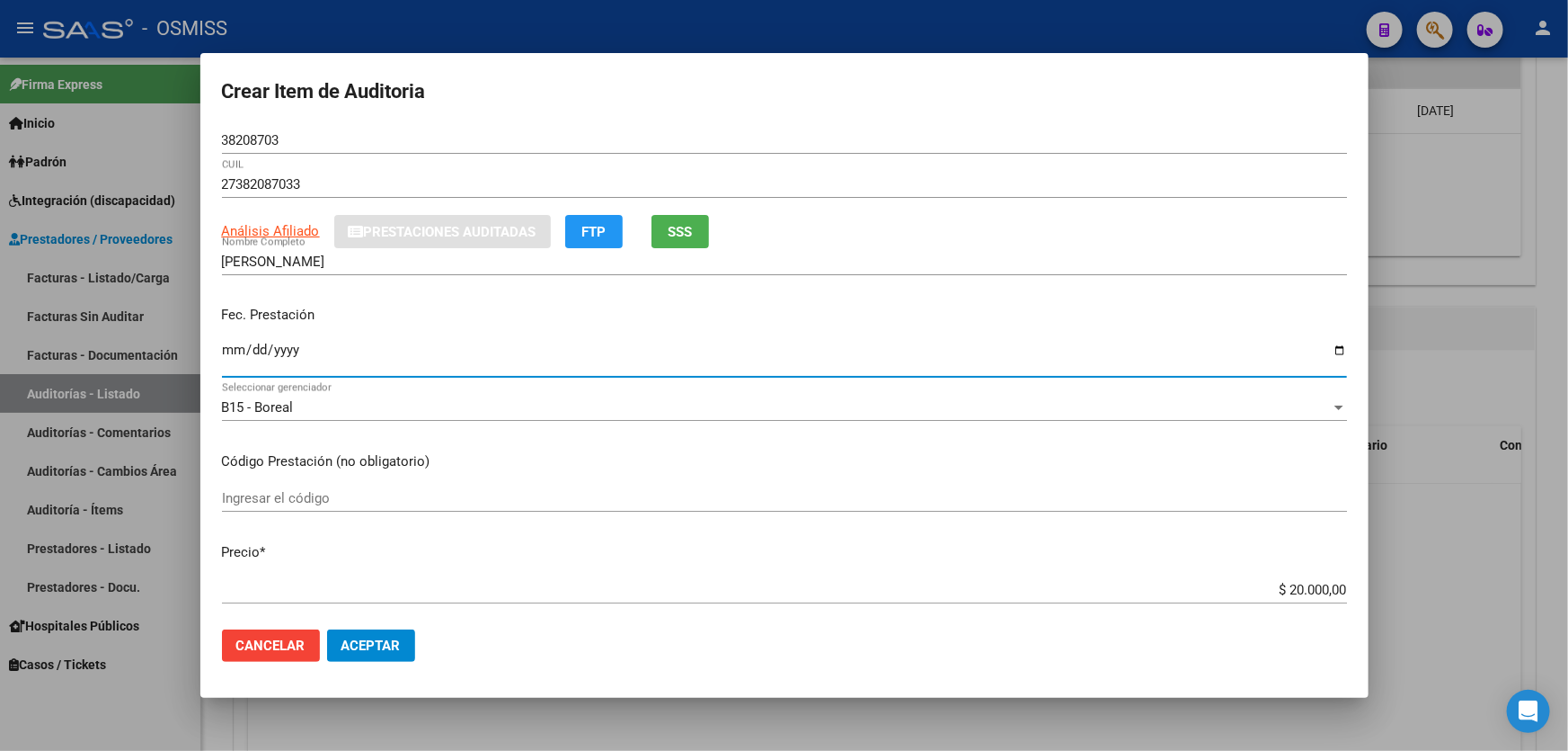
click at [231, 366] on input "Ingresar la fecha" at bounding box center [784, 358] width 1125 height 29
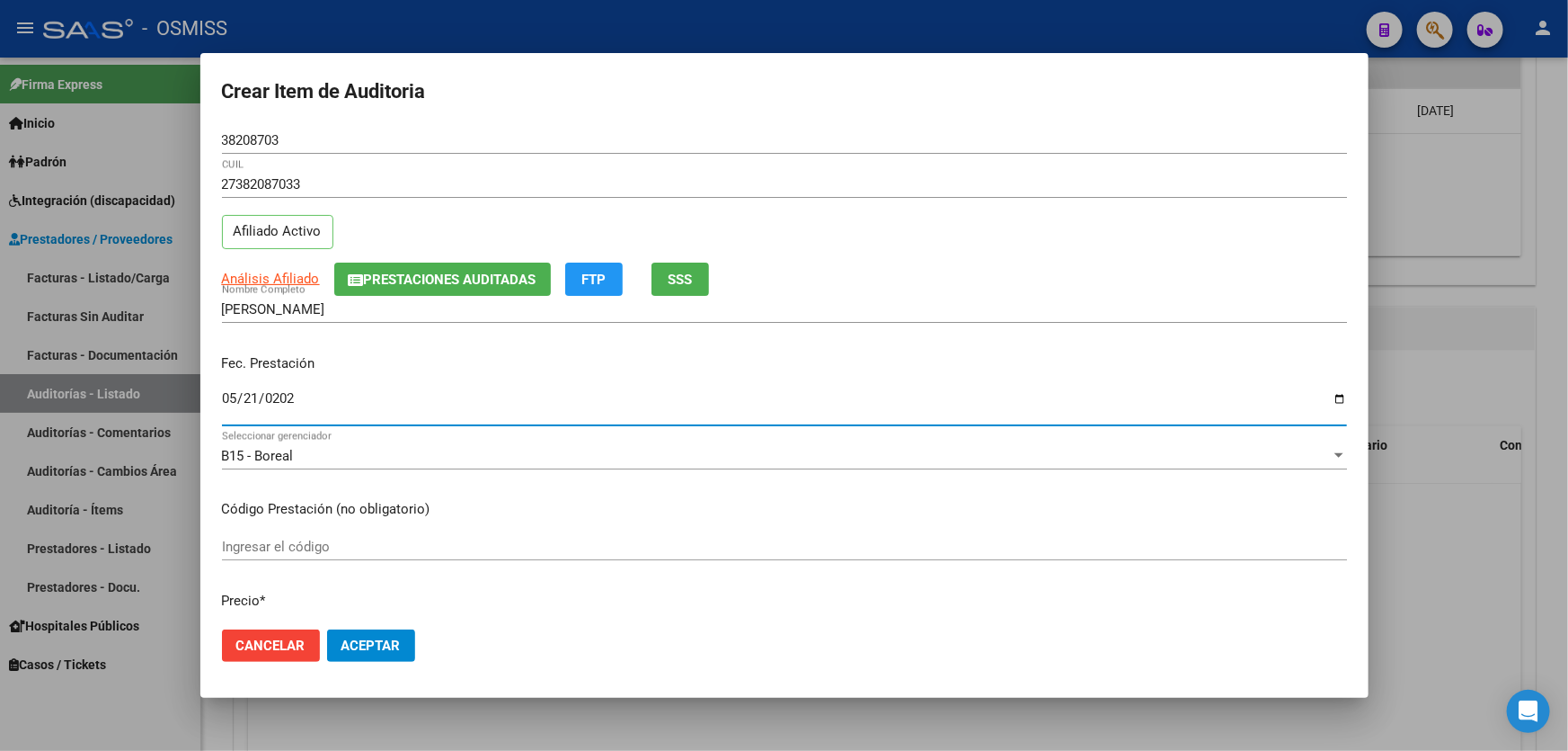
type input "[DATE]"
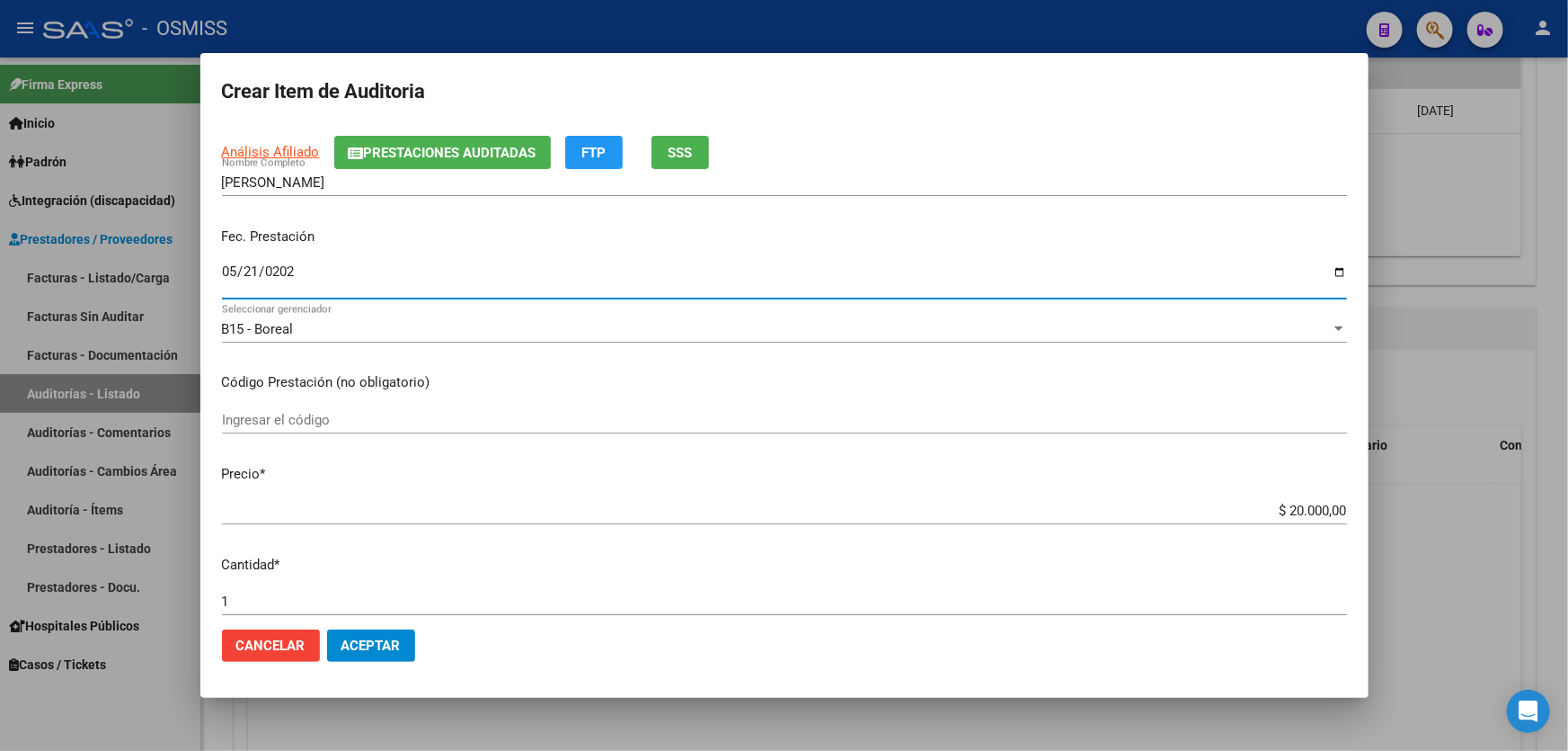
scroll to position [244, 0]
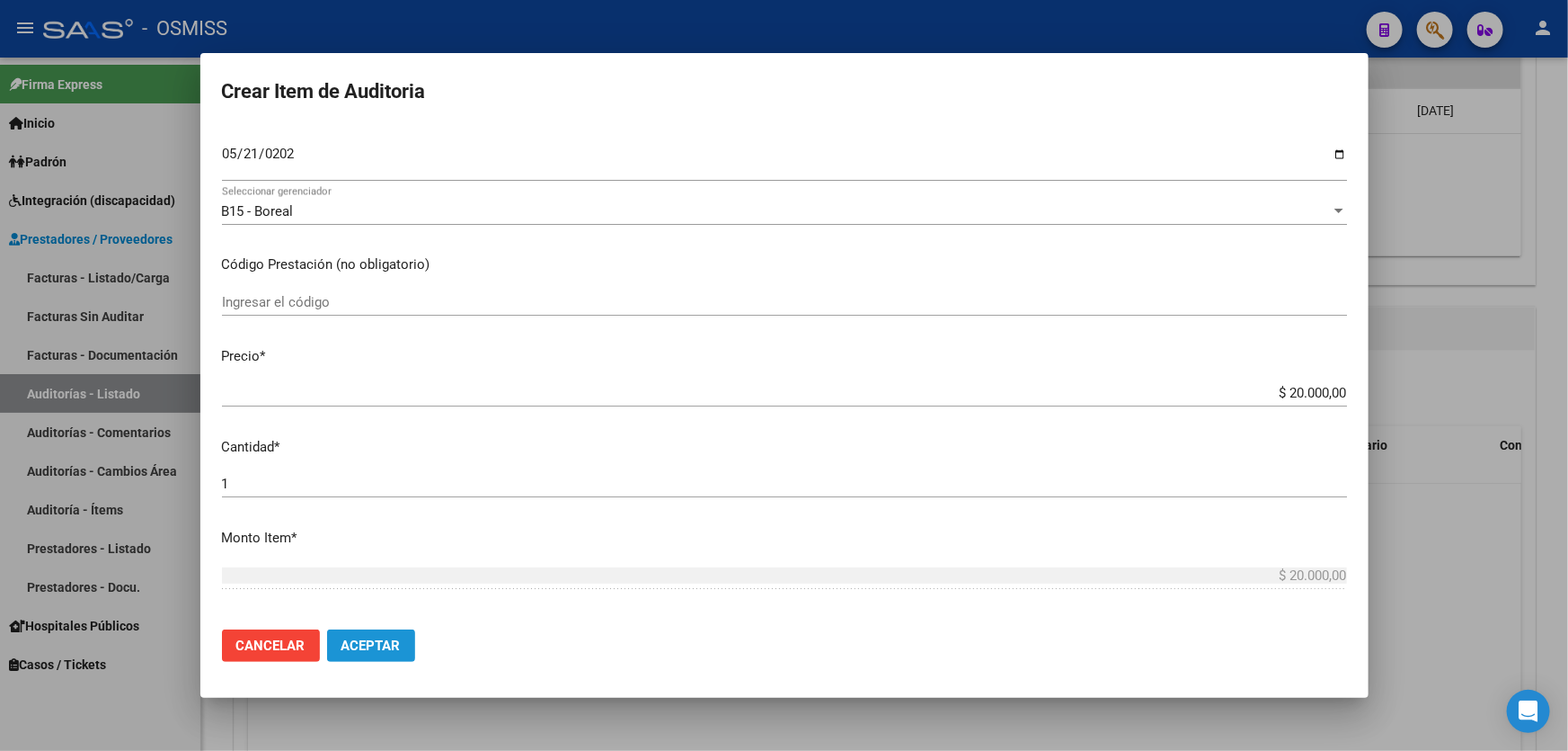
click at [350, 641] on span "Aceptar" at bounding box center [371, 645] width 59 height 16
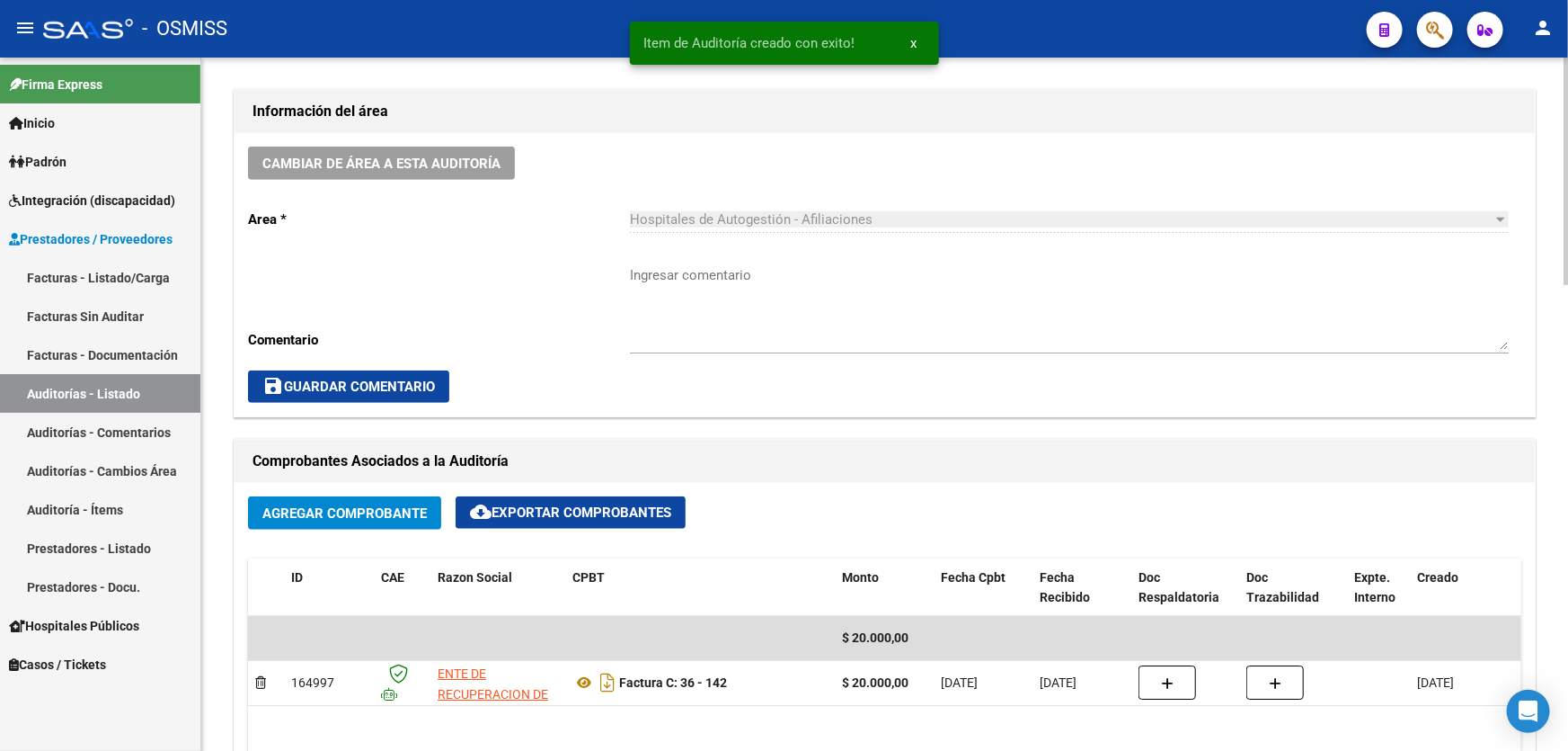
scroll to position [81, 0]
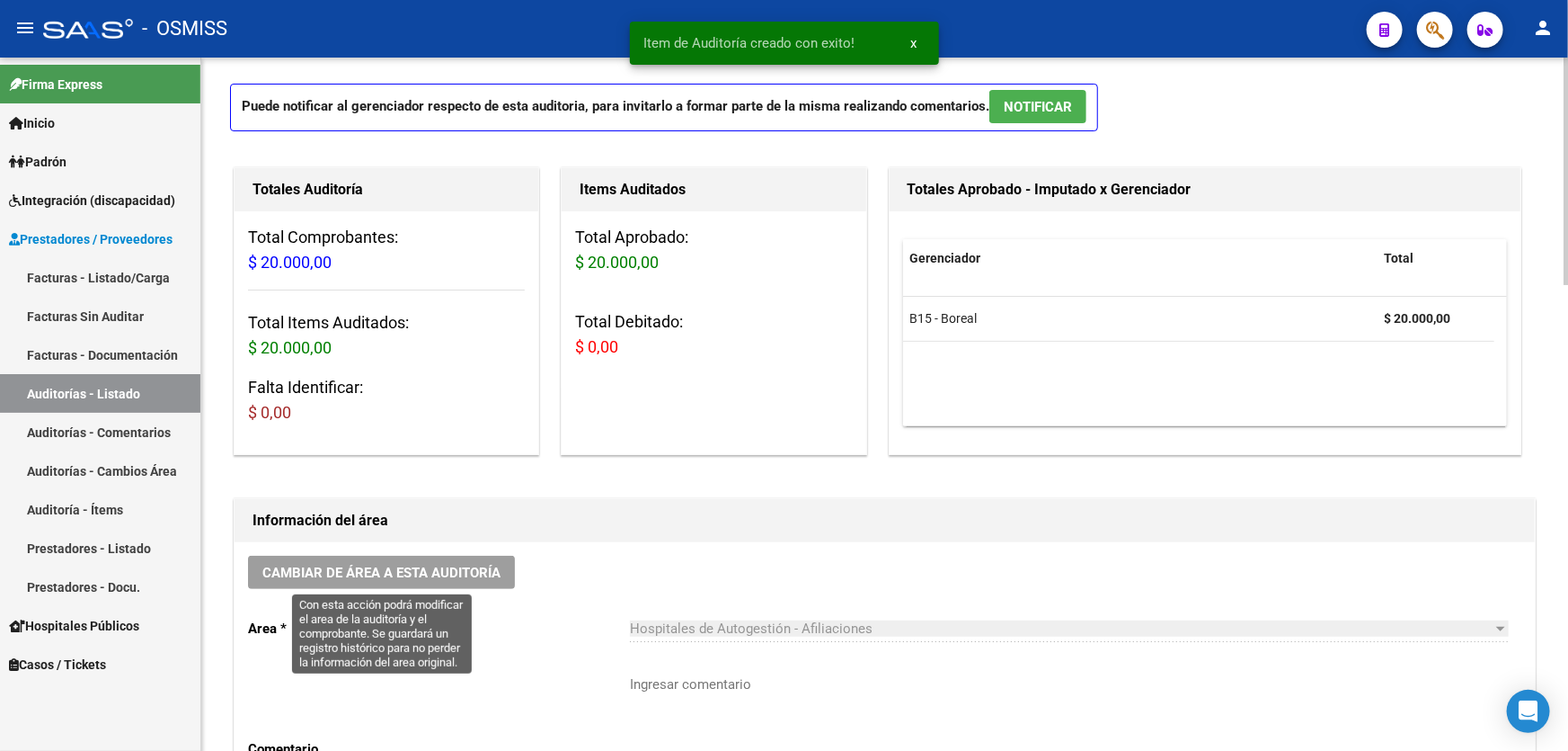
click at [460, 571] on span "Cambiar de área a esta auditoría" at bounding box center [382, 573] width 238 height 16
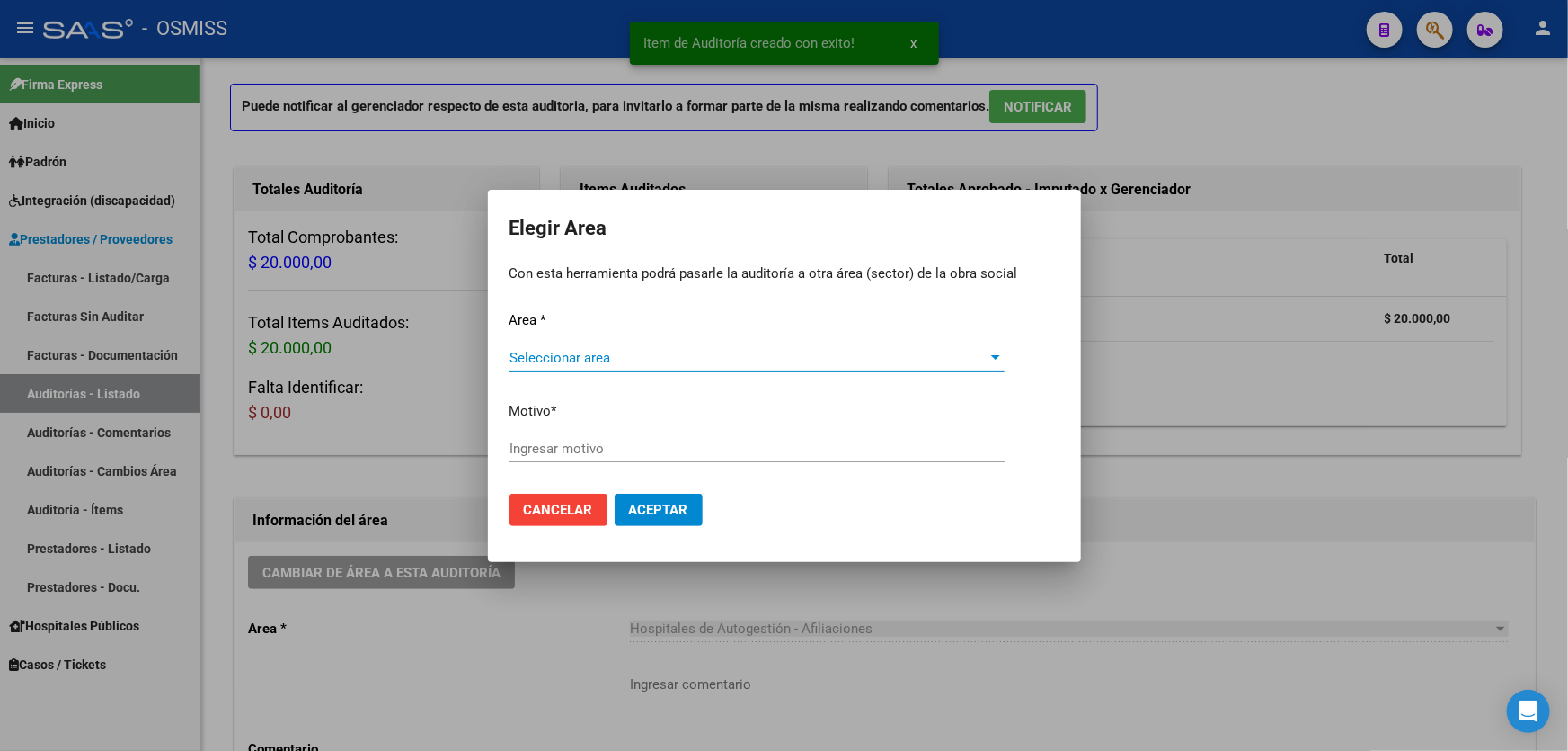
click at [555, 354] on span "Seleccionar area" at bounding box center [749, 358] width 479 height 16
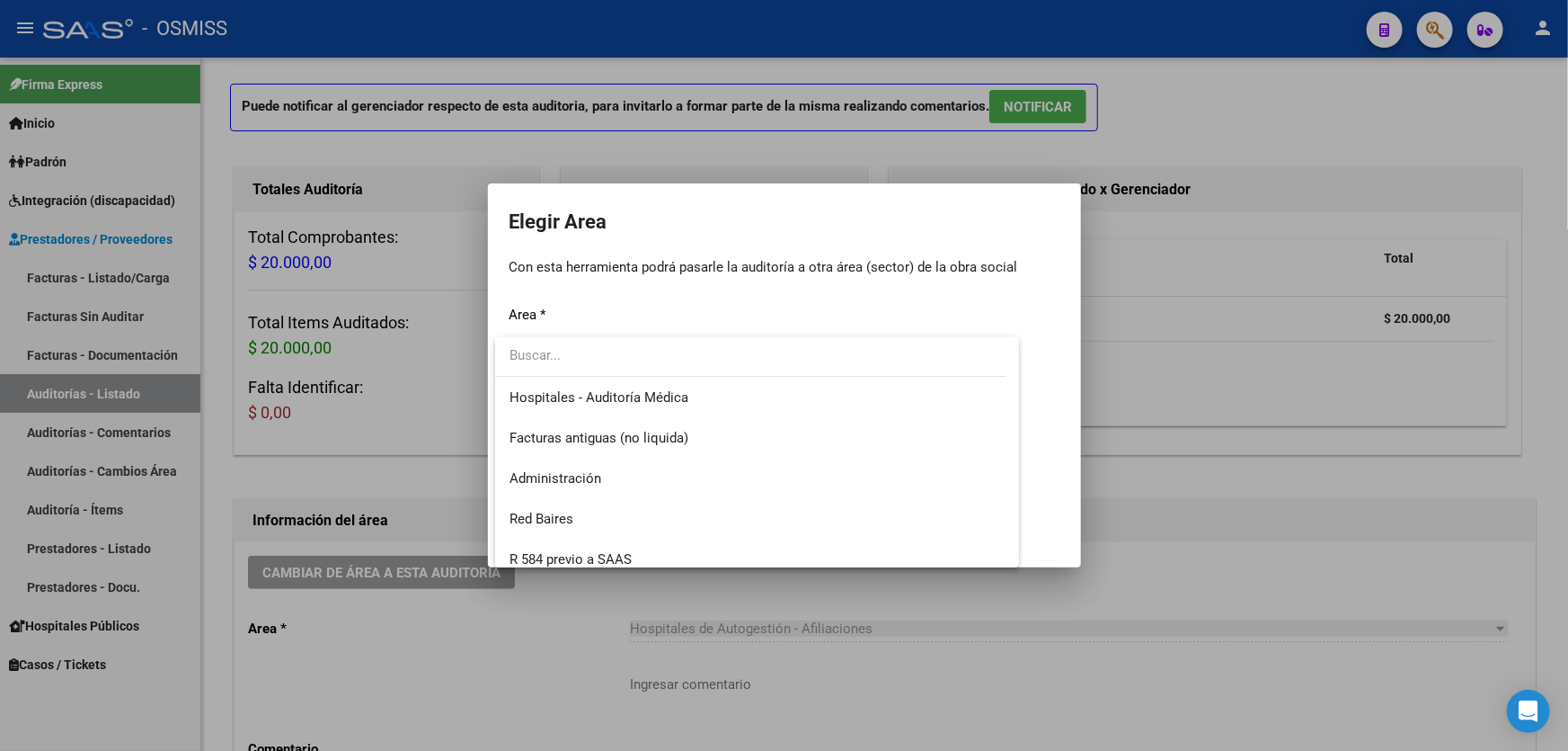
scroll to position [244, 0]
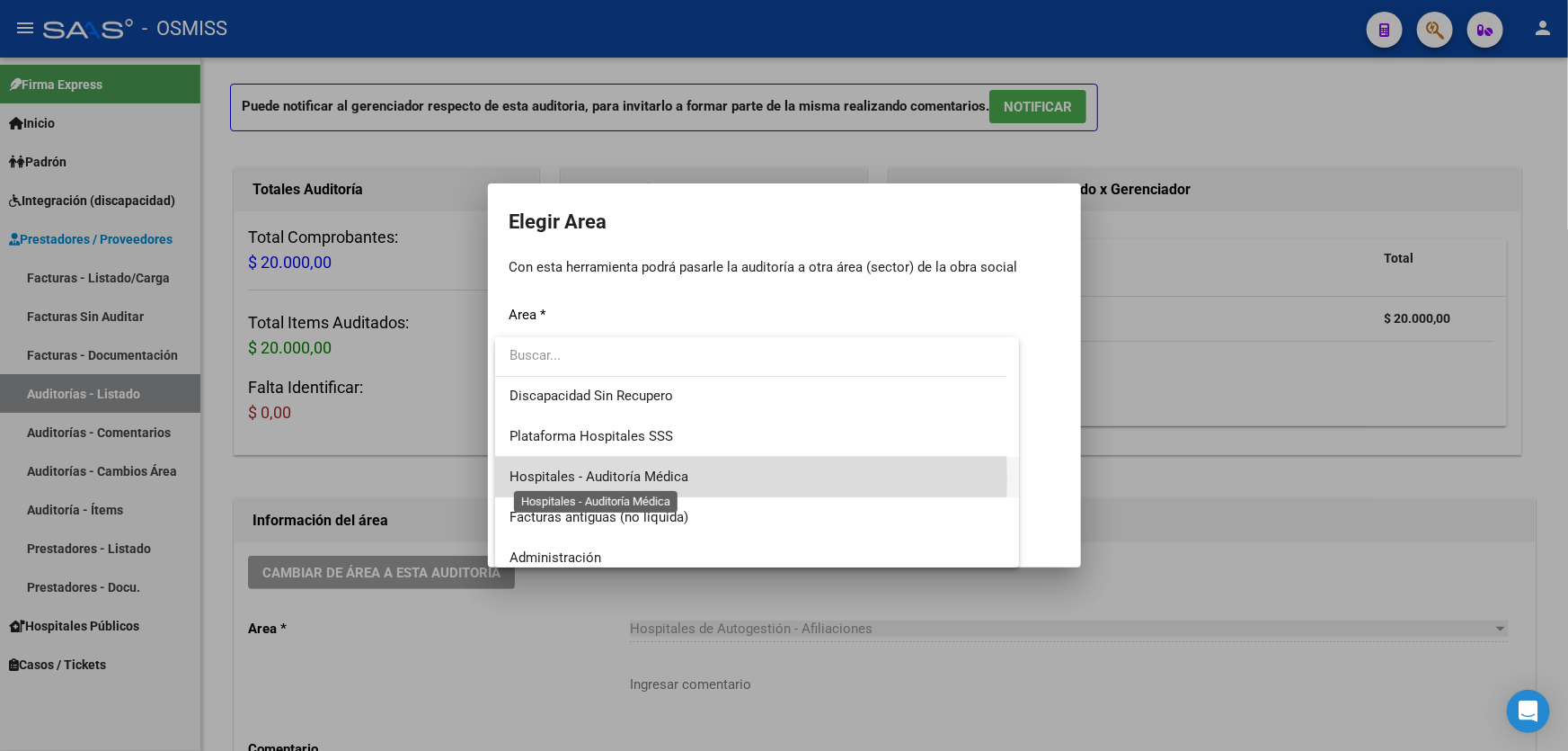
click at [614, 479] on span "Hospitales - Auditoría Médica" at bounding box center [599, 477] width 179 height 16
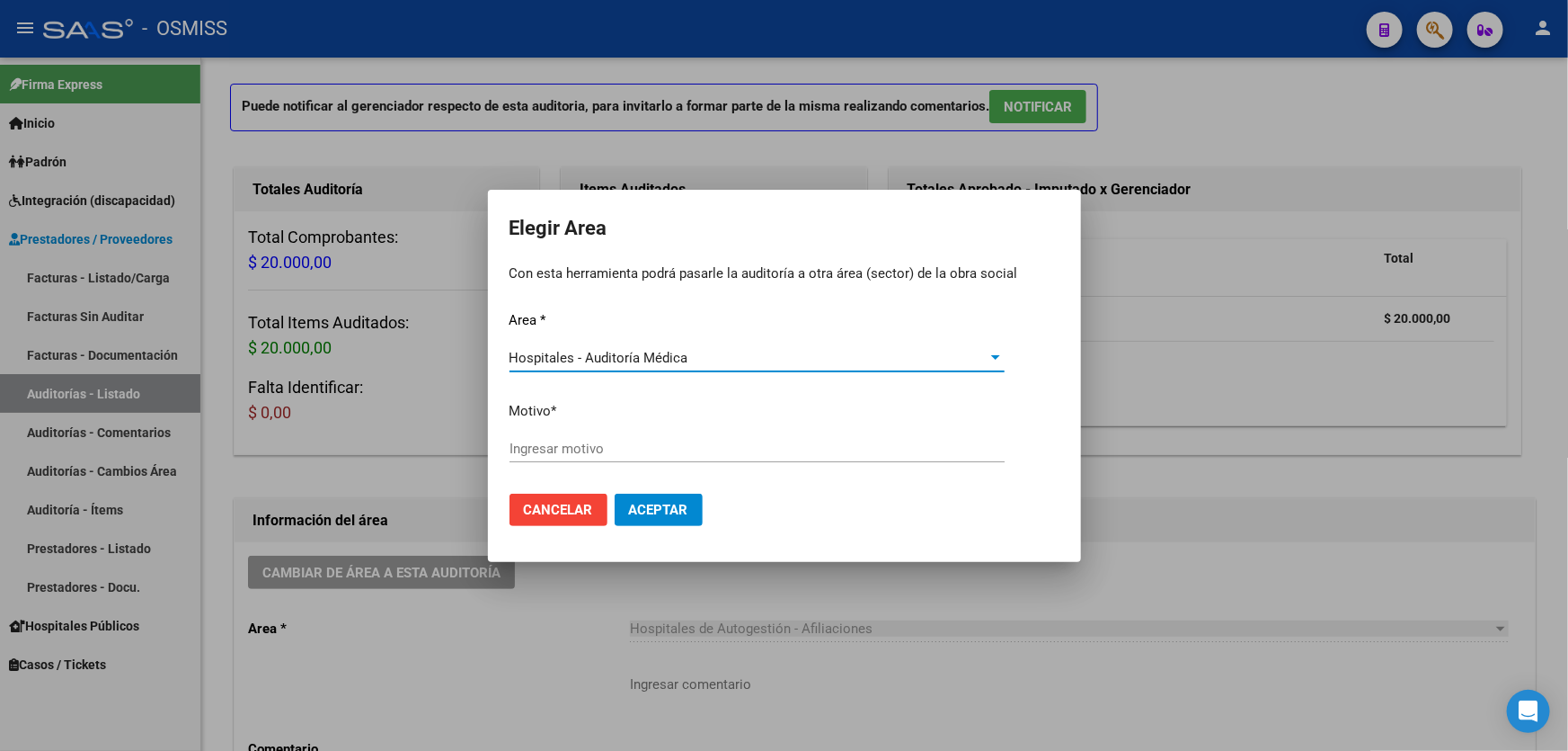
click at [600, 433] on div "Area * Hospitales - Auditoría Médica Seleccionar area Motivo * [GEOGRAPHIC_DATA…" at bounding box center [784, 394] width 550 height 169
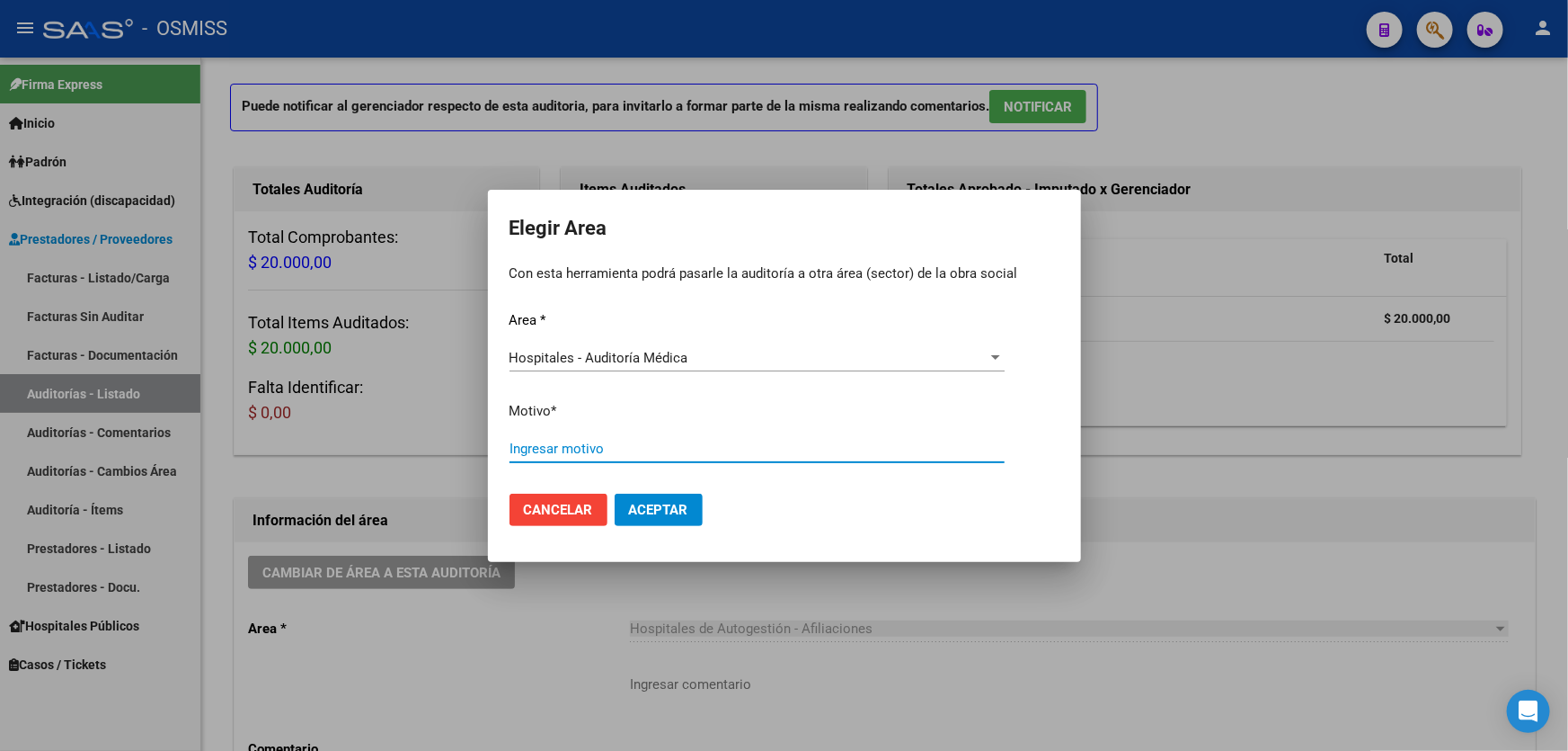
click at [602, 444] on input "Ingresar motivo" at bounding box center [756, 449] width 495 height 16
type input "AUDITADO"
click at [639, 503] on span "Aceptar" at bounding box center [659, 510] width 59 height 16
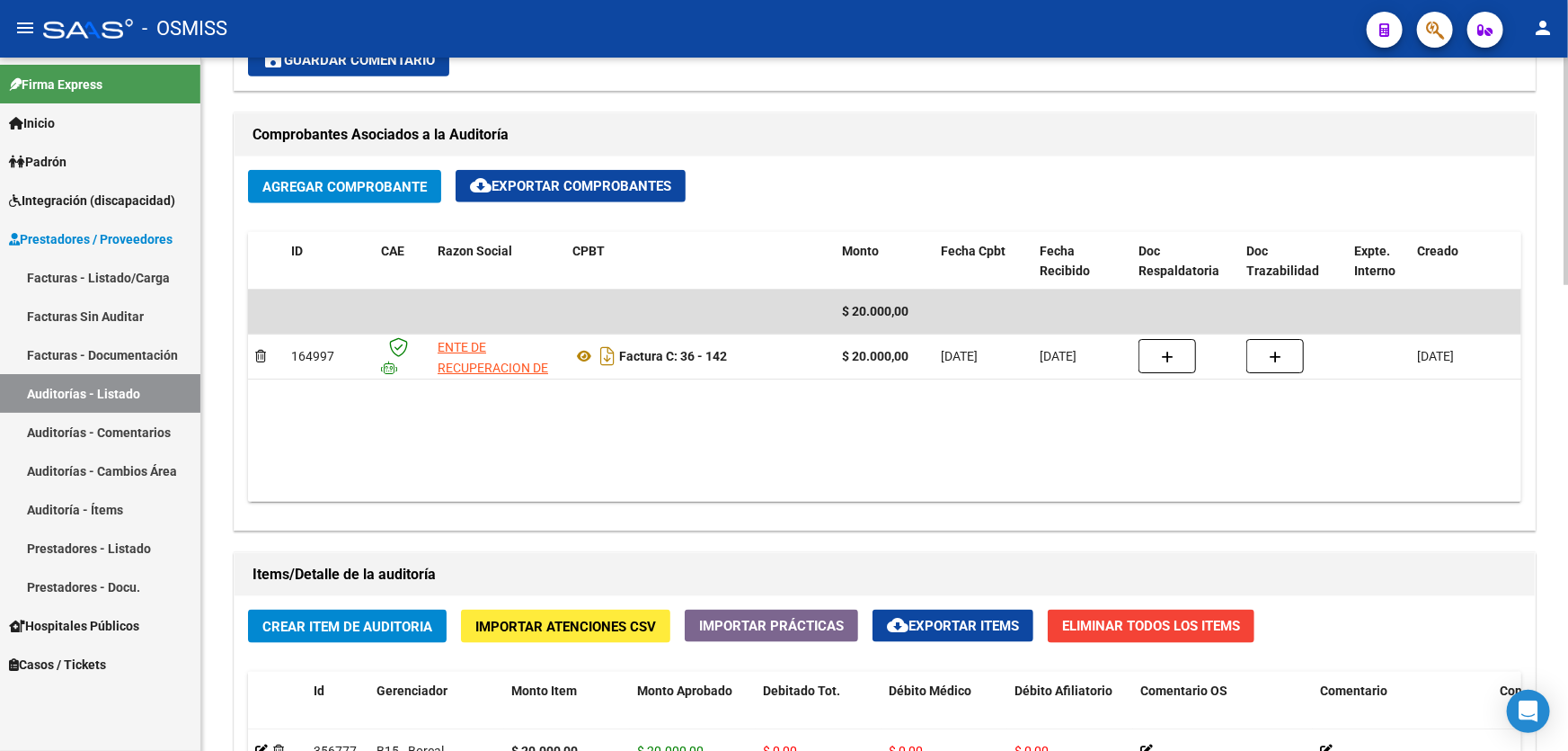
scroll to position [327, 0]
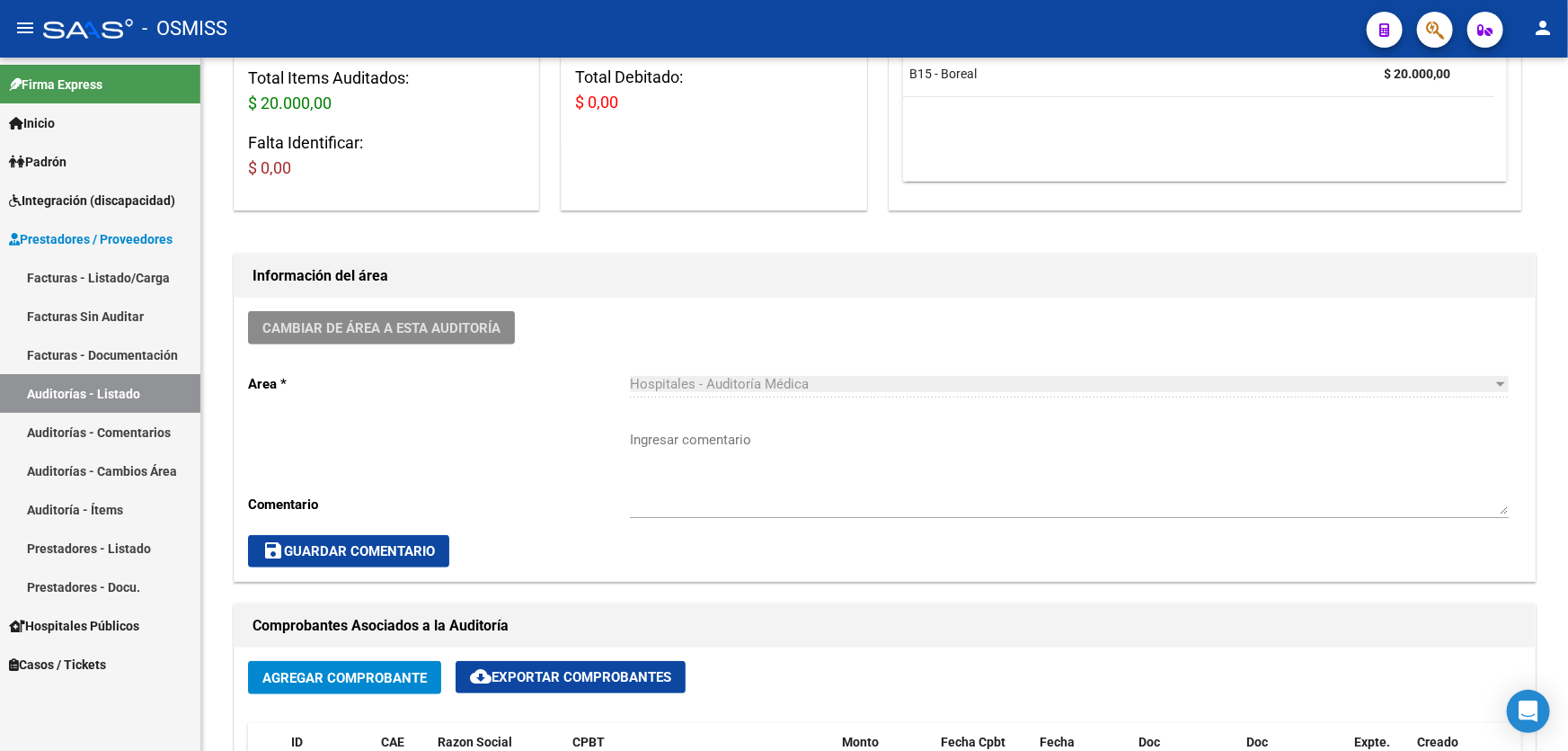
click at [169, 399] on link "Auditorías - Listado" at bounding box center [100, 393] width 200 height 39
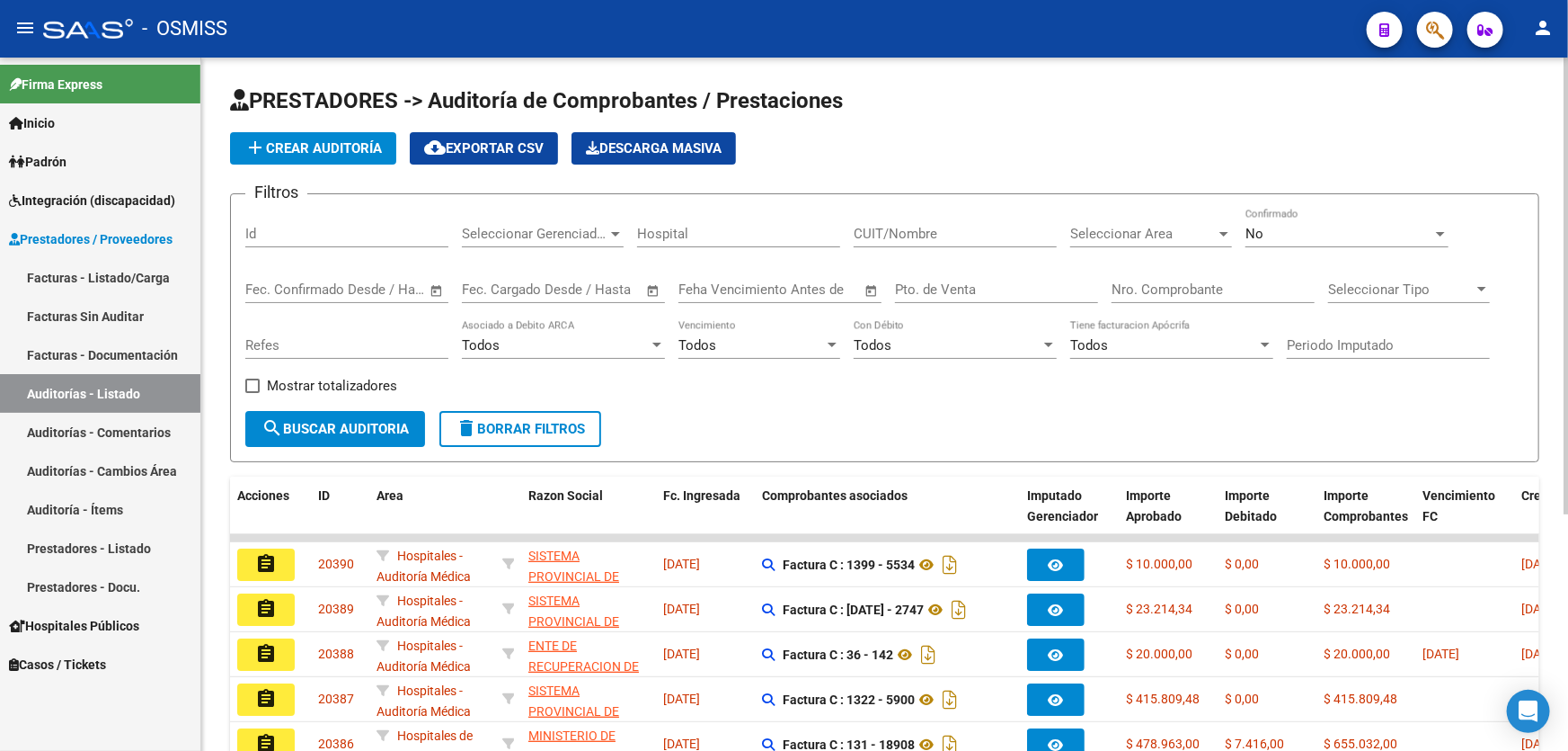
click at [312, 148] on span "add Crear Auditoría" at bounding box center [313, 148] width 138 height 16
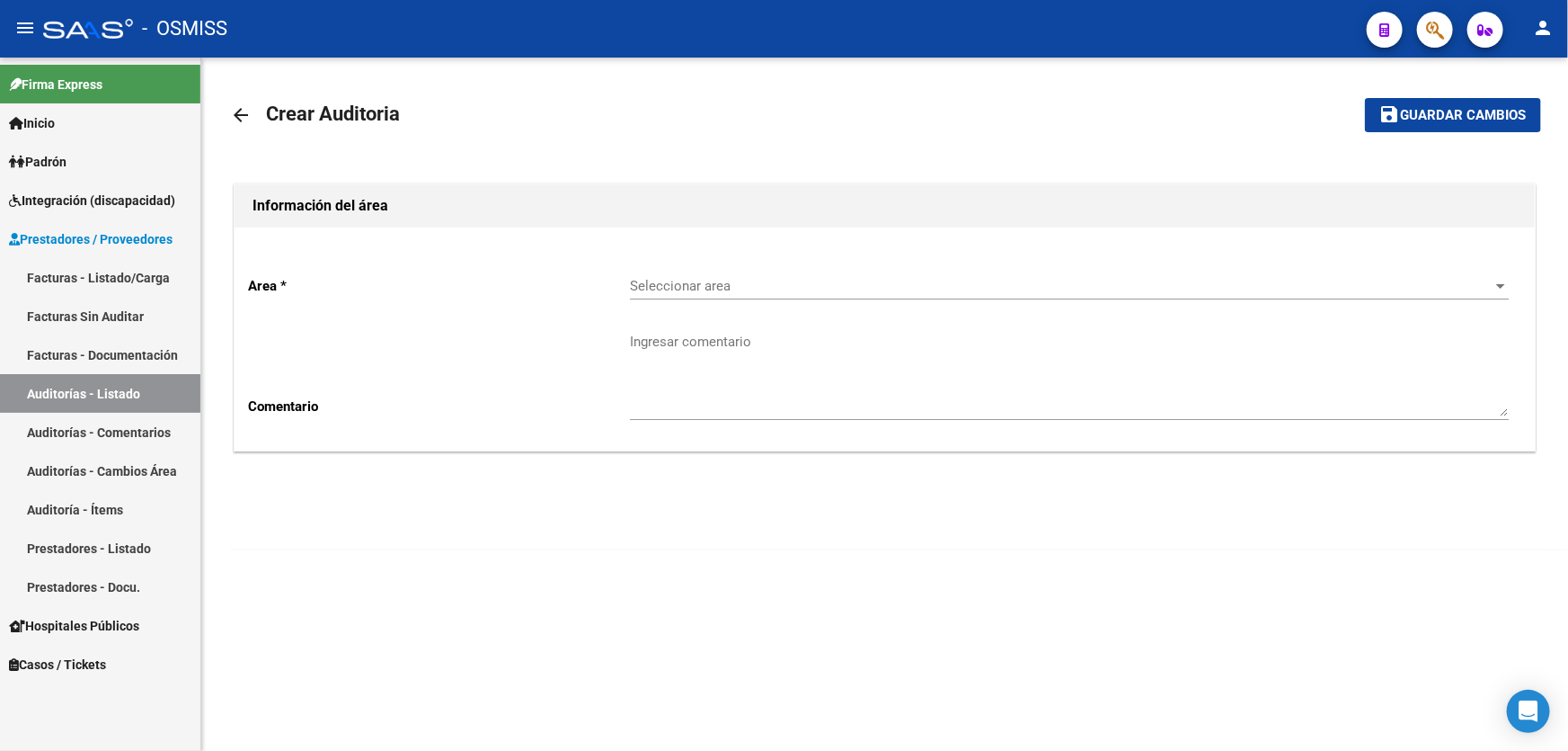
click at [746, 307] on div "Seleccionar area Seleccionar area" at bounding box center [1070, 289] width 879 height 56
click at [743, 297] on div "Seleccionar area Seleccionar area" at bounding box center [1070, 280] width 879 height 39
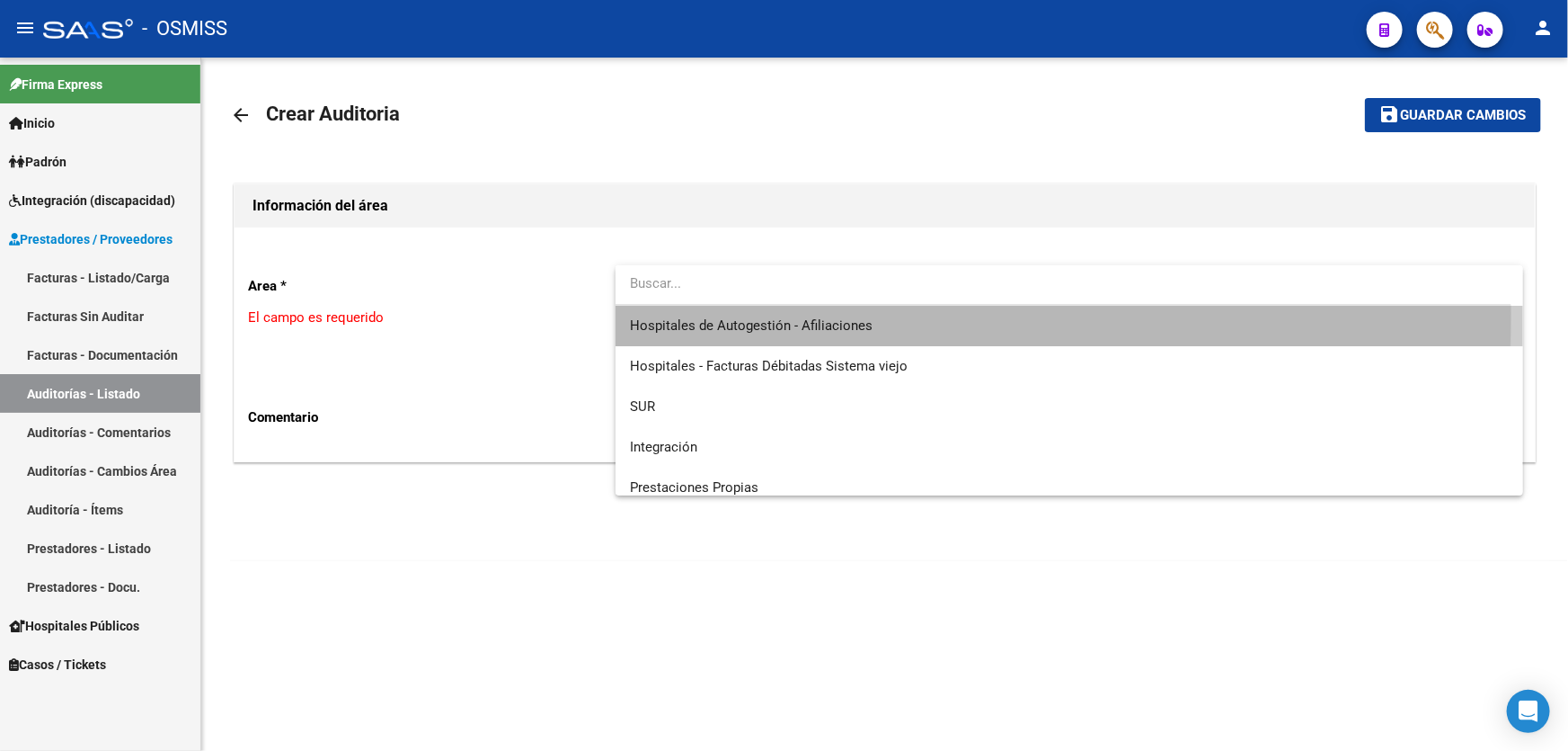
click at [749, 314] on span "Hospitales de Autogestión - Afiliaciones" at bounding box center [1070, 327] width 879 height 41
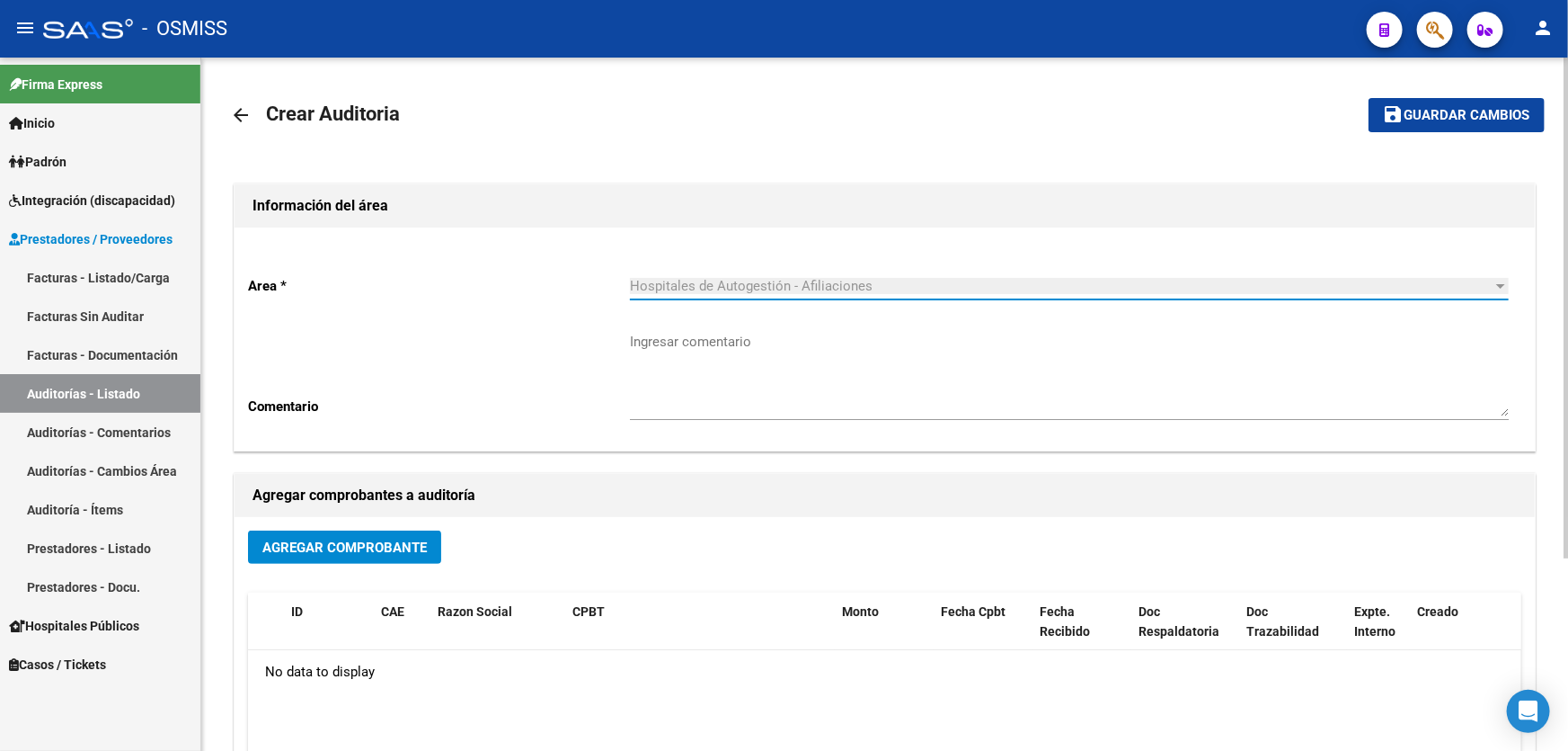
click at [402, 540] on span "Agregar Comprobante" at bounding box center [345, 548] width 165 height 16
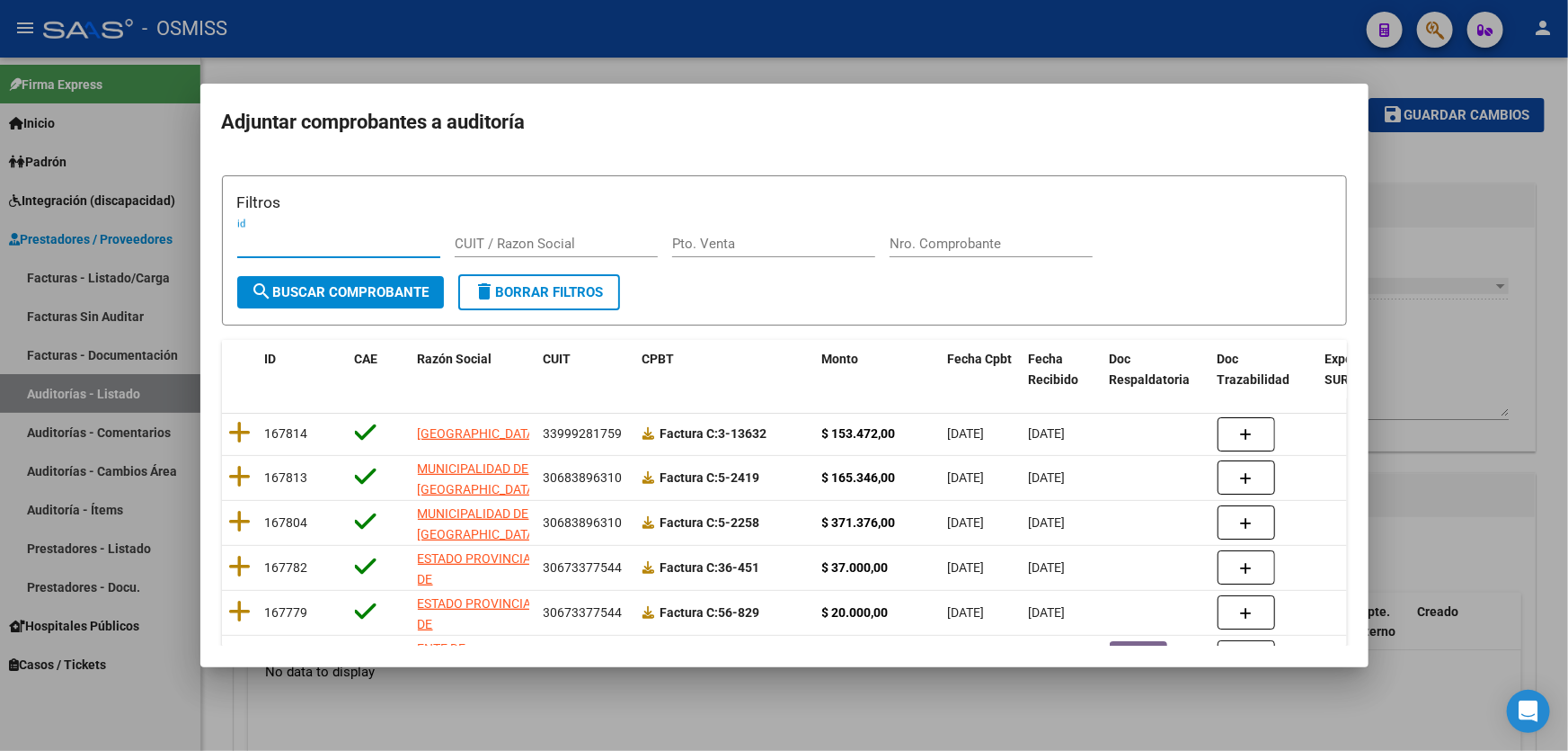
click at [907, 244] on input "Nro. Comprobante" at bounding box center [992, 243] width 203 height 16
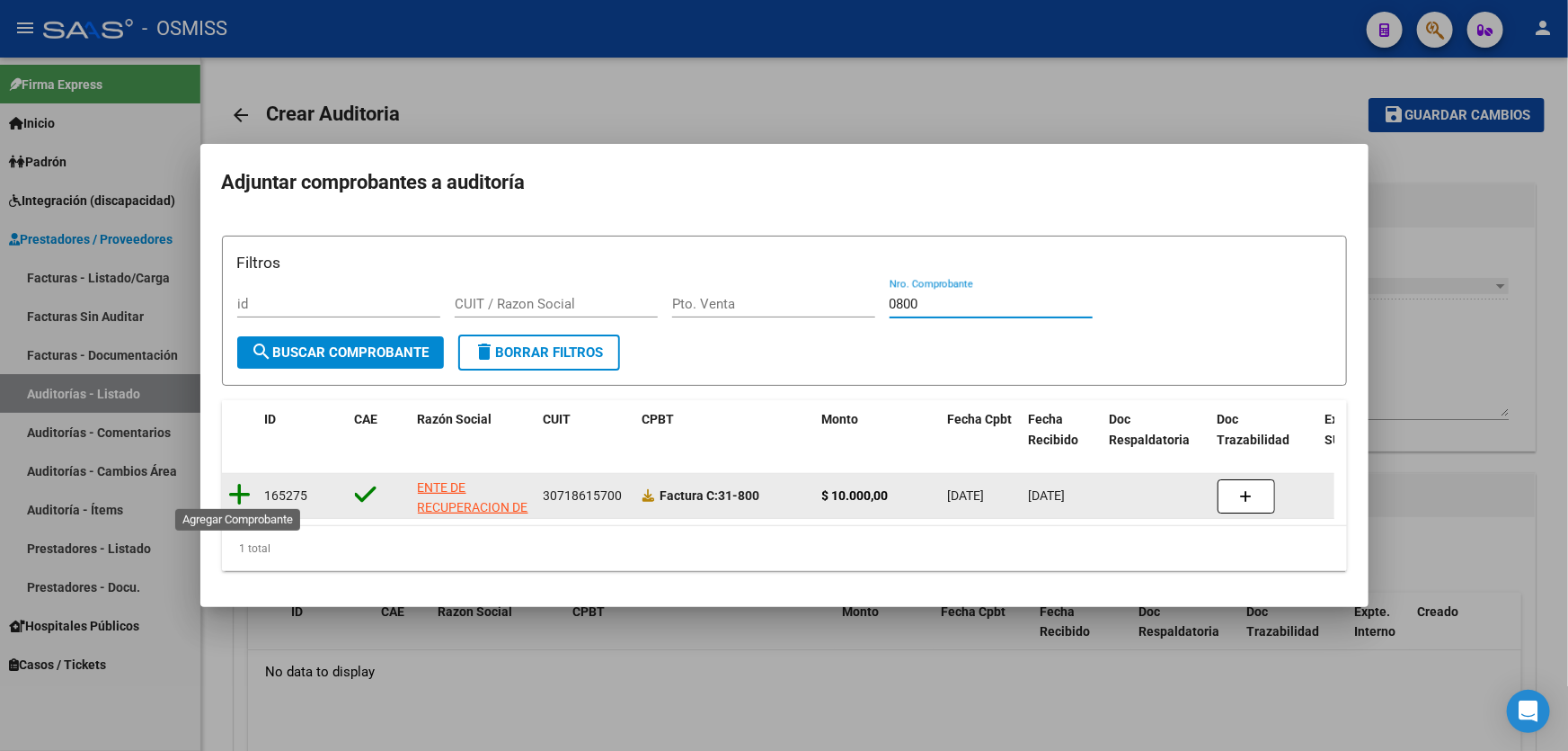
type input "0800"
click at [239, 493] on icon at bounding box center [240, 494] width 22 height 25
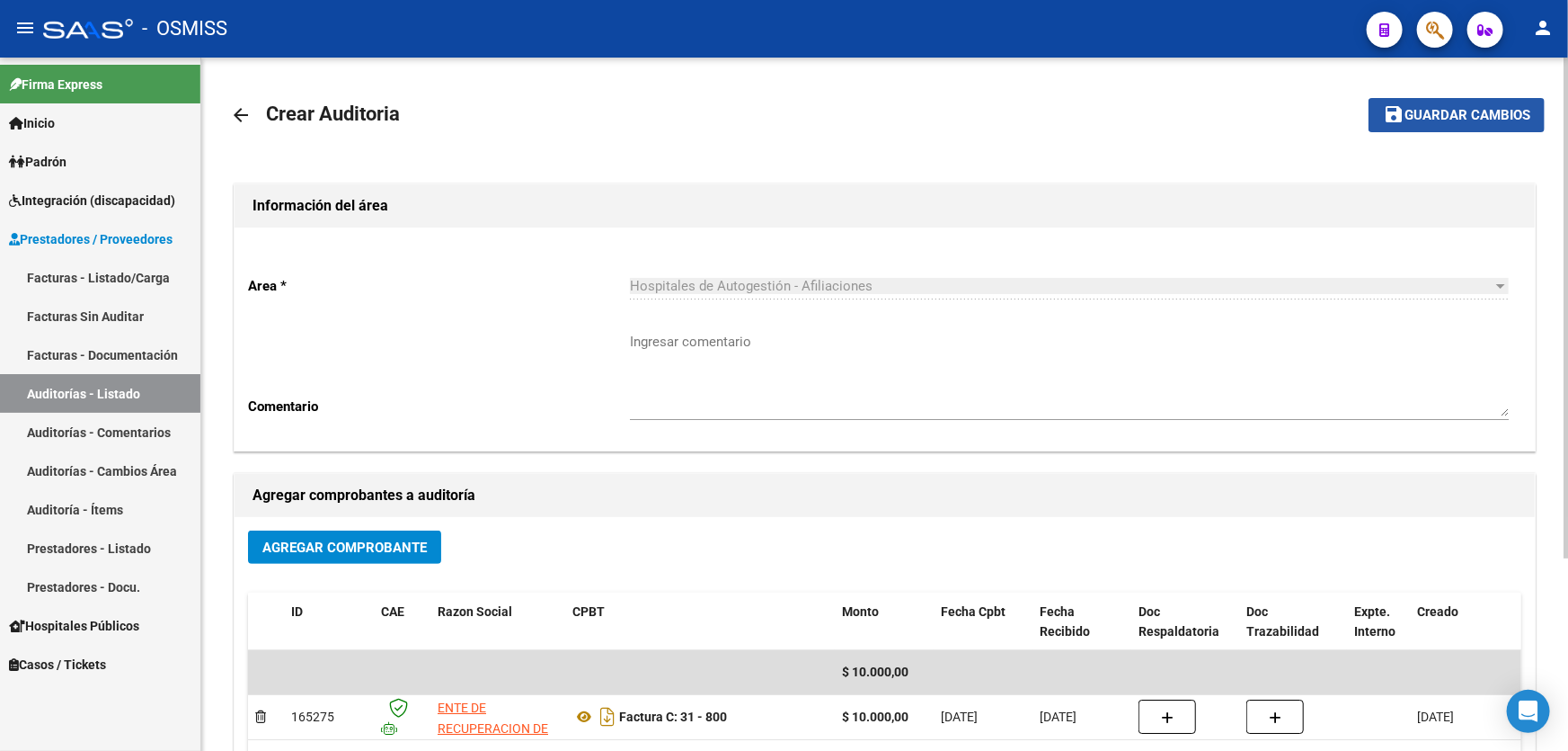
click at [1394, 122] on mat-icon "save" at bounding box center [1394, 114] width 21 height 21
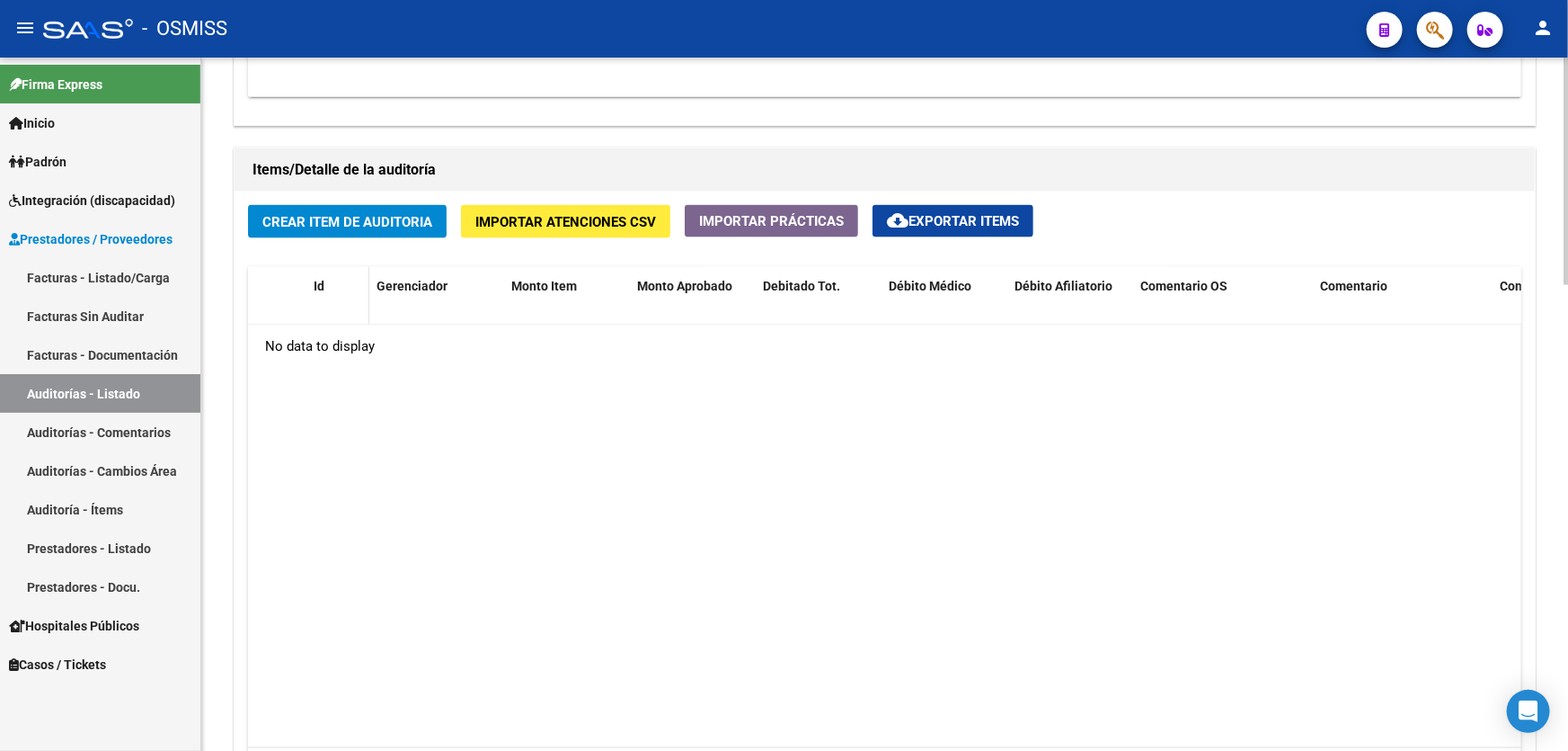
scroll to position [1226, 0]
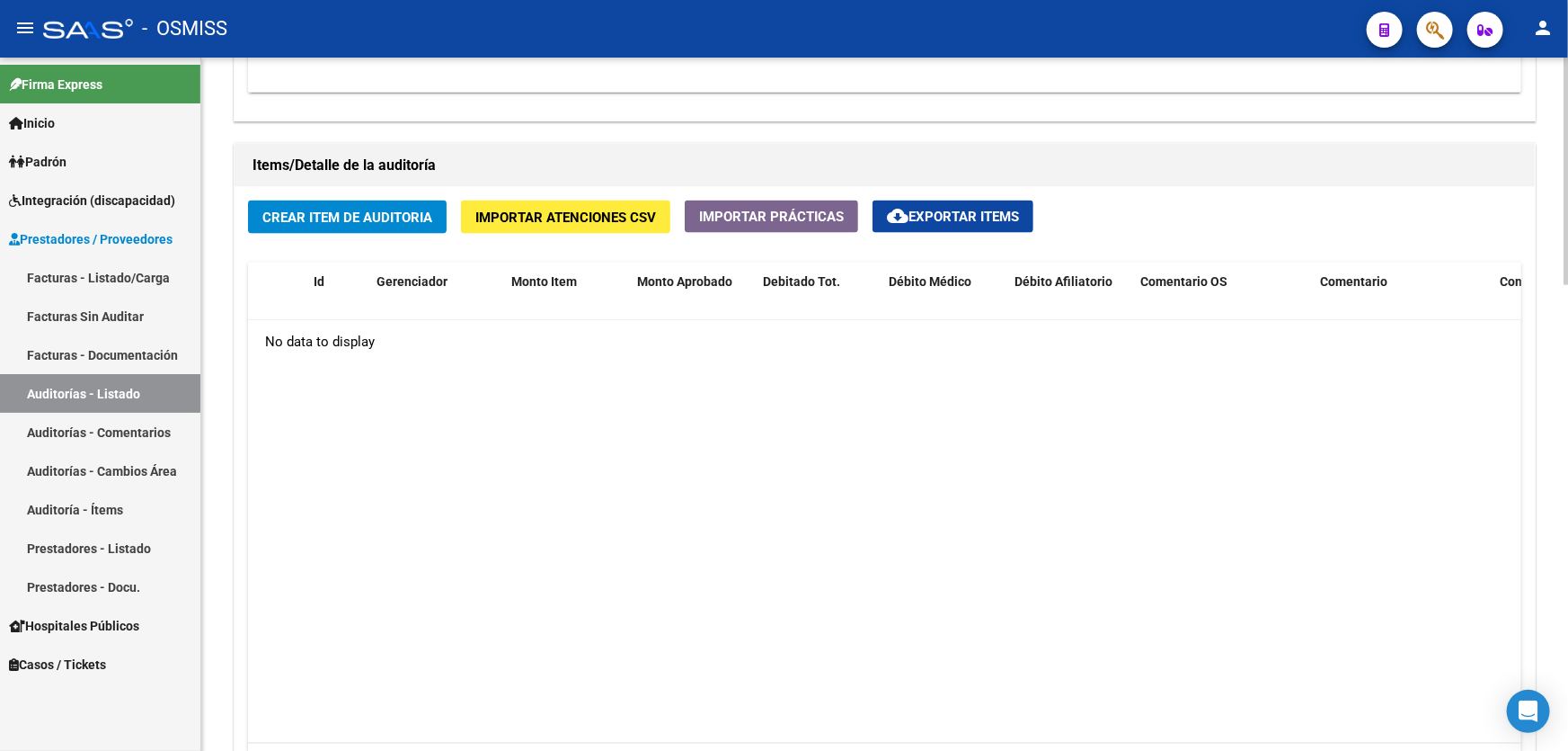
click at [342, 229] on button "Crear Item de Auditoria" at bounding box center [347, 217] width 199 height 33
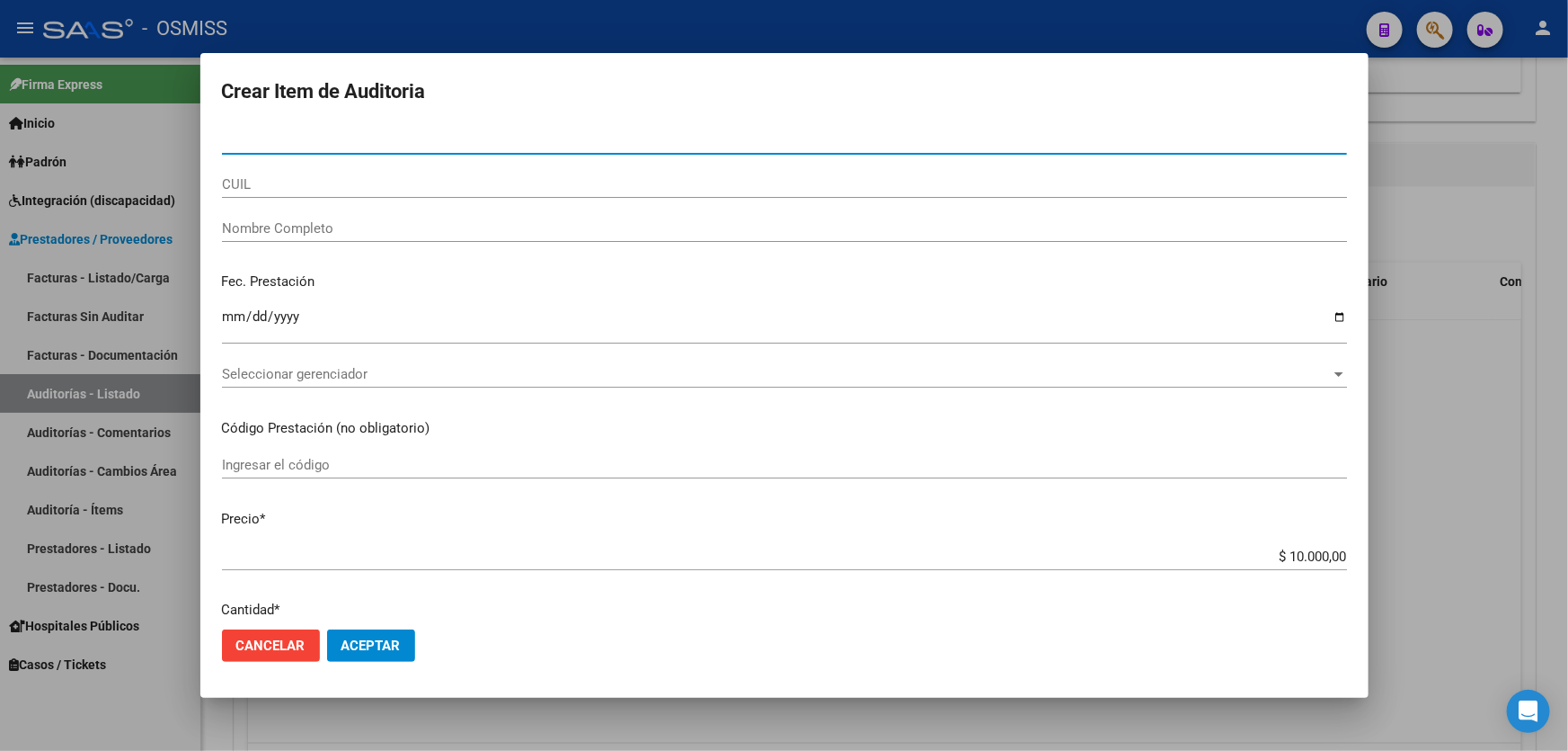
paste input "25327575"
type input "25327575"
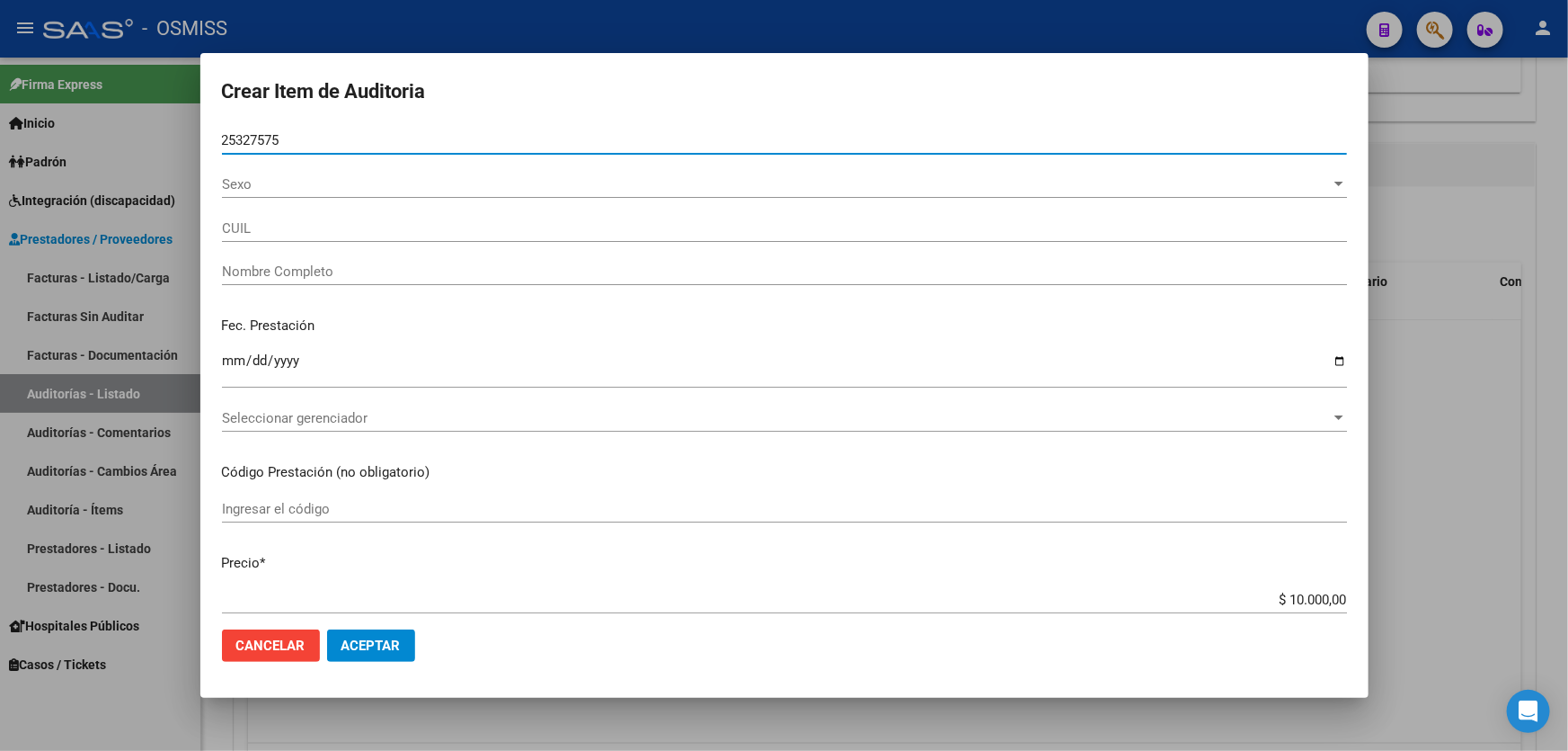
type input "27253275753"
type input "[PERSON_NAME]"
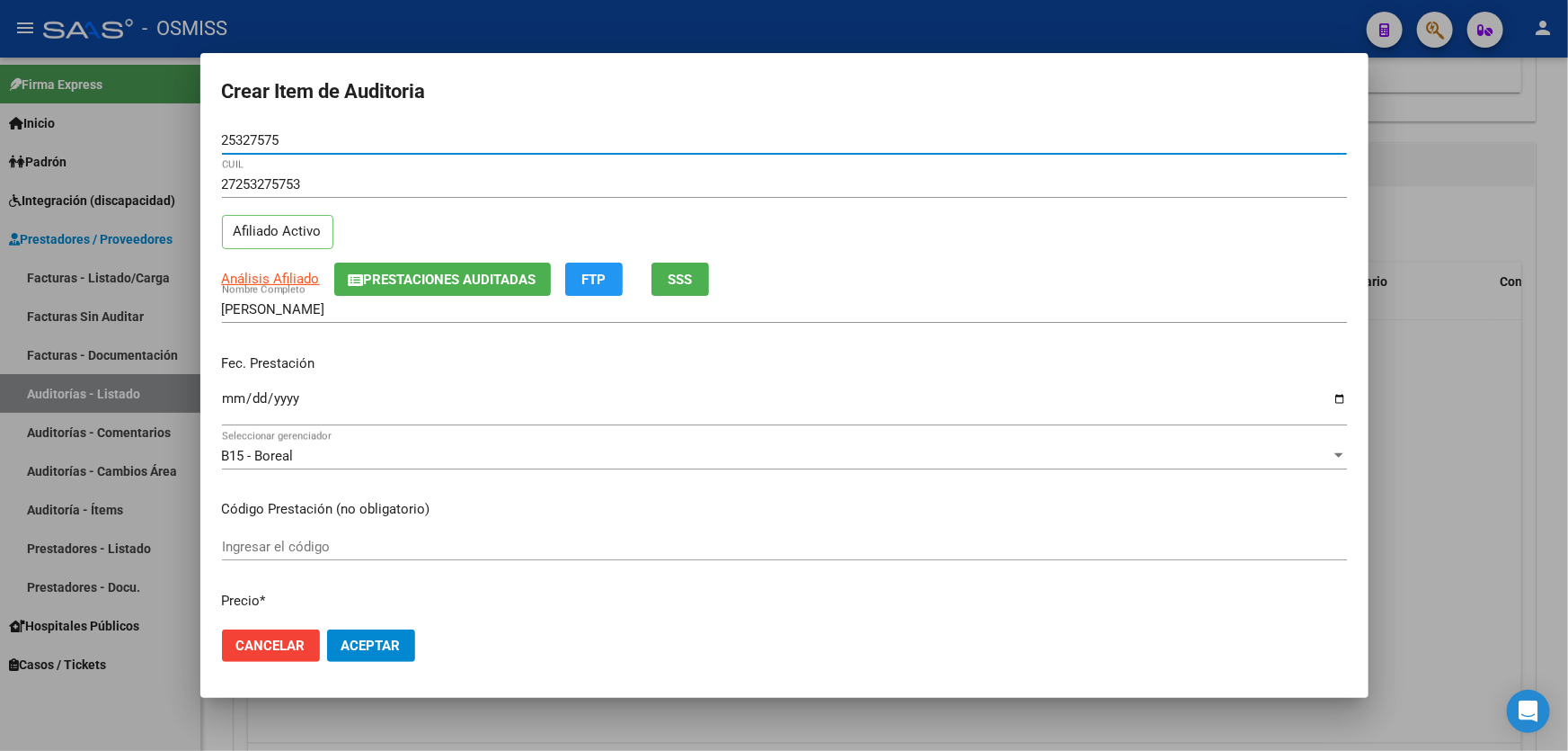
type input "25327575"
drag, startPoint x: 231, startPoint y: 385, endPoint x: 233, endPoint y: 401, distance: 16.1
click at [231, 386] on div "Fec. Prestación Ingresar la fecha" at bounding box center [784, 391] width 1125 height 103
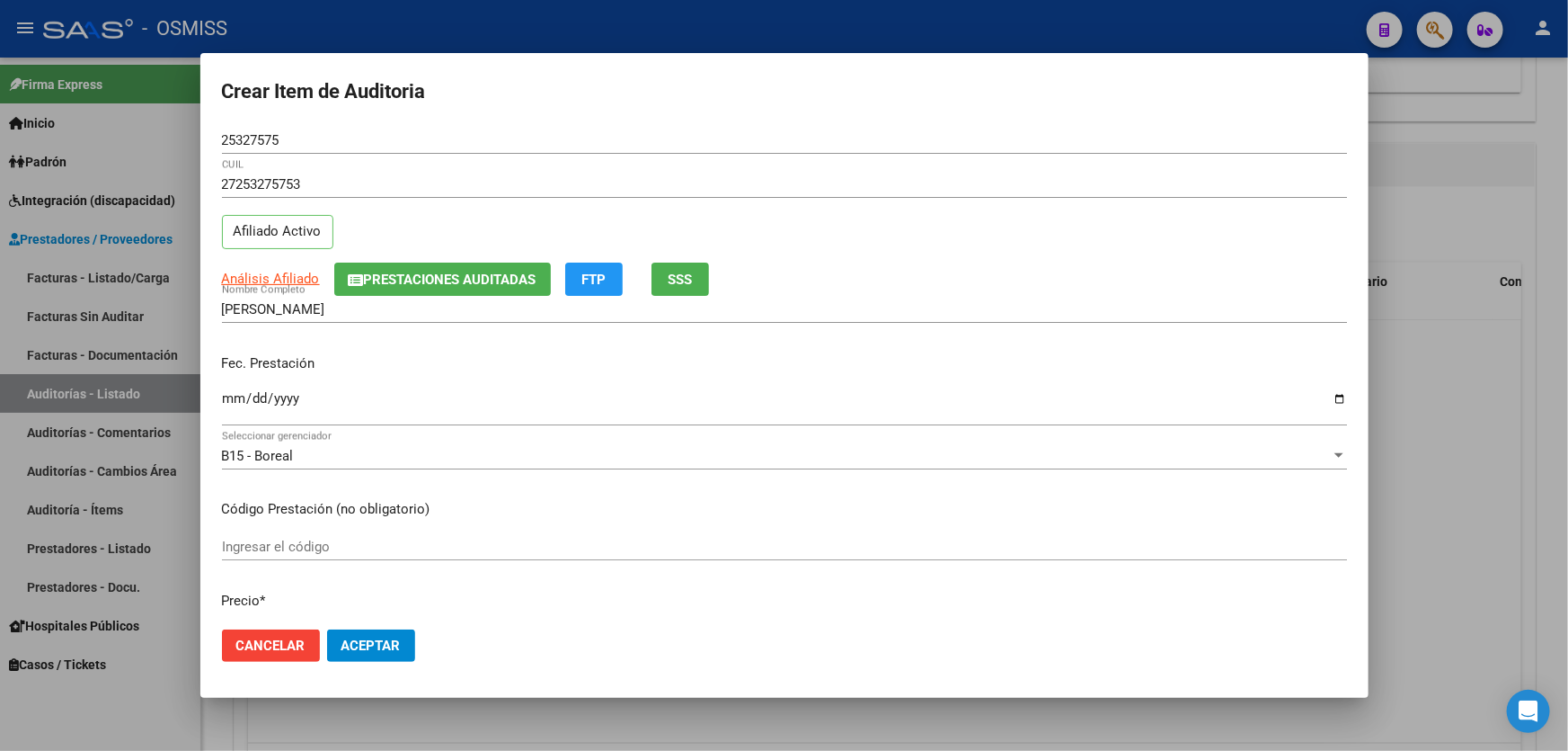
click at [233, 401] on input "Ingresar la fecha" at bounding box center [784, 406] width 1125 height 29
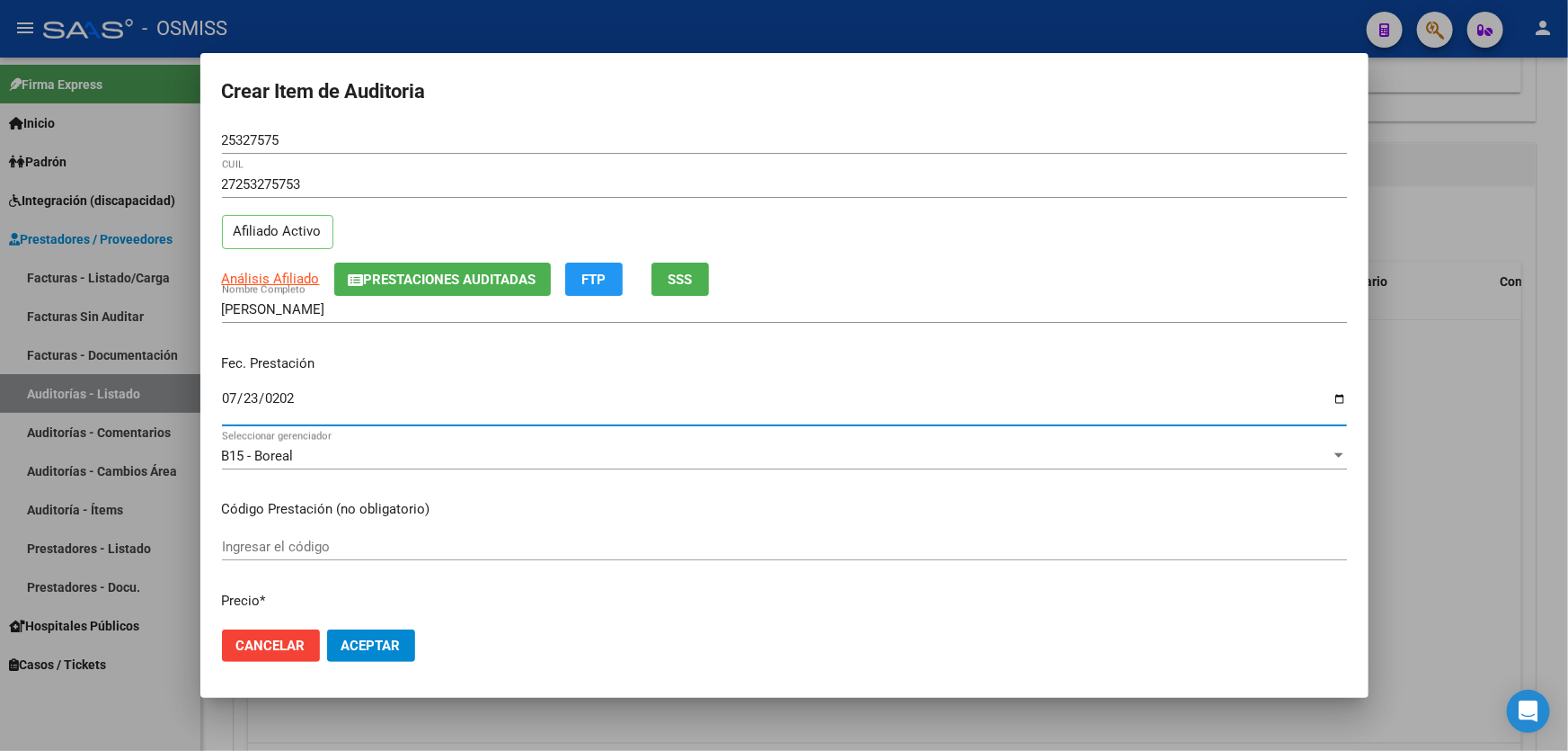
type input "[DATE]"
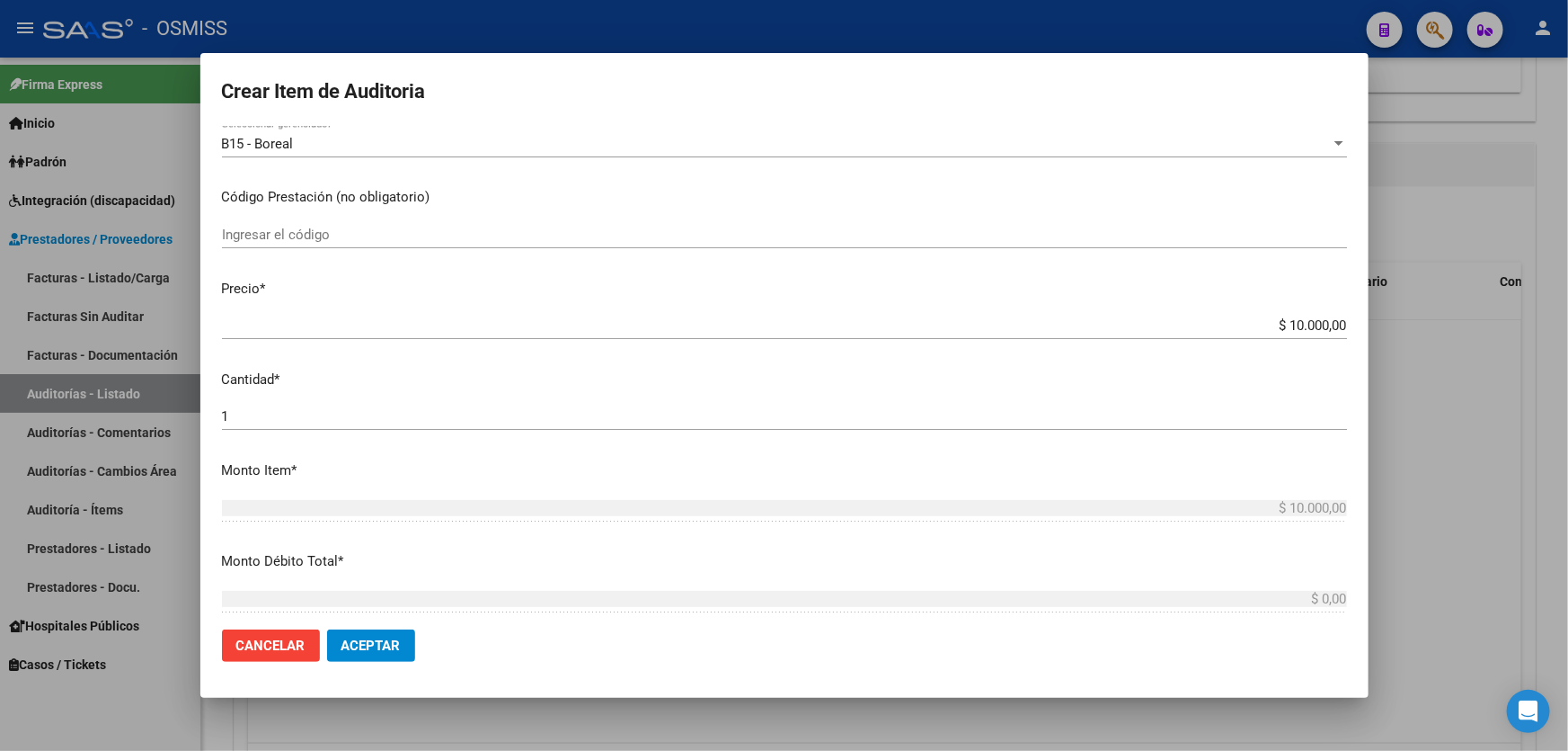
scroll to position [327, 0]
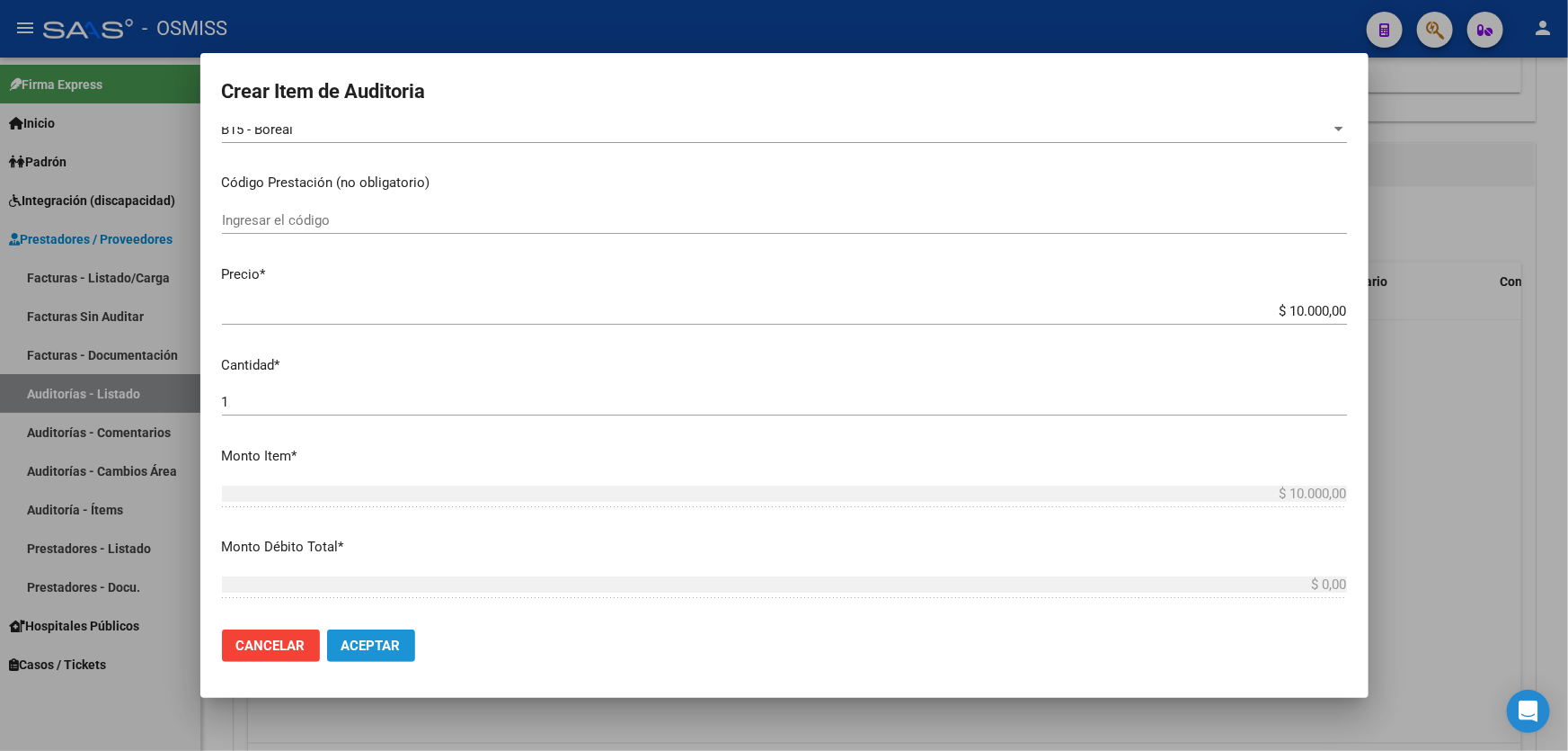
click at [360, 643] on span "Aceptar" at bounding box center [371, 645] width 59 height 16
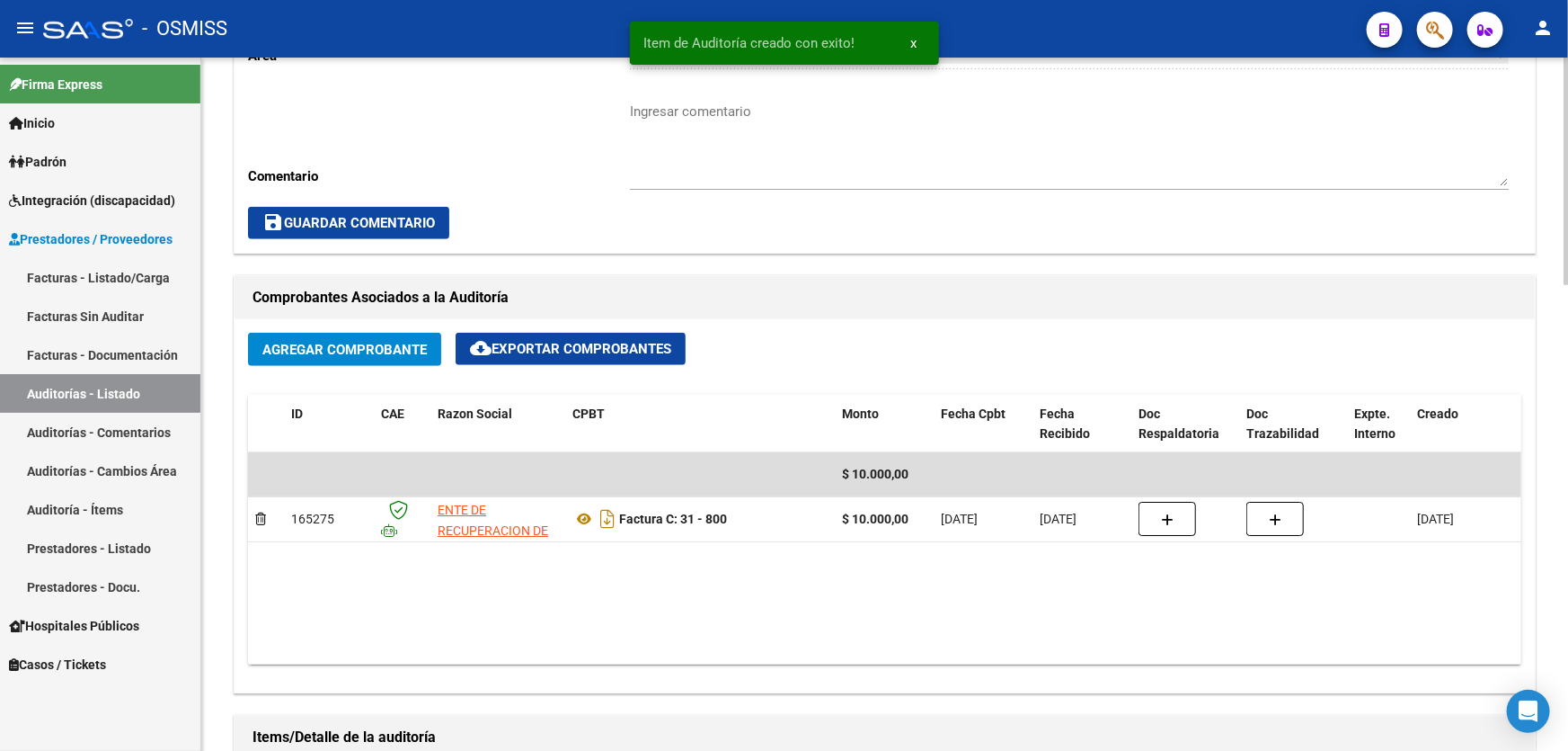
scroll to position [409, 0]
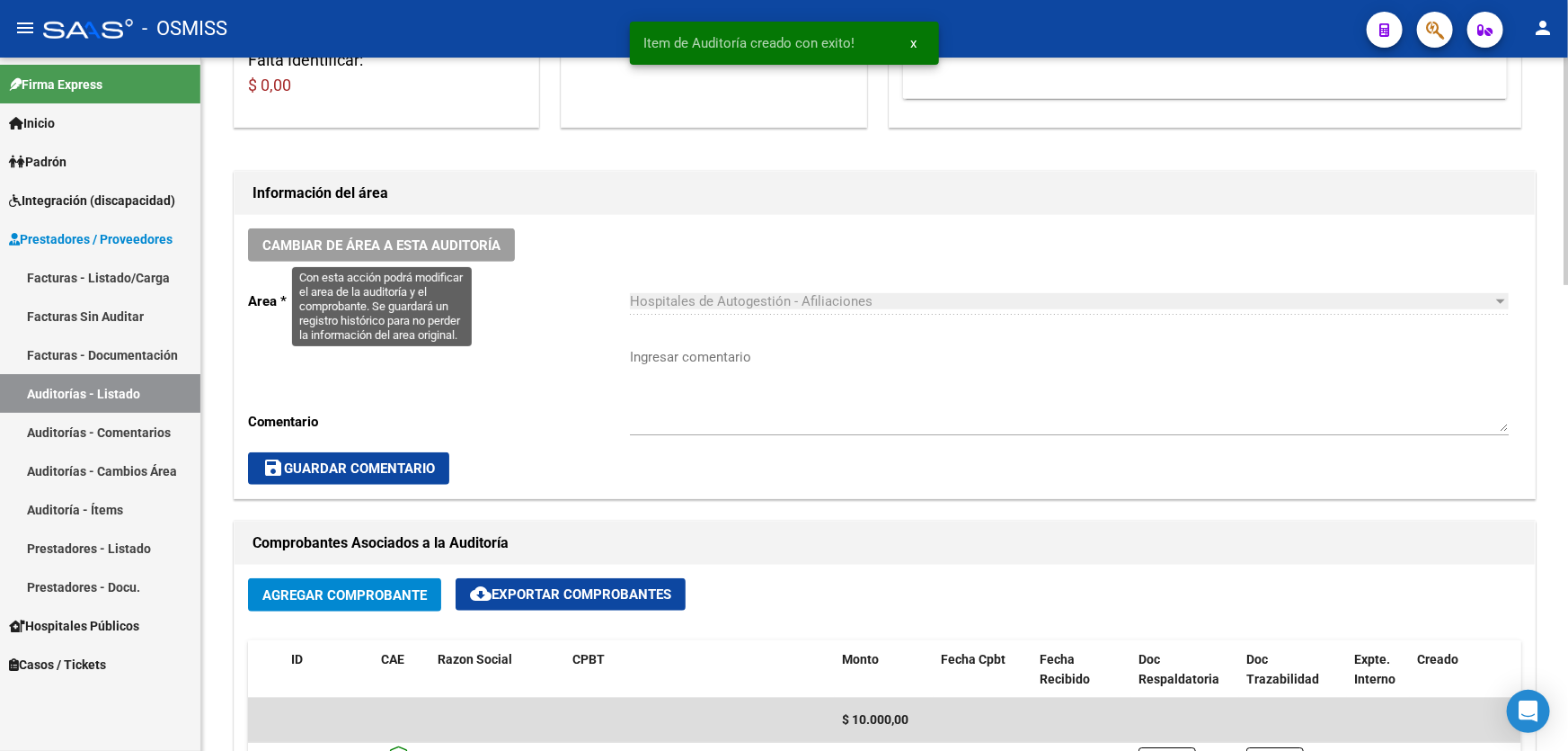
click at [423, 220] on div "Cambiar de área a esta auditoría Area * Hospitales de Autogestión - Afiliacione…" at bounding box center [884, 357] width 1301 height 283
click at [431, 248] on span "Cambiar de área a esta auditoría" at bounding box center [382, 245] width 238 height 16
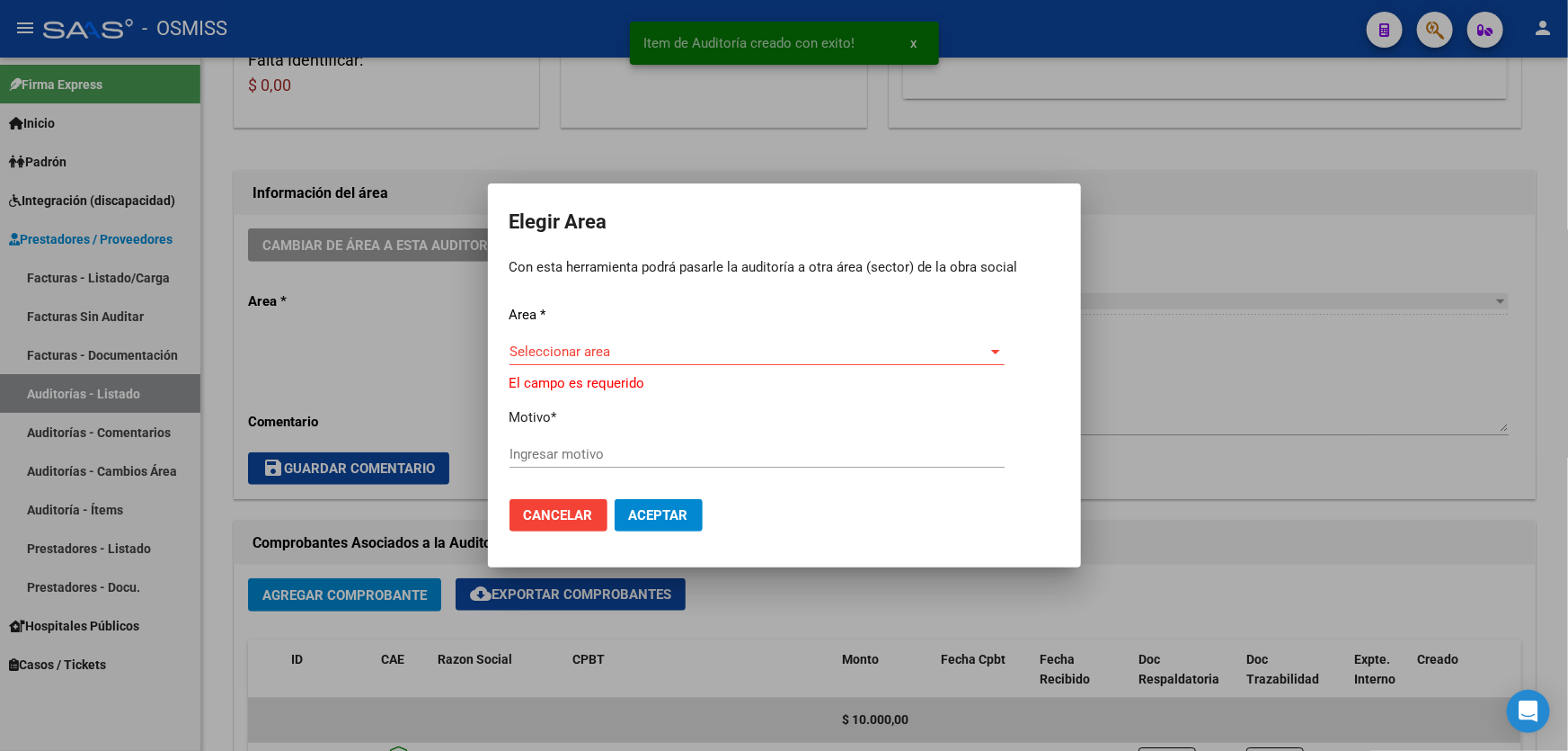
click at [684, 366] on div "Seleccionar area Seleccionar area" at bounding box center [756, 360] width 495 height 44
click at [687, 369] on div "Seleccionar area Seleccionar area" at bounding box center [756, 360] width 495 height 44
click at [683, 352] on span "Seleccionar area" at bounding box center [749, 352] width 479 height 16
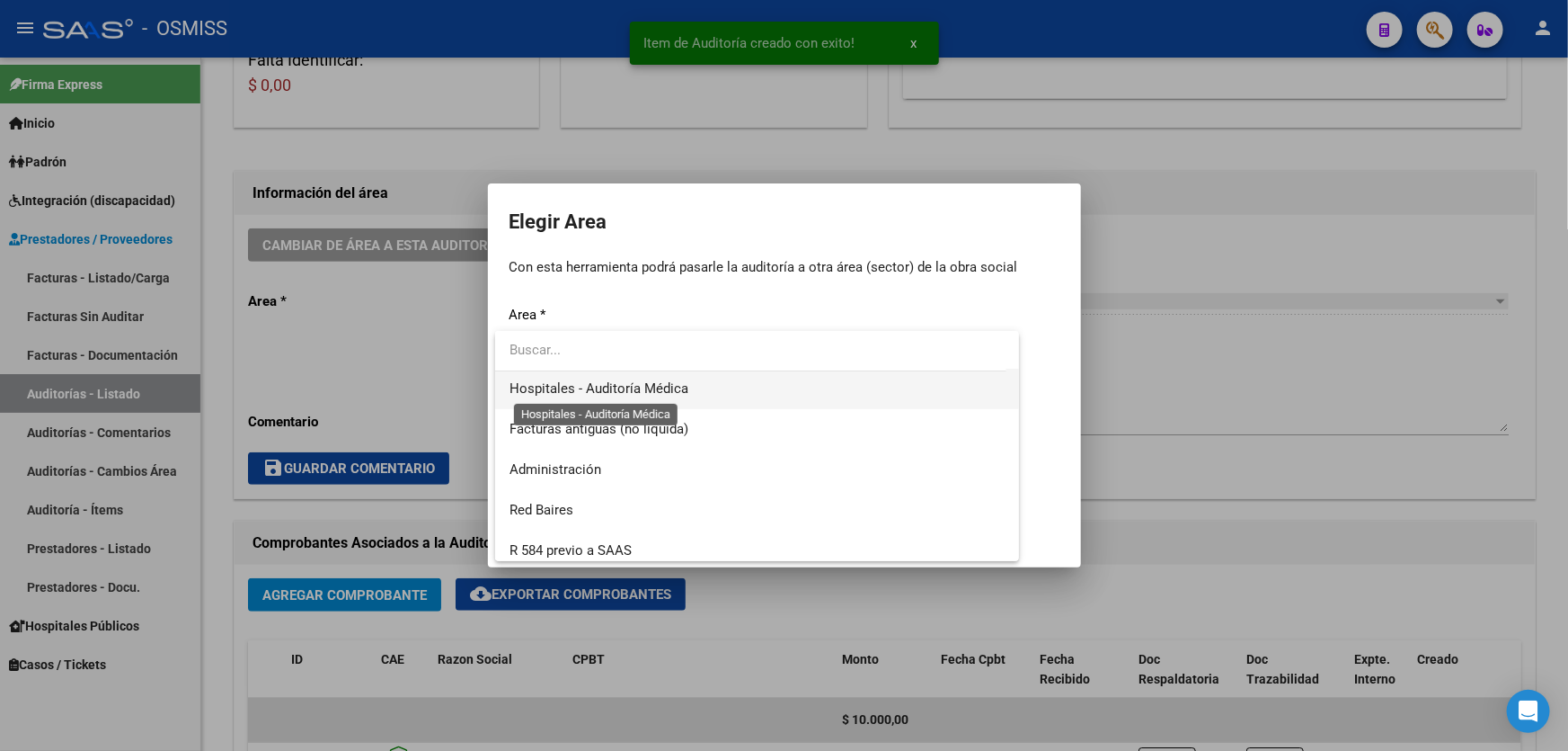
click at [671, 377] on span "Hospitales - Auditoría Médica" at bounding box center [756, 390] width 495 height 41
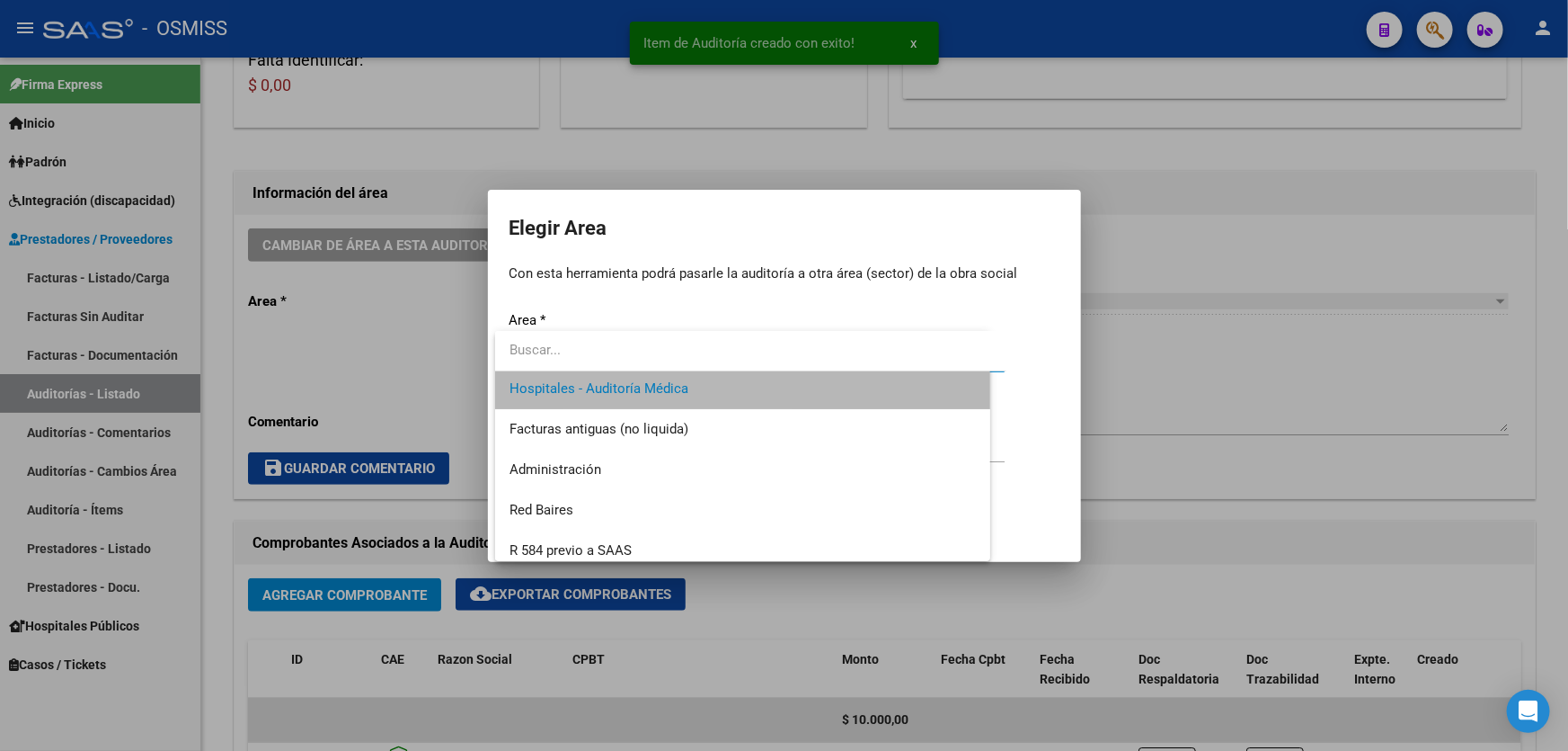
scroll to position [324, 0]
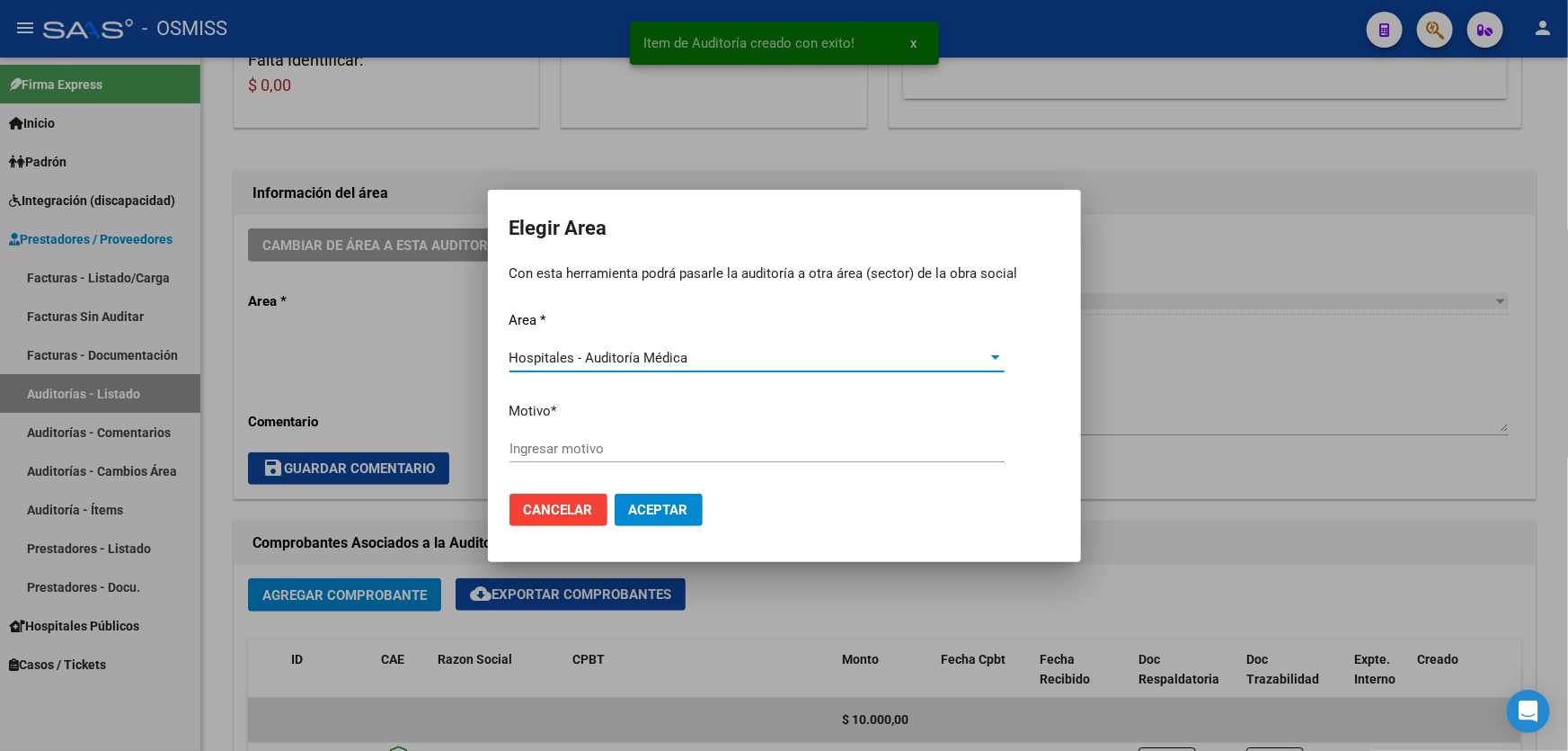
click at [668, 422] on div "Area * Hospitales - Auditoría Médica Seleccionar area Motivo * [GEOGRAPHIC_DATA…" at bounding box center [784, 394] width 550 height 169
click at [666, 456] on input "Ingresar motivo" at bounding box center [756, 449] width 495 height 16
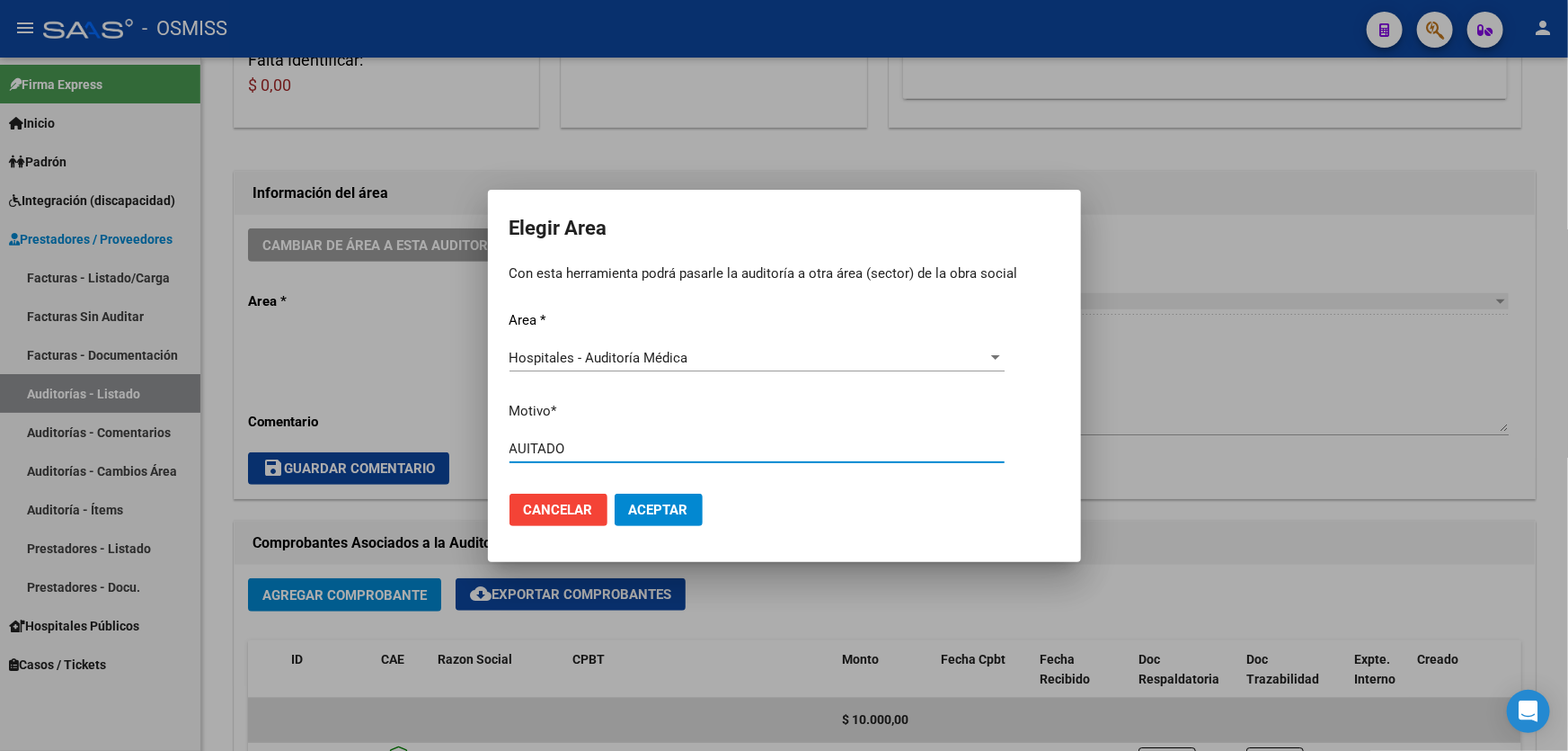
click at [525, 449] on input "AUITADO" at bounding box center [756, 449] width 495 height 16
type input "AUDITADO"
click at [664, 525] on button "Aceptar" at bounding box center [659, 510] width 88 height 32
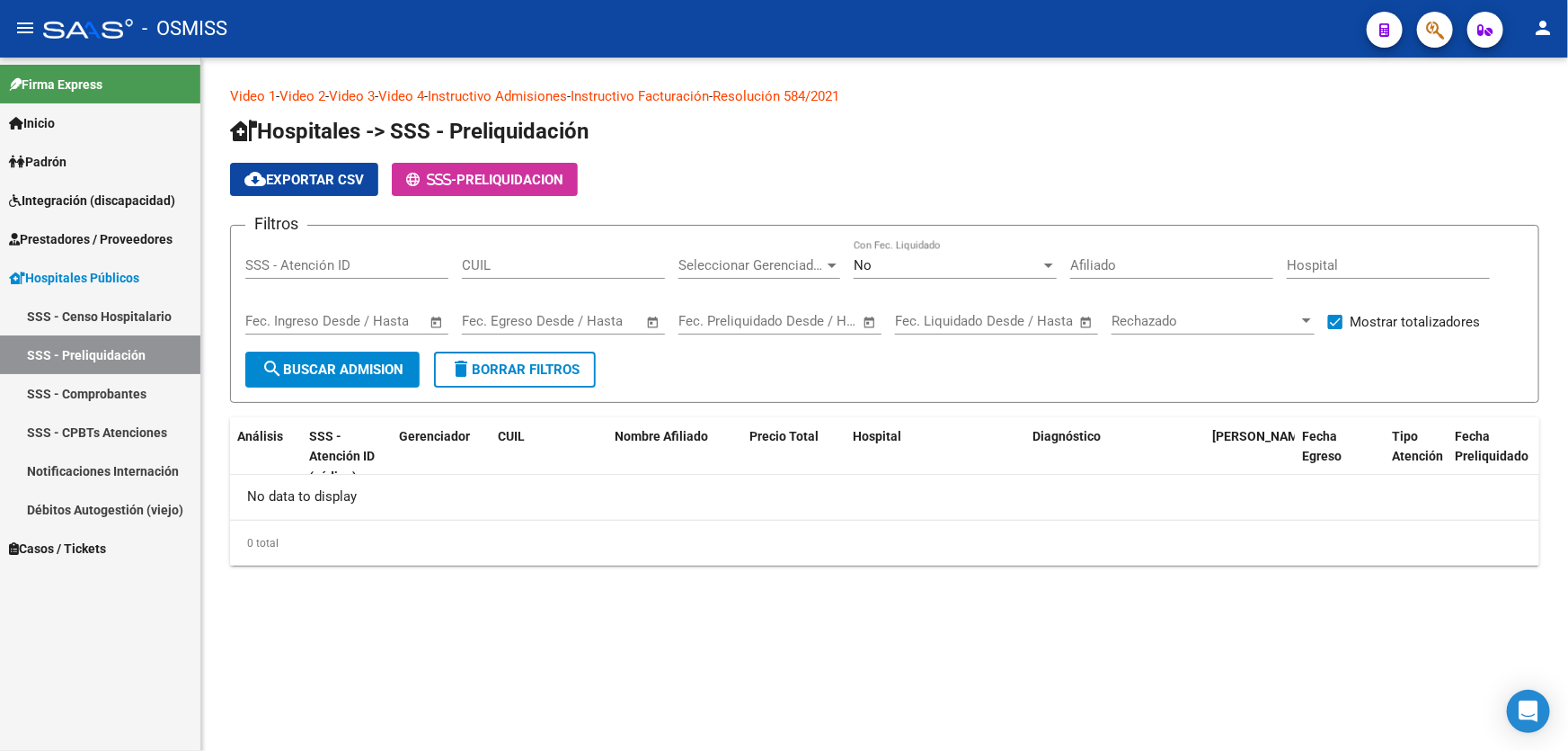
click at [154, 226] on link "Prestadores / Proveedores" at bounding box center [100, 238] width 200 height 39
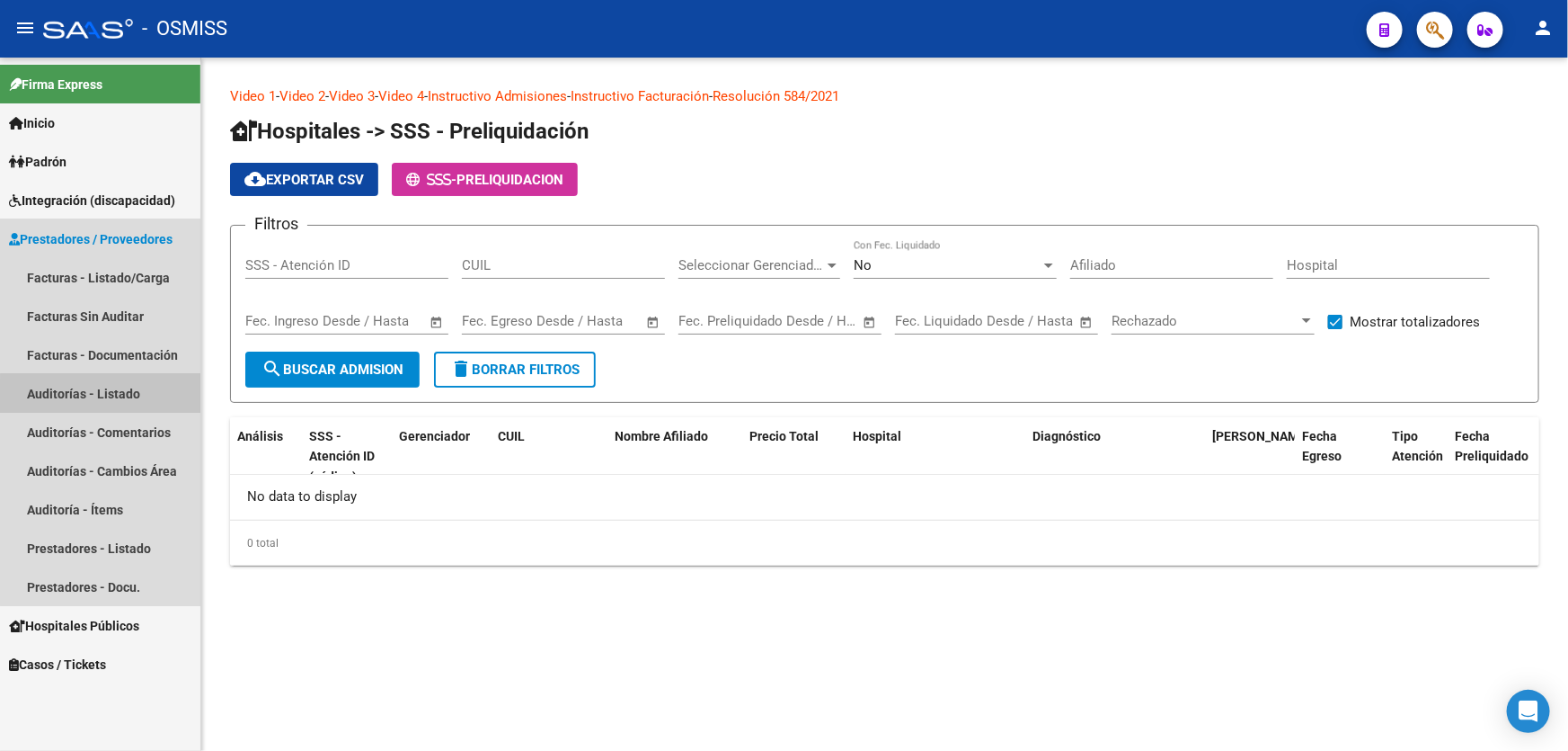
click at [131, 399] on link "Auditorías - Listado" at bounding box center [100, 393] width 200 height 39
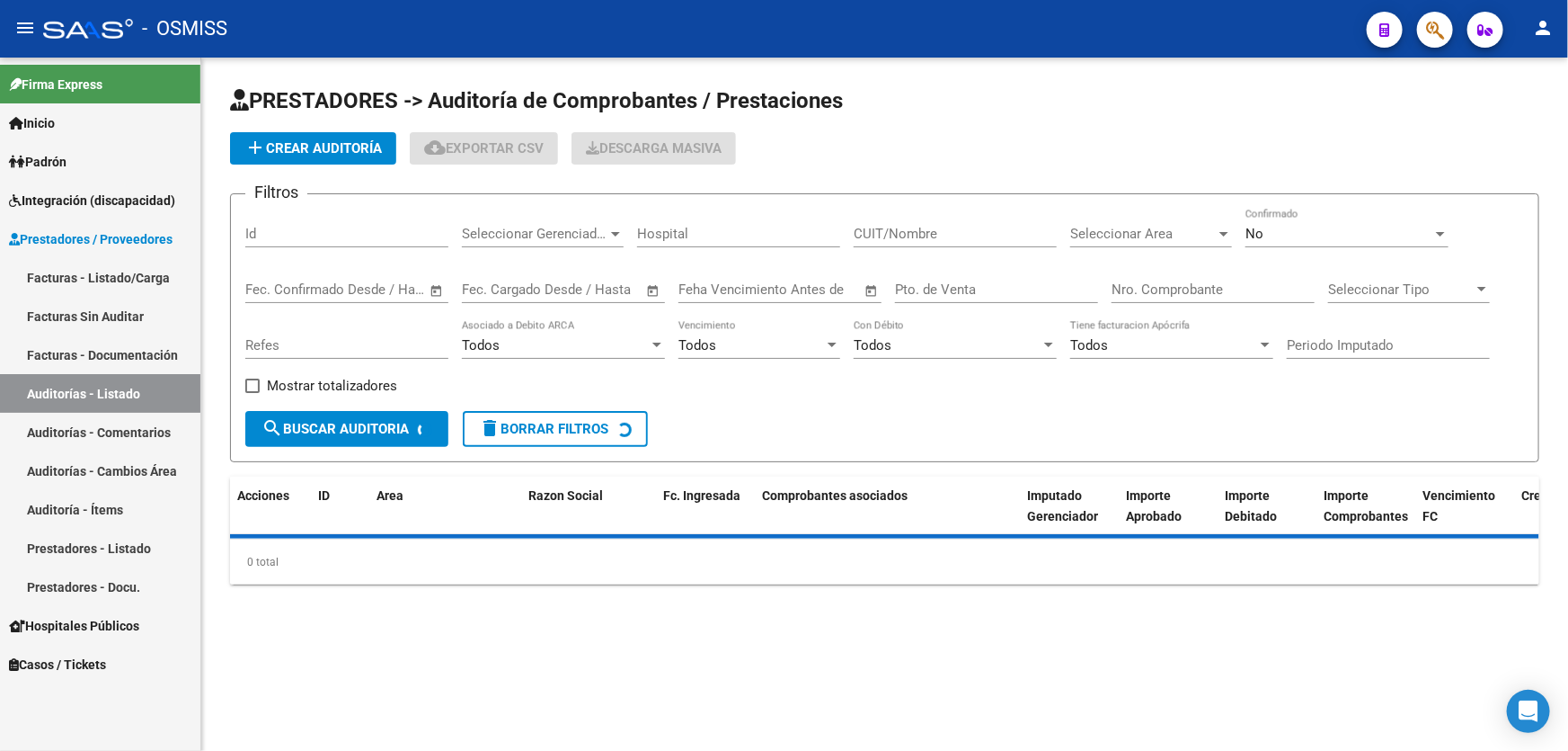
click at [1120, 268] on div "Nro. Comprobante" at bounding box center [1214, 284] width 203 height 39
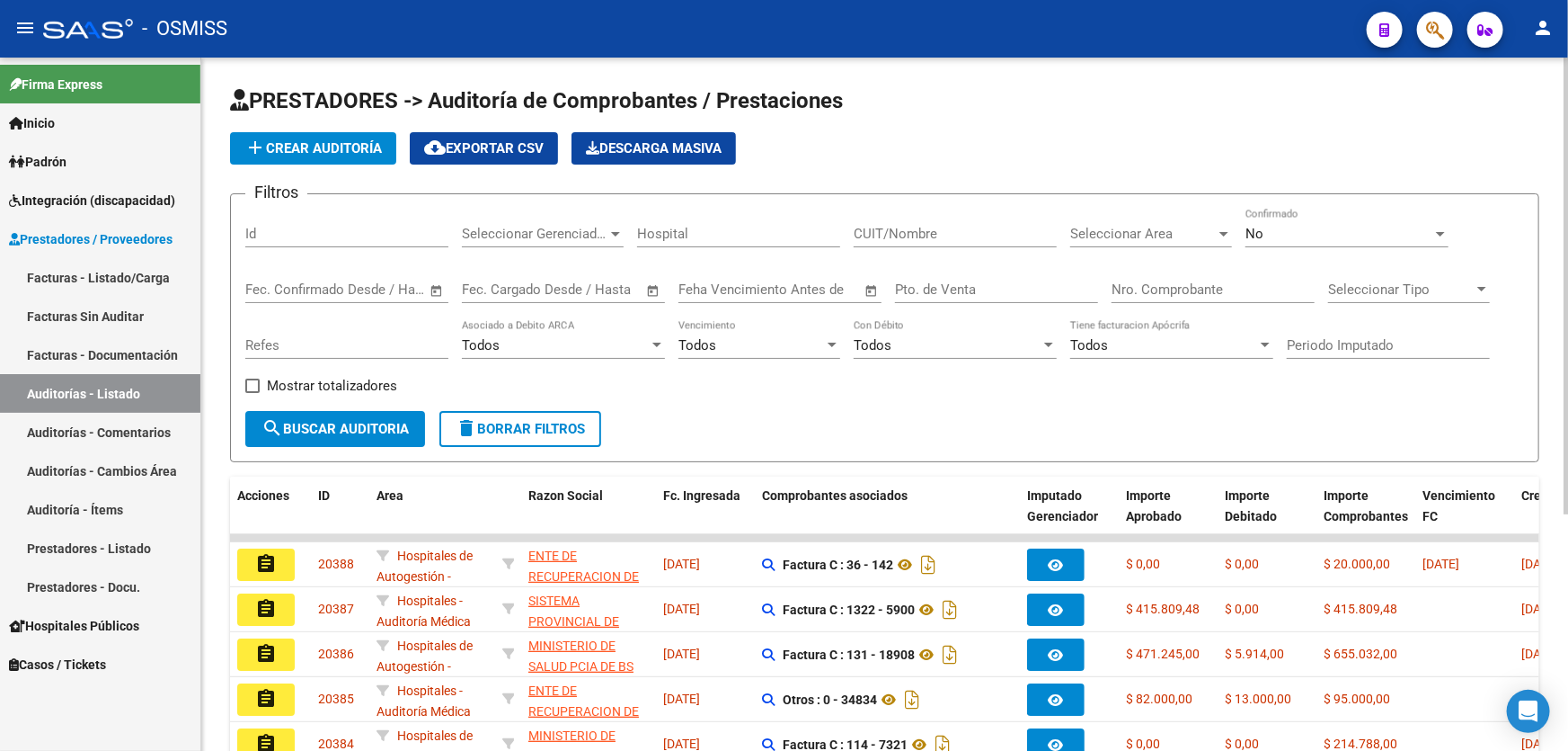
click at [1050, 404] on div "Filtros Id Seleccionar Gerenciador Seleccionar Gerenciador Hospital CUIT/Nombre…" at bounding box center [884, 309] width 1279 height 203
click at [1203, 289] on input "Nro. Comprobante" at bounding box center [1214, 289] width 203 height 16
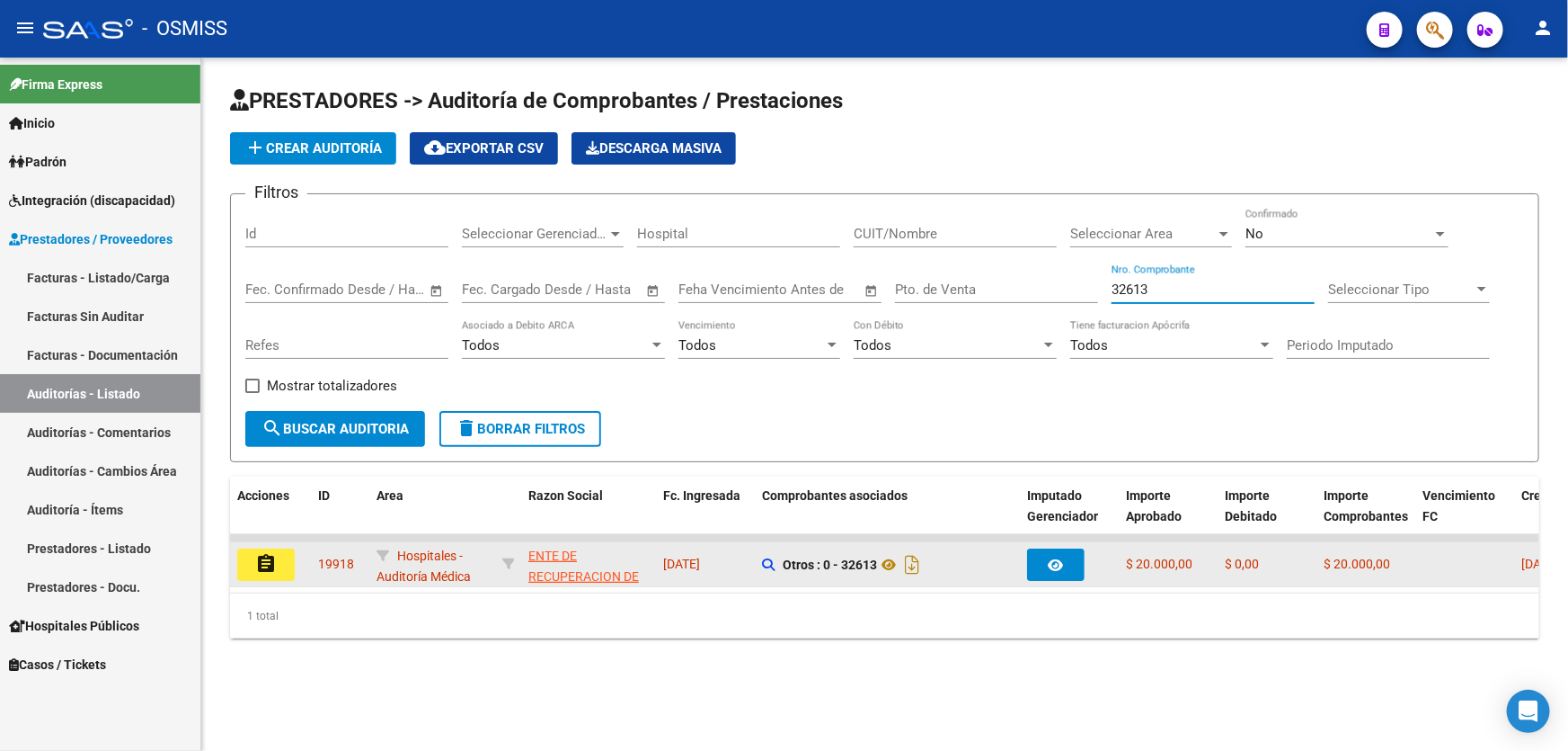
type input "32613"
click at [265, 561] on mat-icon "assignment" at bounding box center [266, 564] width 21 height 21
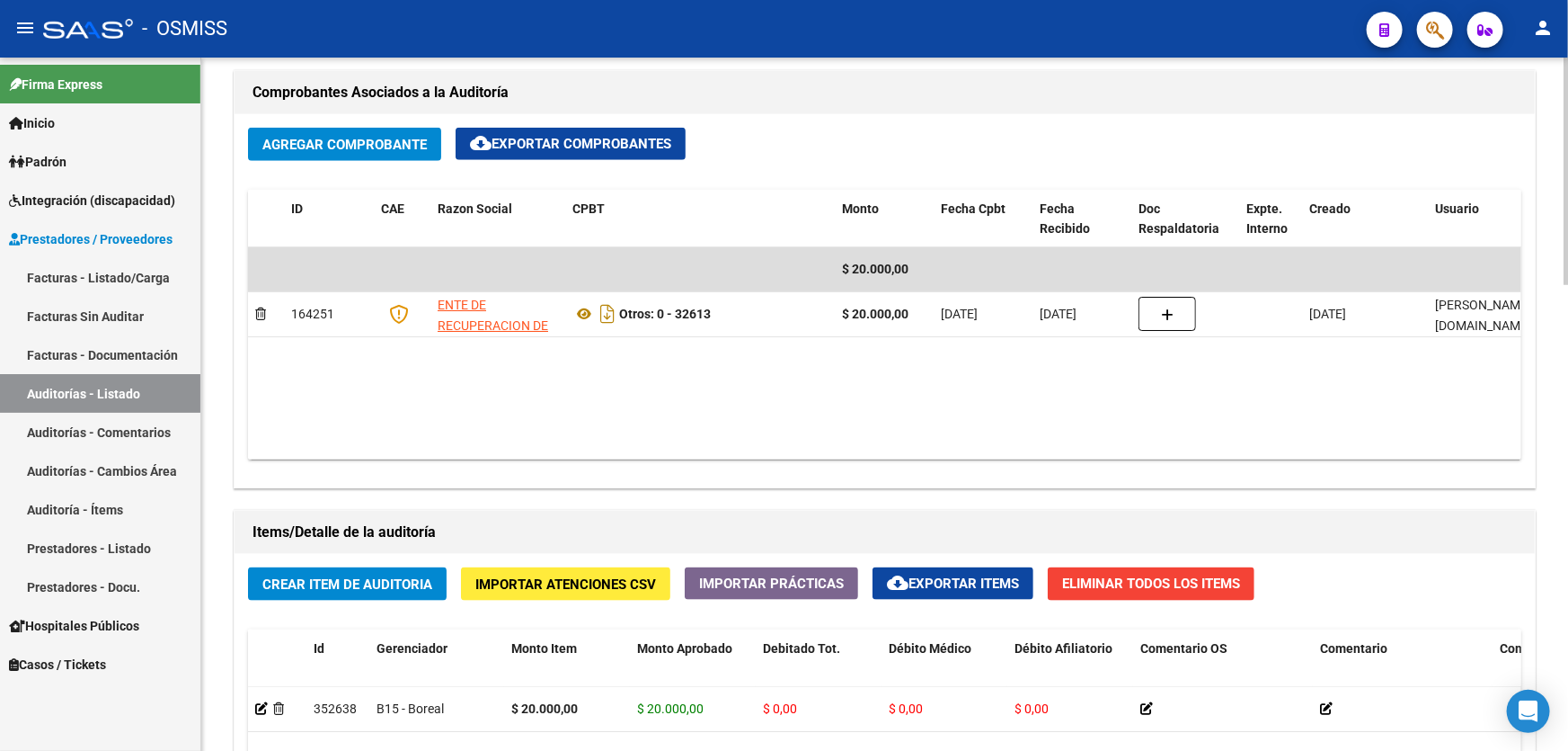
scroll to position [1062, 0]
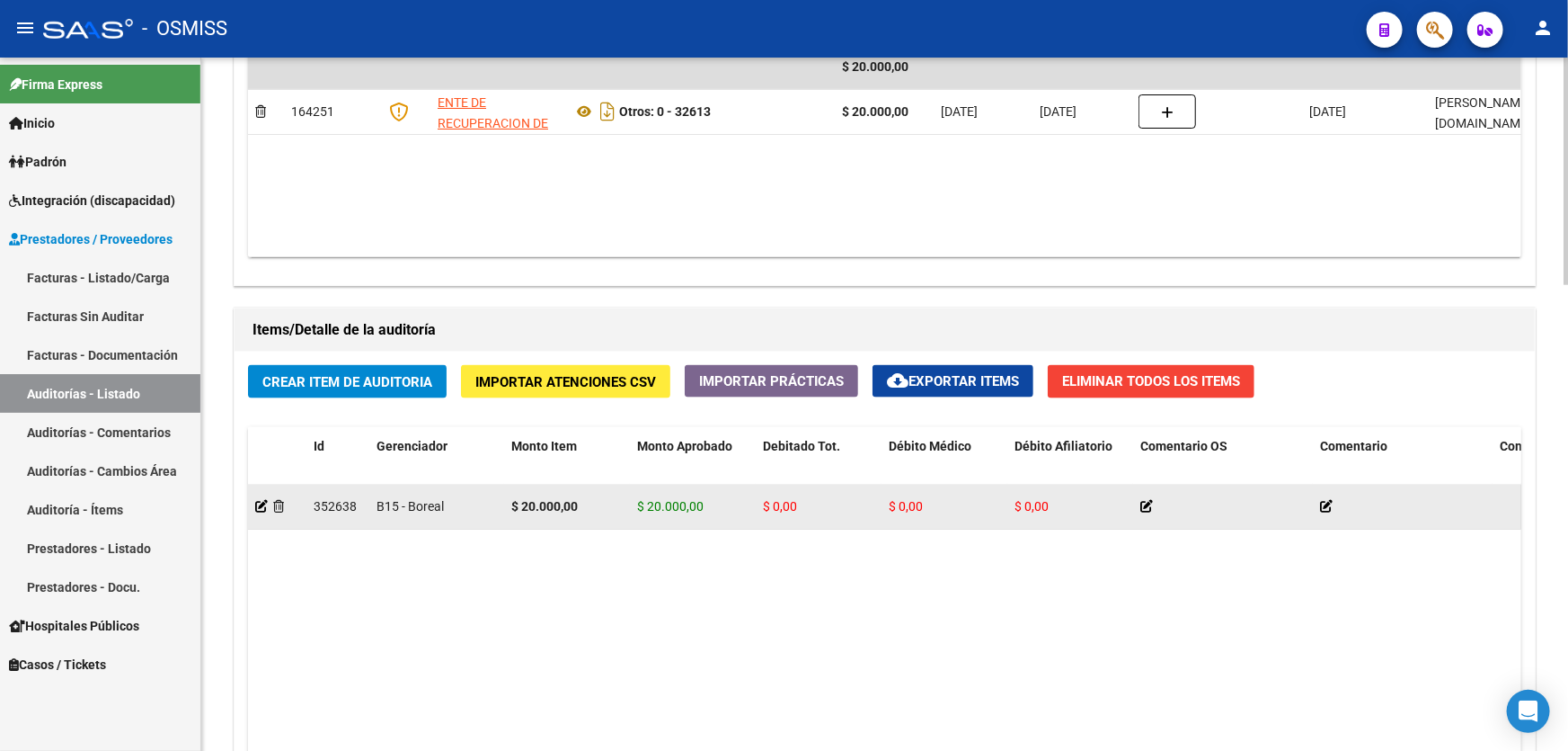
drag, startPoint x: 725, startPoint y: 498, endPoint x: 897, endPoint y: 498, distance: 172.0
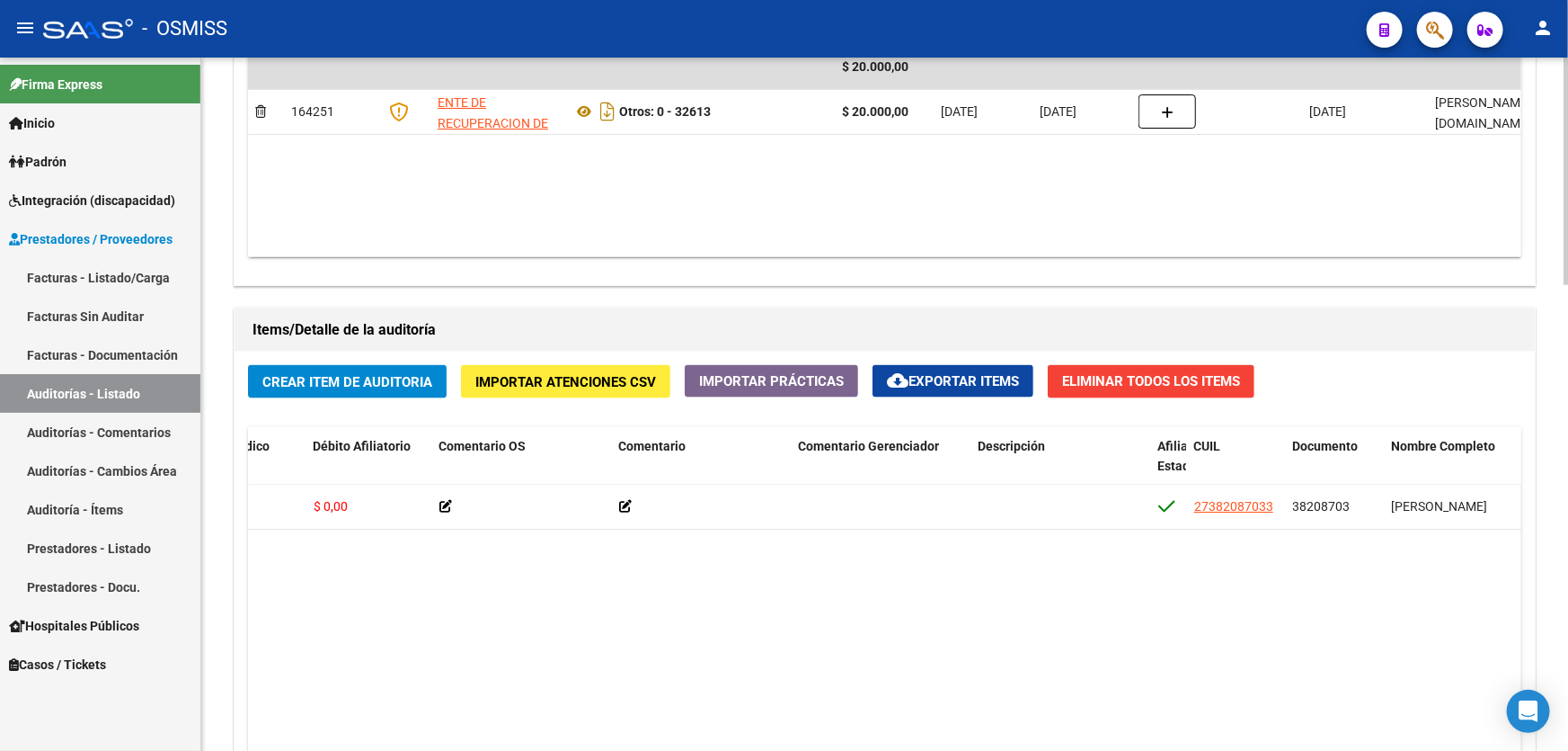
drag, startPoint x: 1137, startPoint y: 580, endPoint x: 1292, endPoint y: 586, distance: 155.1
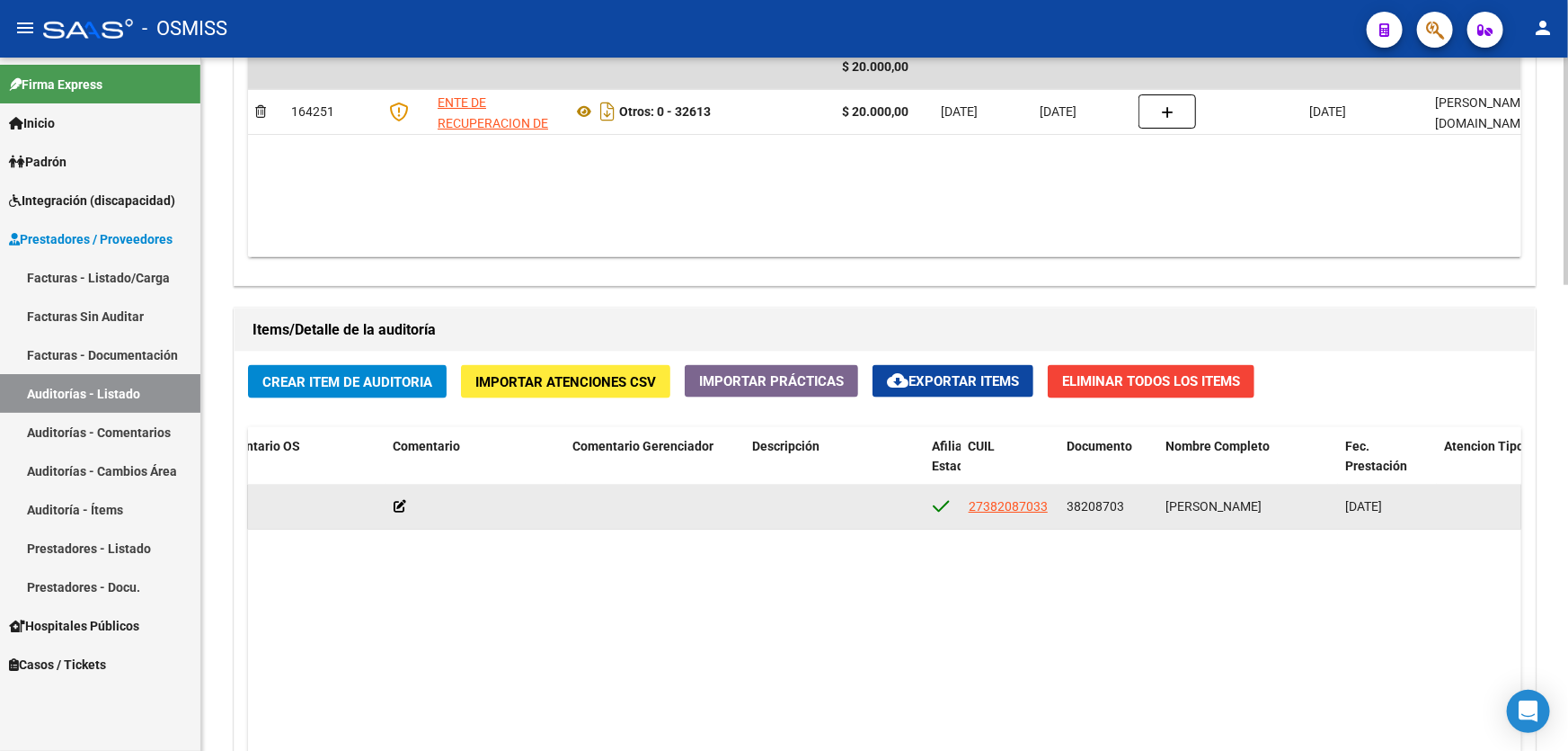
drag, startPoint x: 1068, startPoint y: 503, endPoint x: 1126, endPoint y: 494, distance: 58.7
click at [1126, 496] on div "38208703" at bounding box center [1110, 506] width 84 height 20
copy span "38208703"
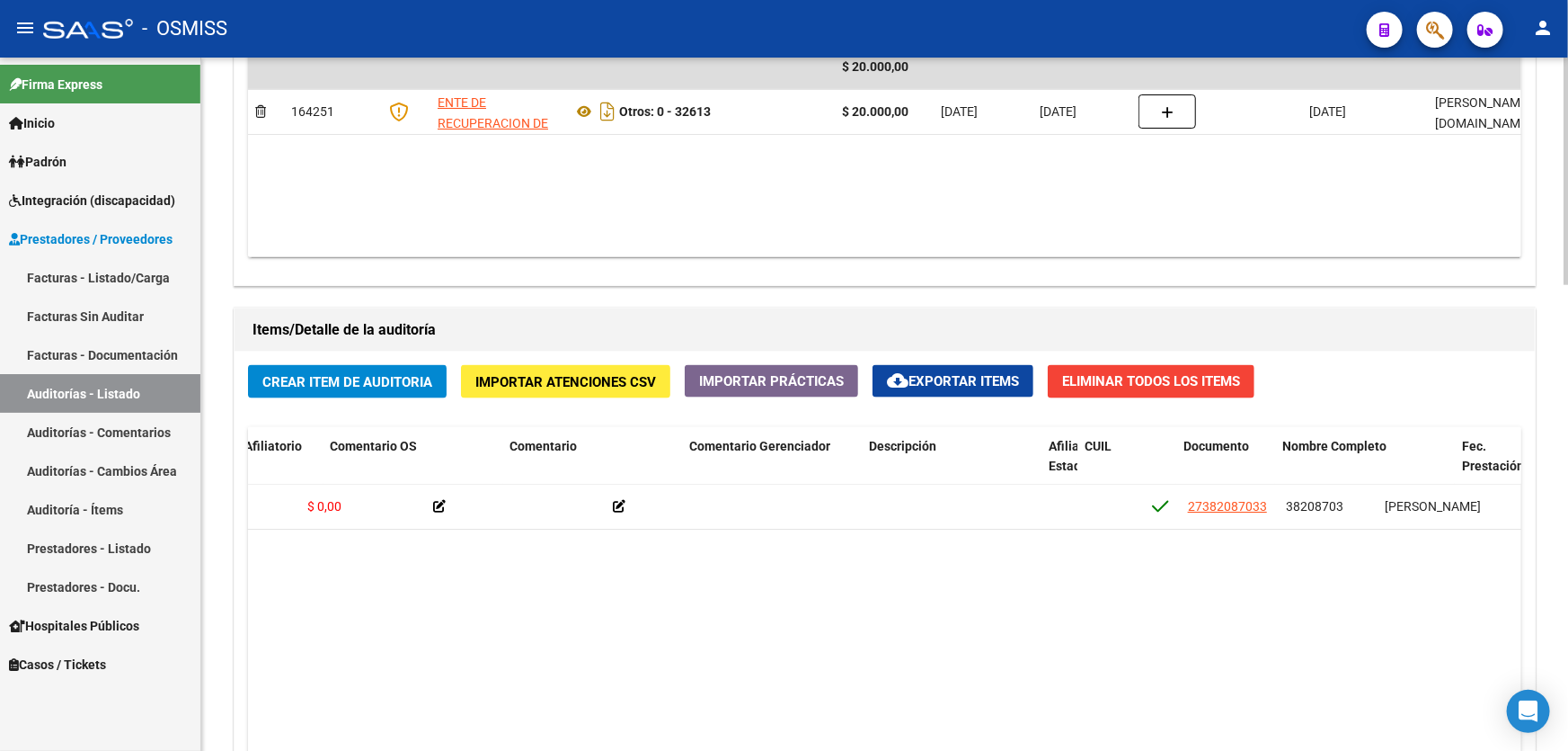
scroll to position [0, 0]
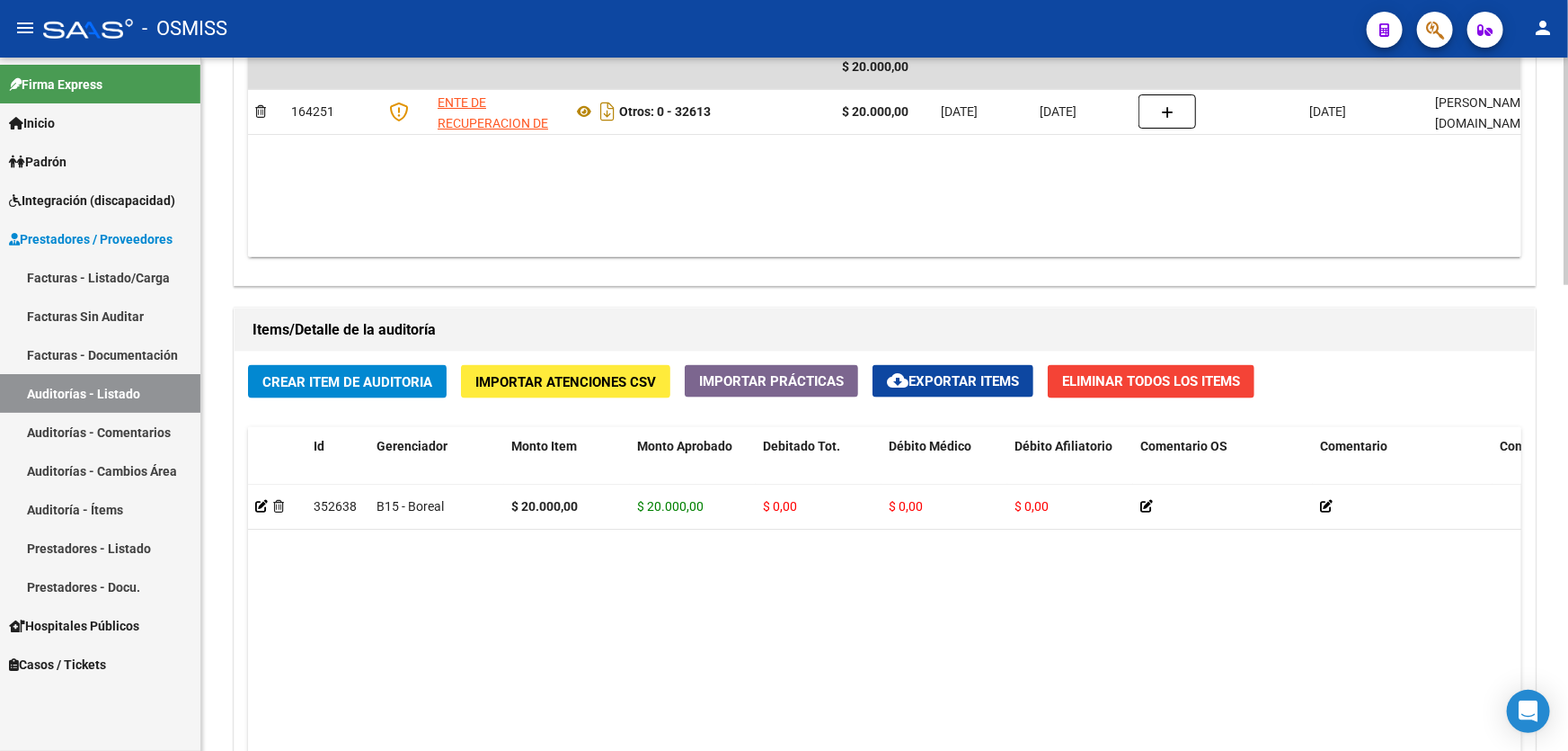
drag, startPoint x: 758, startPoint y: 550, endPoint x: 495, endPoint y: 533, distance: 263.5
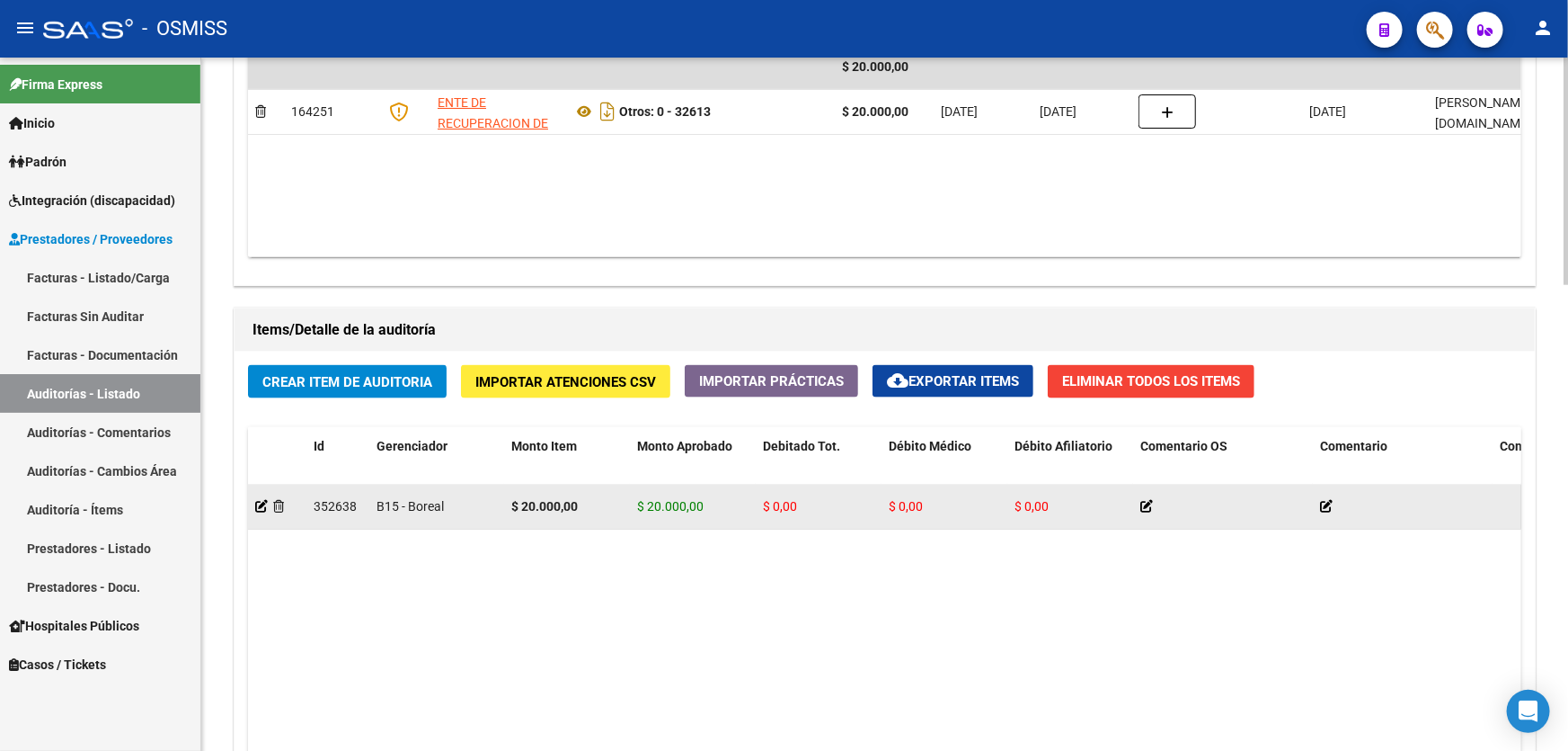
drag, startPoint x: 999, startPoint y: 521, endPoint x: 1031, endPoint y: 521, distance: 32.0
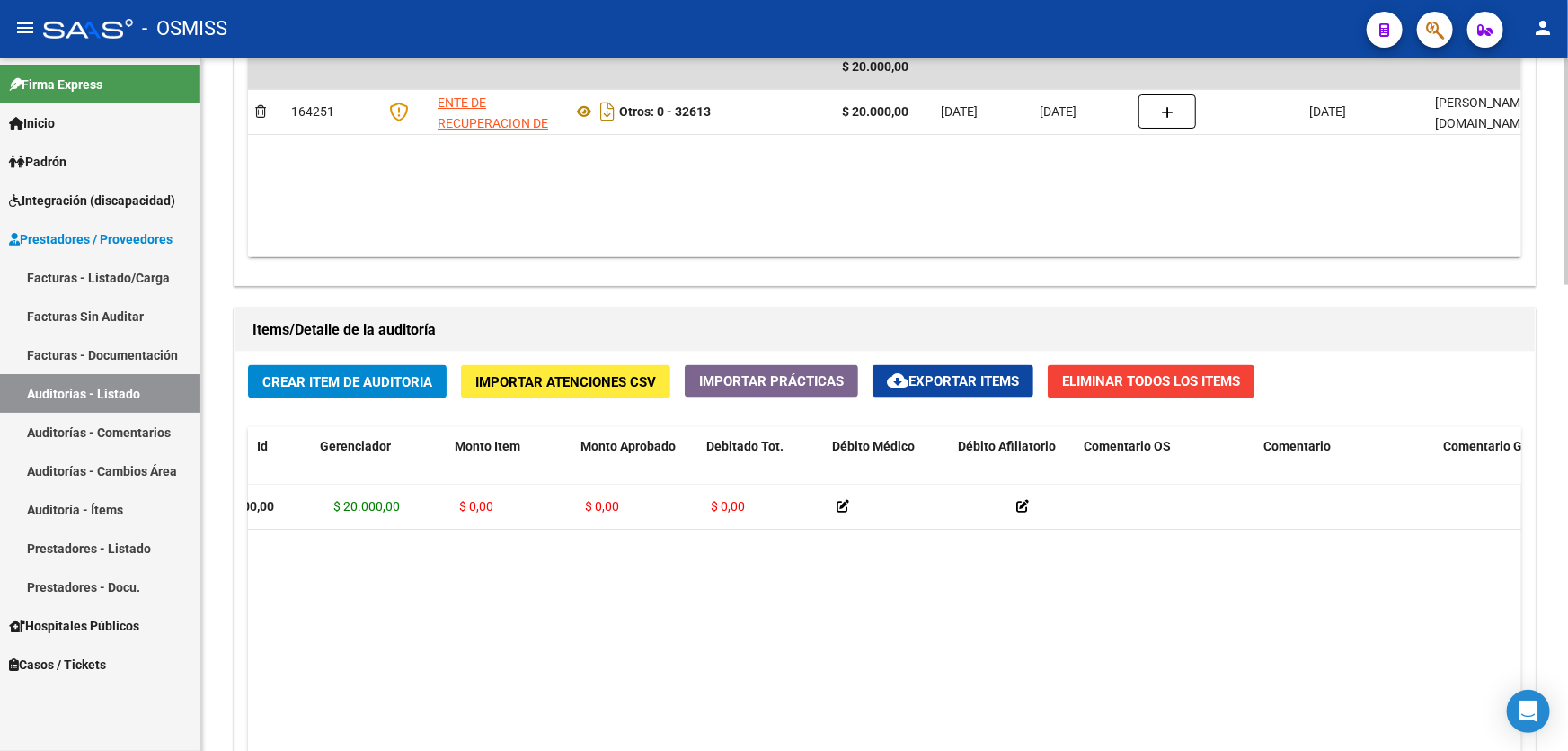
drag, startPoint x: 987, startPoint y: 590, endPoint x: 1050, endPoint y: 586, distance: 63.1
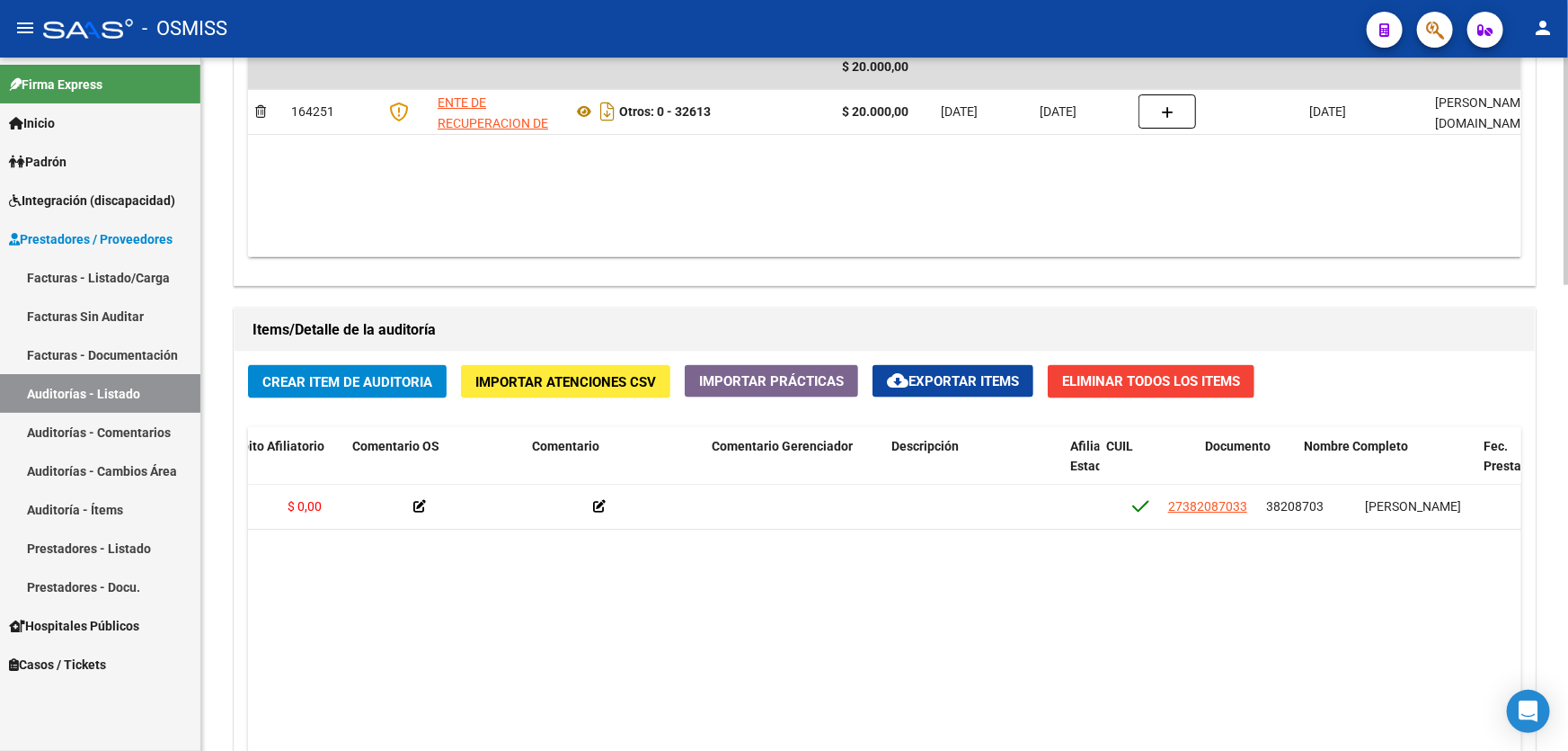
scroll to position [0, 875]
drag, startPoint x: 1050, startPoint y: 586, endPoint x: 1135, endPoint y: 580, distance: 85.2
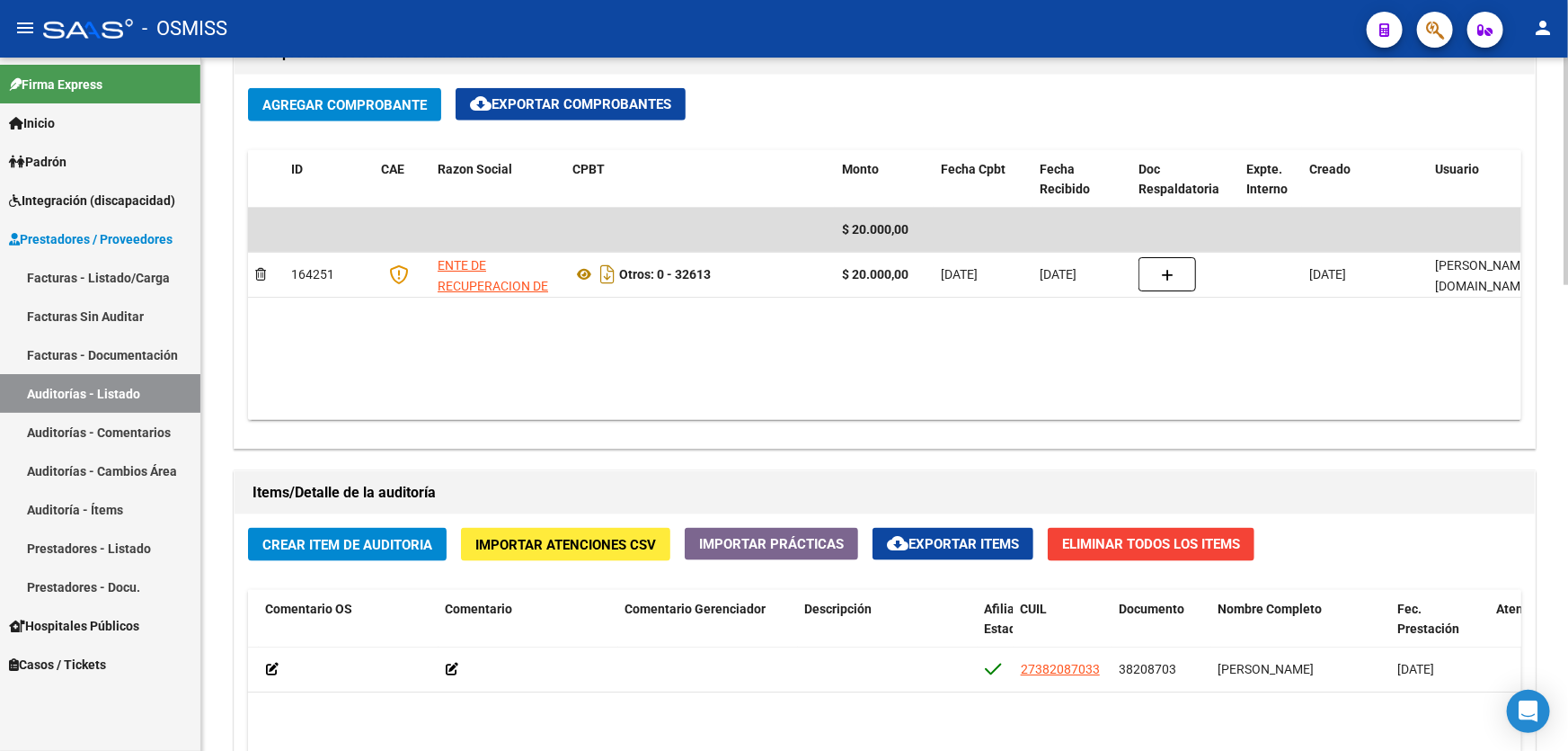
scroll to position [572, 0]
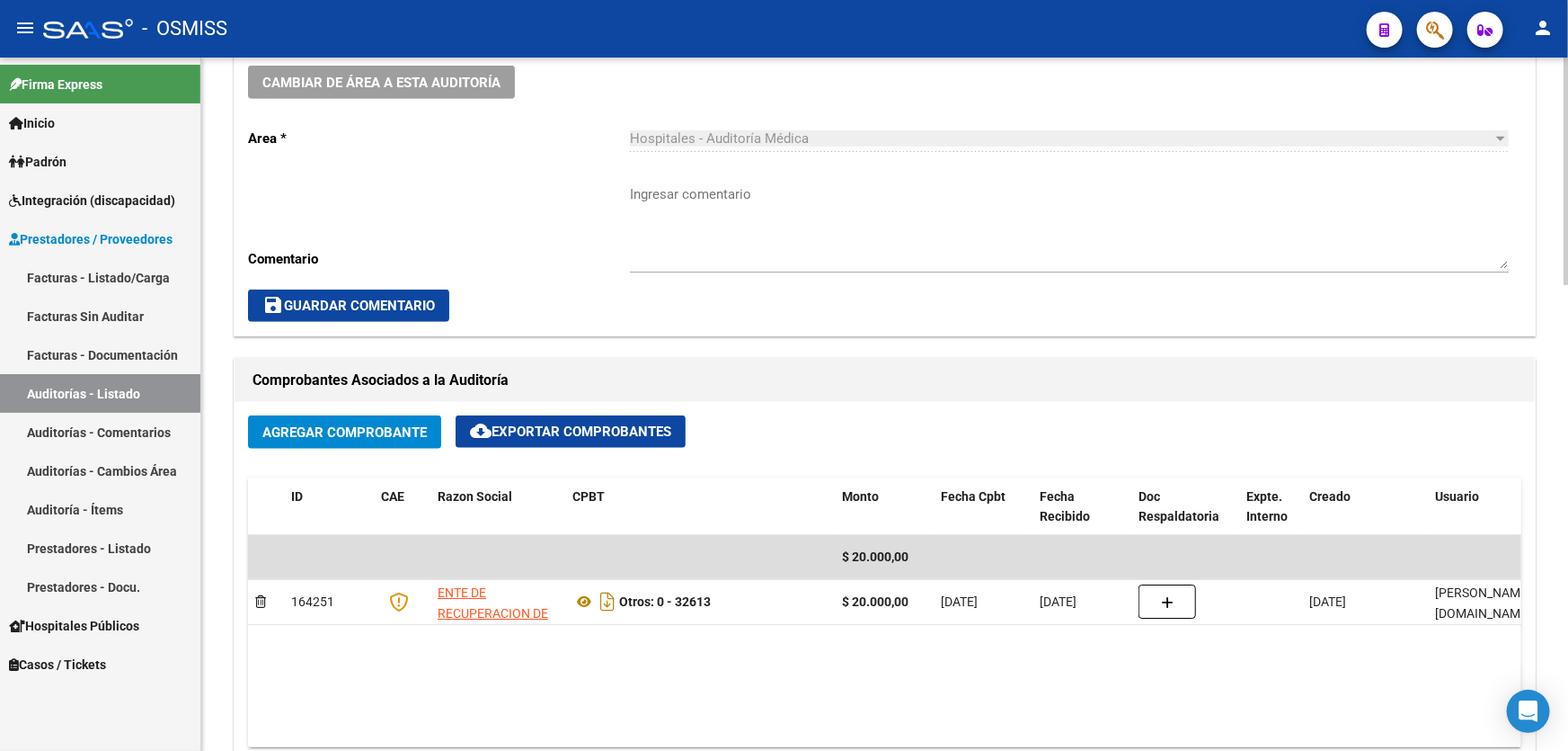
click at [354, 96] on button "Cambiar de área a esta auditoría" at bounding box center [382, 82] width 267 height 33
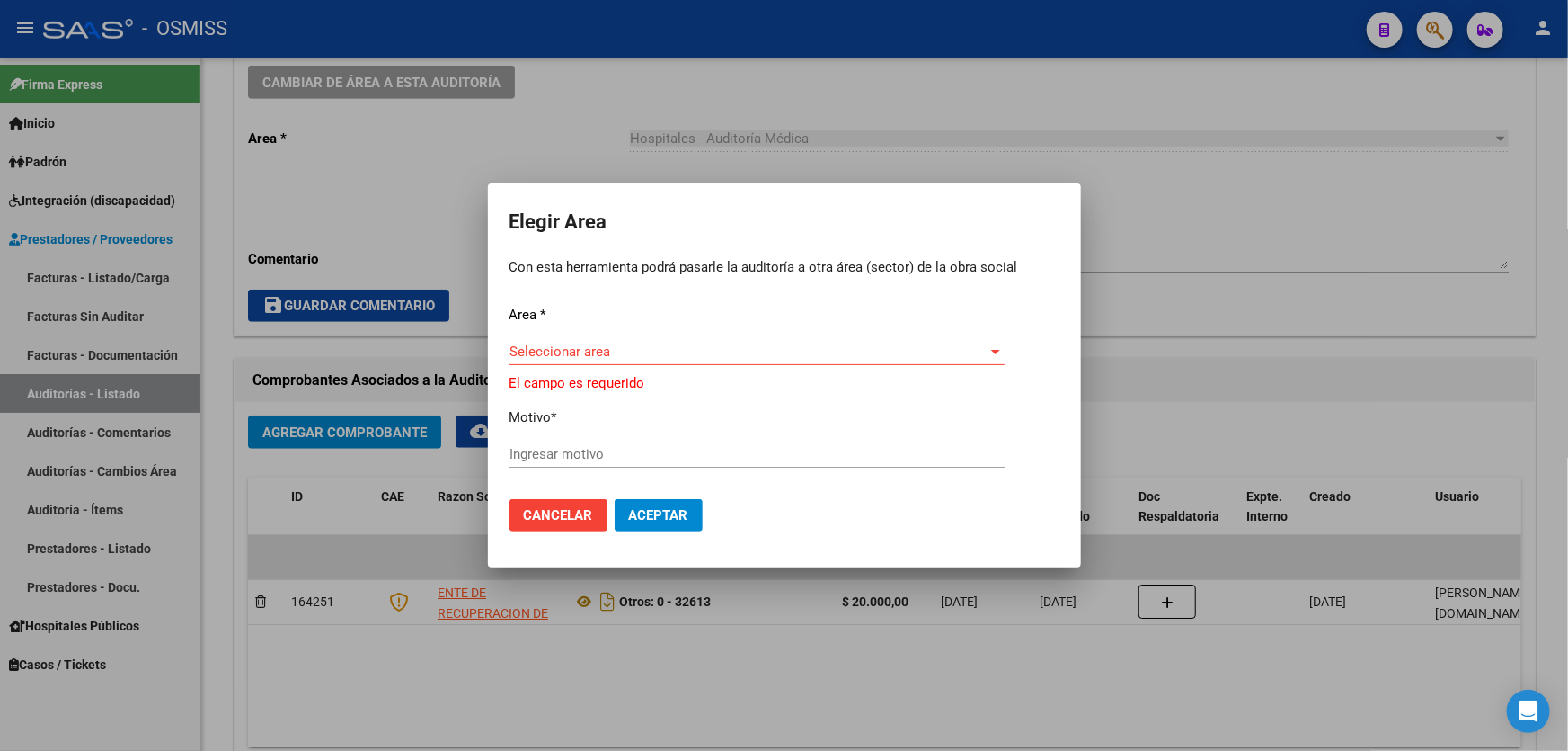
click at [86, 393] on div at bounding box center [784, 375] width 1568 height 751
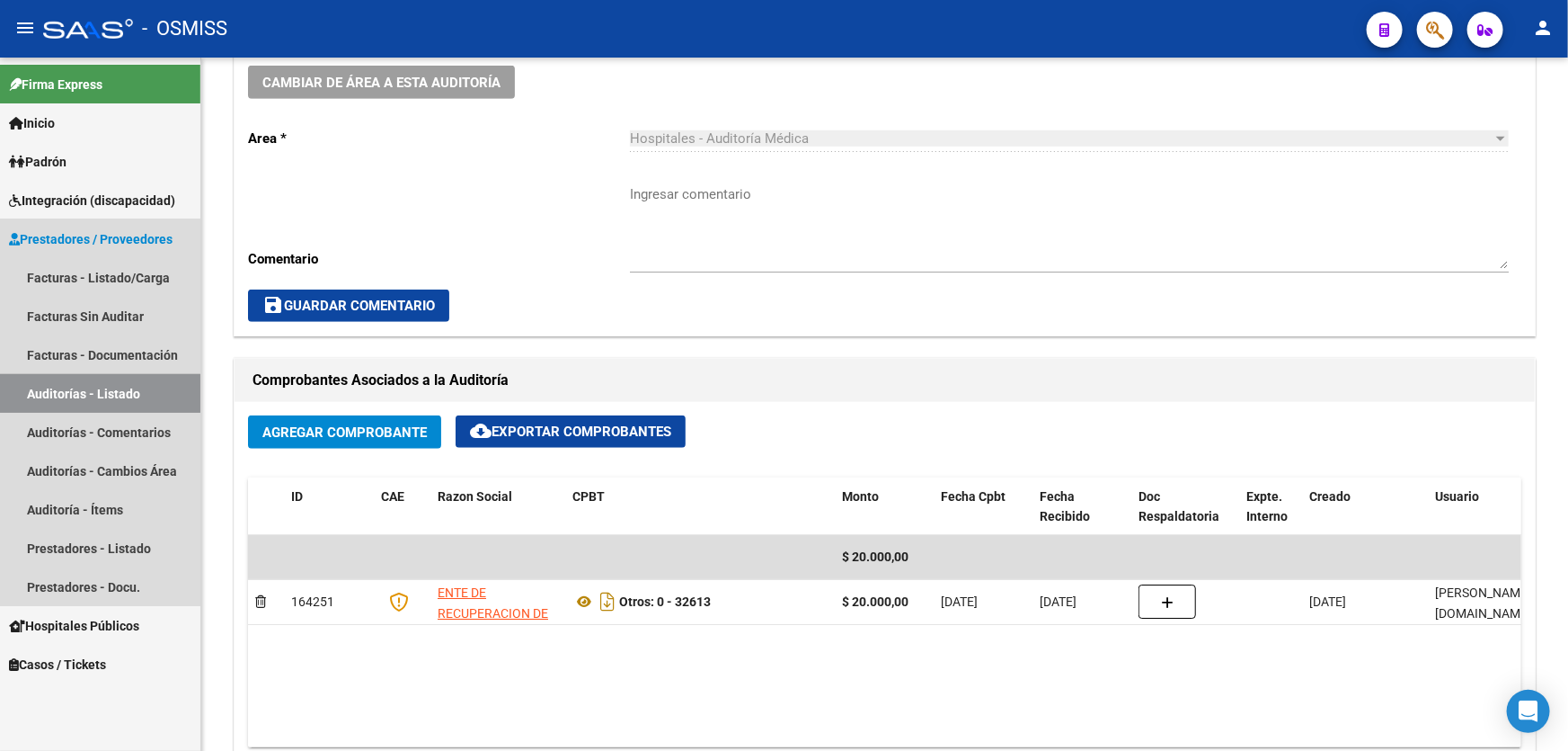
click at [87, 393] on link "Auditorías - Listado" at bounding box center [100, 393] width 200 height 39
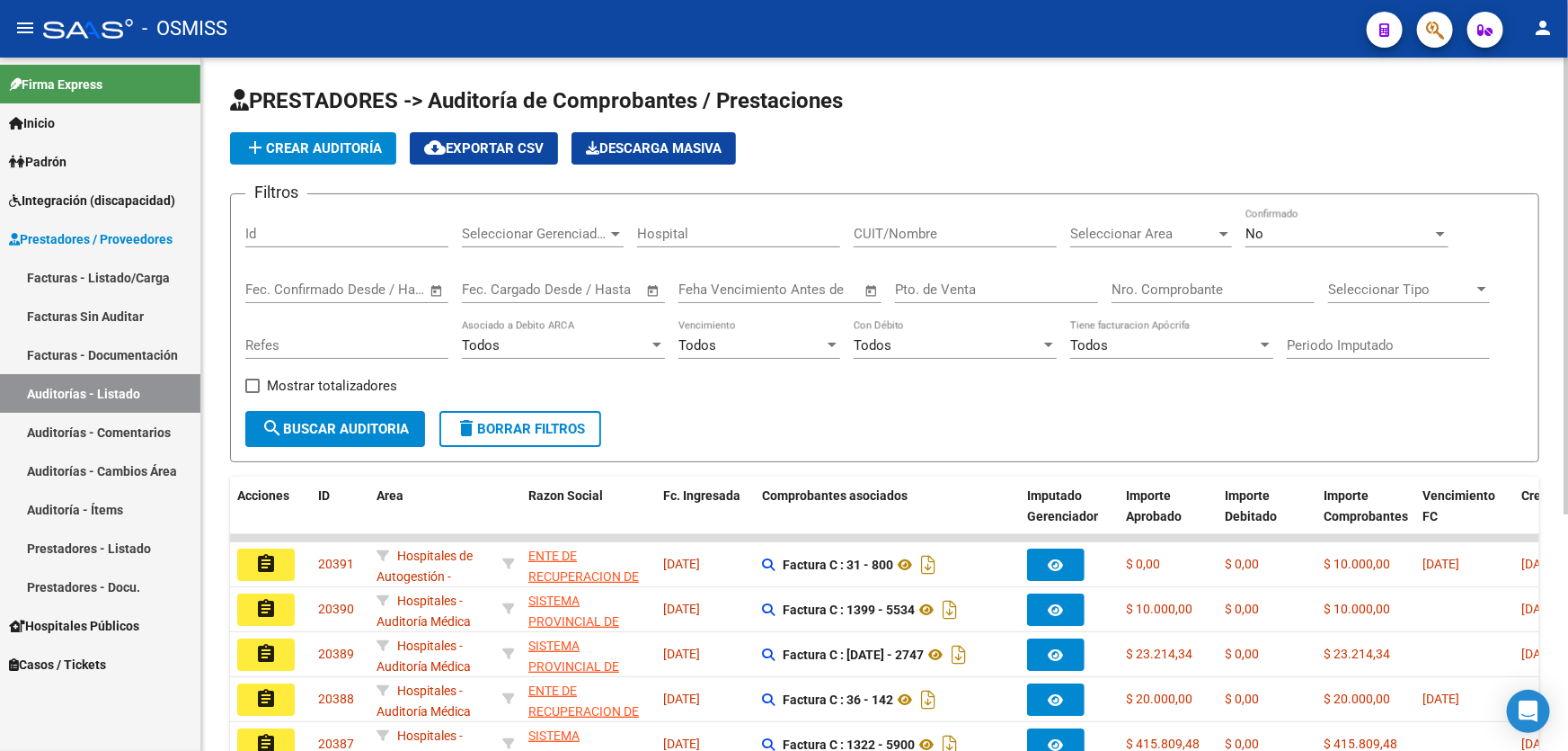
click at [1136, 291] on input "Nro. Comprobante" at bounding box center [1214, 289] width 203 height 16
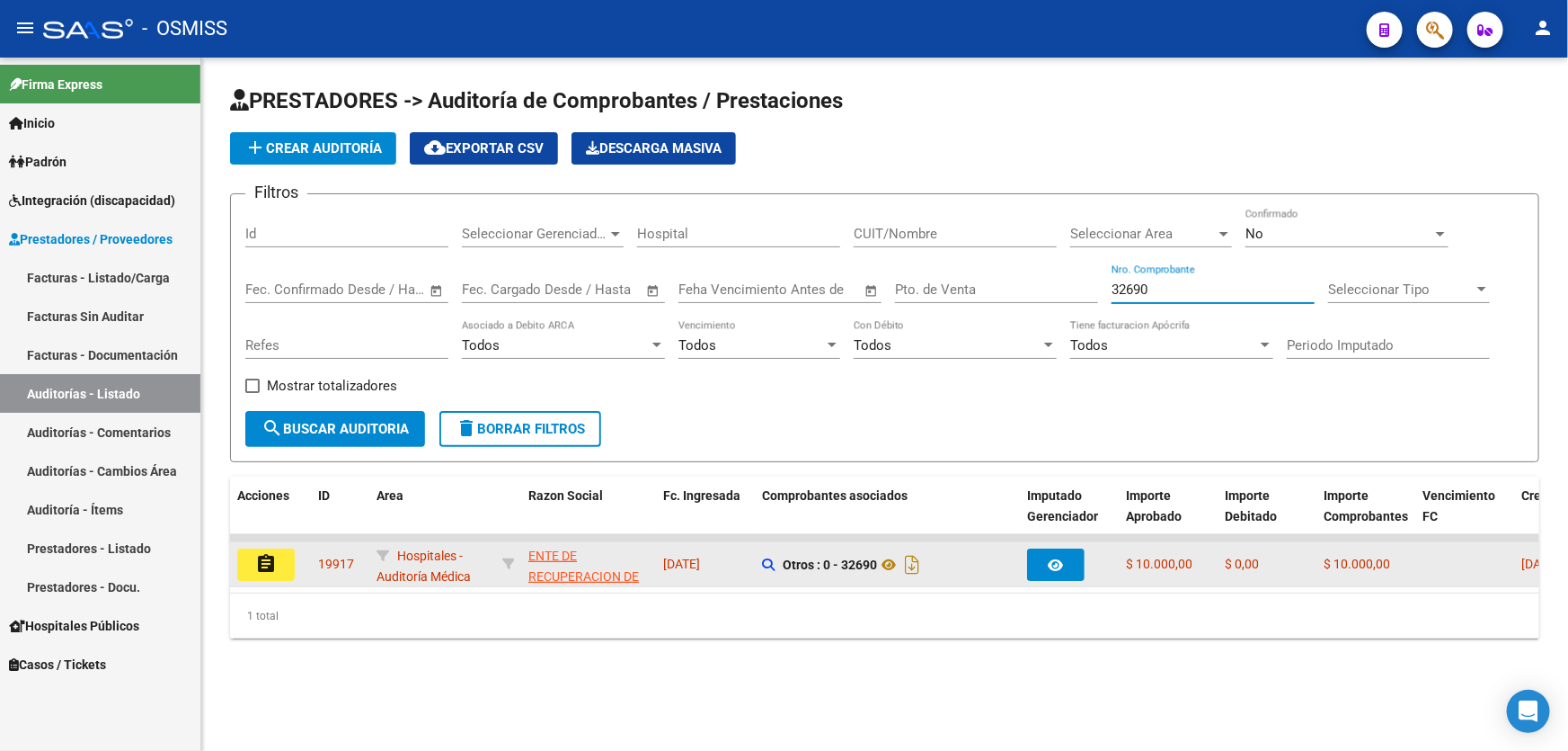
type input "32690"
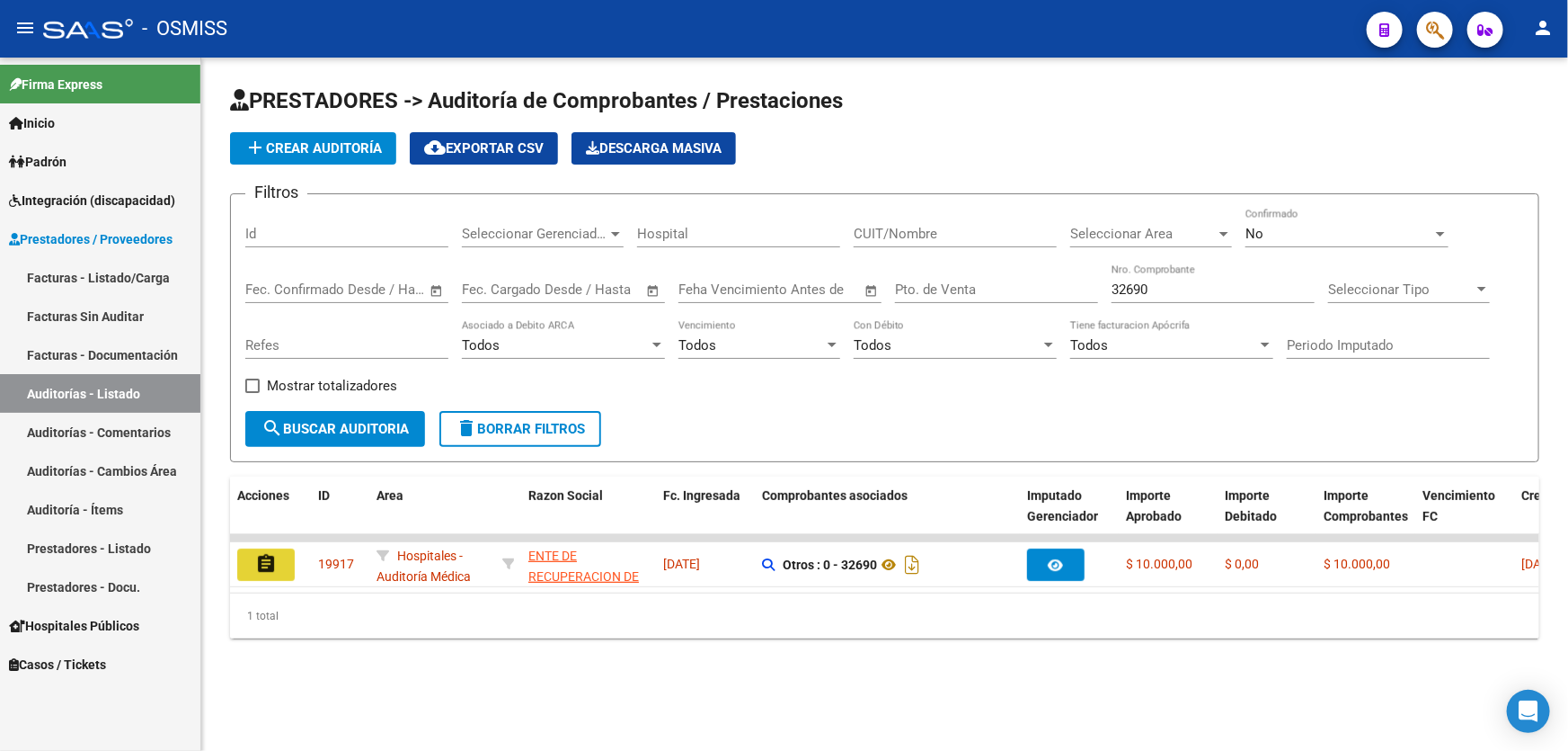
click at [276, 567] on button "assignment" at bounding box center [265, 564] width 57 height 32
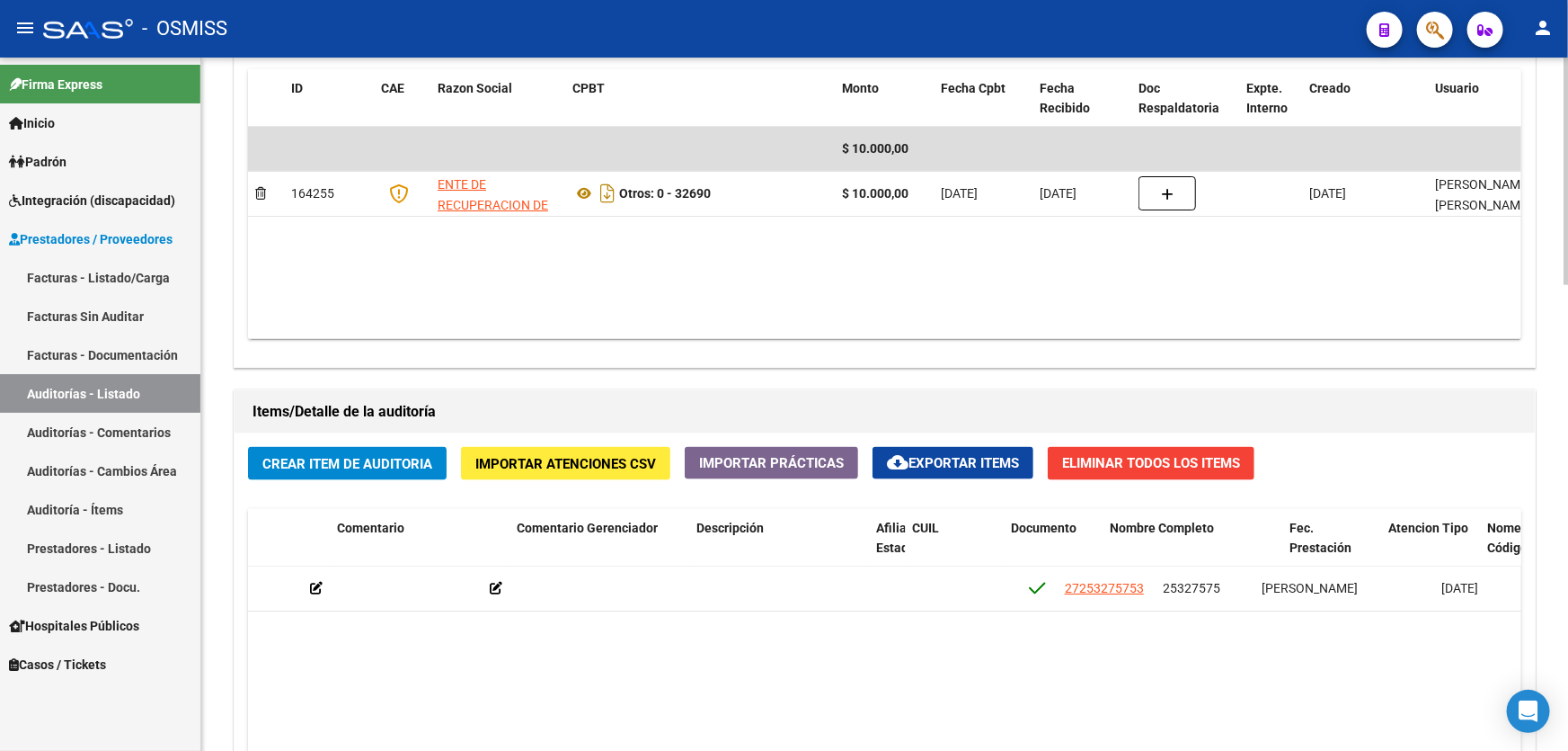
scroll to position [0, 1133]
drag, startPoint x: 945, startPoint y: 633, endPoint x: 1000, endPoint y: 634, distance: 55.0
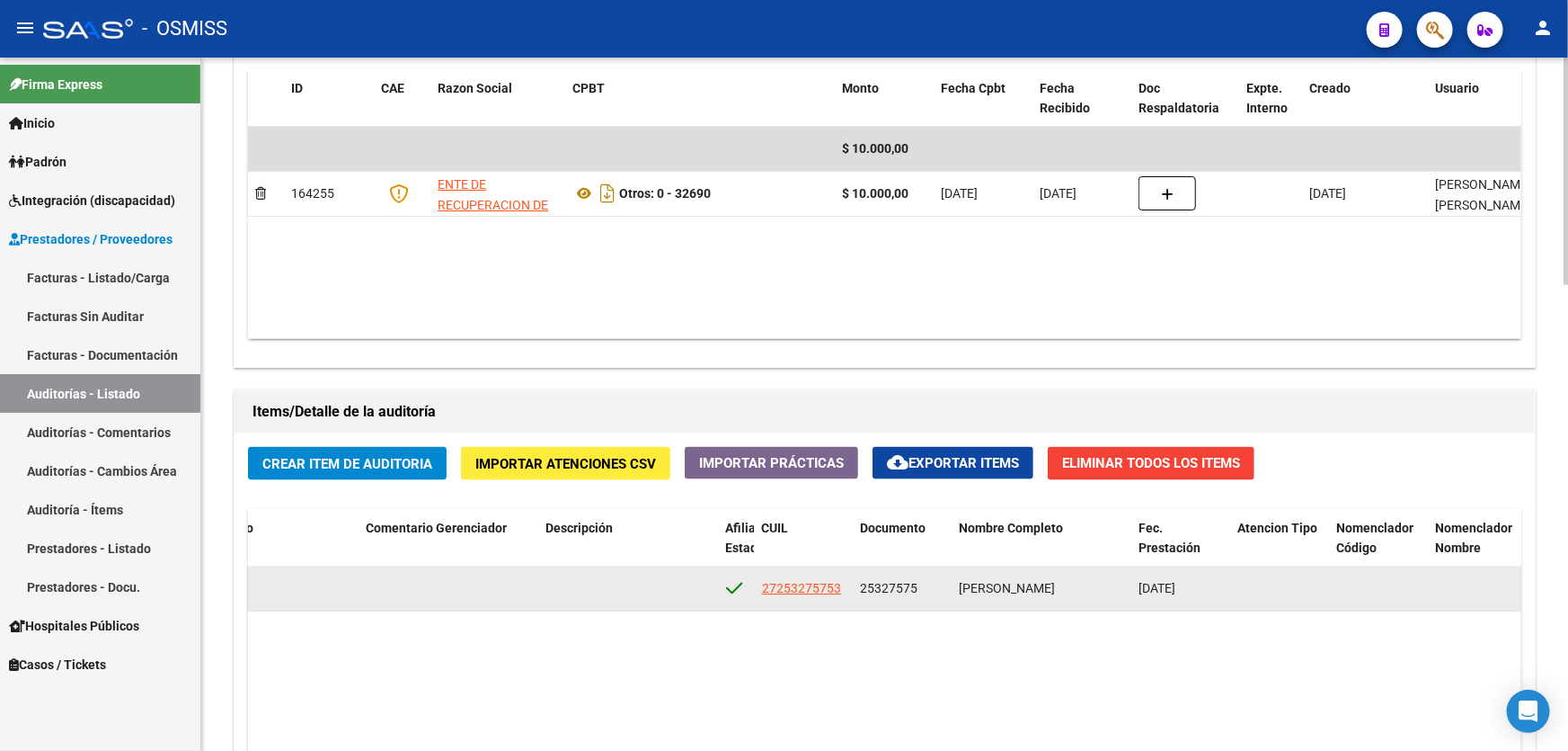
drag, startPoint x: 861, startPoint y: 584, endPoint x: 937, endPoint y: 582, distance: 76.0
click at [937, 582] on div "25327575" at bounding box center [903, 588] width 84 height 20
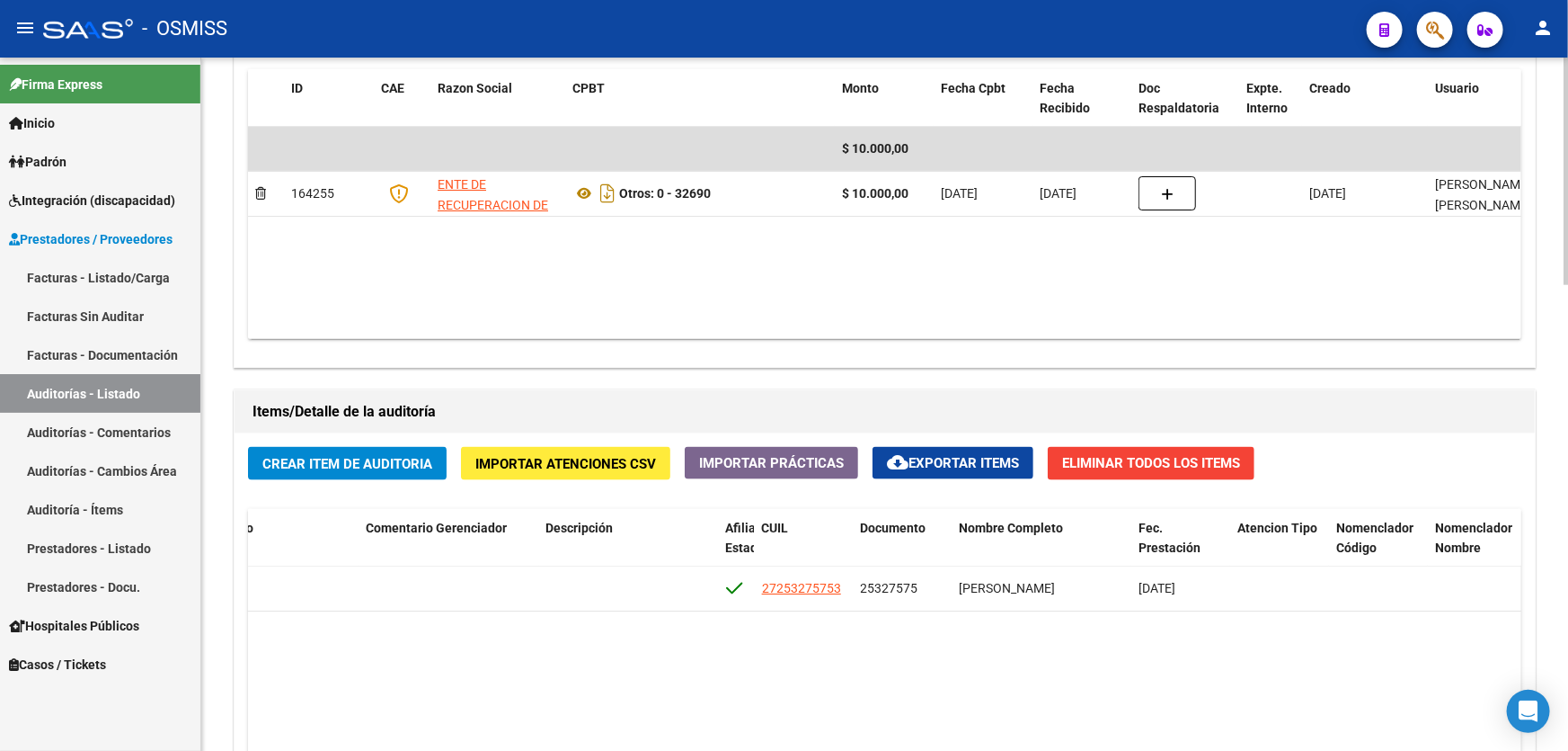
copy span "25327575"
